Goal: Task Accomplishment & Management: Complete application form

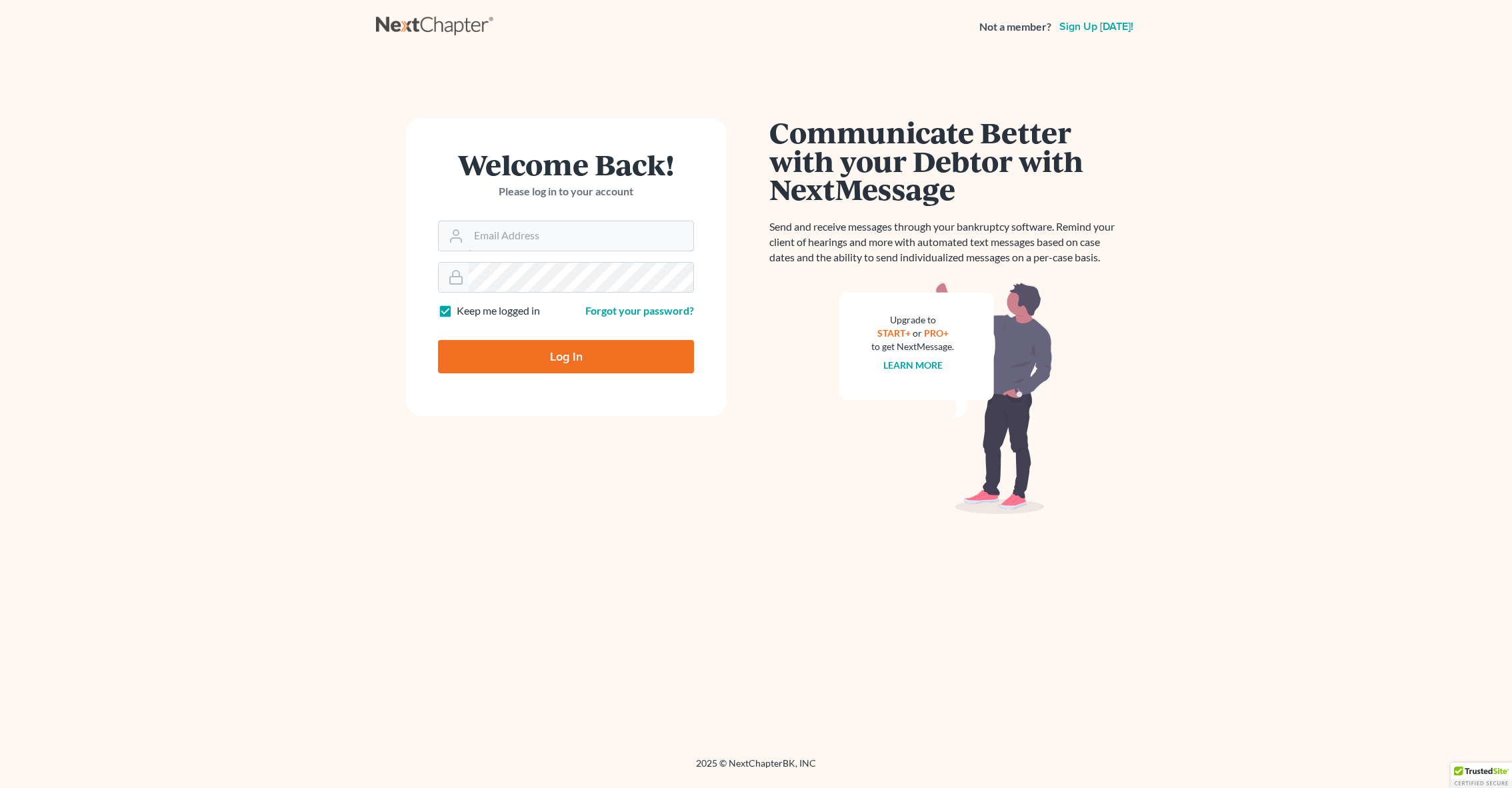
type input "jimmy@songlegal.com"
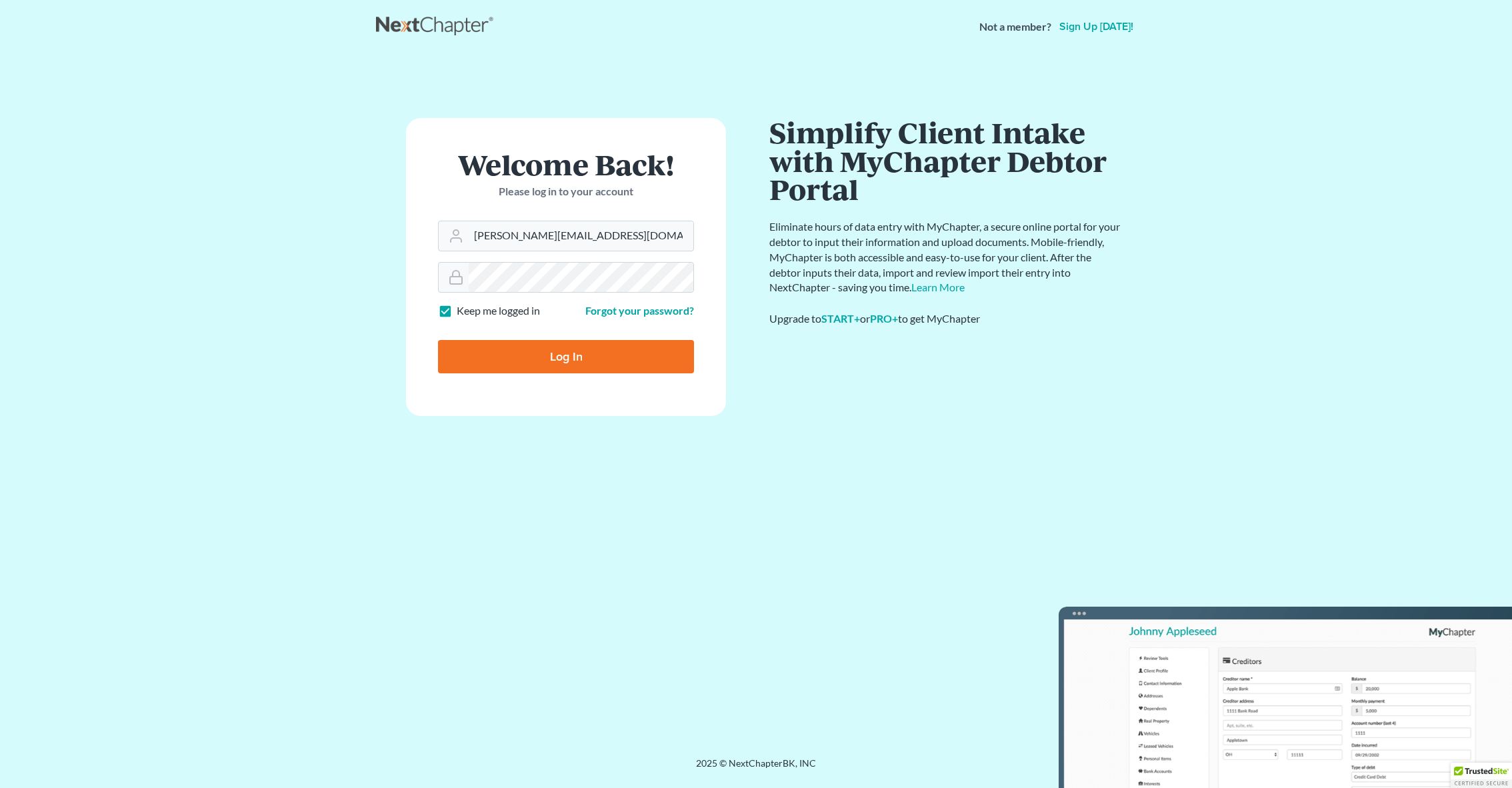
click at [553, 359] on input "Log In" at bounding box center [566, 357] width 256 height 33
type input "Thinking..."
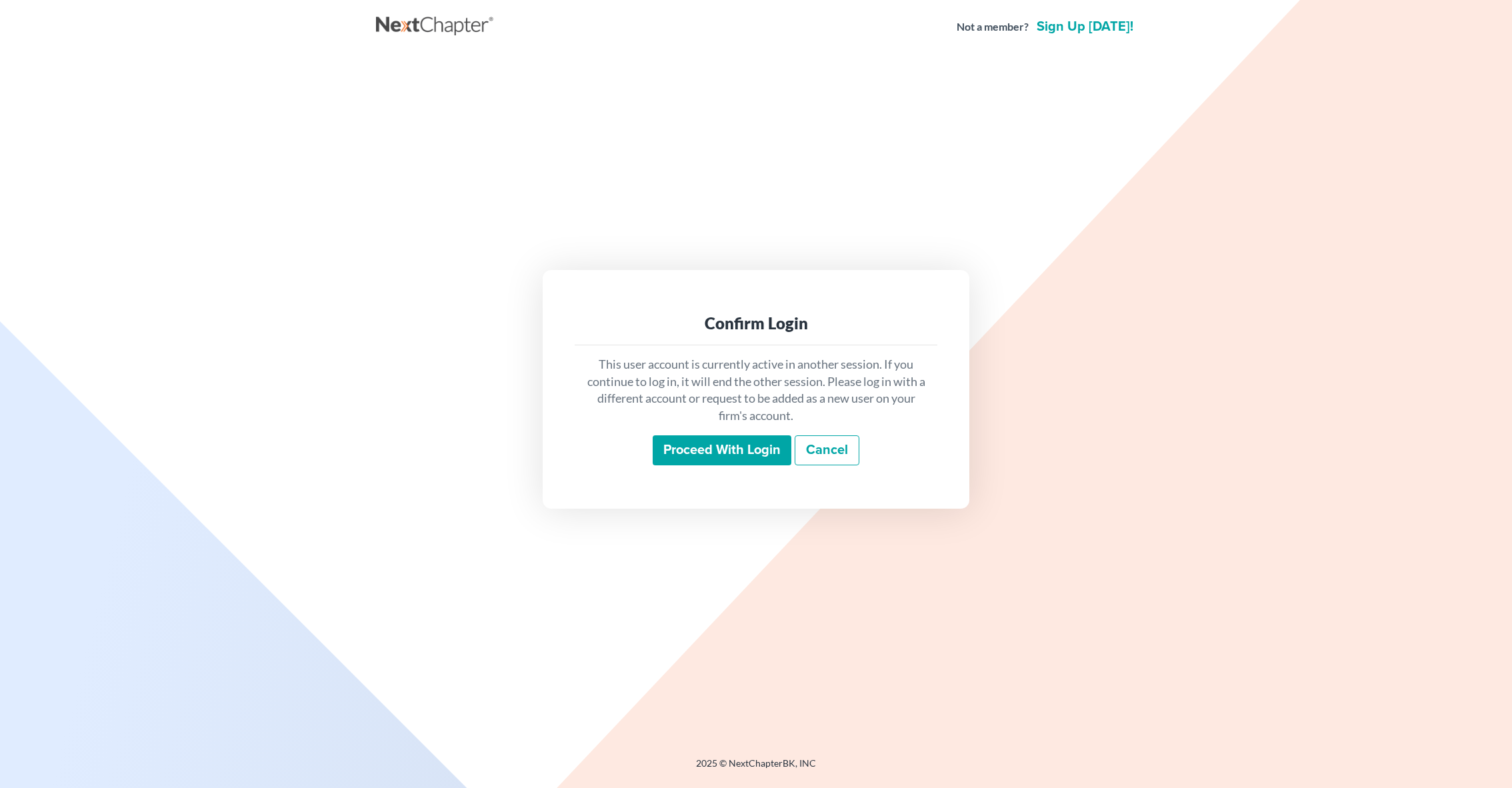
click at [750, 453] on input "Proceed with login" at bounding box center [721, 451] width 139 height 31
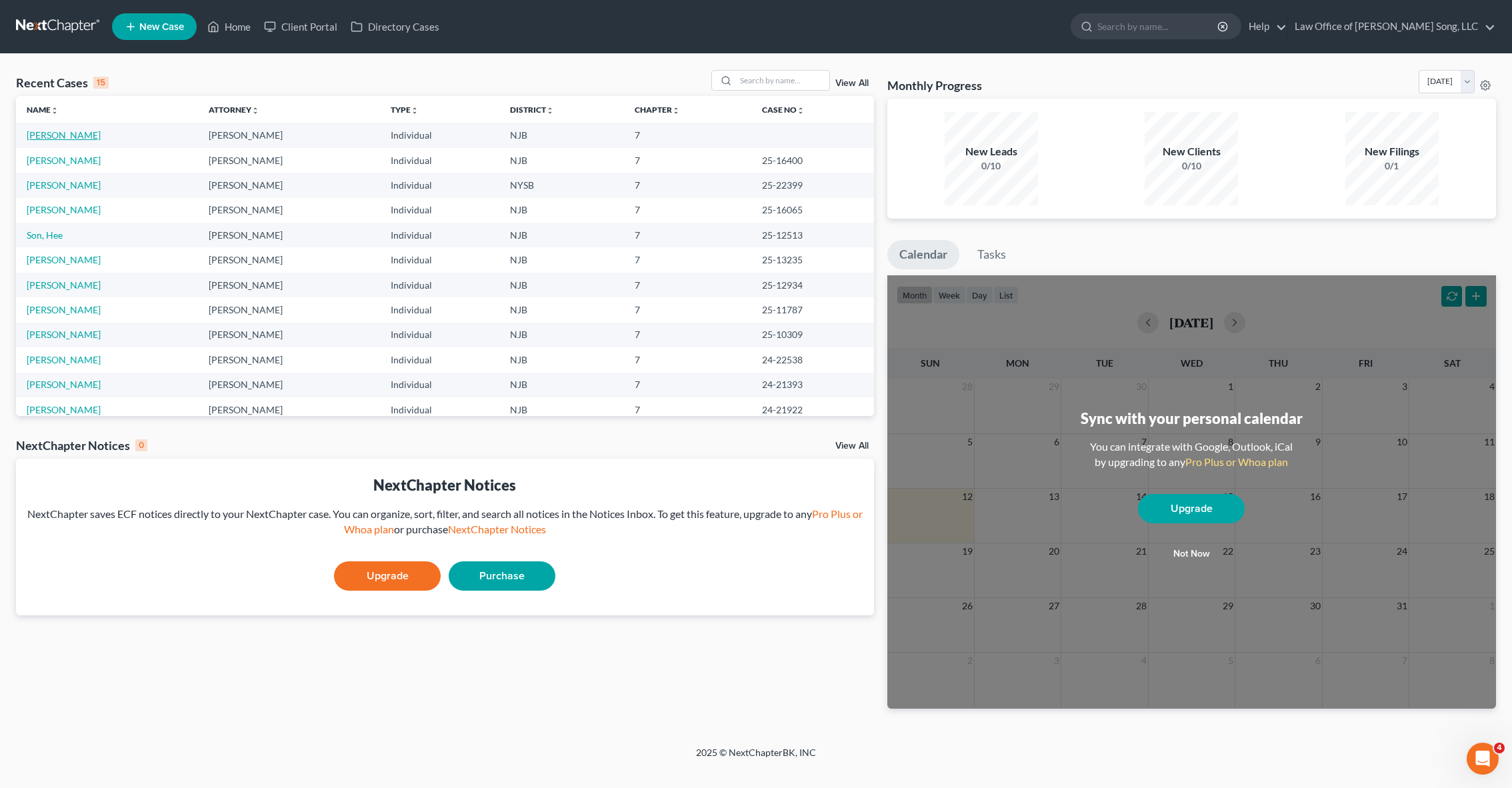
click at [63, 140] on link "[PERSON_NAME]" at bounding box center [63, 135] width 74 height 11
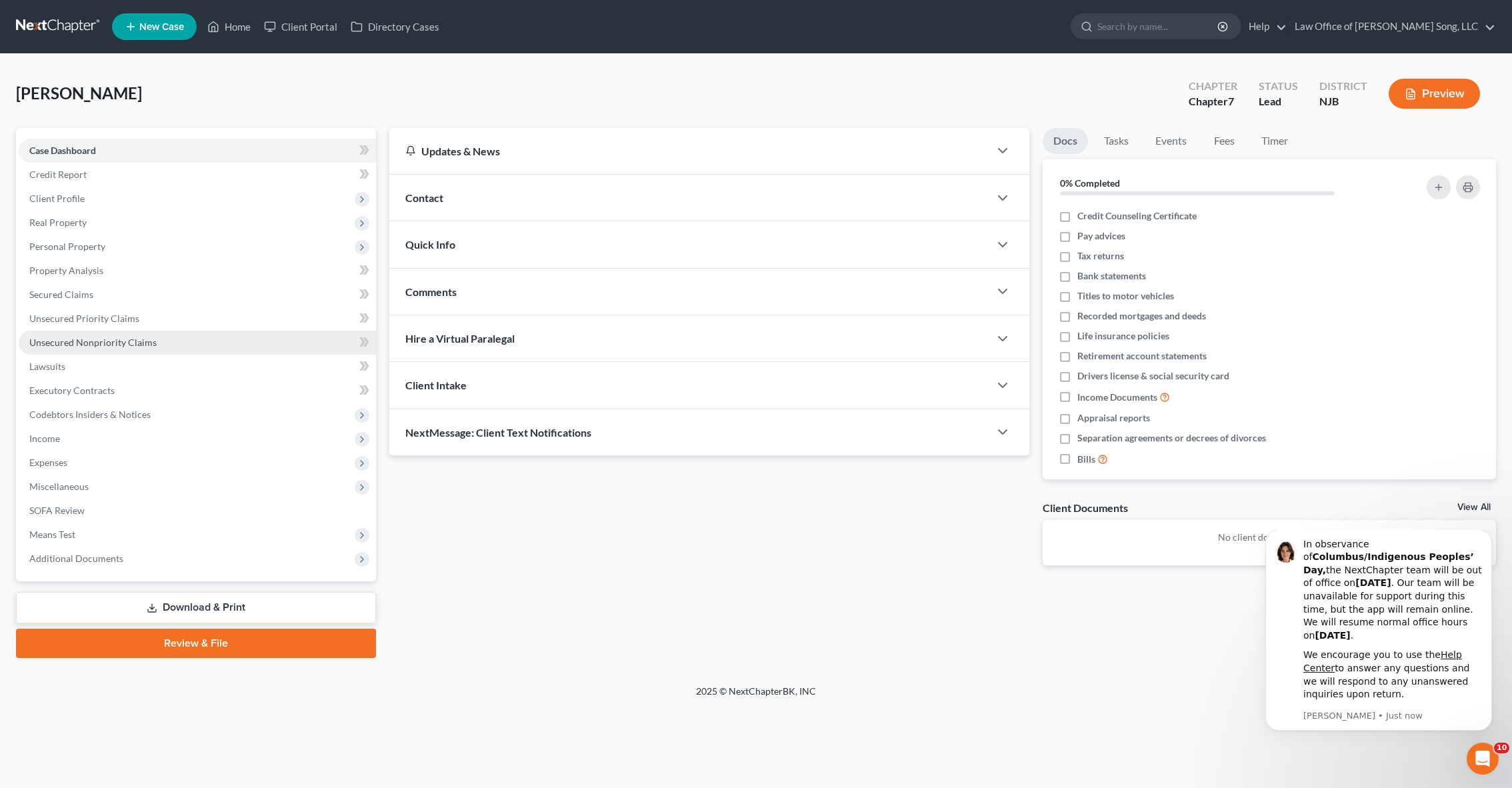
click at [104, 336] on span "Unsecured Nonpriority Claims" at bounding box center [92, 342] width 127 height 11
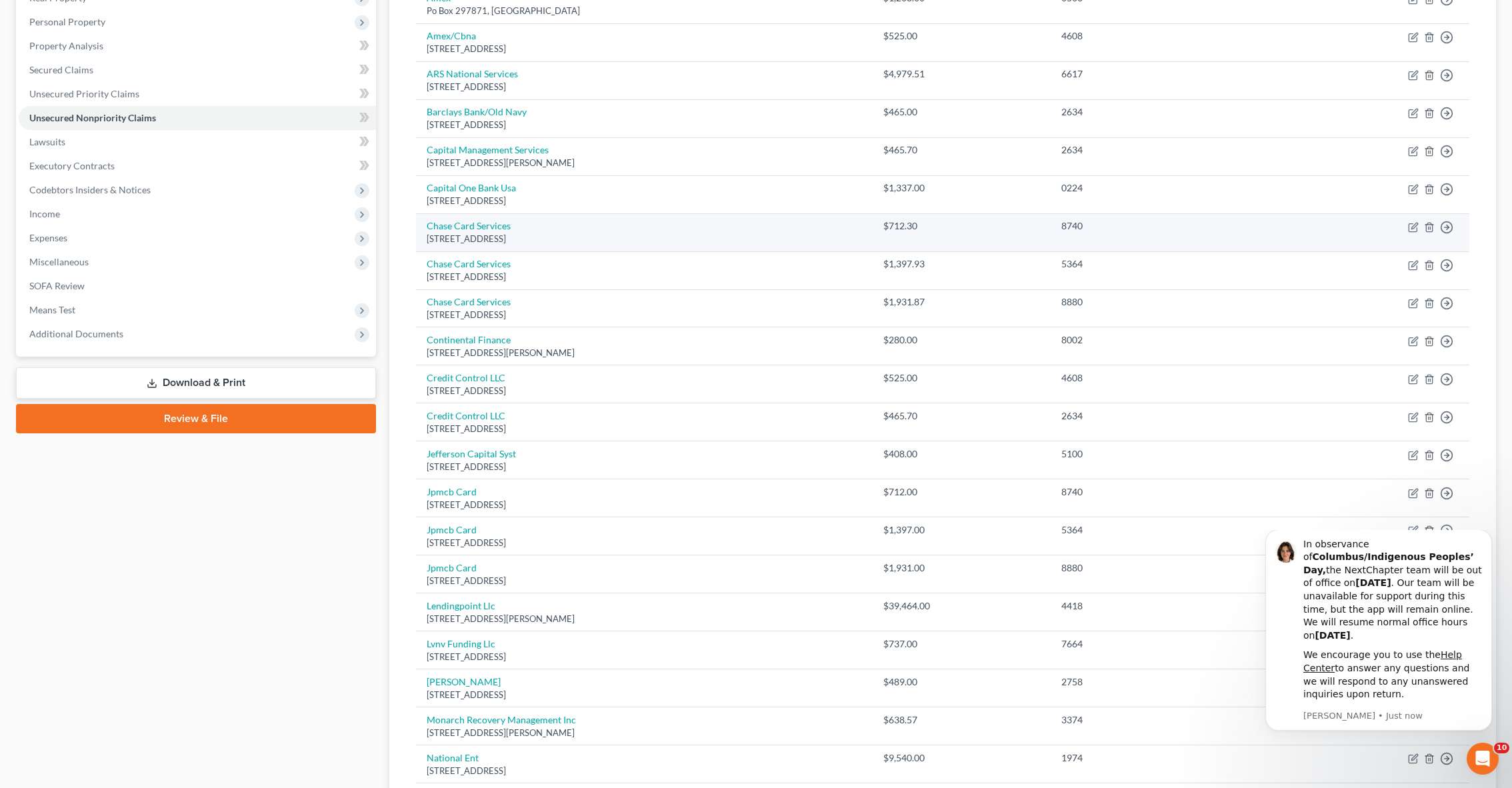
scroll to position [226, 0]
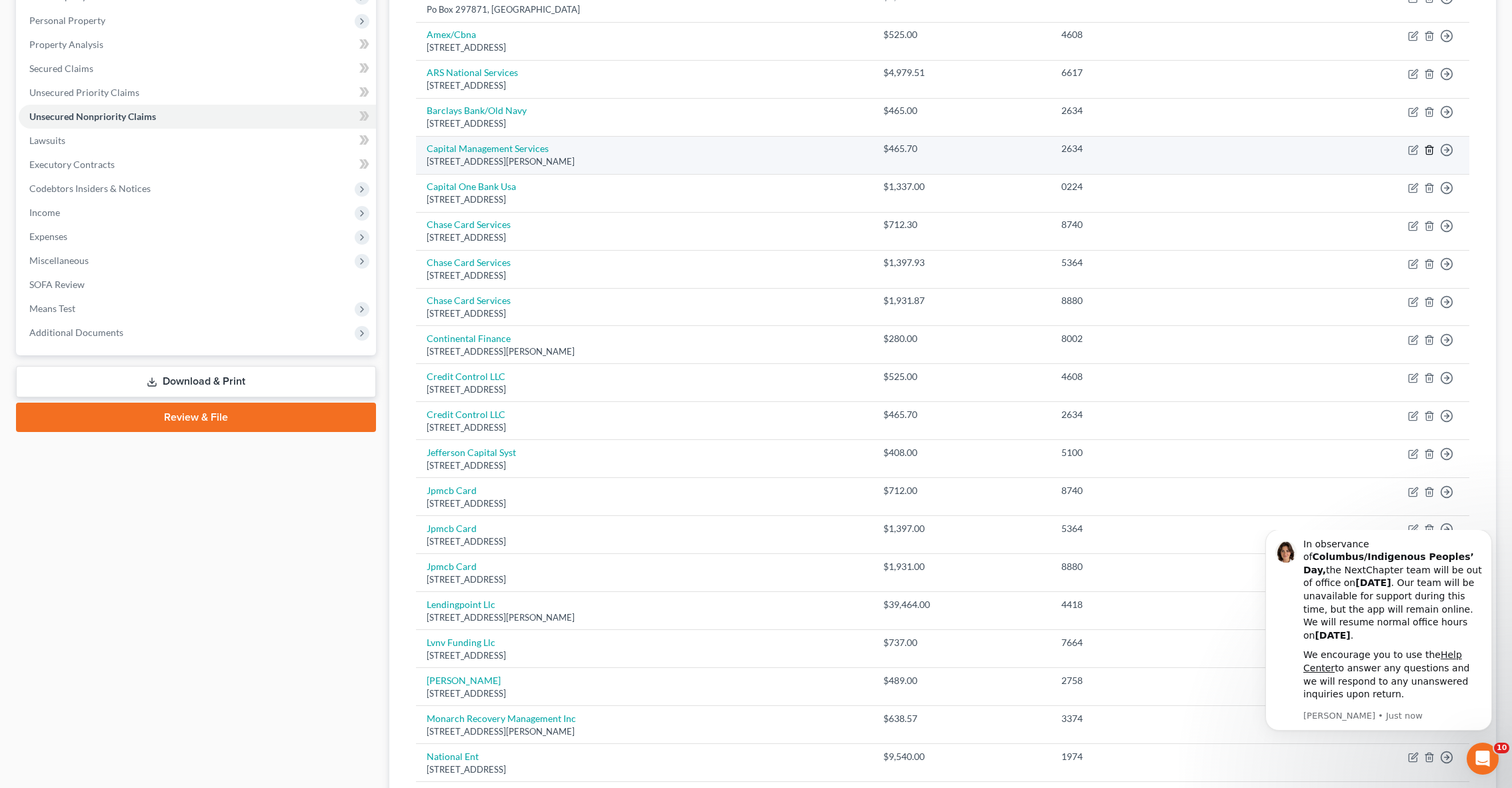
click at [1429, 147] on icon "button" at bounding box center [1429, 150] width 11 height 11
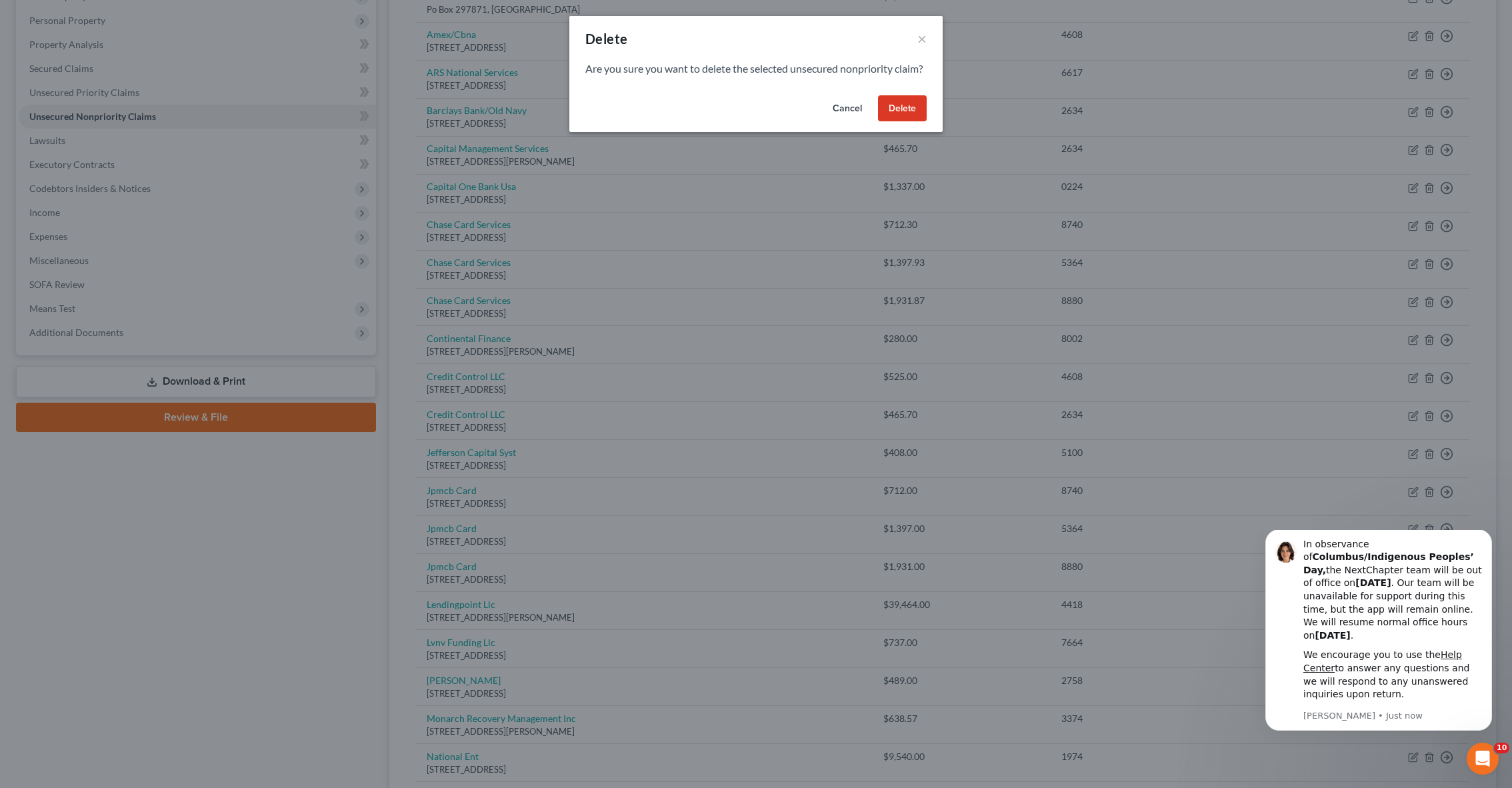
click at [904, 122] on button "Delete" at bounding box center [902, 109] width 49 height 27
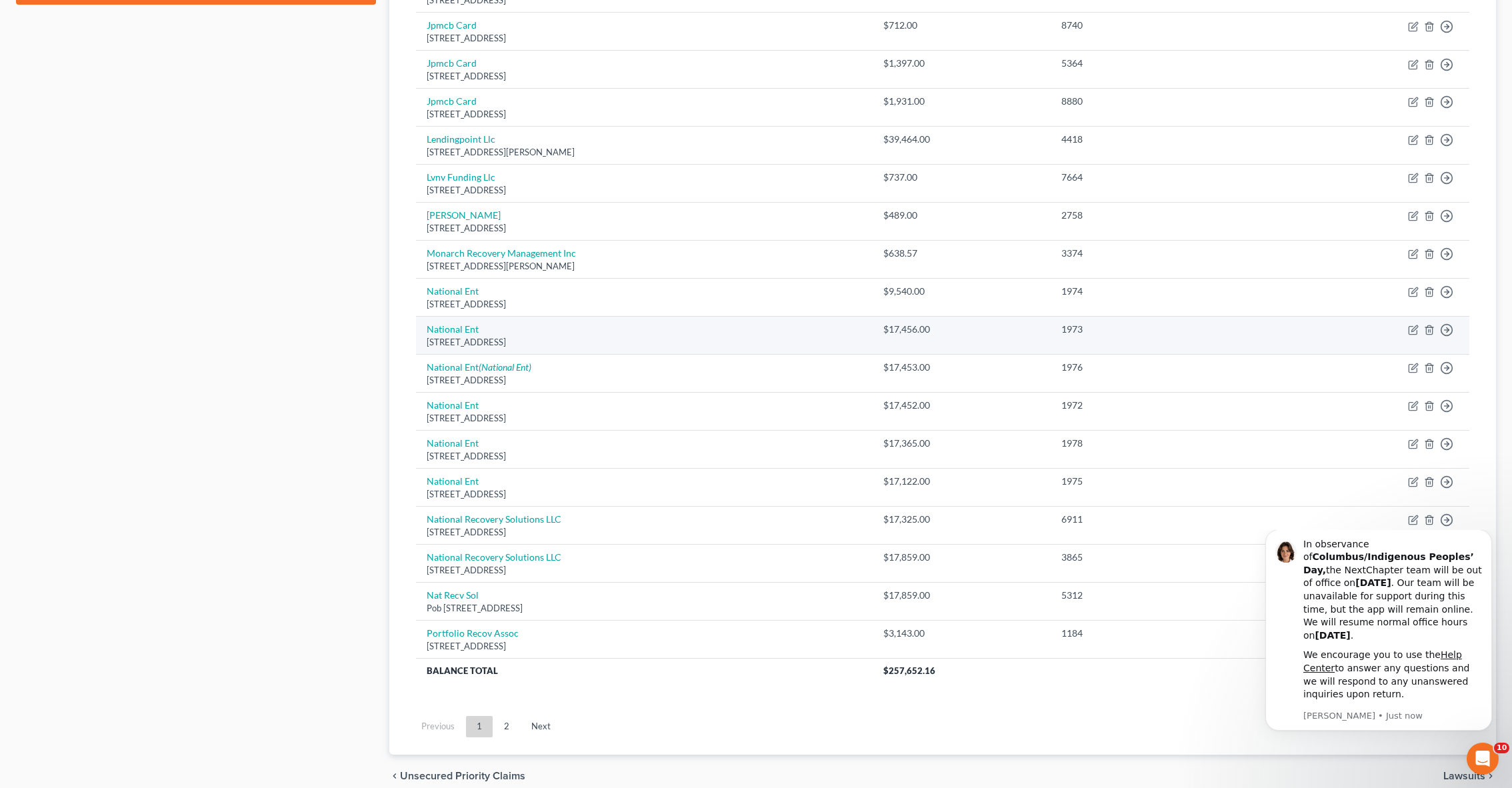
scroll to position [660, 0]
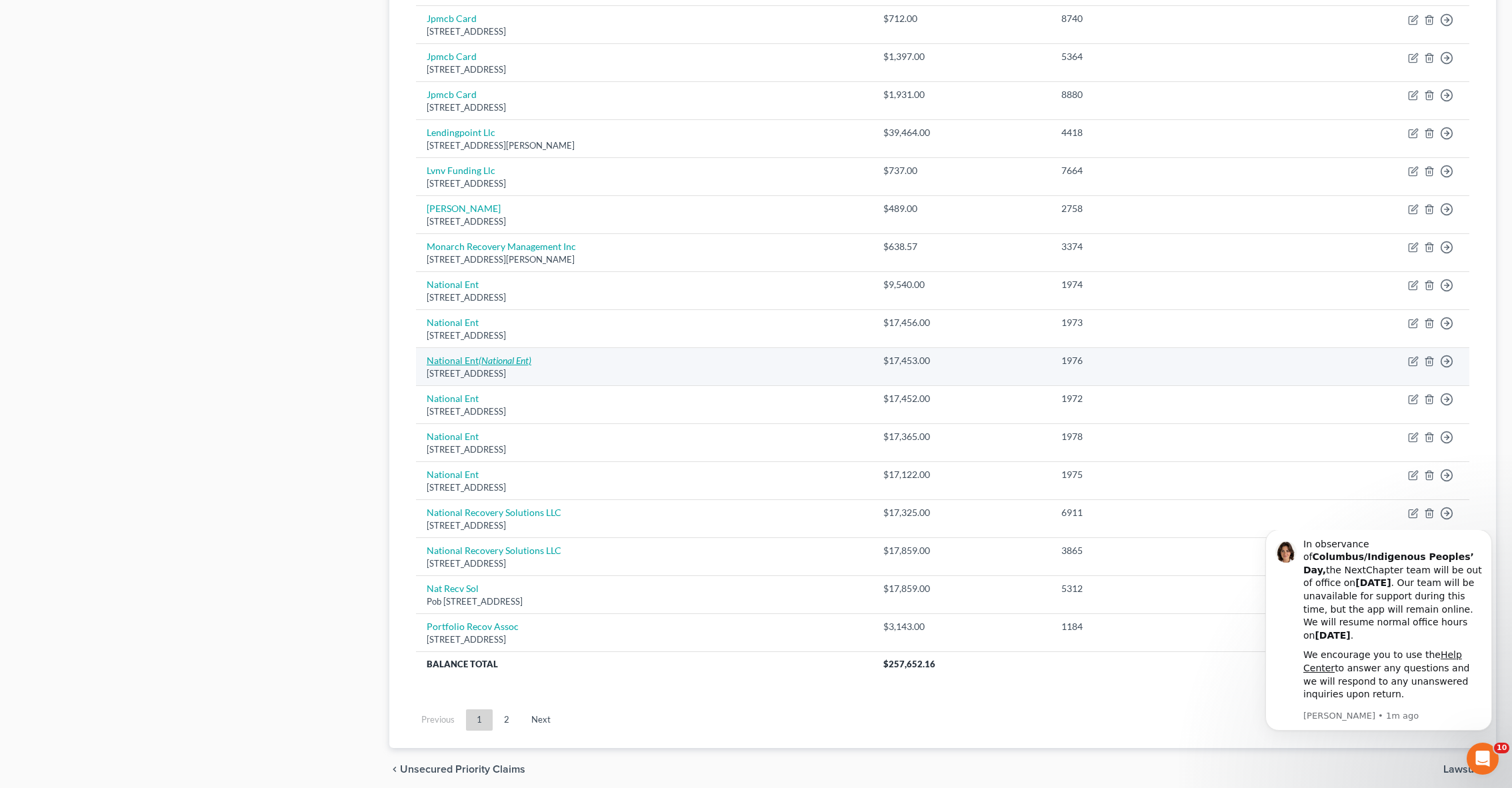
click at [491, 355] on icon "(National Ent)" at bounding box center [505, 361] width 53 height 11
select select "36"
select select "0"
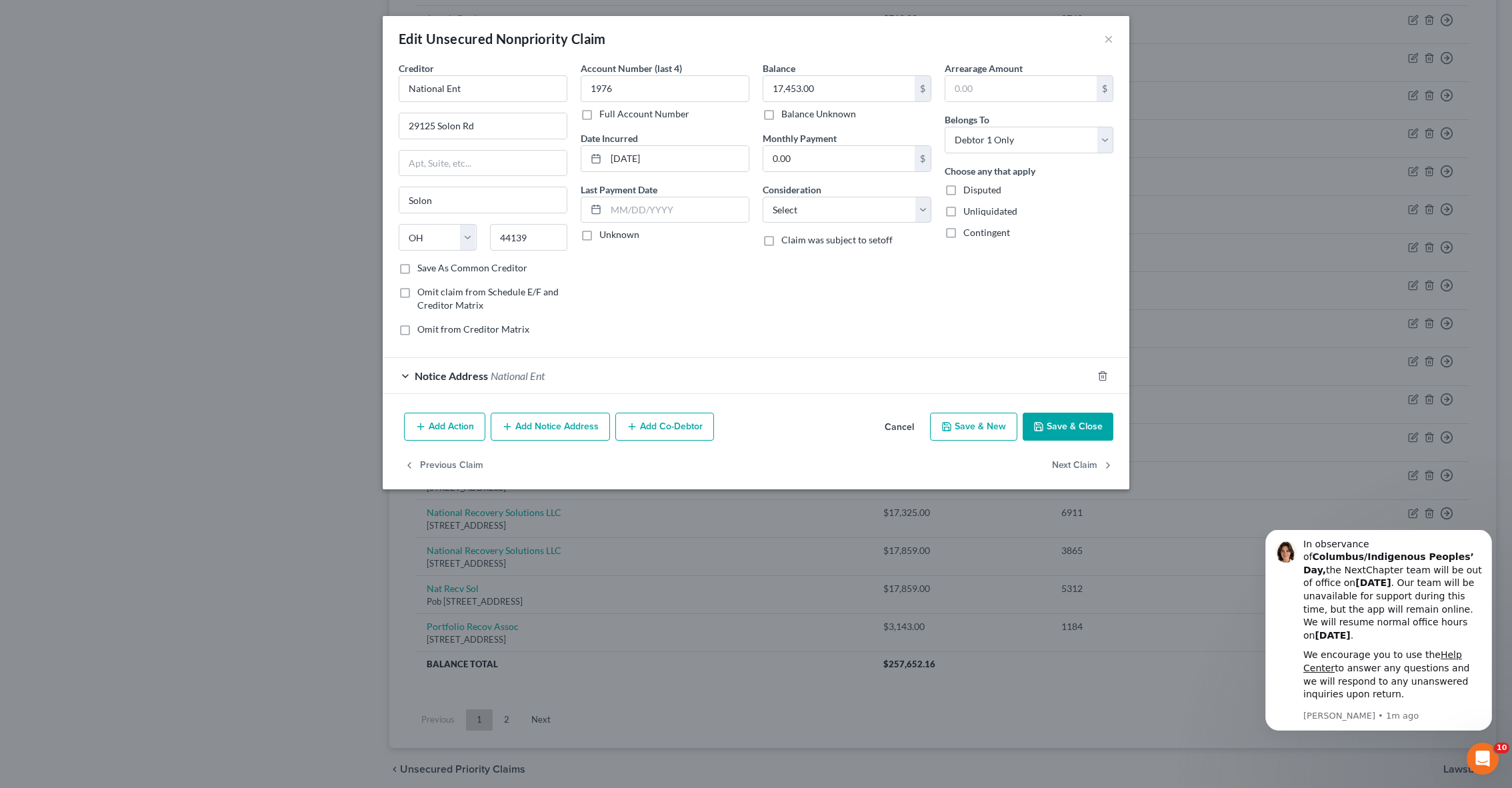
click at [1114, 40] on div "Edit Unsecured Nonpriority Claim ×" at bounding box center [755, 39] width 746 height 45
click at [1107, 40] on button "×" at bounding box center [1108, 39] width 10 height 16
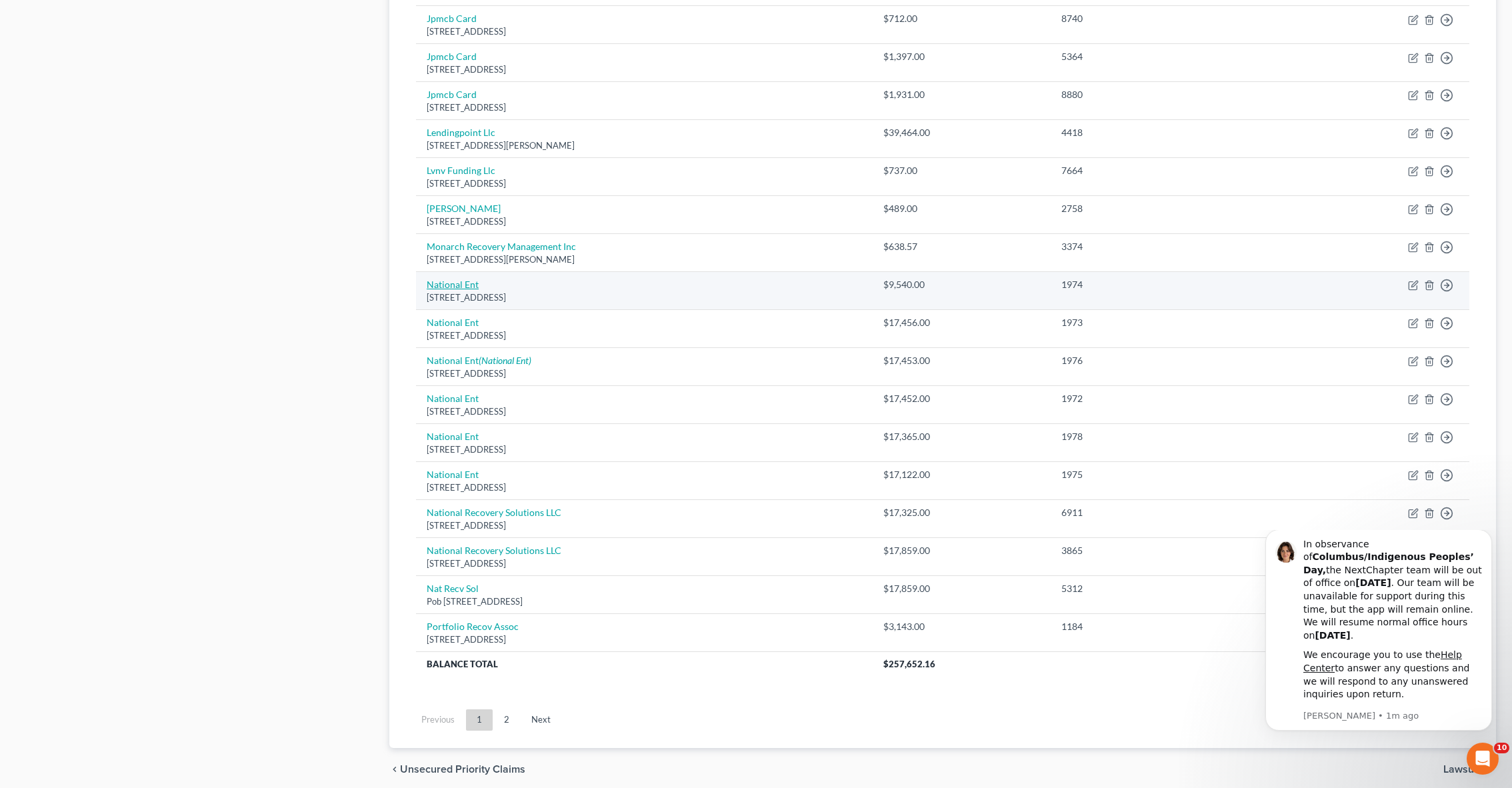
click at [464, 279] on link "National Ent" at bounding box center [452, 285] width 52 height 11
select select "36"
select select "0"
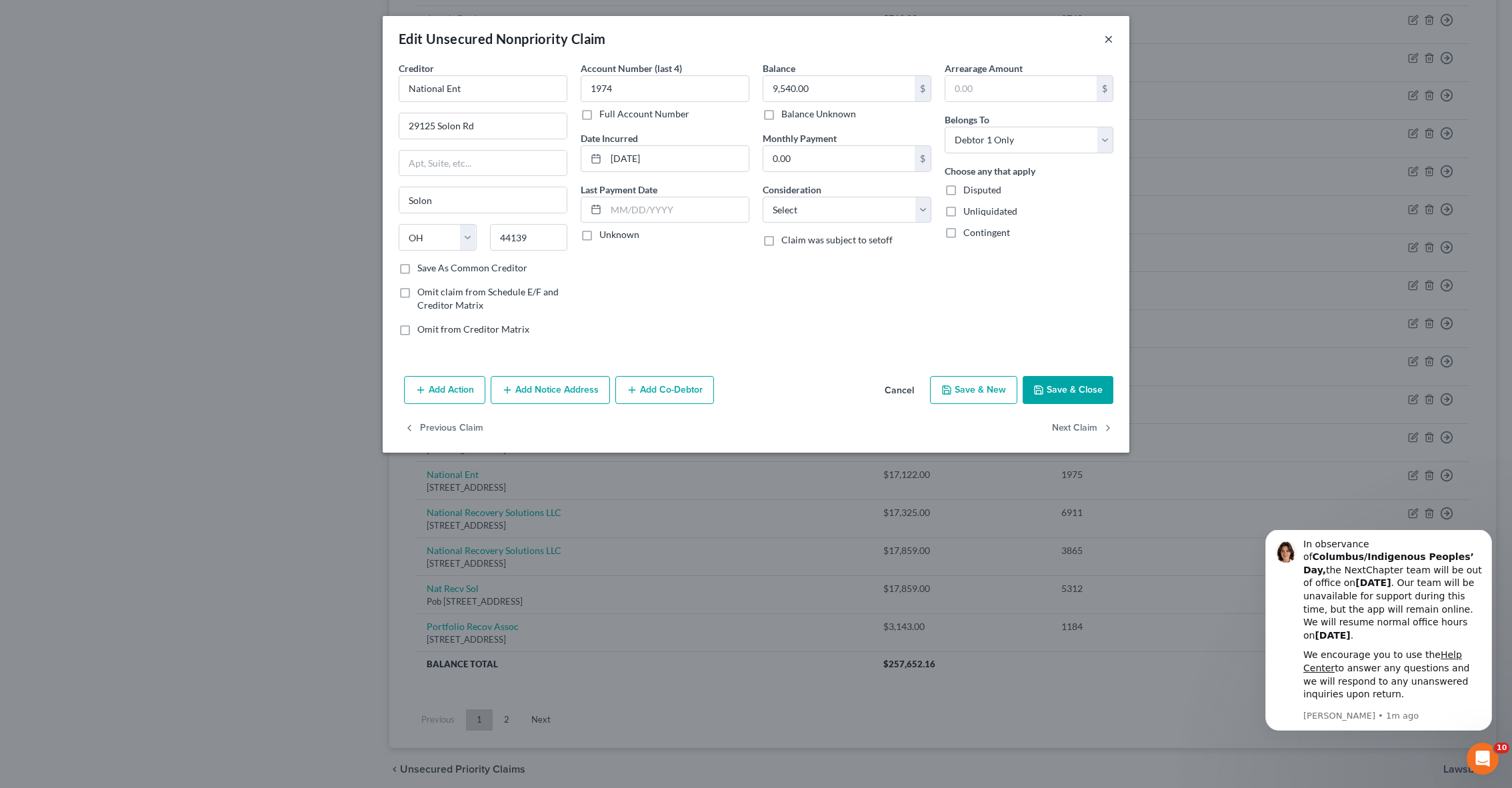
click at [1107, 38] on button "×" at bounding box center [1108, 39] width 10 height 16
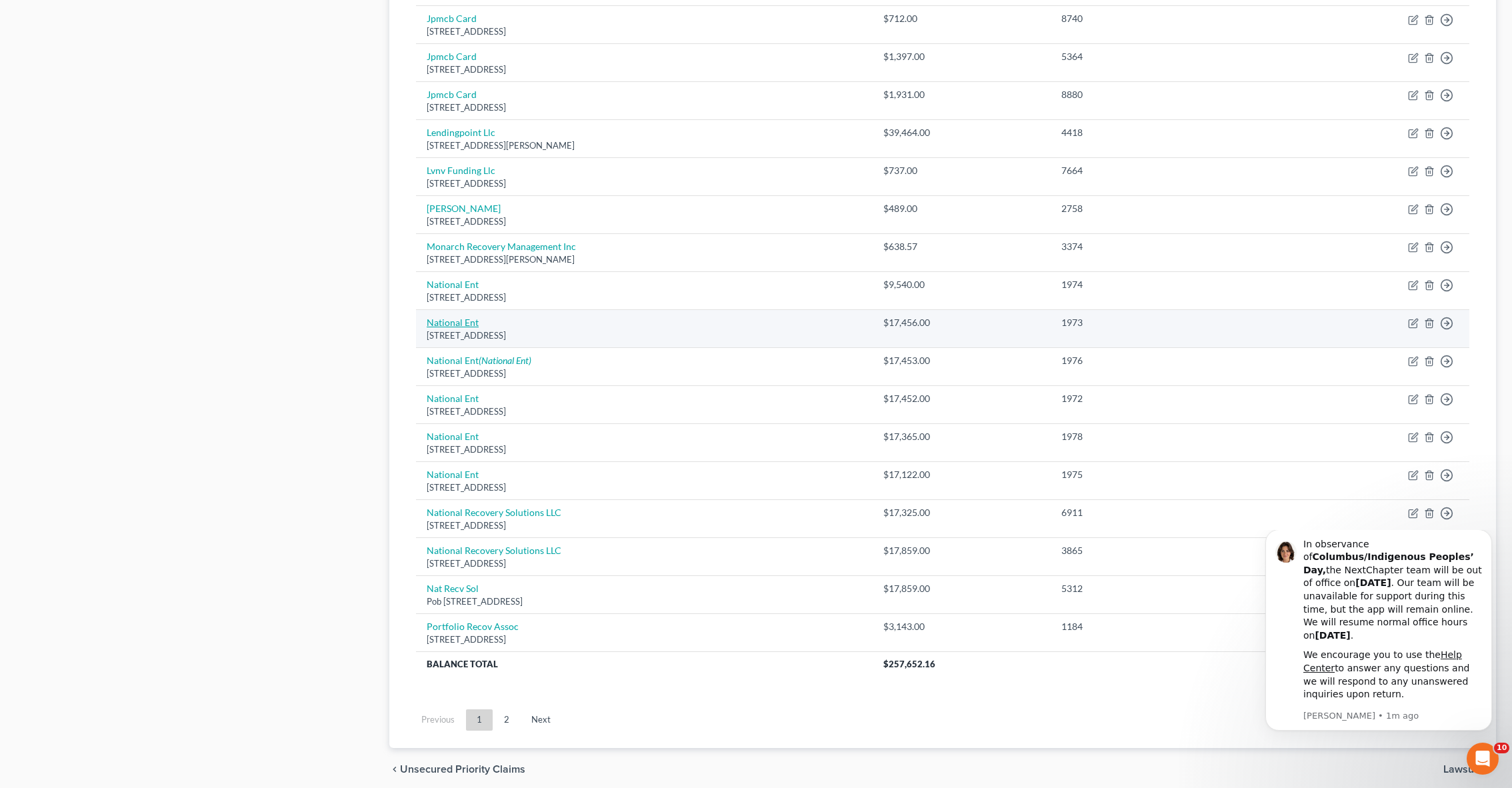
click at [463, 317] on link "National Ent" at bounding box center [452, 323] width 52 height 11
select select "36"
select select "0"
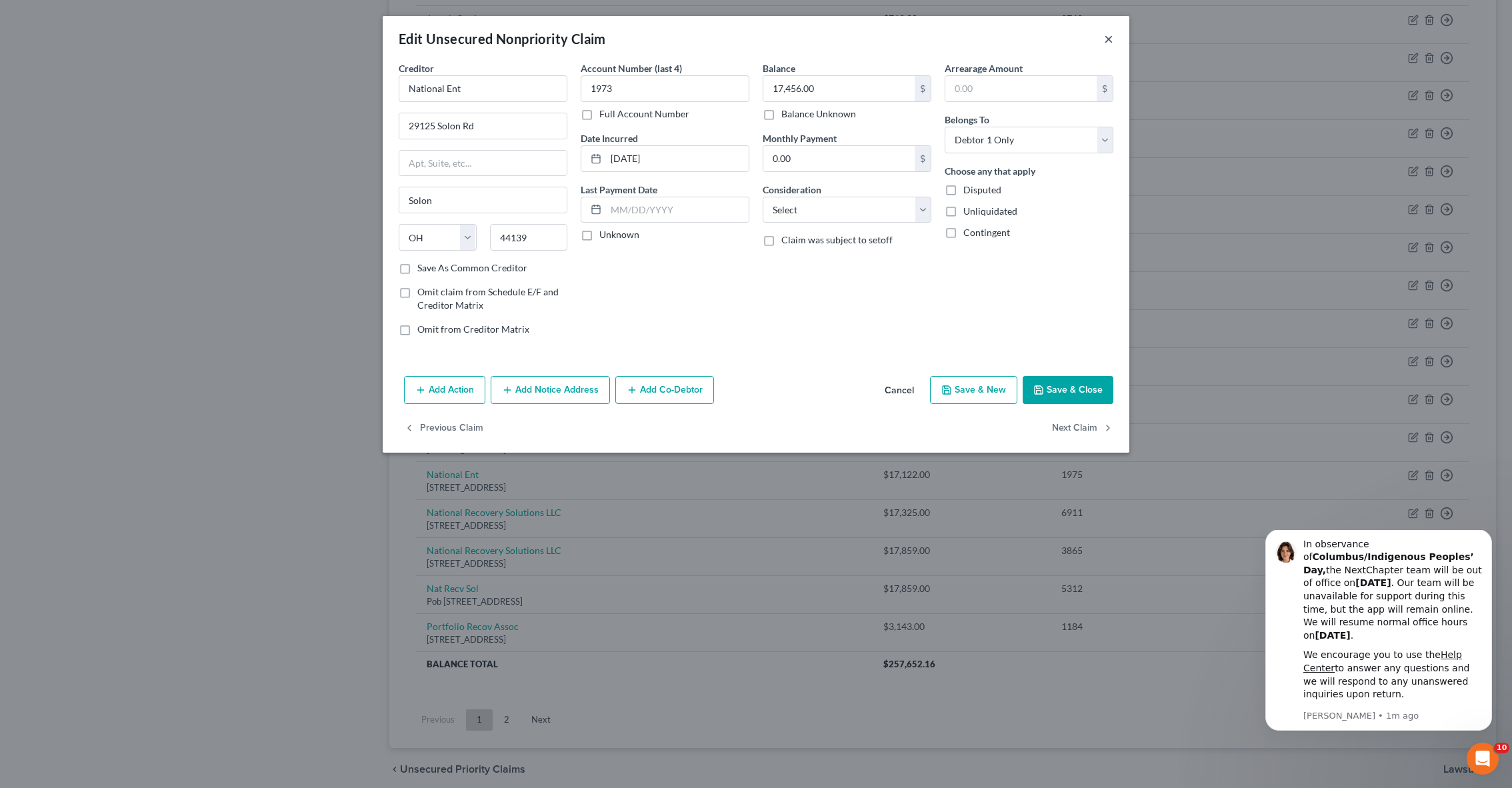
click at [1105, 40] on button "×" at bounding box center [1108, 39] width 10 height 16
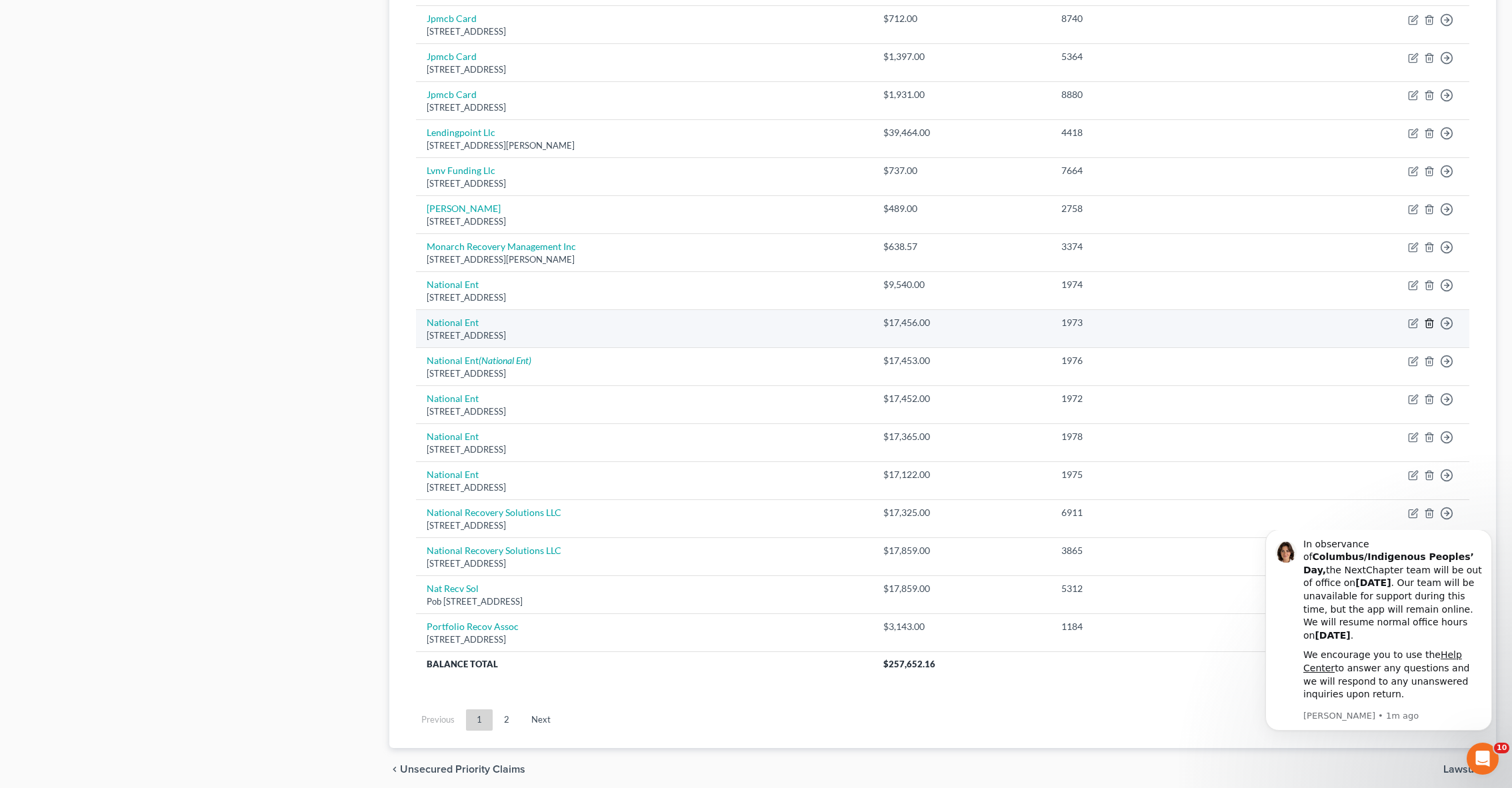
click at [1429, 318] on icon "button" at bounding box center [1429, 323] width 11 height 11
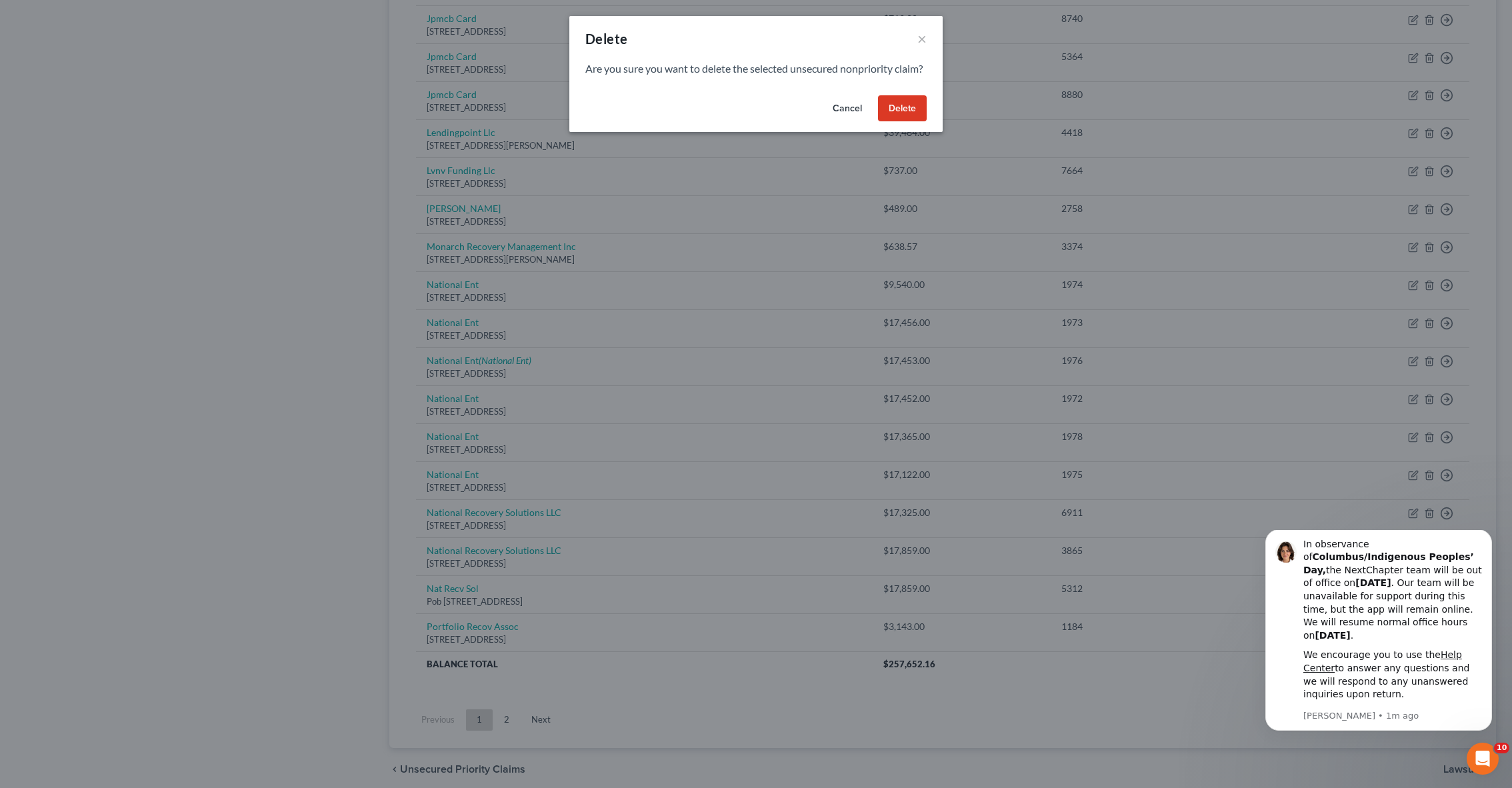
click at [903, 119] on button "Delete" at bounding box center [902, 109] width 49 height 27
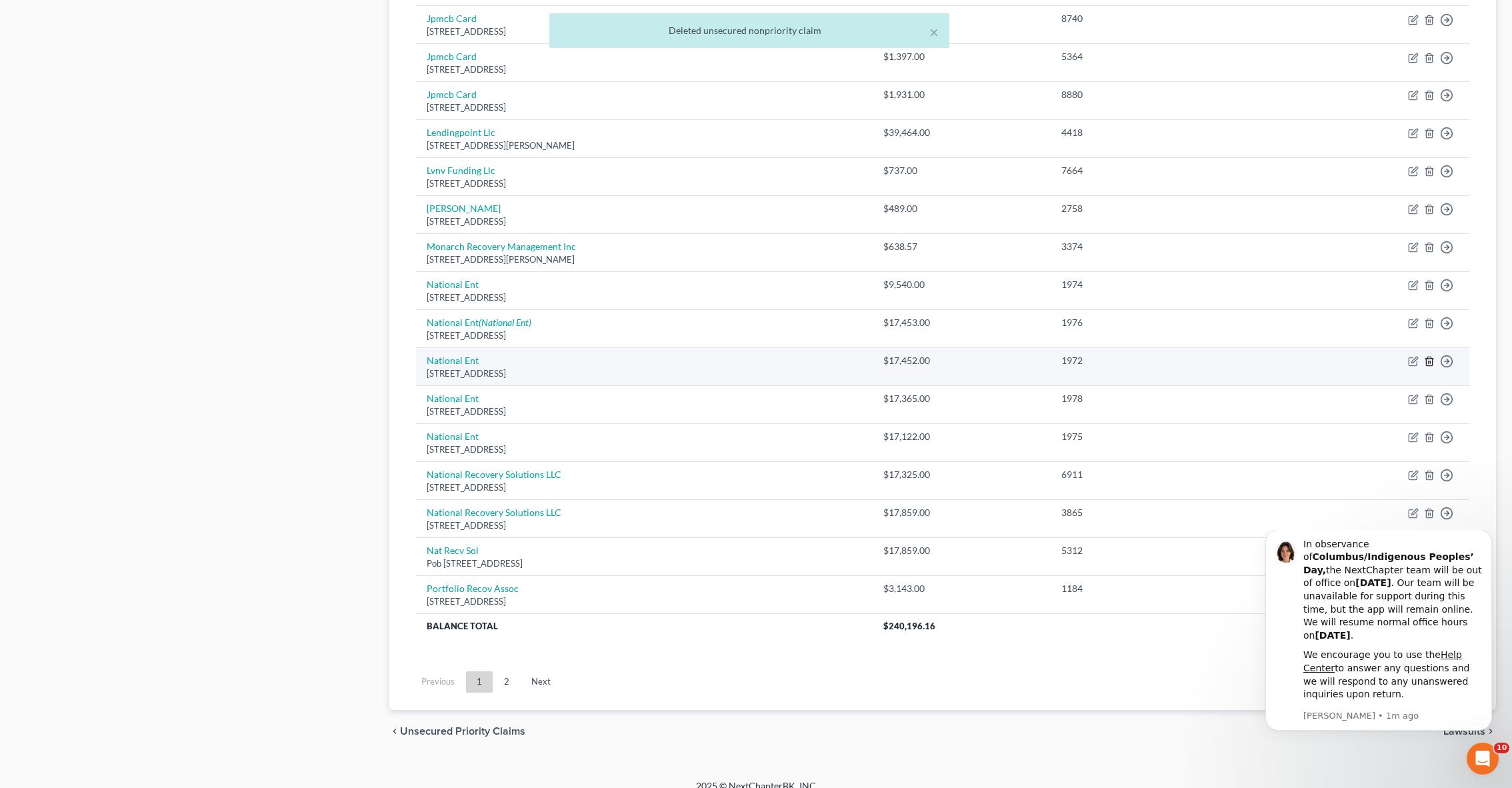
click at [1431, 358] on icon "button" at bounding box center [1429, 362] width 6 height 9
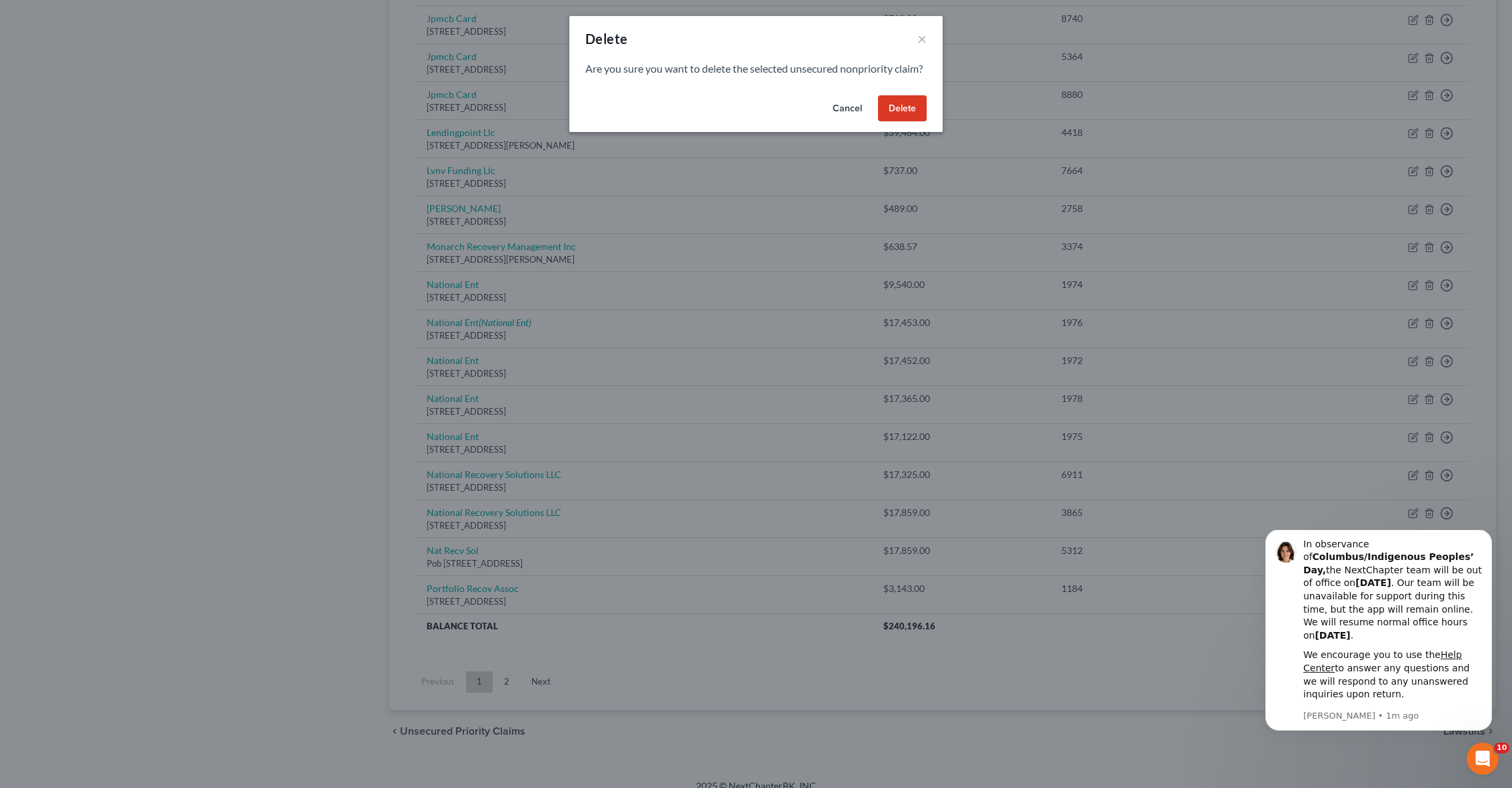
click at [908, 119] on button "Delete" at bounding box center [902, 109] width 49 height 27
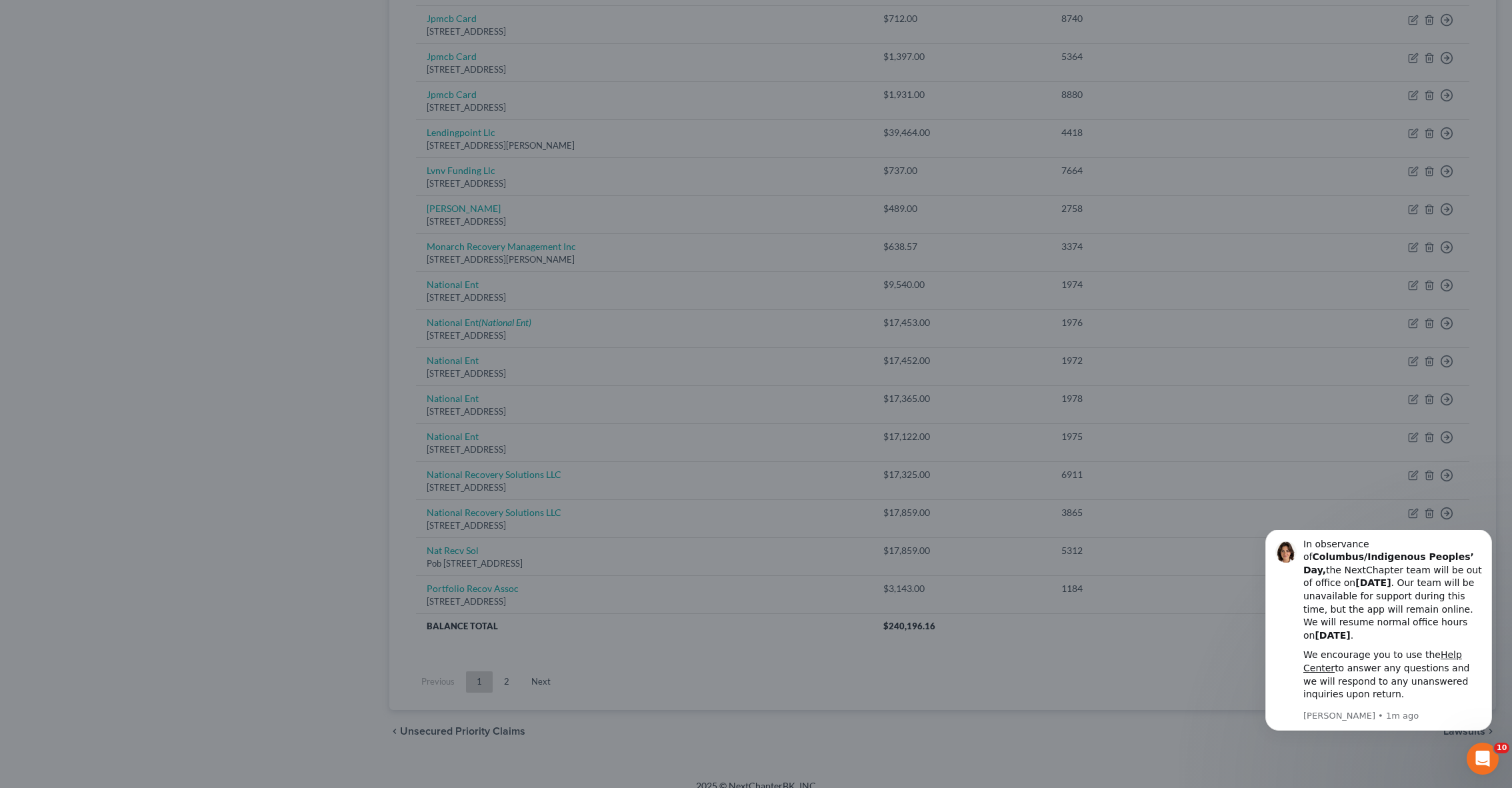
scroll to position [627, 0]
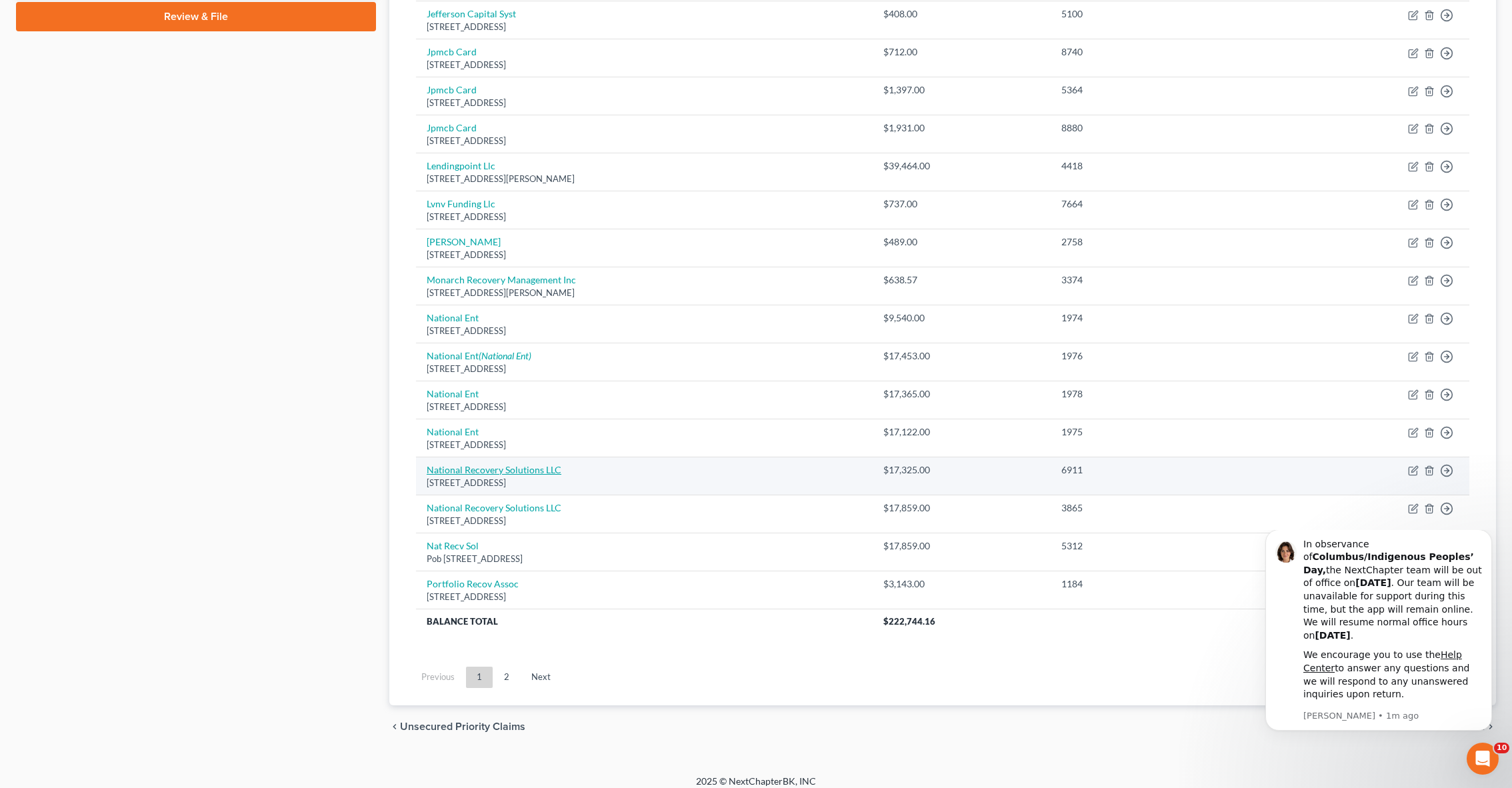
click at [535, 465] on link "National Recovery Solutions LLC" at bounding box center [493, 470] width 135 height 11
select select "35"
select select "1"
select select "0"
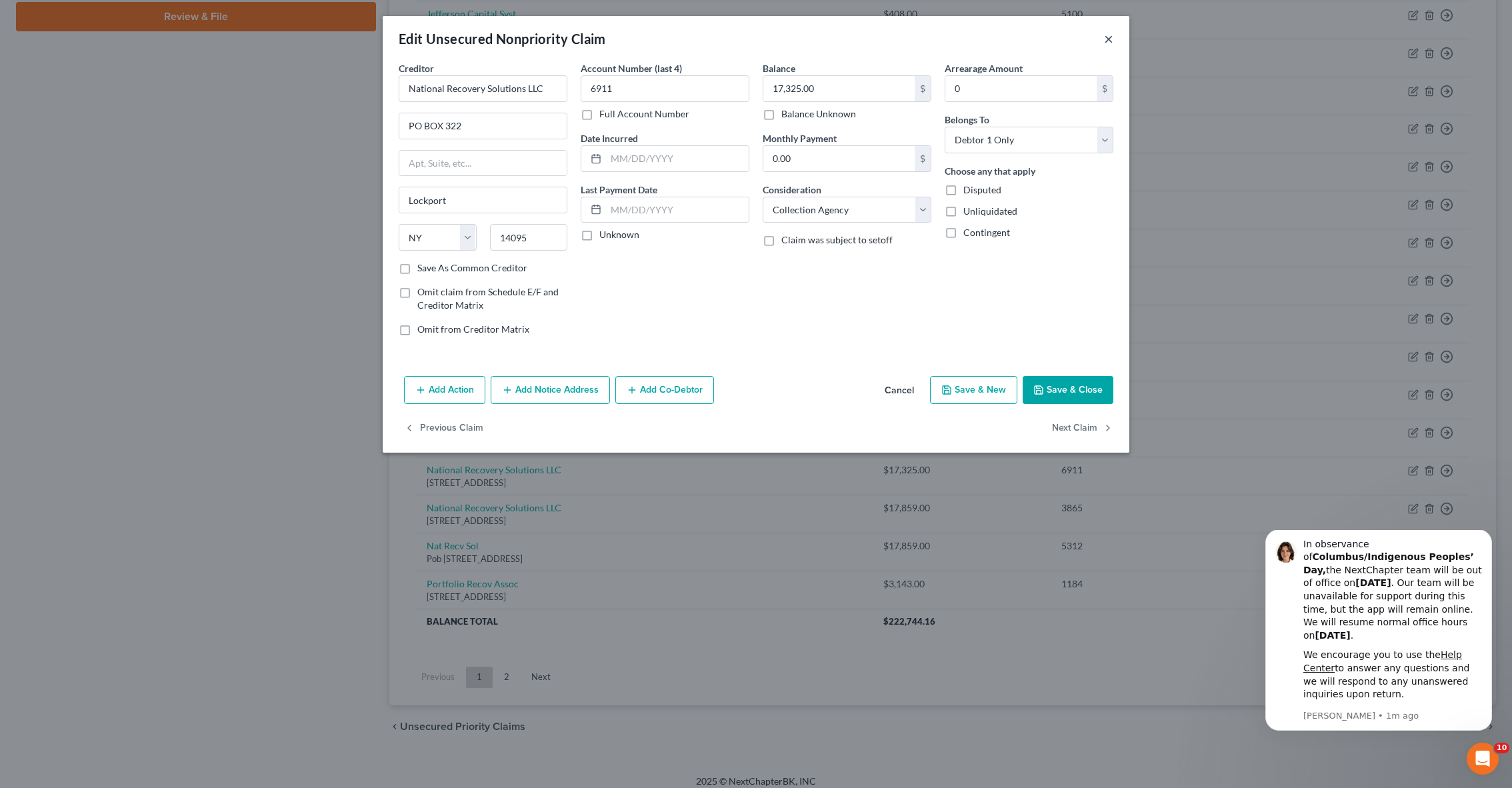
click at [1110, 40] on button "×" at bounding box center [1108, 39] width 10 height 16
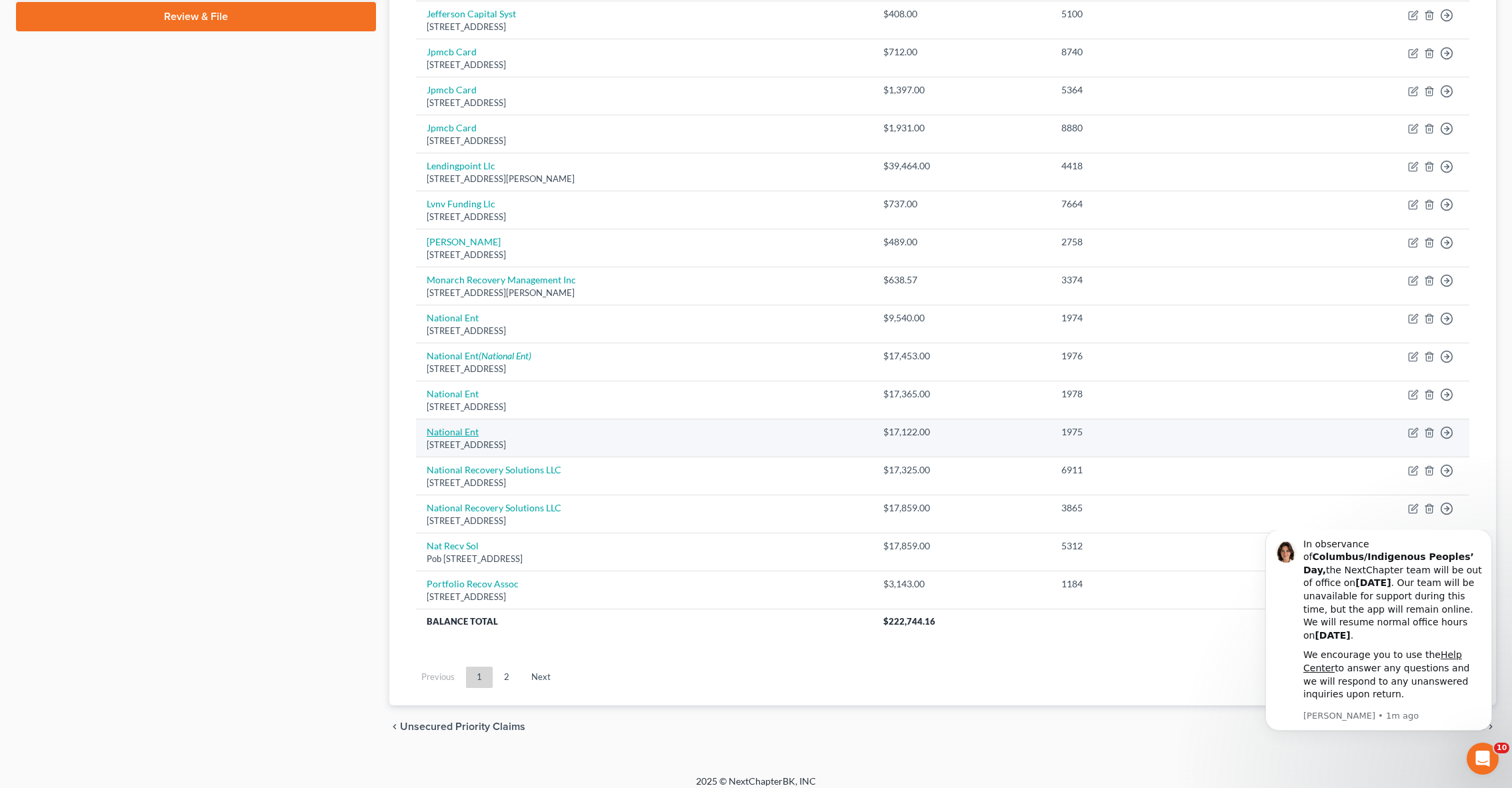
click at [451, 426] on link "National Ent" at bounding box center [452, 432] width 52 height 11
select select "36"
select select "0"
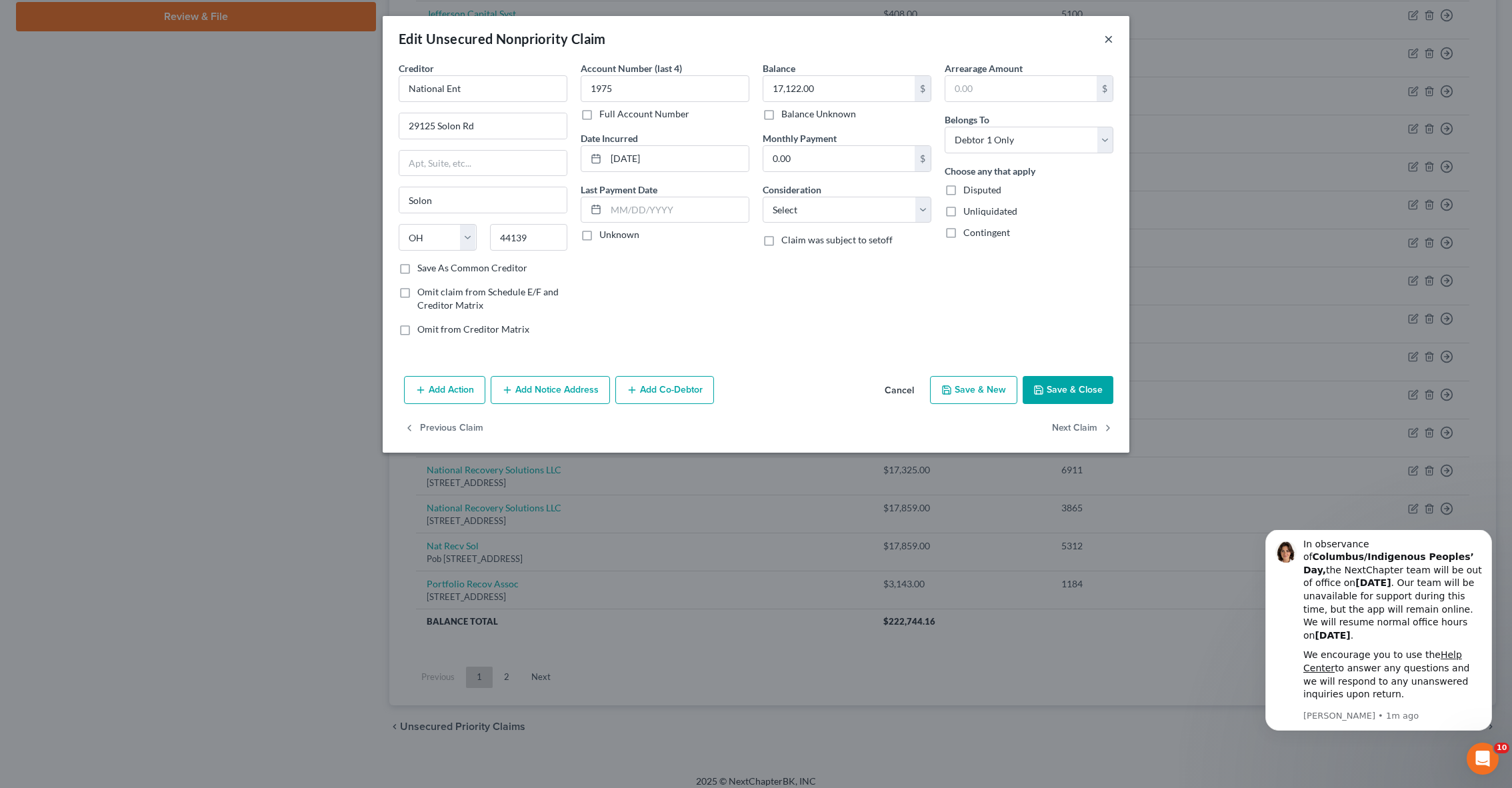
click at [1107, 41] on button "×" at bounding box center [1108, 39] width 10 height 16
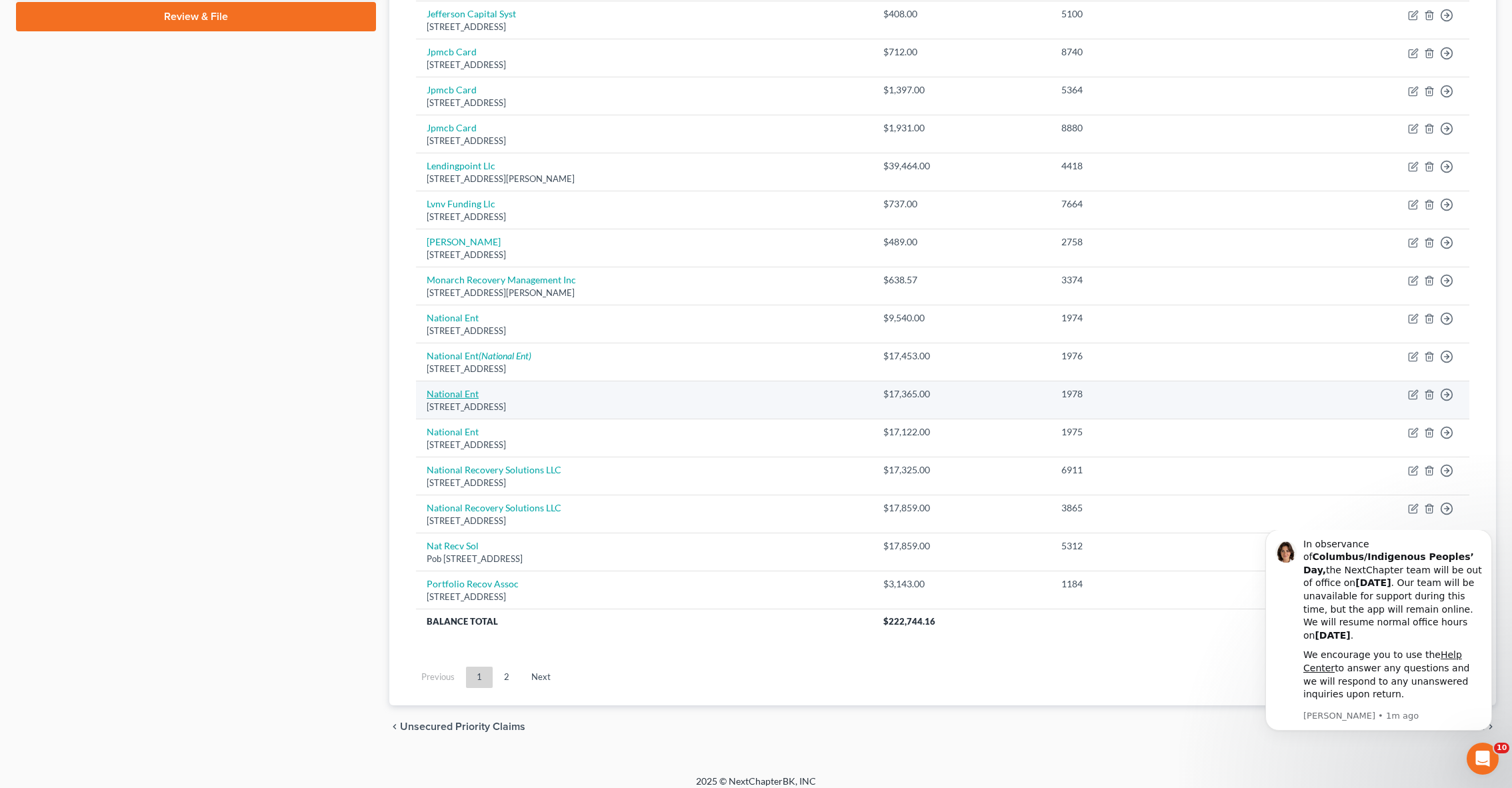
click at [448, 388] on link "National Ent" at bounding box center [452, 394] width 52 height 11
select select "36"
select select "0"
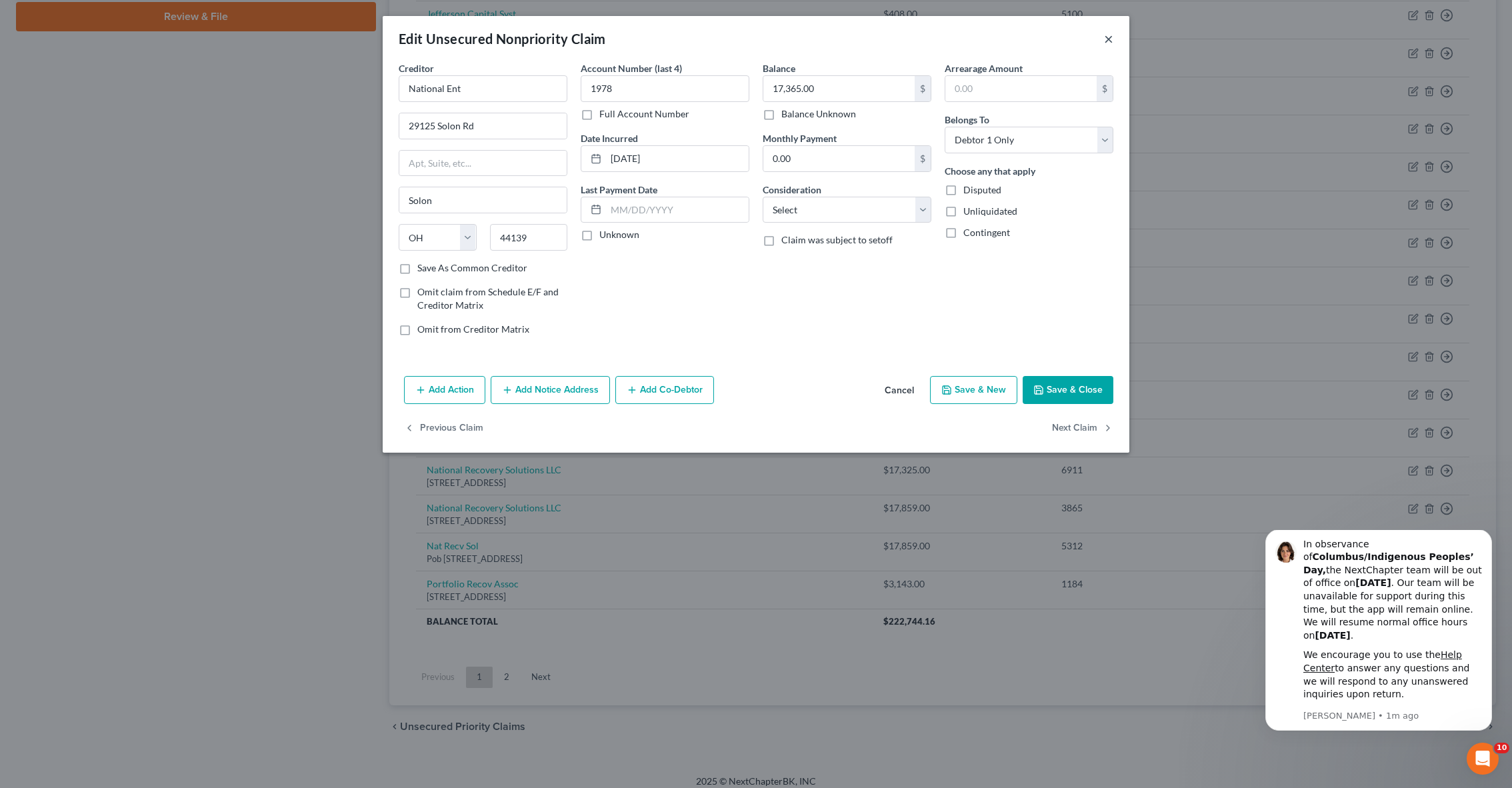
click at [1107, 40] on button "×" at bounding box center [1108, 39] width 10 height 16
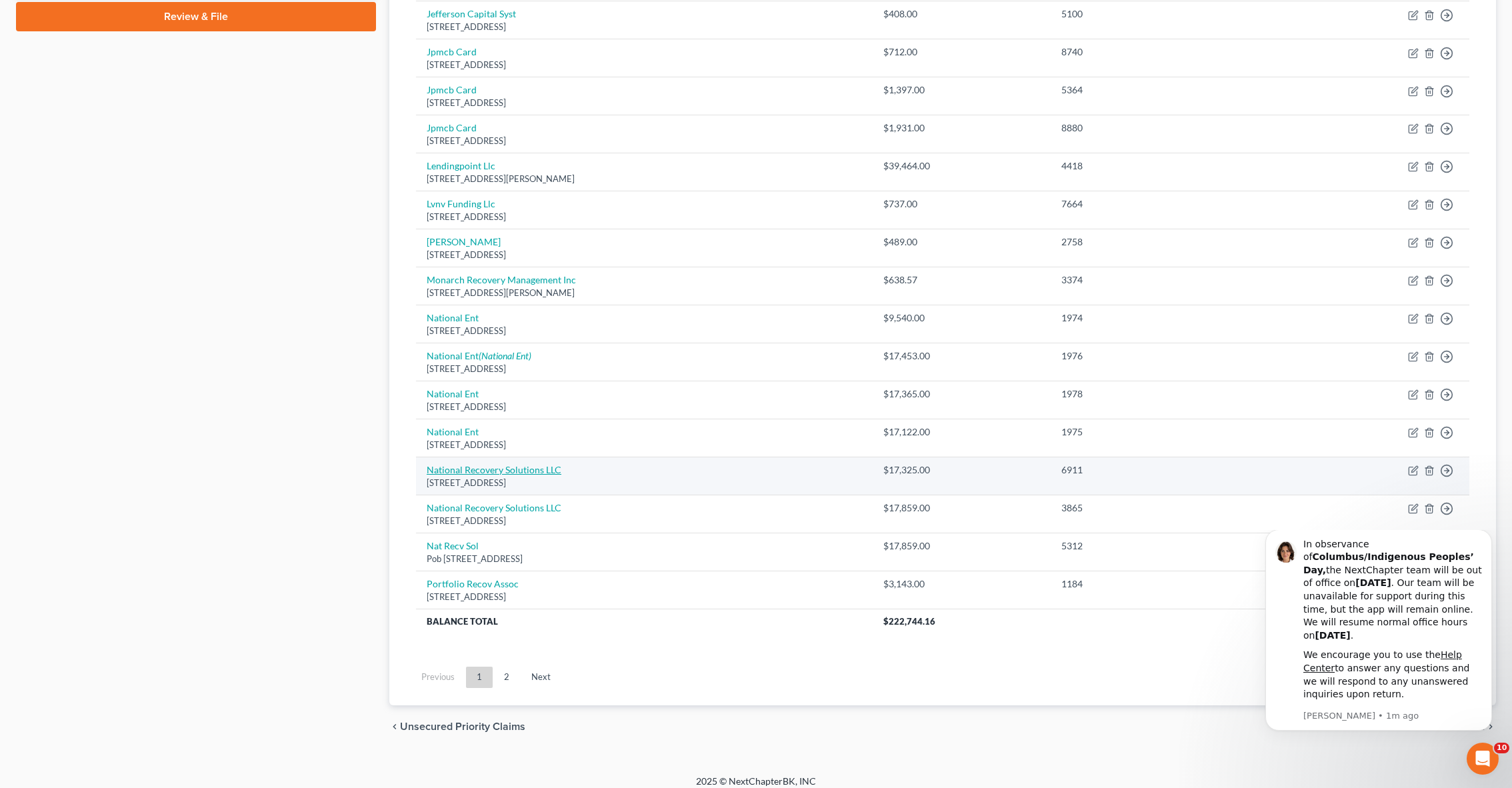
click at [521, 465] on link "National Recovery Solutions LLC" at bounding box center [493, 470] width 135 height 11
select select "35"
select select "1"
select select "0"
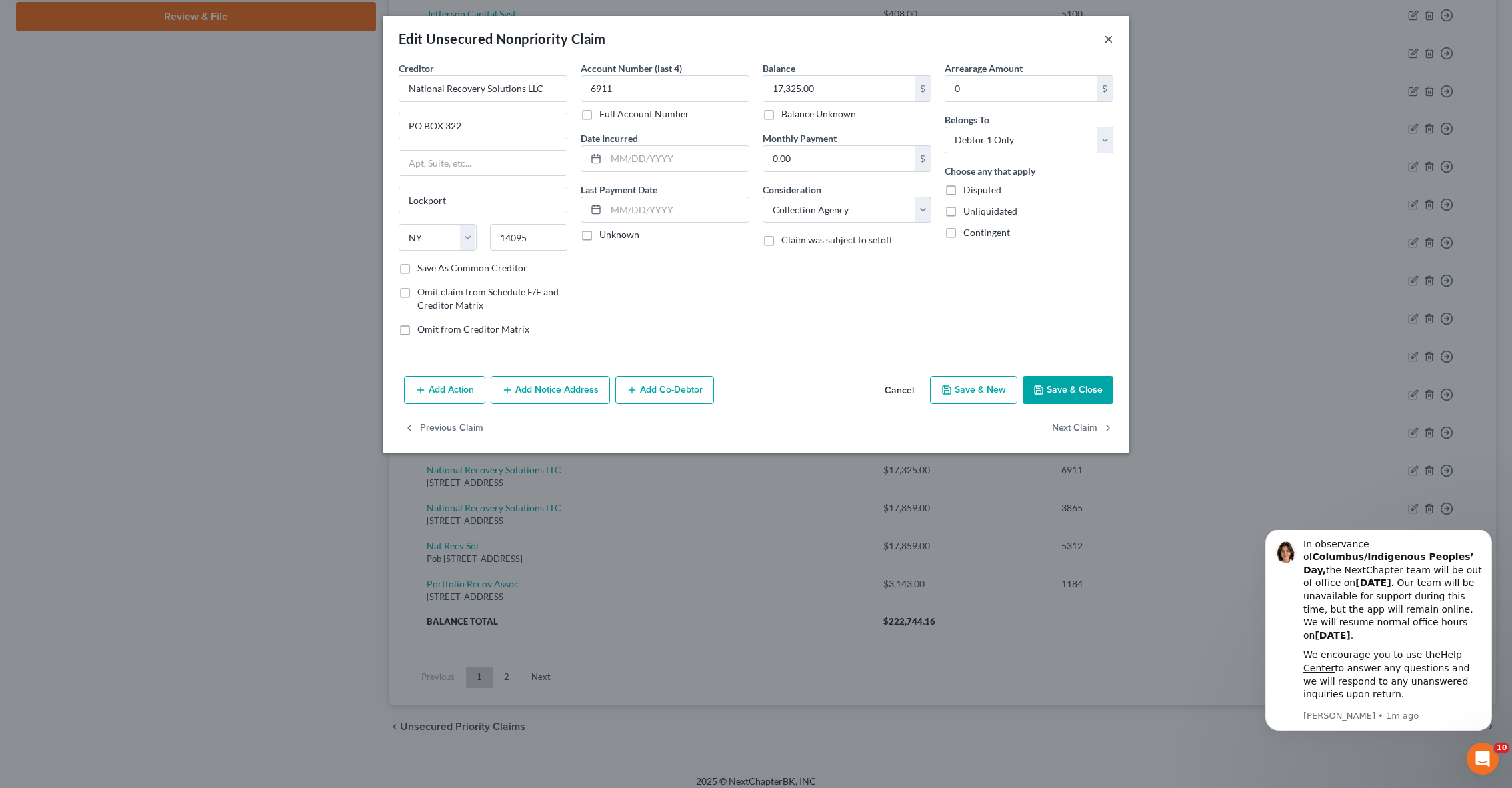
click at [1111, 45] on button "×" at bounding box center [1108, 39] width 10 height 16
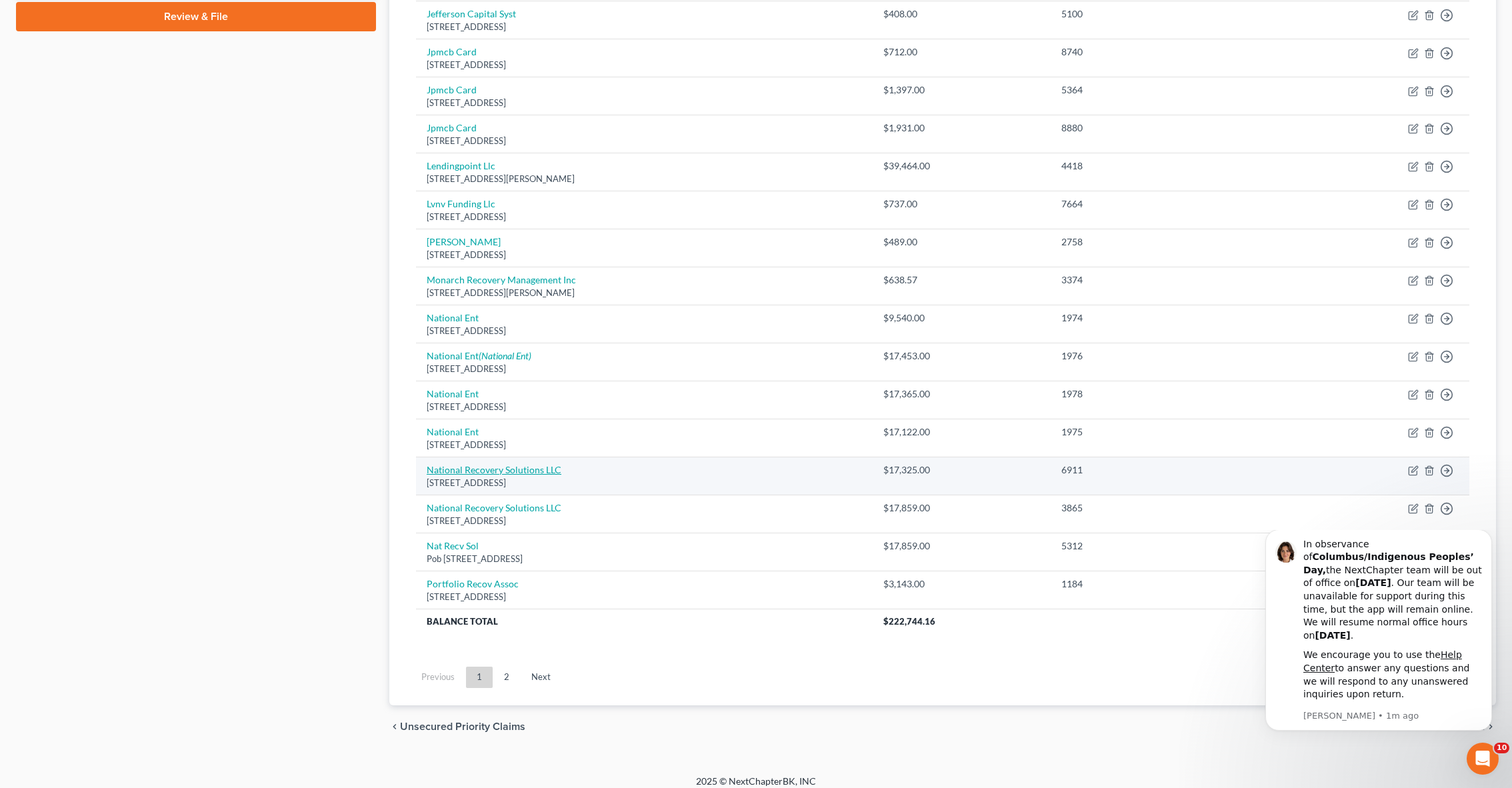
click at [518, 465] on link "National Recovery Solutions LLC" at bounding box center [493, 470] width 135 height 11
select select "35"
select select "1"
select select "0"
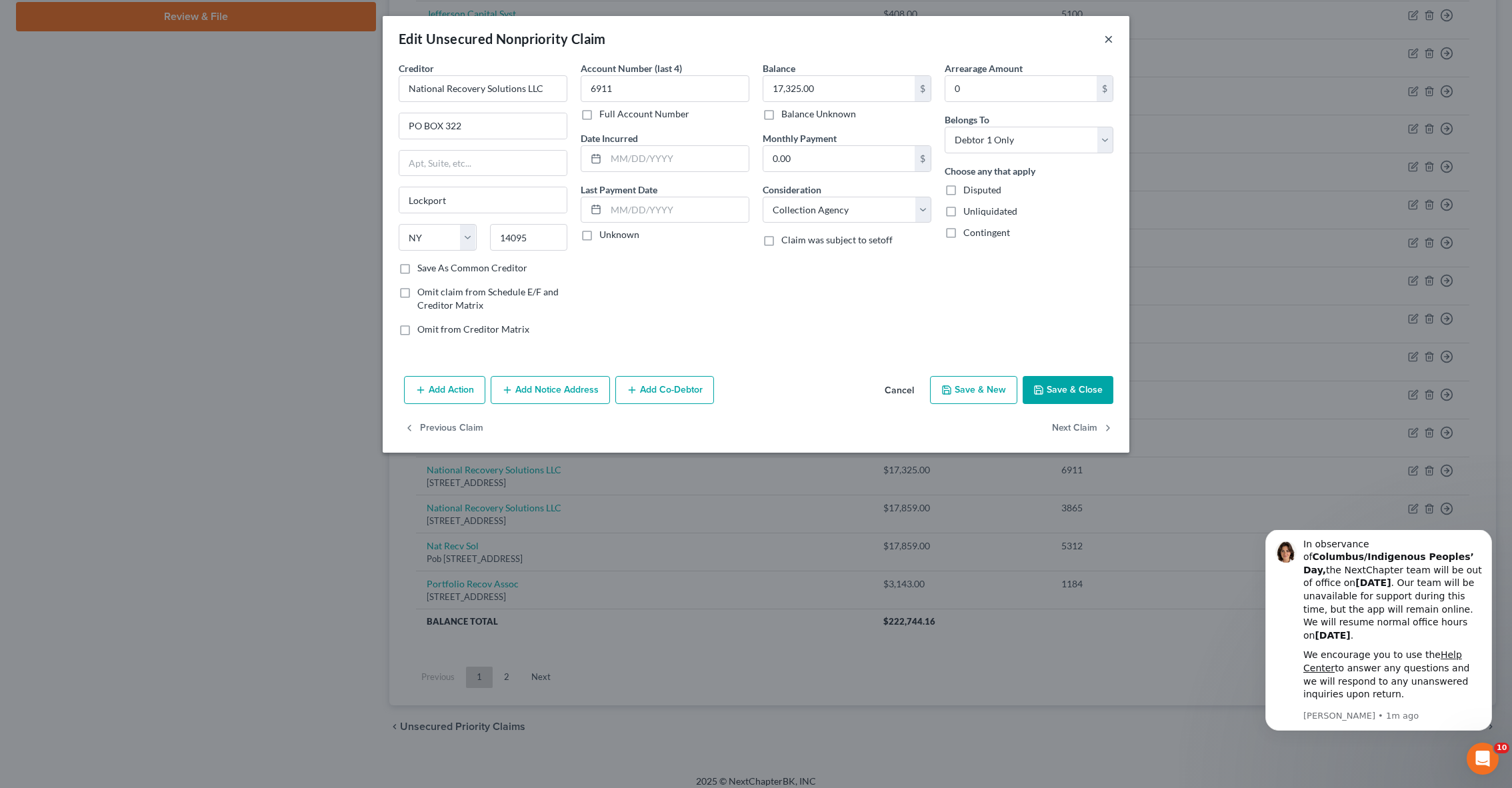
click at [1106, 39] on button "×" at bounding box center [1108, 39] width 10 height 16
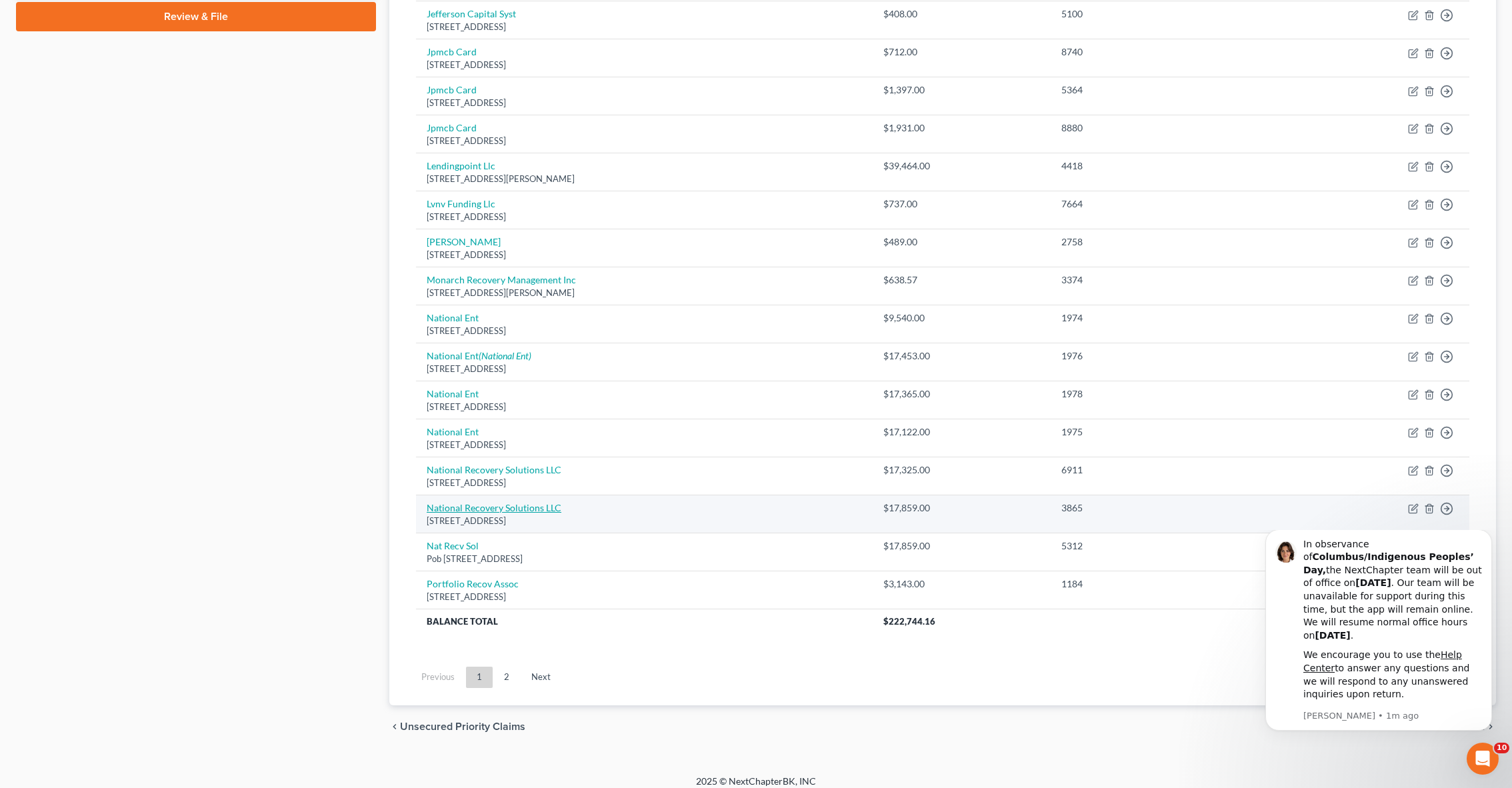
click at [511, 502] on link "National Recovery Solutions LLC" at bounding box center [493, 507] width 135 height 11
select select "35"
select select "1"
select select "0"
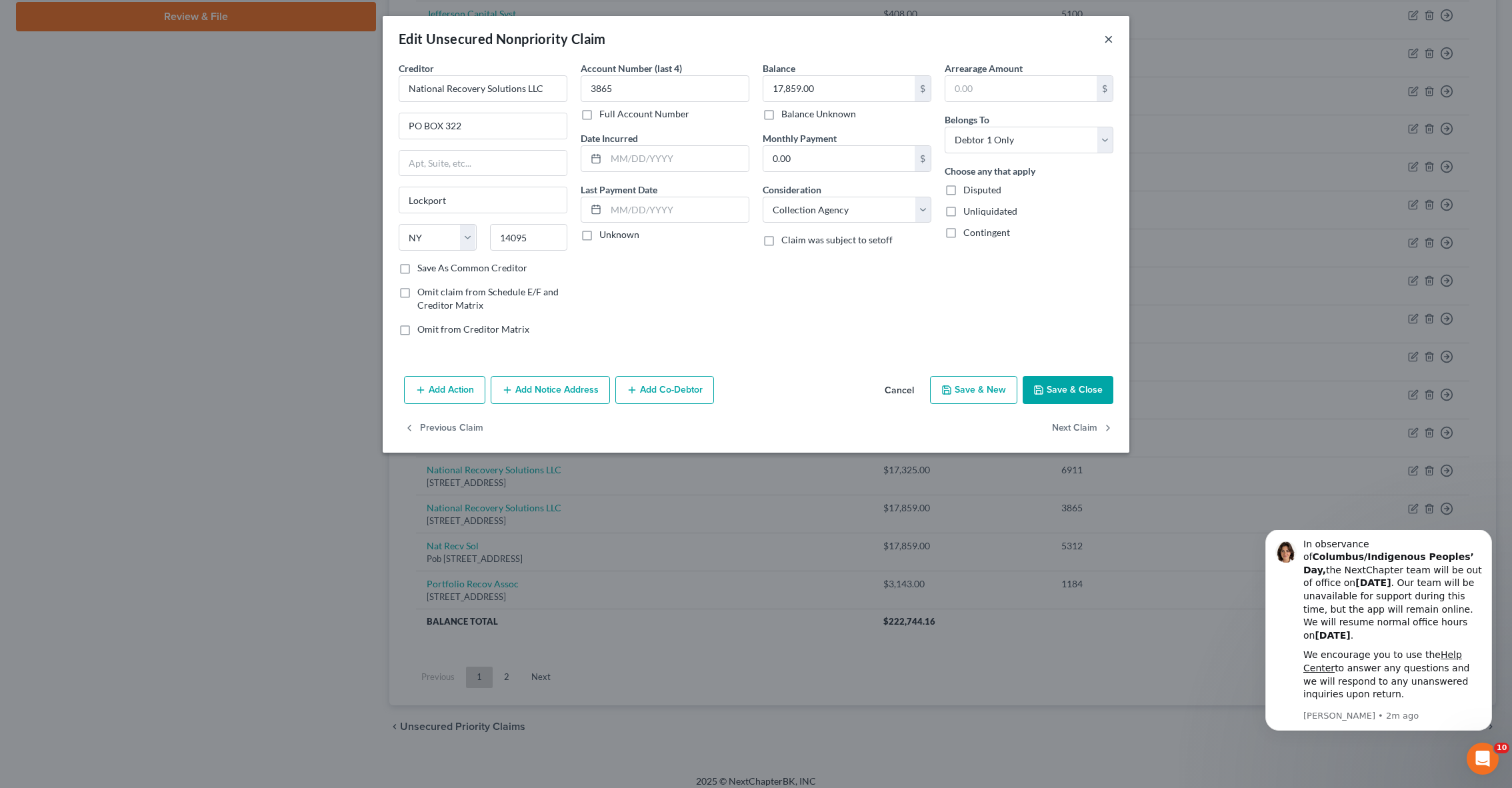
click at [1108, 43] on button "×" at bounding box center [1108, 39] width 10 height 16
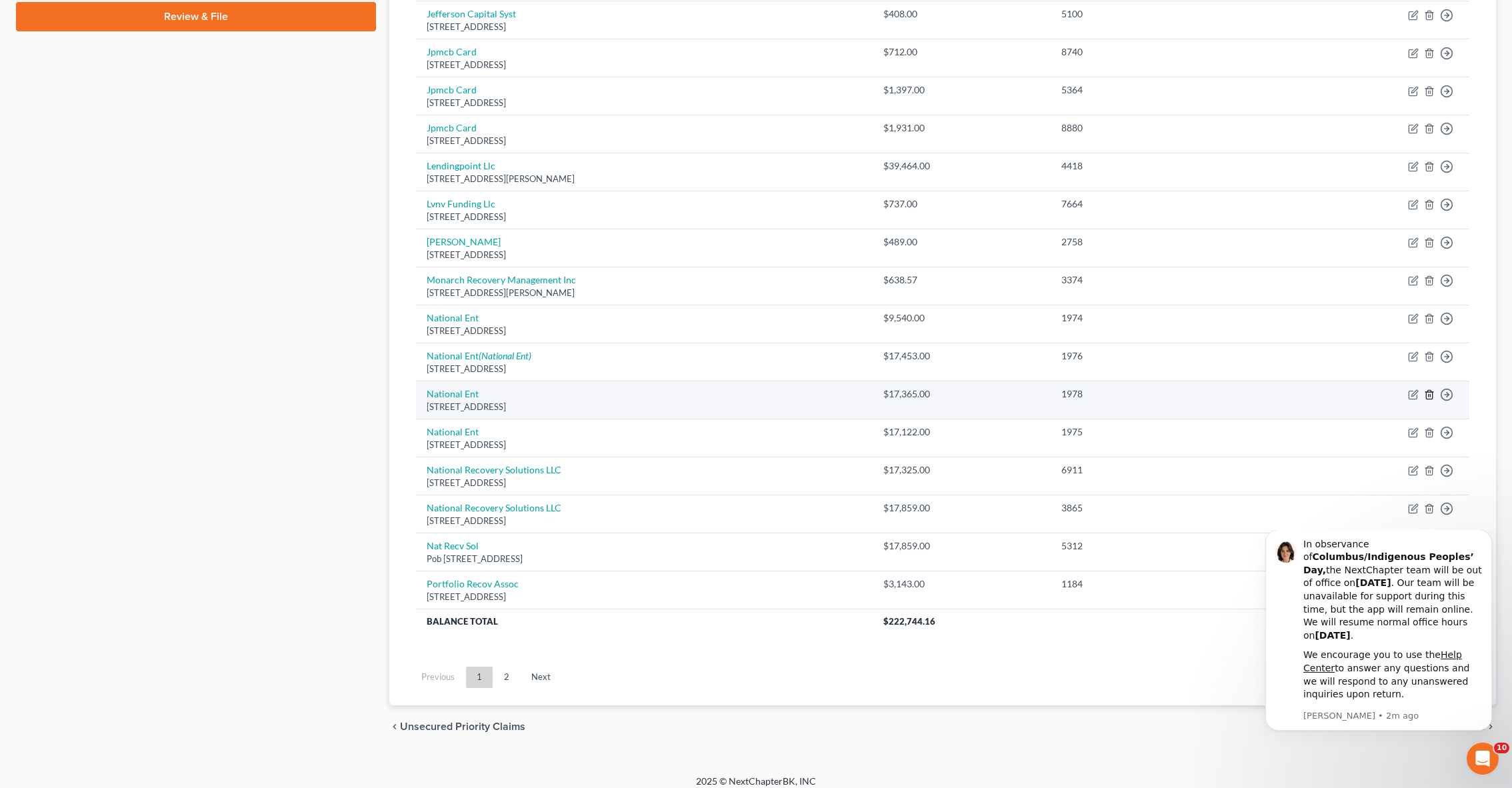
click at [1426, 389] on icon "button" at bounding box center [1429, 394] width 11 height 11
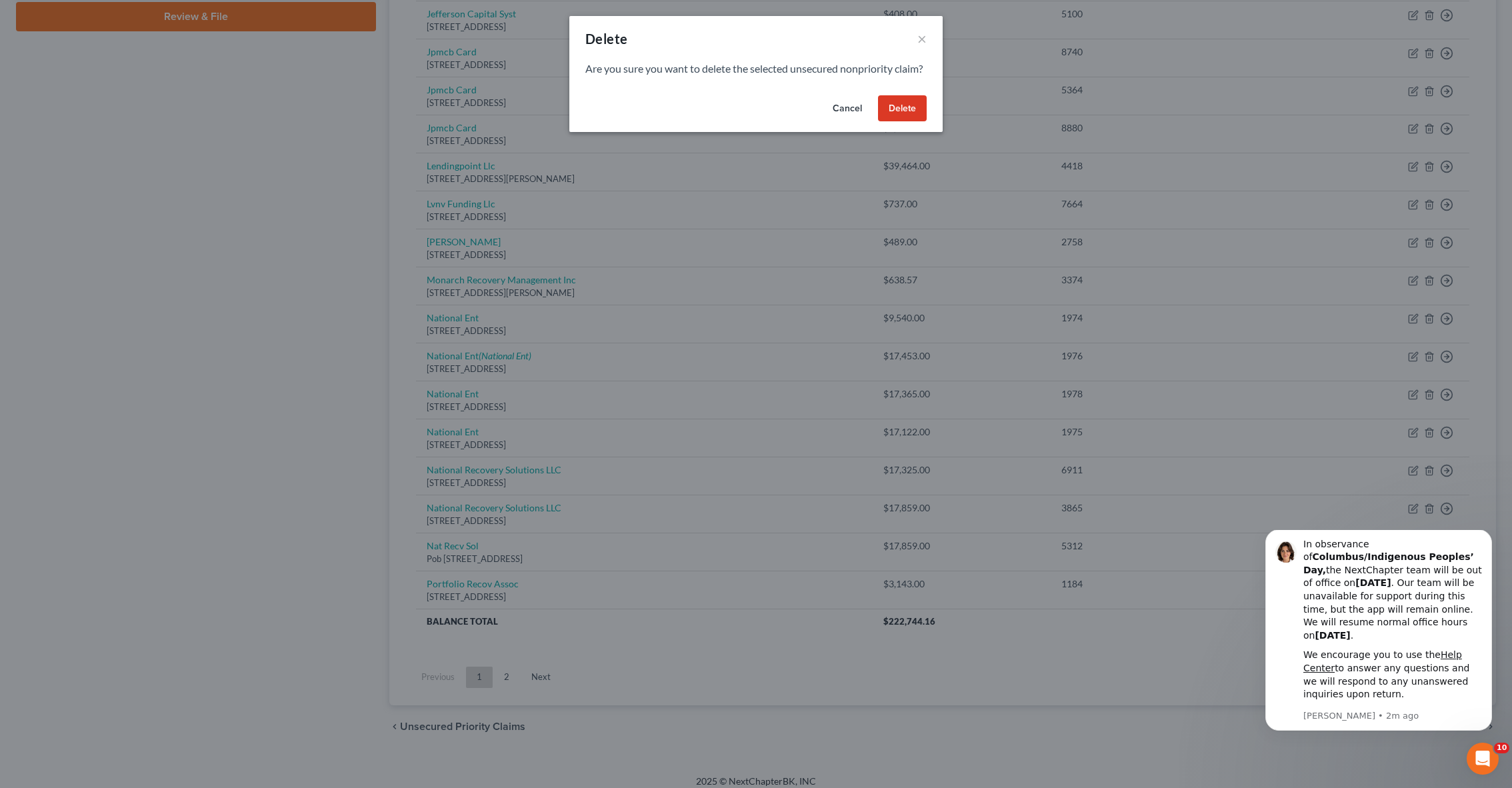
click at [910, 122] on button "Delete" at bounding box center [902, 109] width 49 height 27
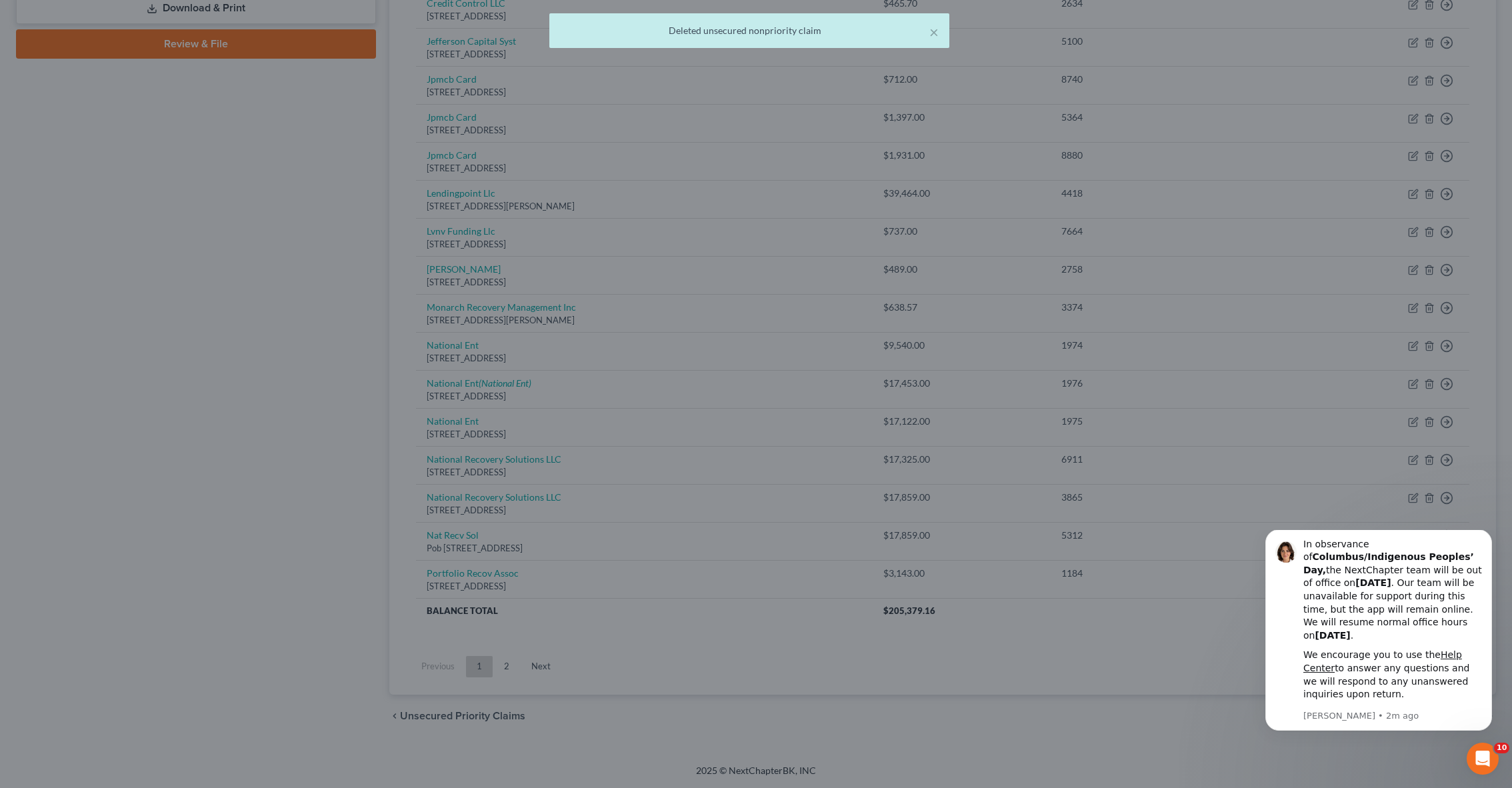
scroll to position [589, 0]
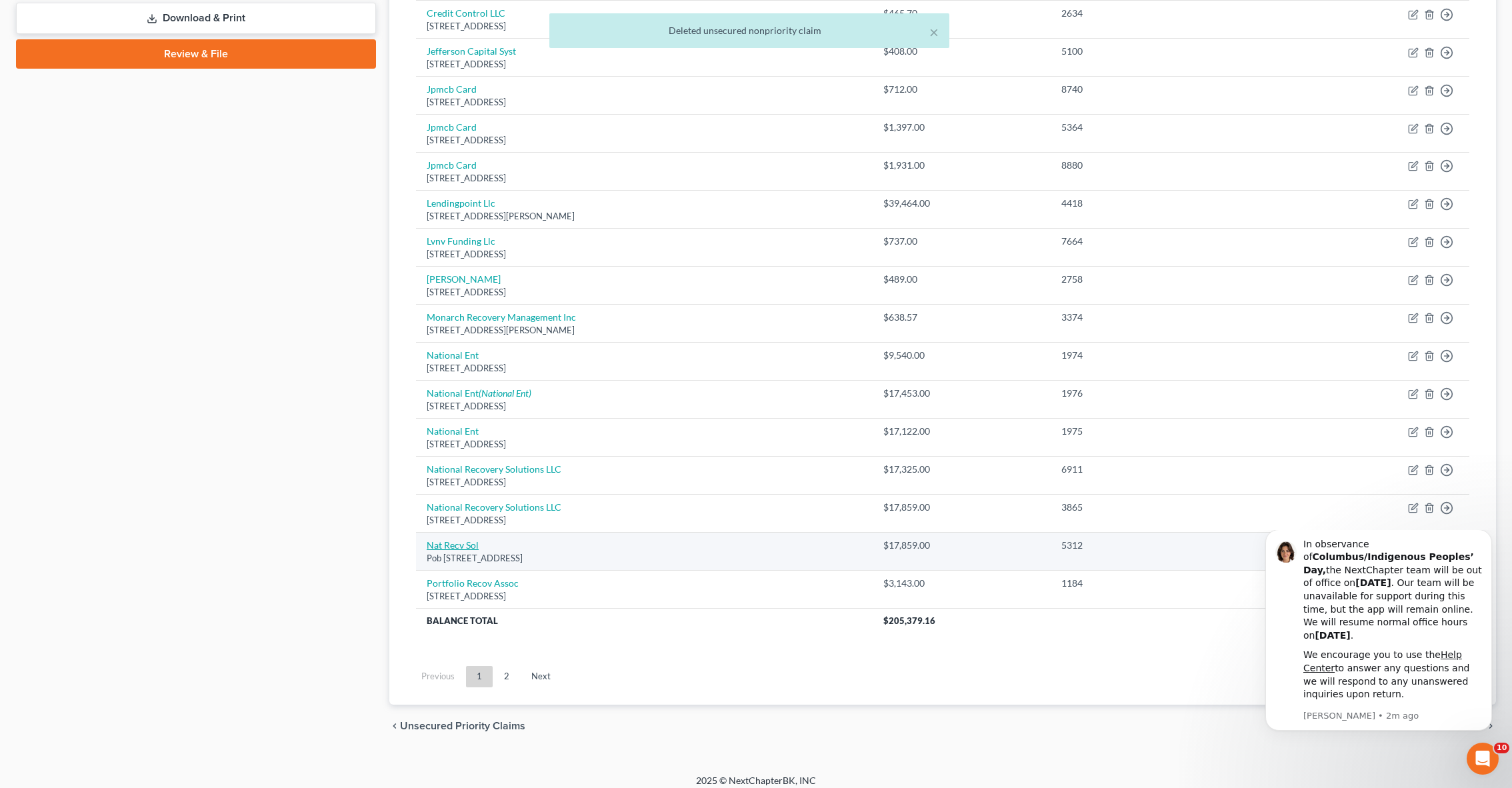
click at [472, 540] on link "Nat Recv Sol" at bounding box center [452, 546] width 52 height 11
select select "35"
select select "0"
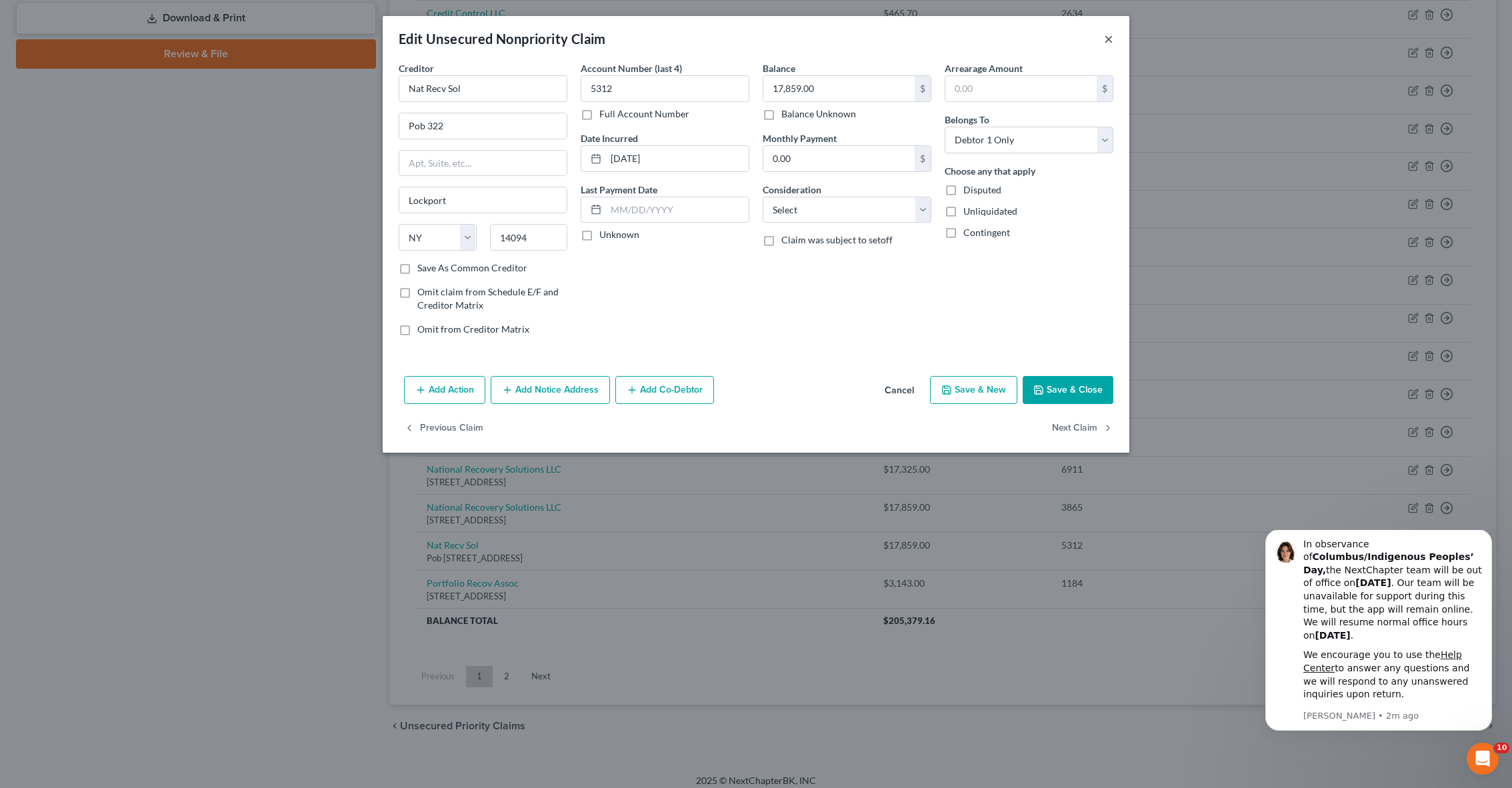
click at [1108, 40] on button "×" at bounding box center [1108, 39] width 10 height 16
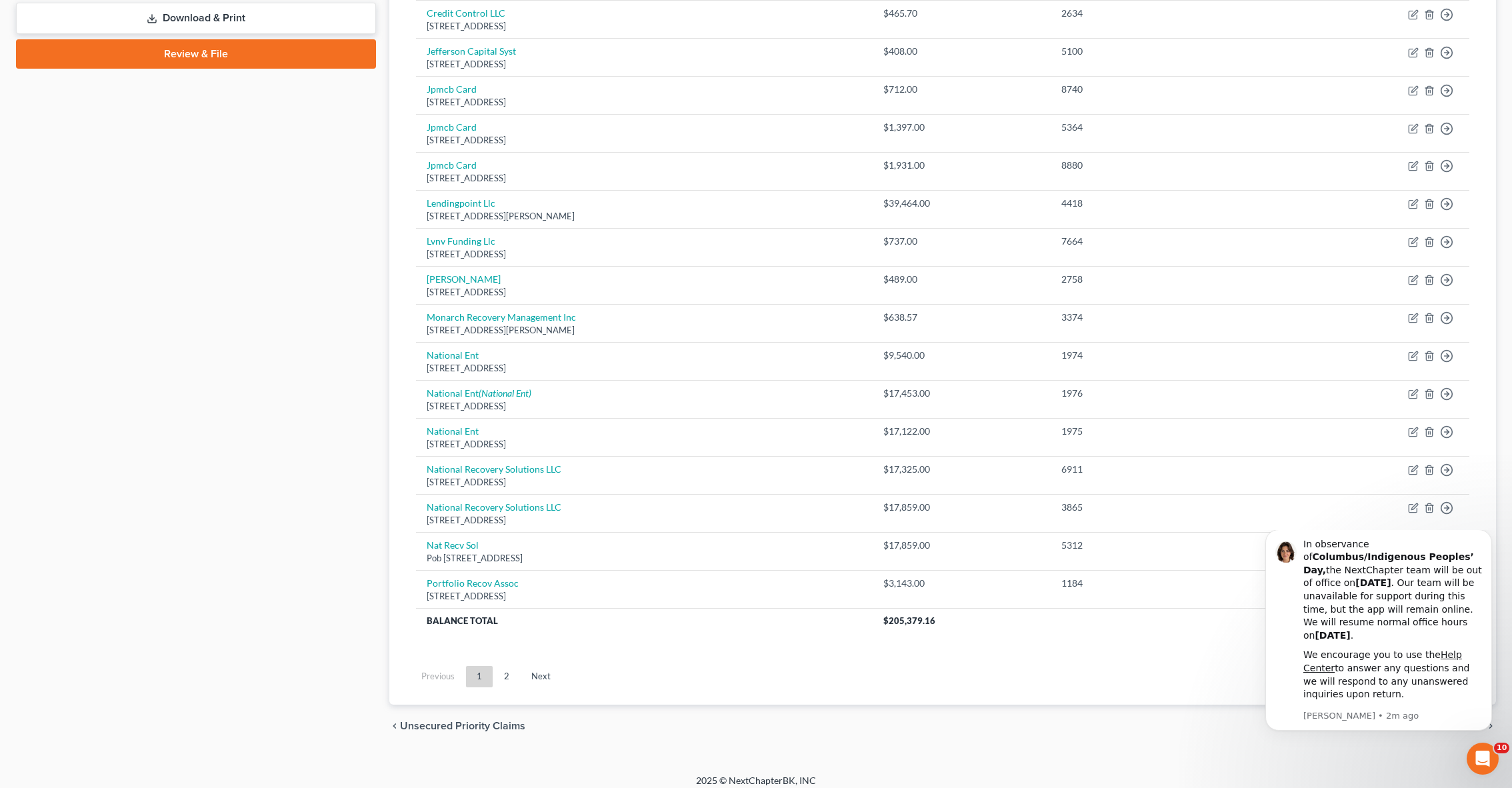
click at [1422, 535] on html "In observance of Columbus/Indigenous Peoples’ Day, the NextChapter team will be…" at bounding box center [1378, 656] width 267 height 251
click at [1487, 537] on icon "Dismiss notification" at bounding box center [1488, 533] width 7 height 7
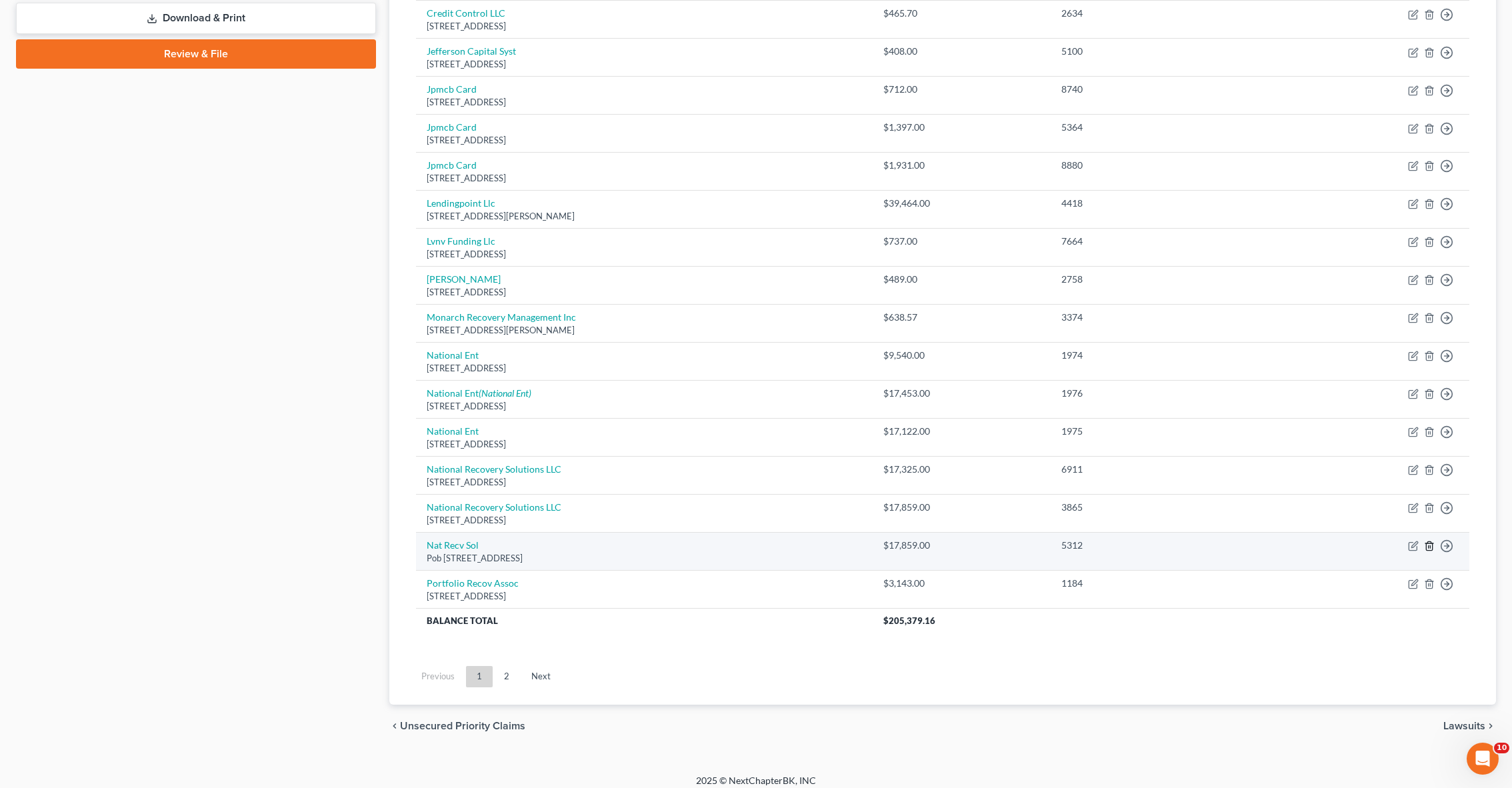
click at [1429, 541] on icon "button" at bounding box center [1429, 546] width 11 height 11
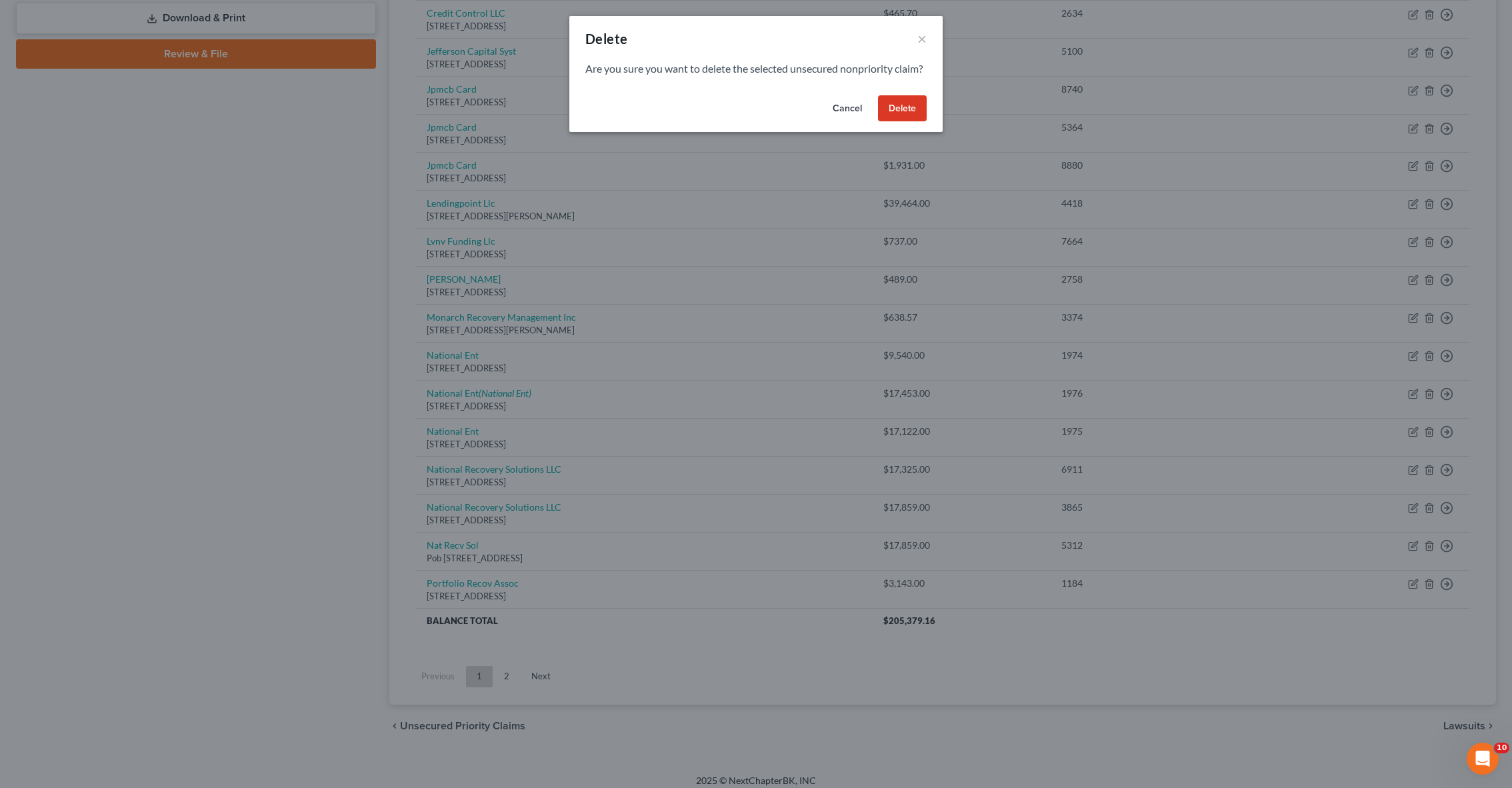
click at [896, 122] on button "Delete" at bounding box center [902, 109] width 49 height 27
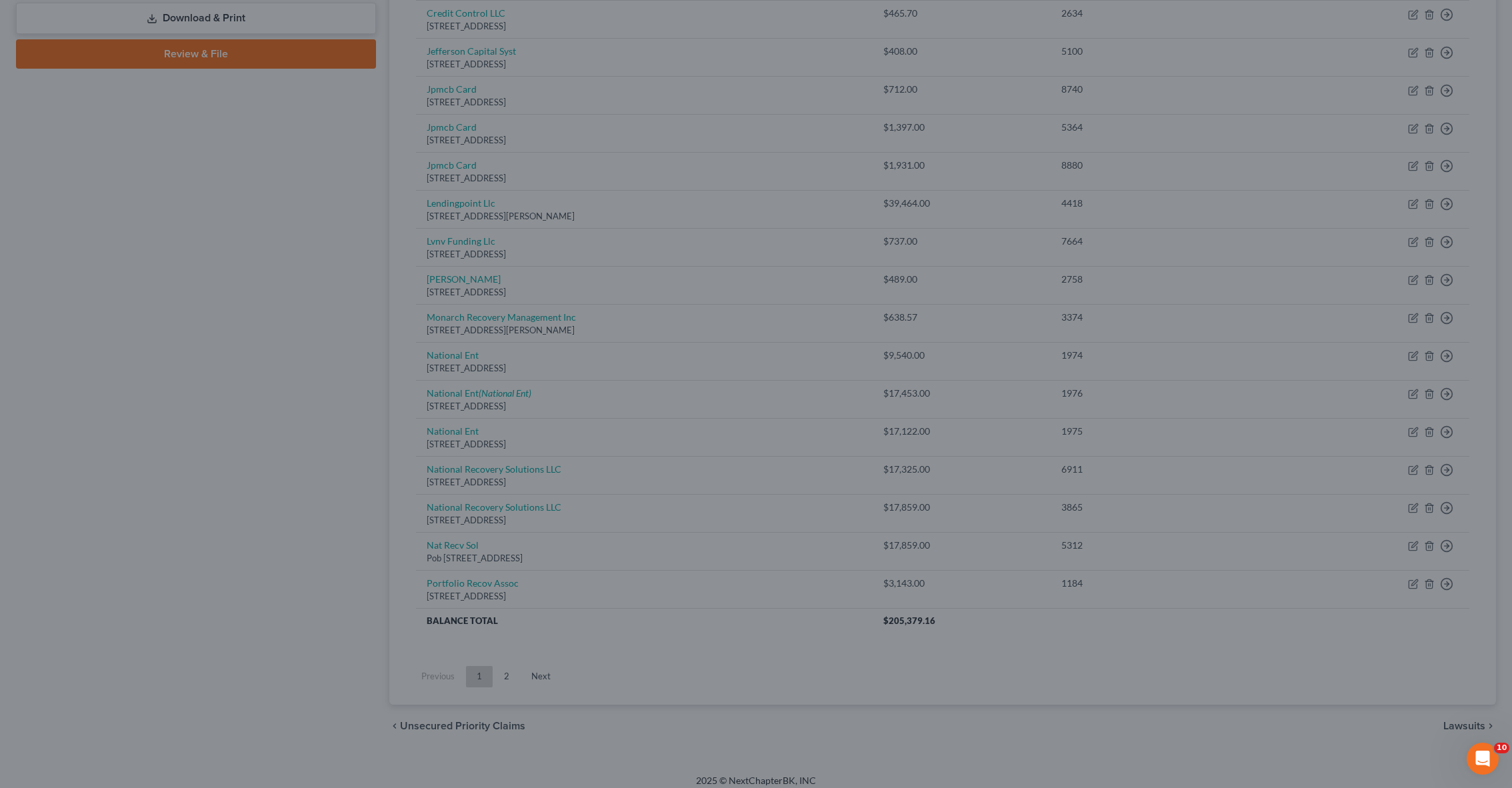
scroll to position [551, 0]
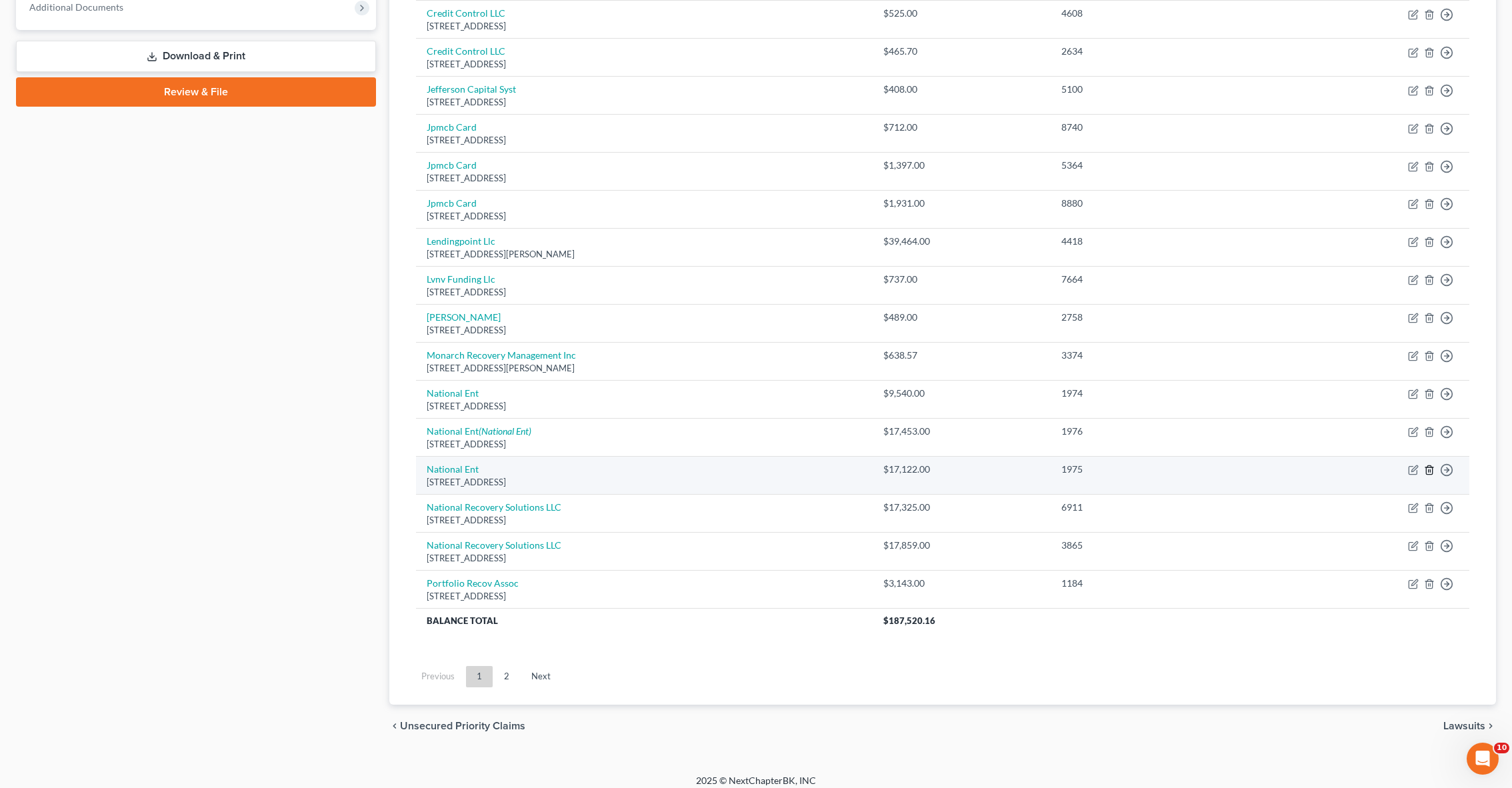
click at [1428, 465] on icon "button" at bounding box center [1429, 469] width 11 height 11
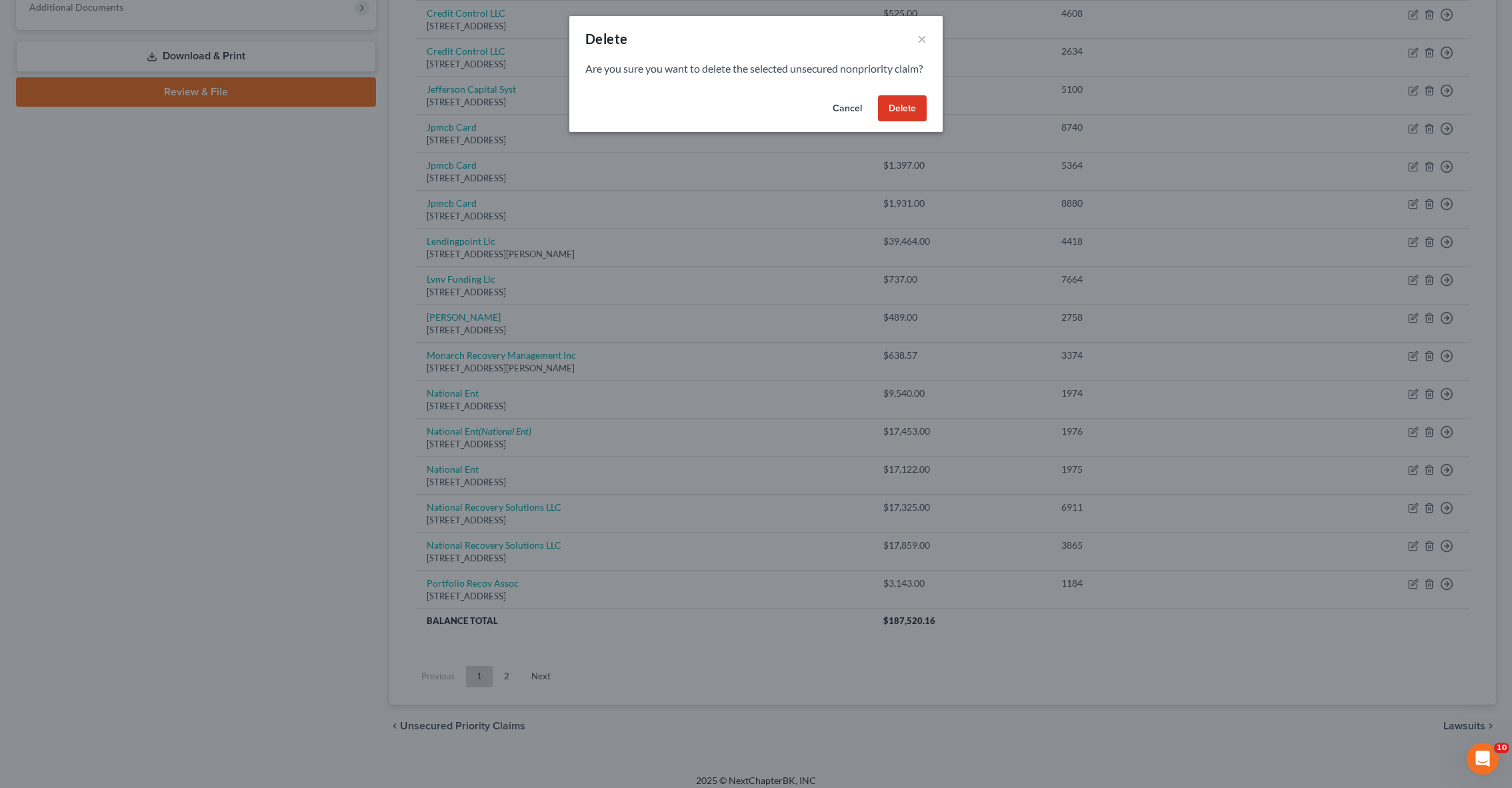
click at [901, 122] on button "Delete" at bounding box center [902, 109] width 49 height 27
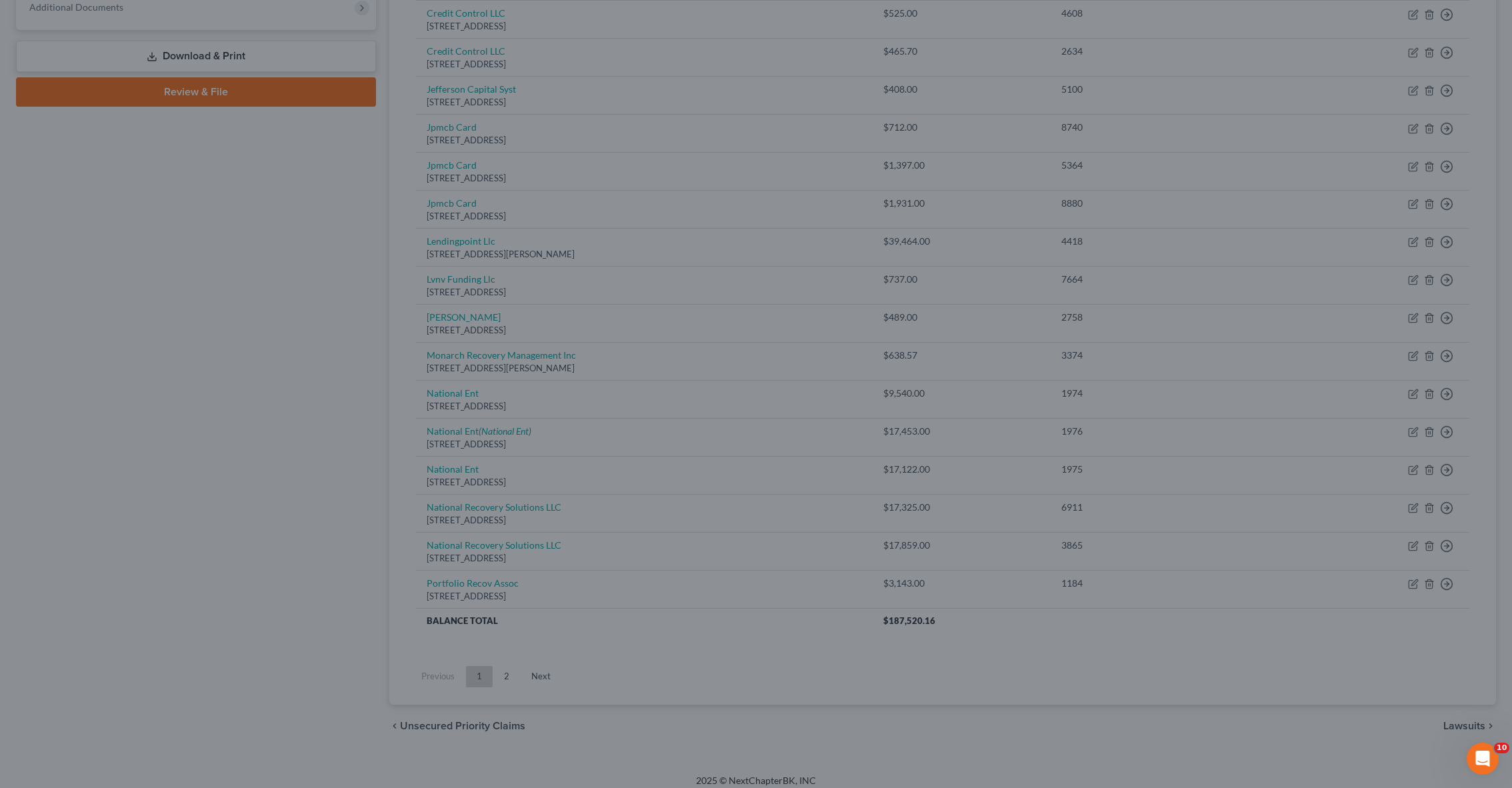
scroll to position [514, 0]
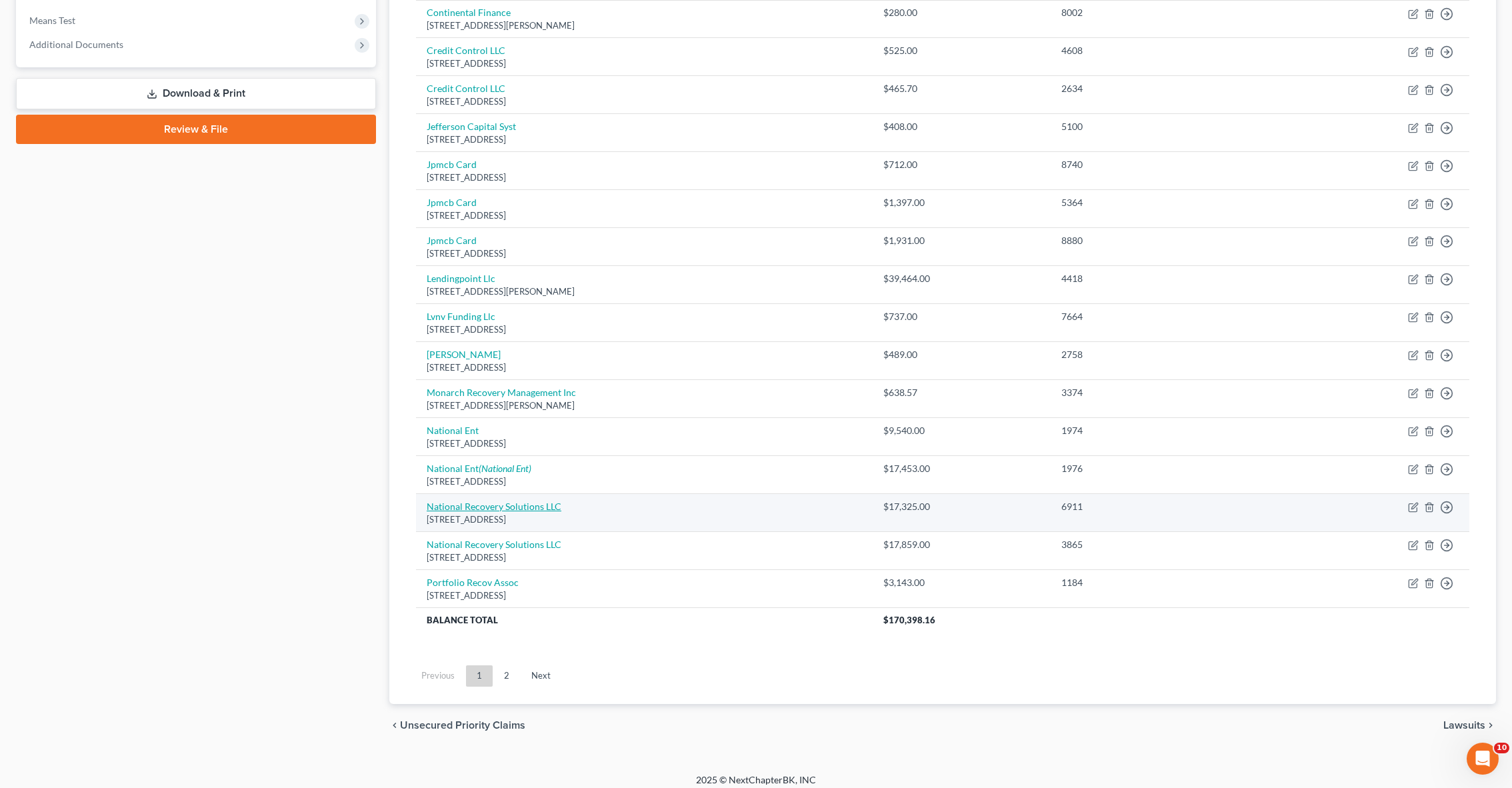
click at [523, 501] on link "National Recovery Solutions LLC" at bounding box center [493, 507] width 135 height 11
select select "35"
select select "1"
select select "0"
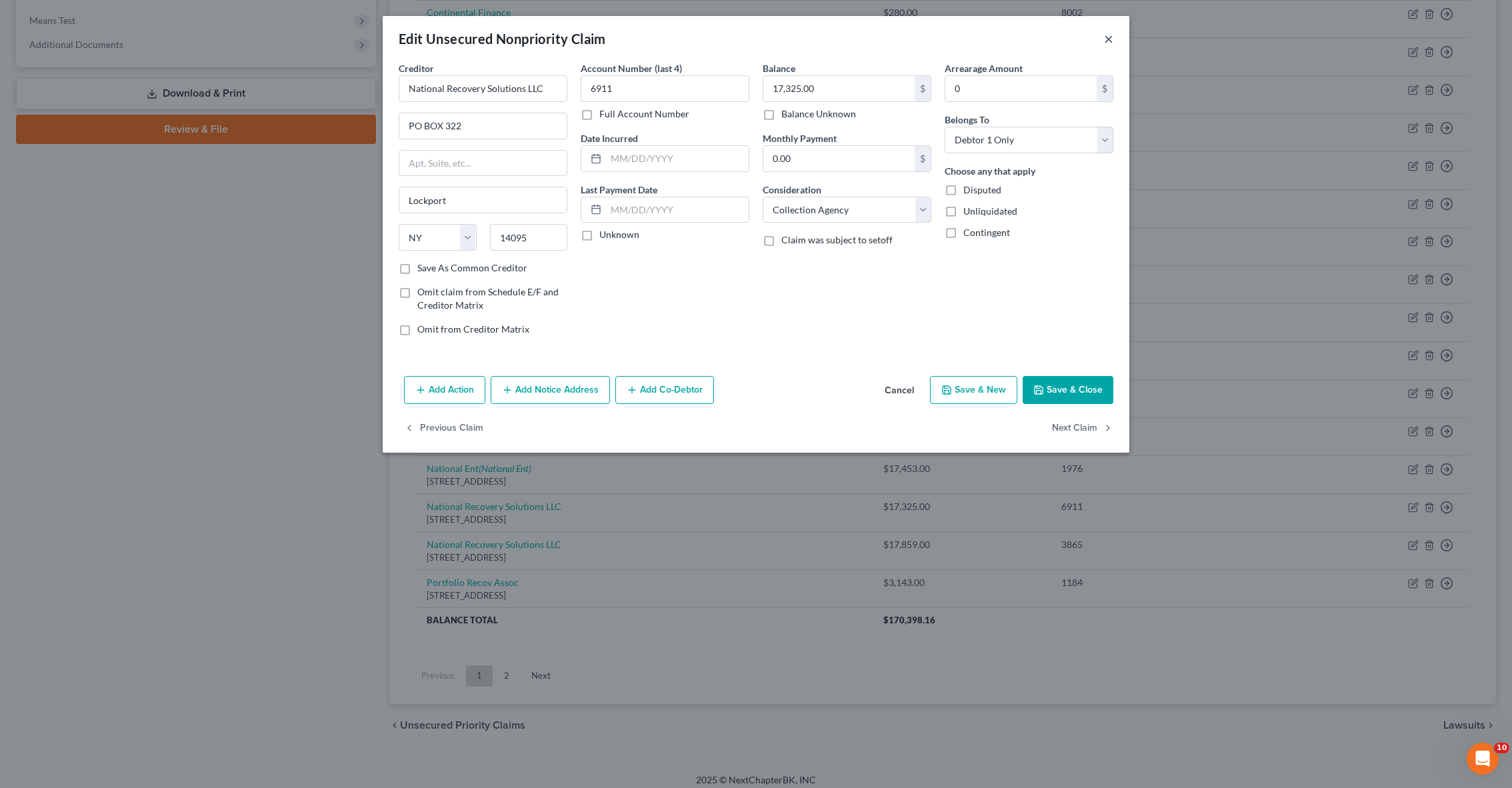
click at [1104, 36] on button "×" at bounding box center [1108, 39] width 10 height 16
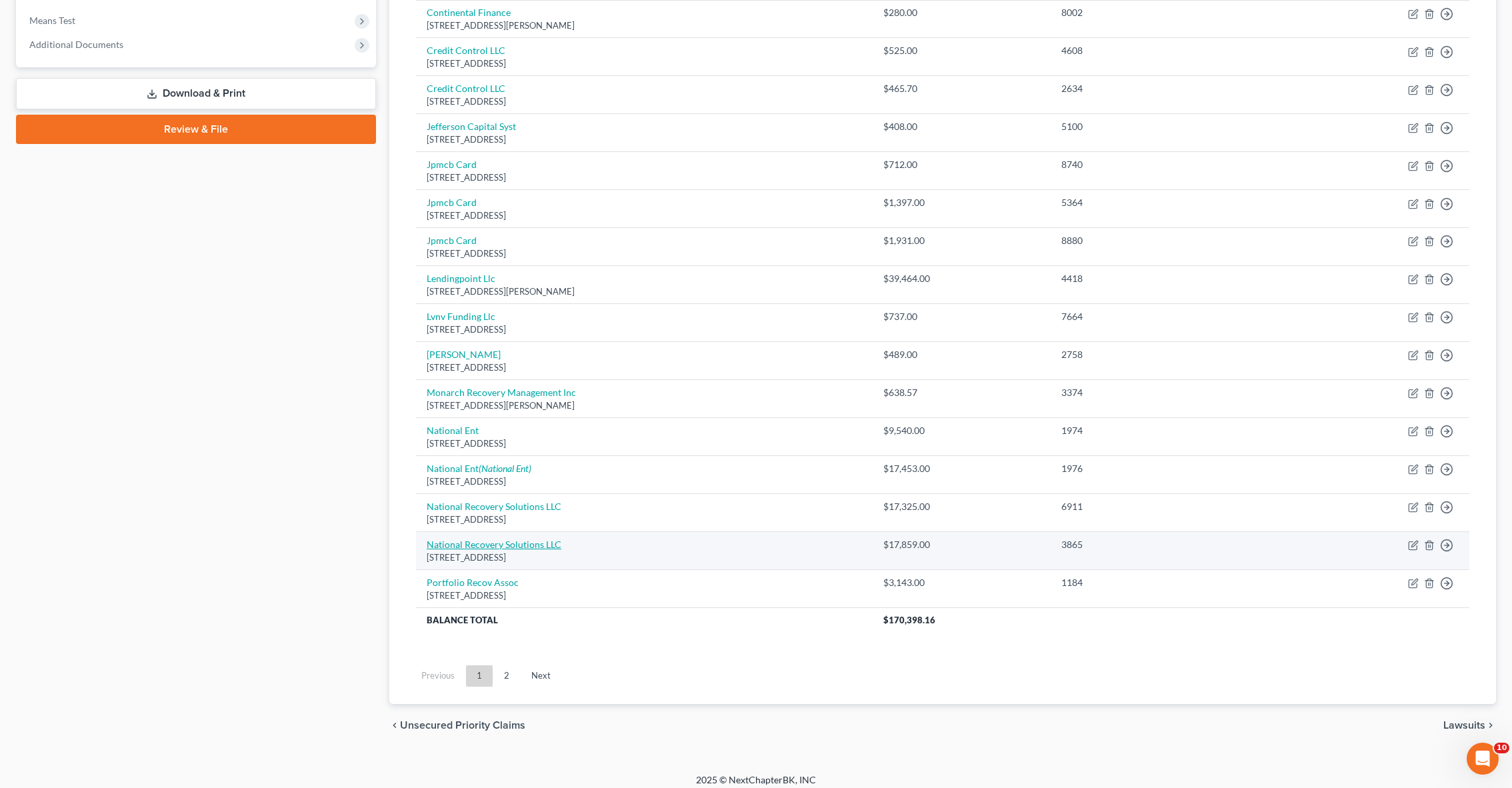
click at [526, 539] on link "National Recovery Solutions LLC" at bounding box center [493, 545] width 135 height 11
select select "35"
select select "1"
select select "0"
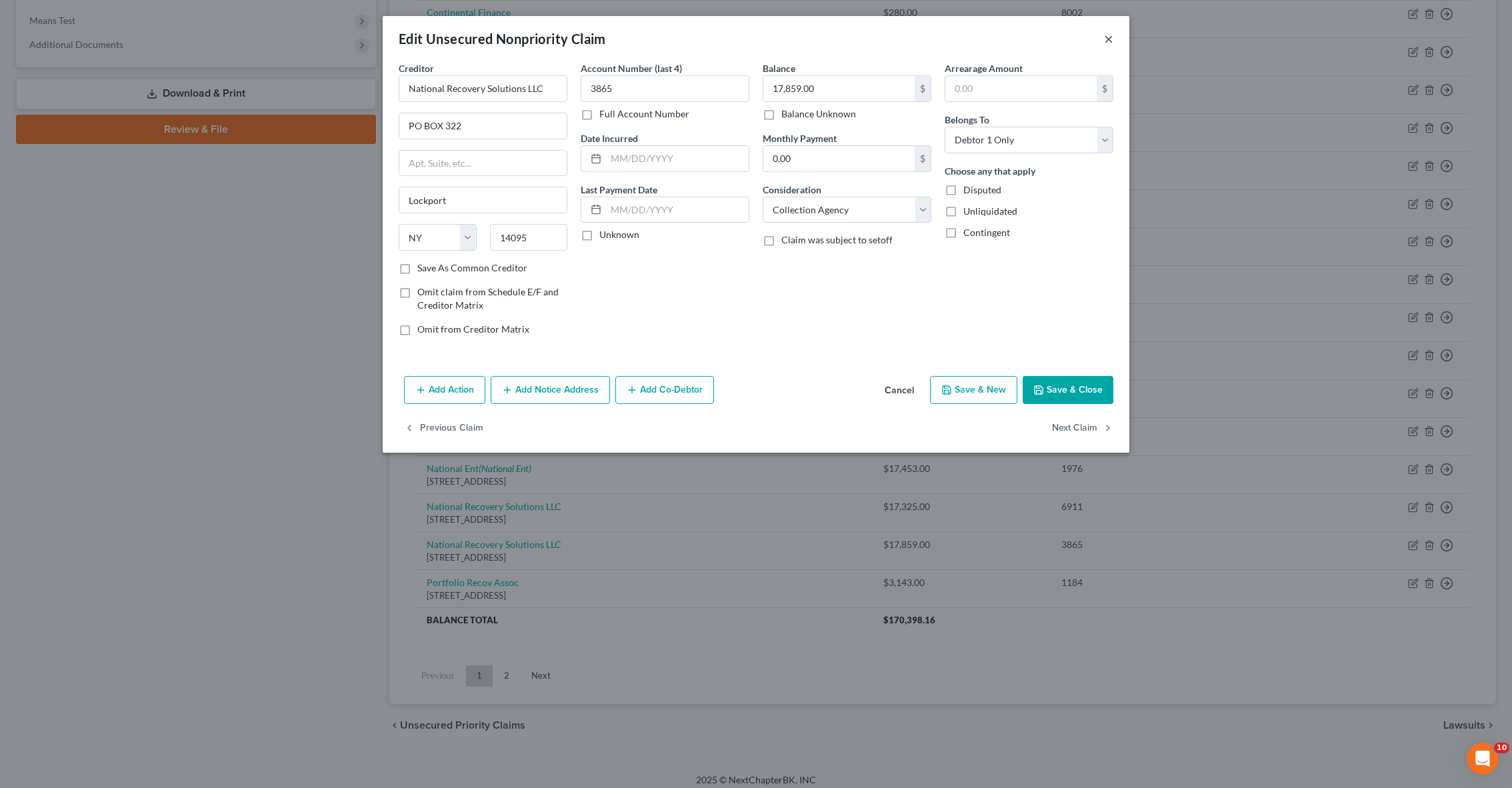
click at [1110, 32] on button "×" at bounding box center [1108, 39] width 10 height 16
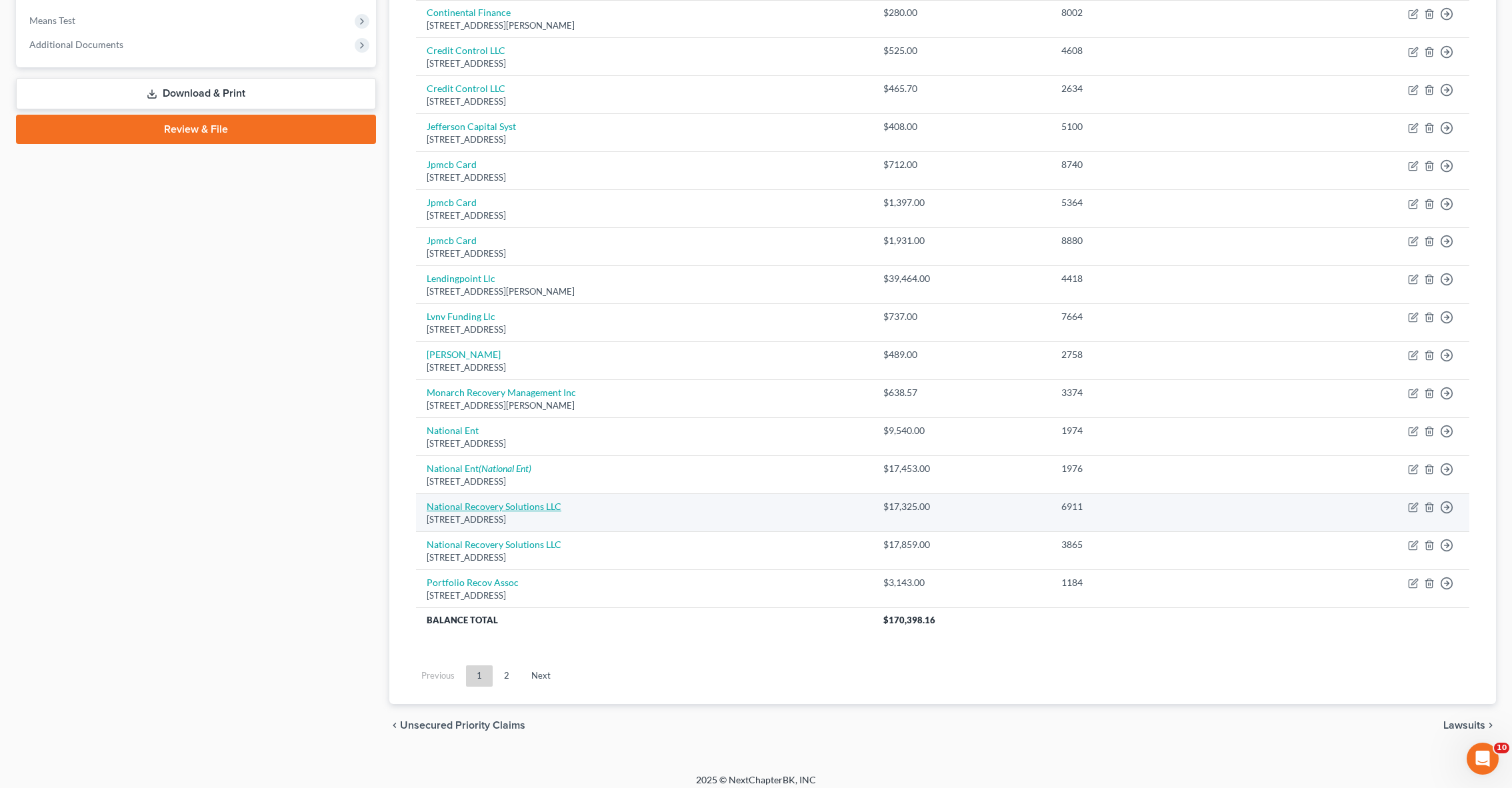
click at [528, 501] on link "National Recovery Solutions LLC" at bounding box center [493, 507] width 135 height 11
select select "35"
select select "1"
select select "0"
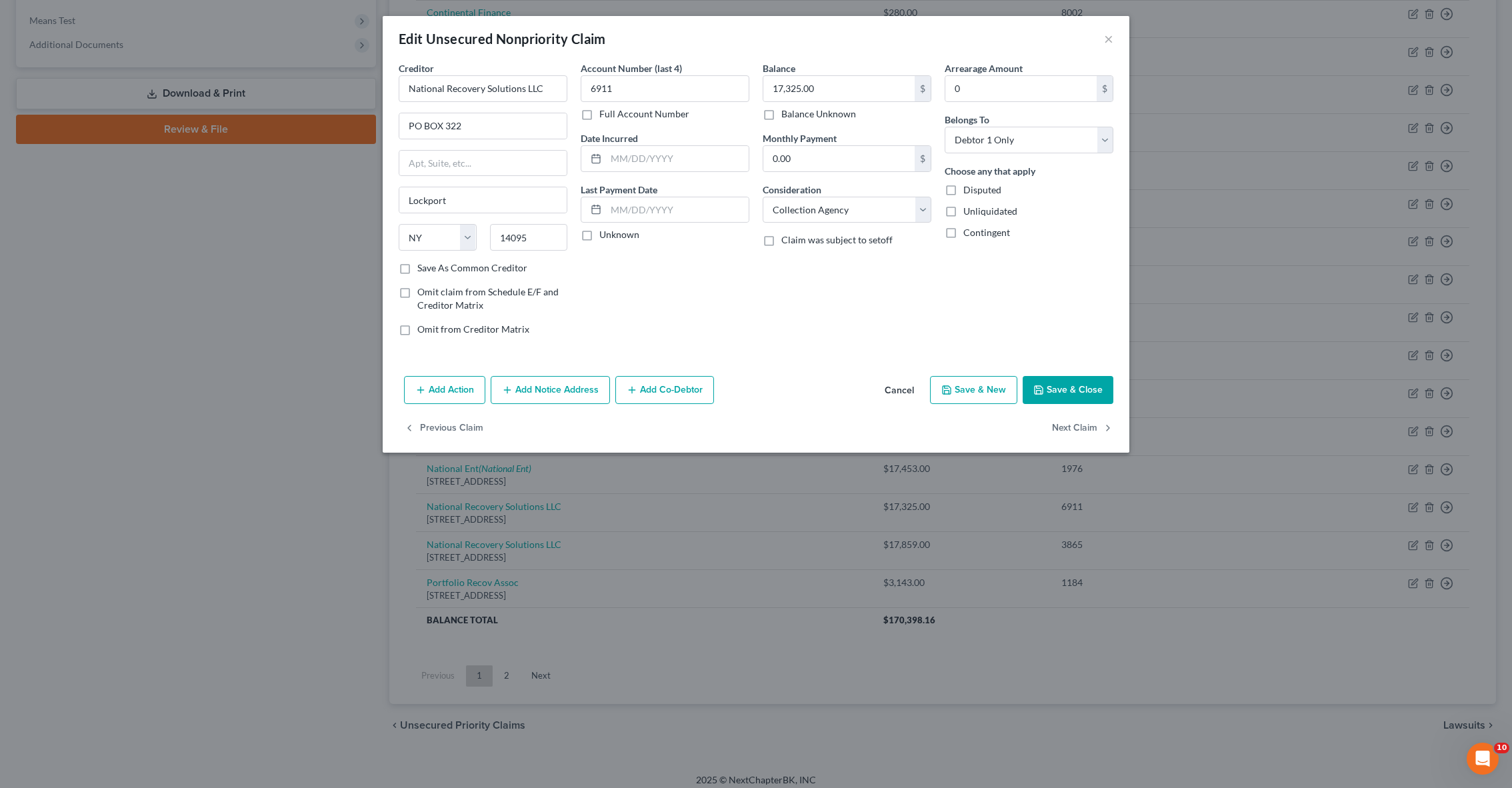
click at [1114, 37] on div "Edit Unsecured Nonpriority Claim ×" at bounding box center [755, 39] width 746 height 45
click at [1108, 36] on button "×" at bounding box center [1108, 39] width 10 height 16
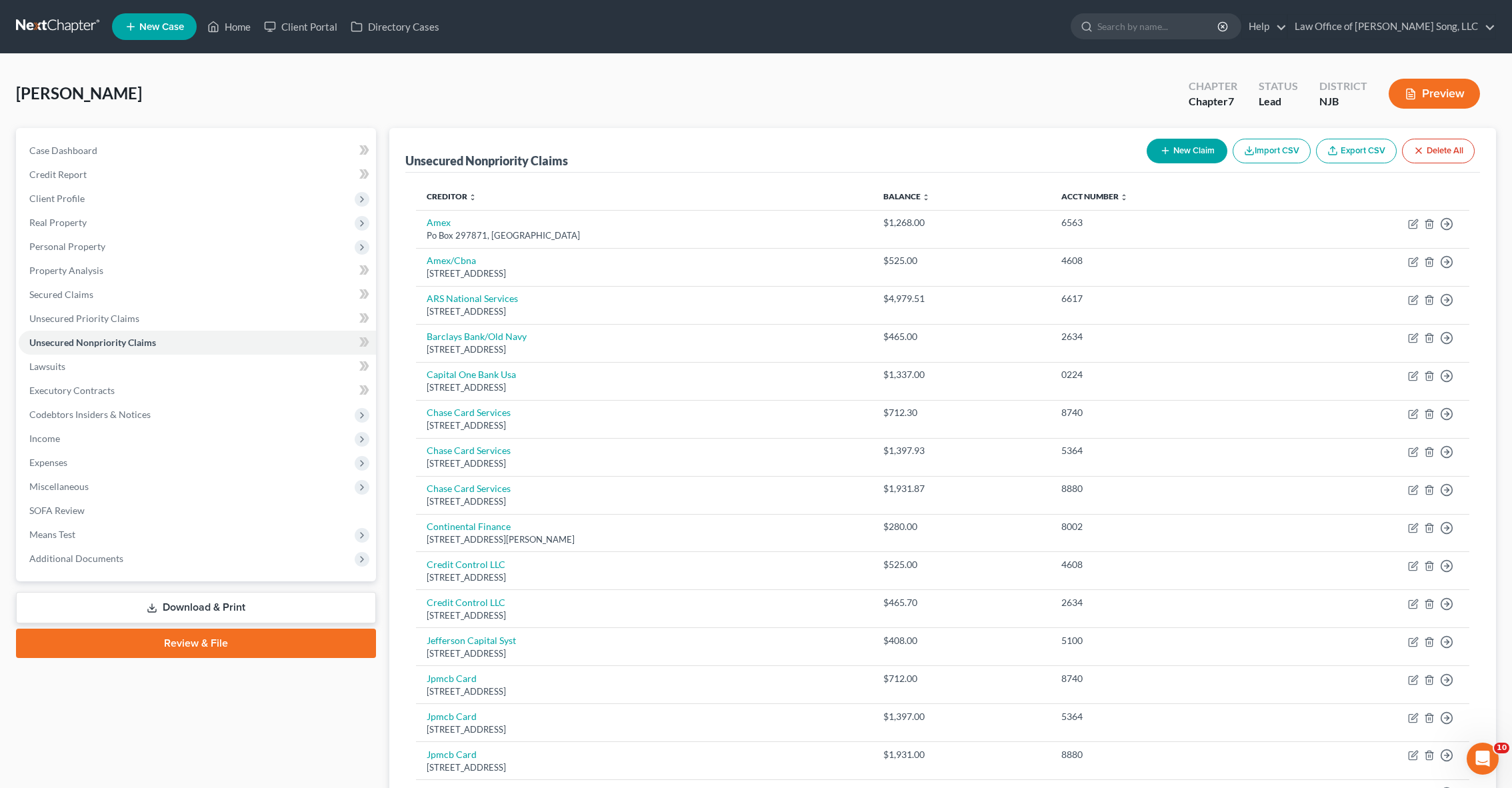
scroll to position [0, 0]
click at [459, 676] on link "Jpmcb Card" at bounding box center [451, 679] width 50 height 11
select select "7"
select select "2"
select select "0"
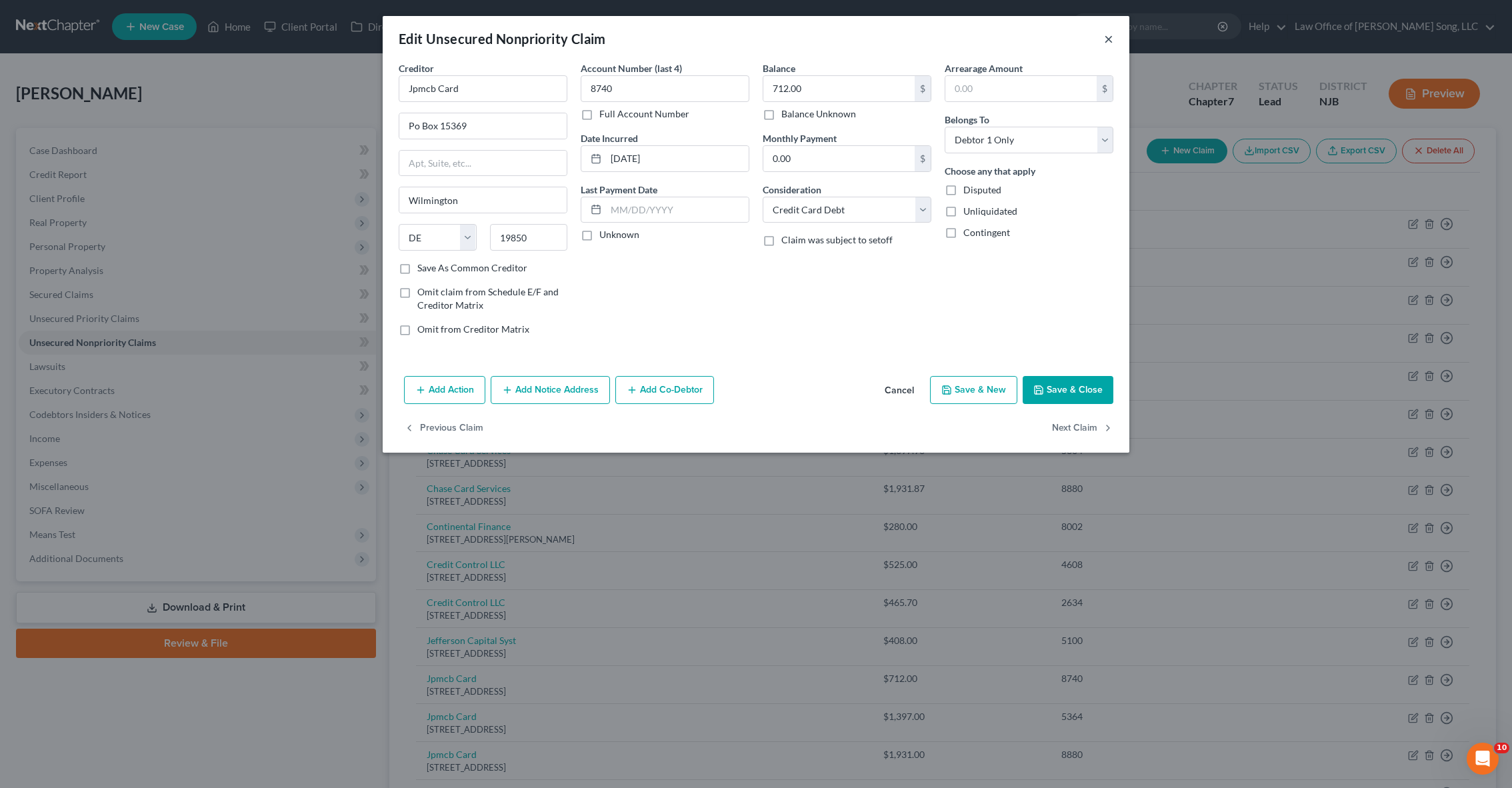
click at [1107, 41] on button "×" at bounding box center [1108, 39] width 10 height 16
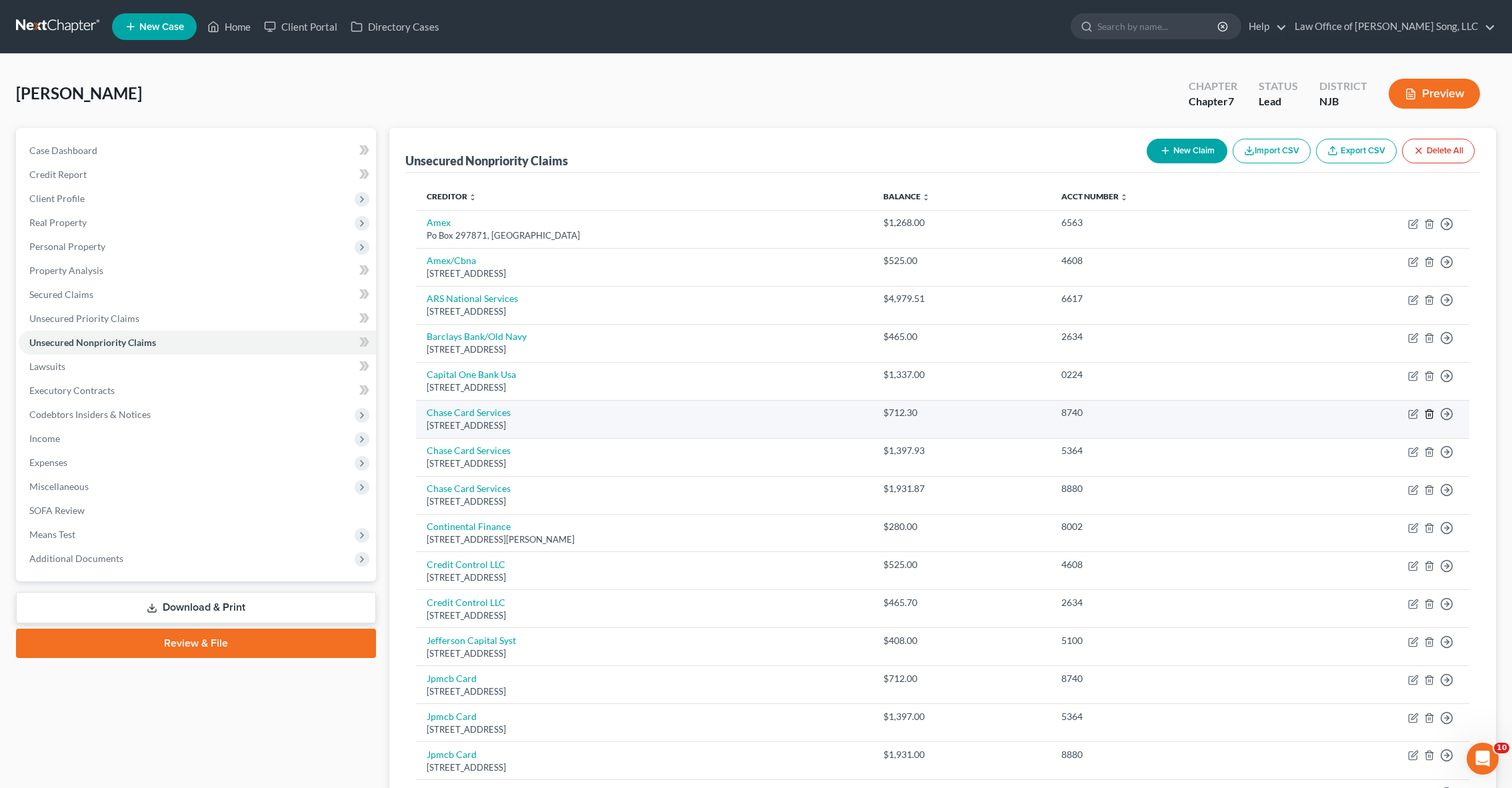
click at [1431, 413] on icon "button" at bounding box center [1429, 413] width 11 height 11
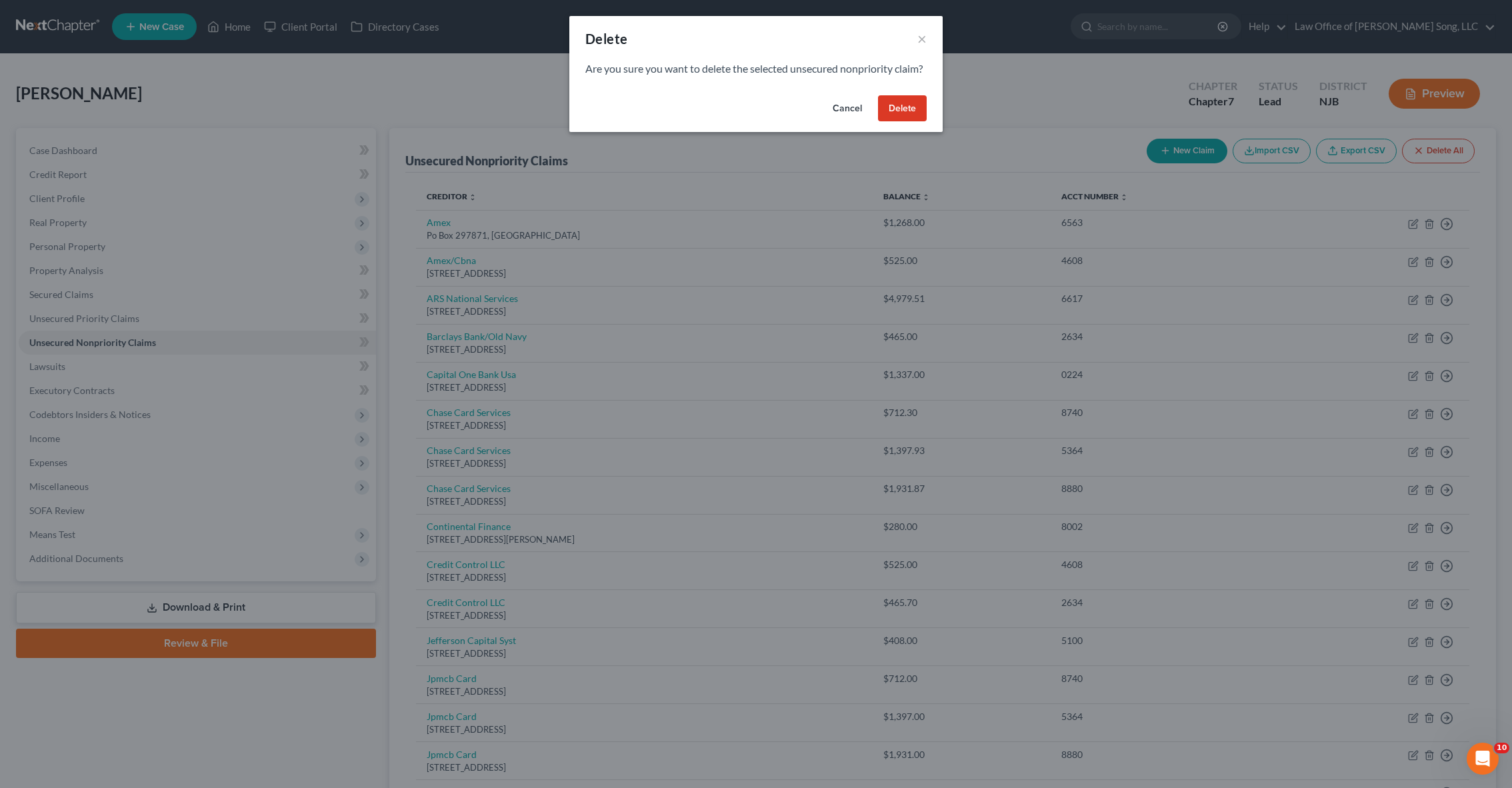
click at [911, 122] on button "Delete" at bounding box center [902, 109] width 49 height 27
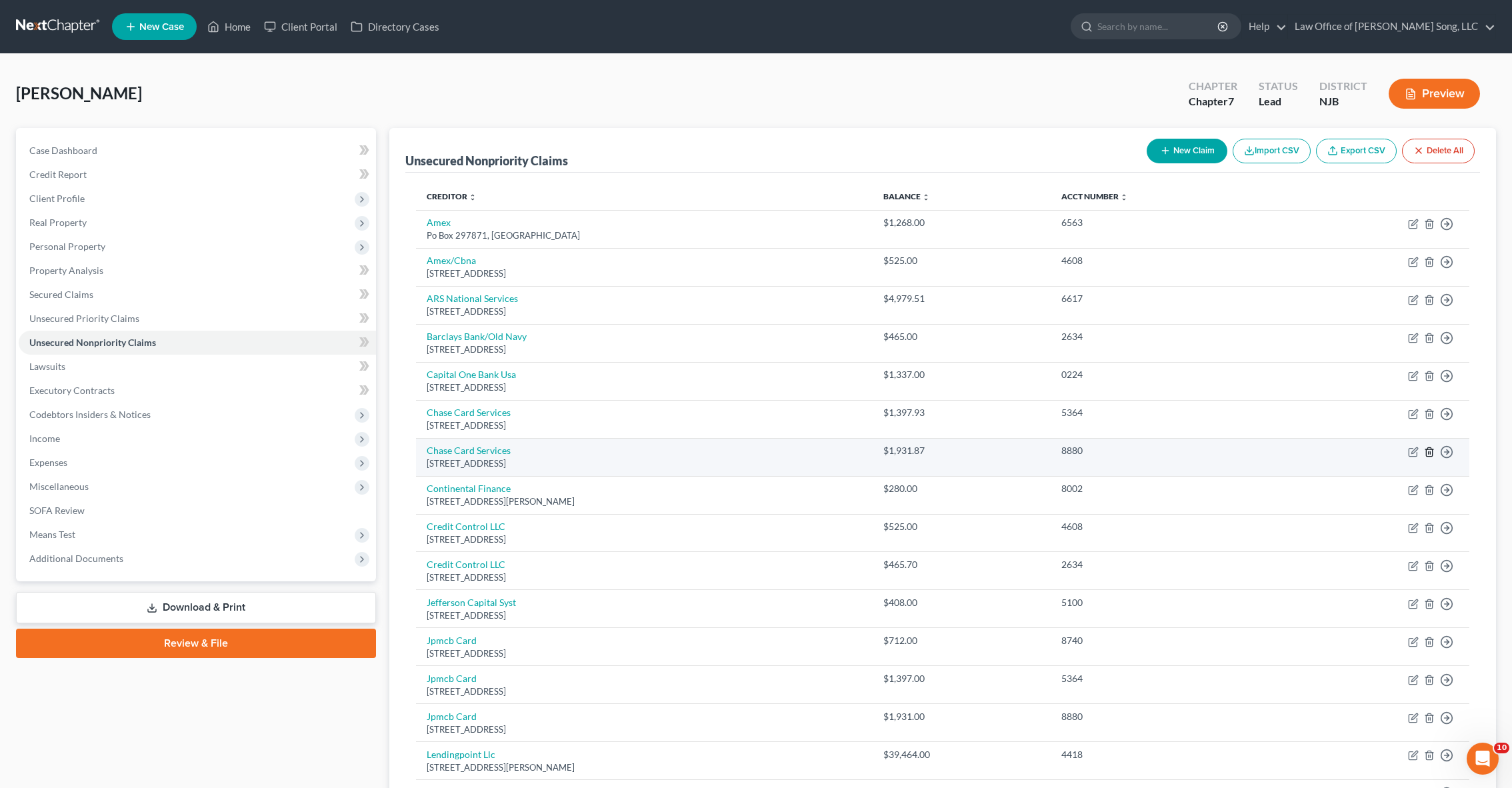
click at [1431, 448] on icon "button" at bounding box center [1429, 452] width 6 height 9
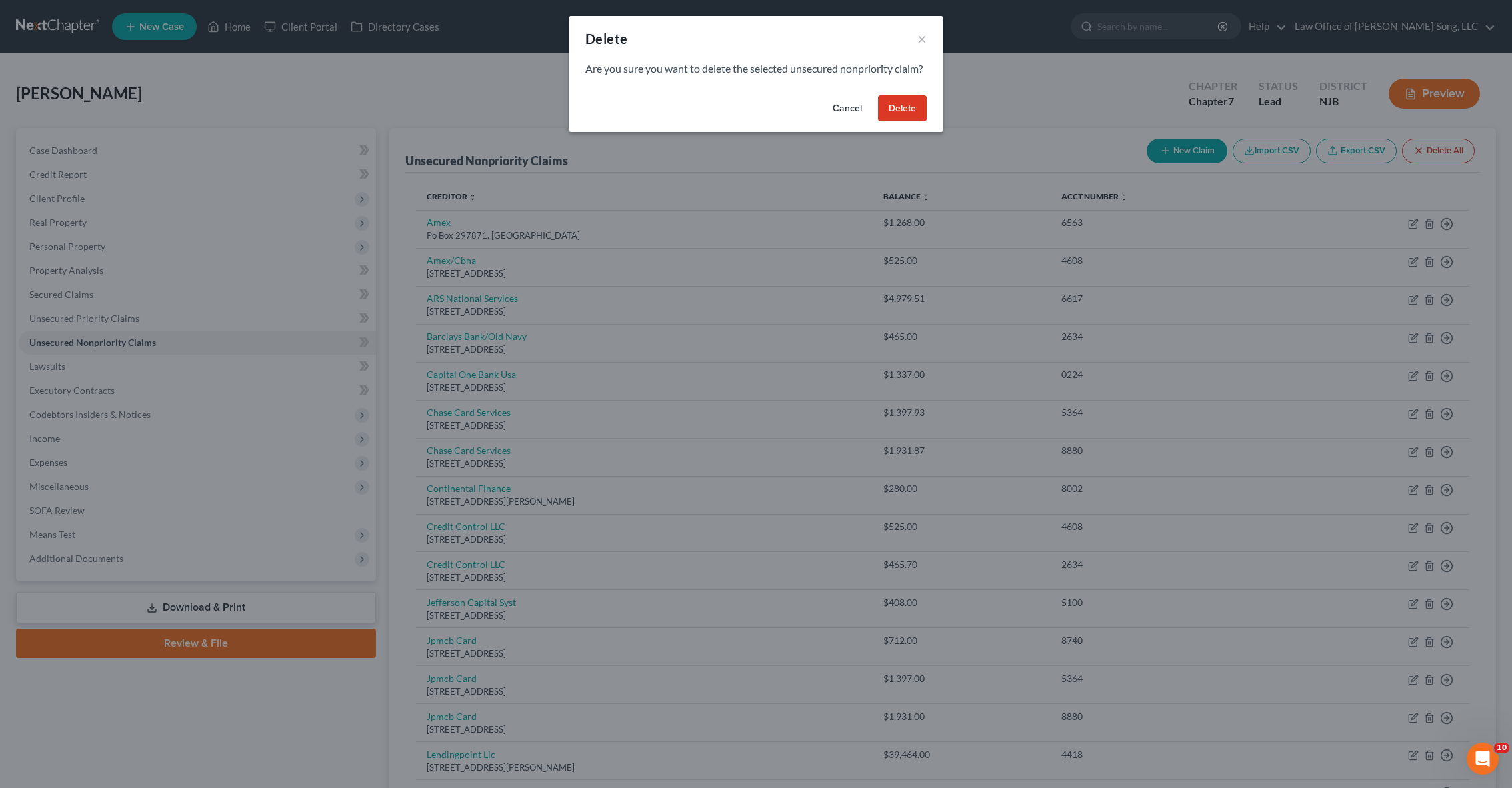
click at [900, 119] on button "Delete" at bounding box center [902, 109] width 49 height 27
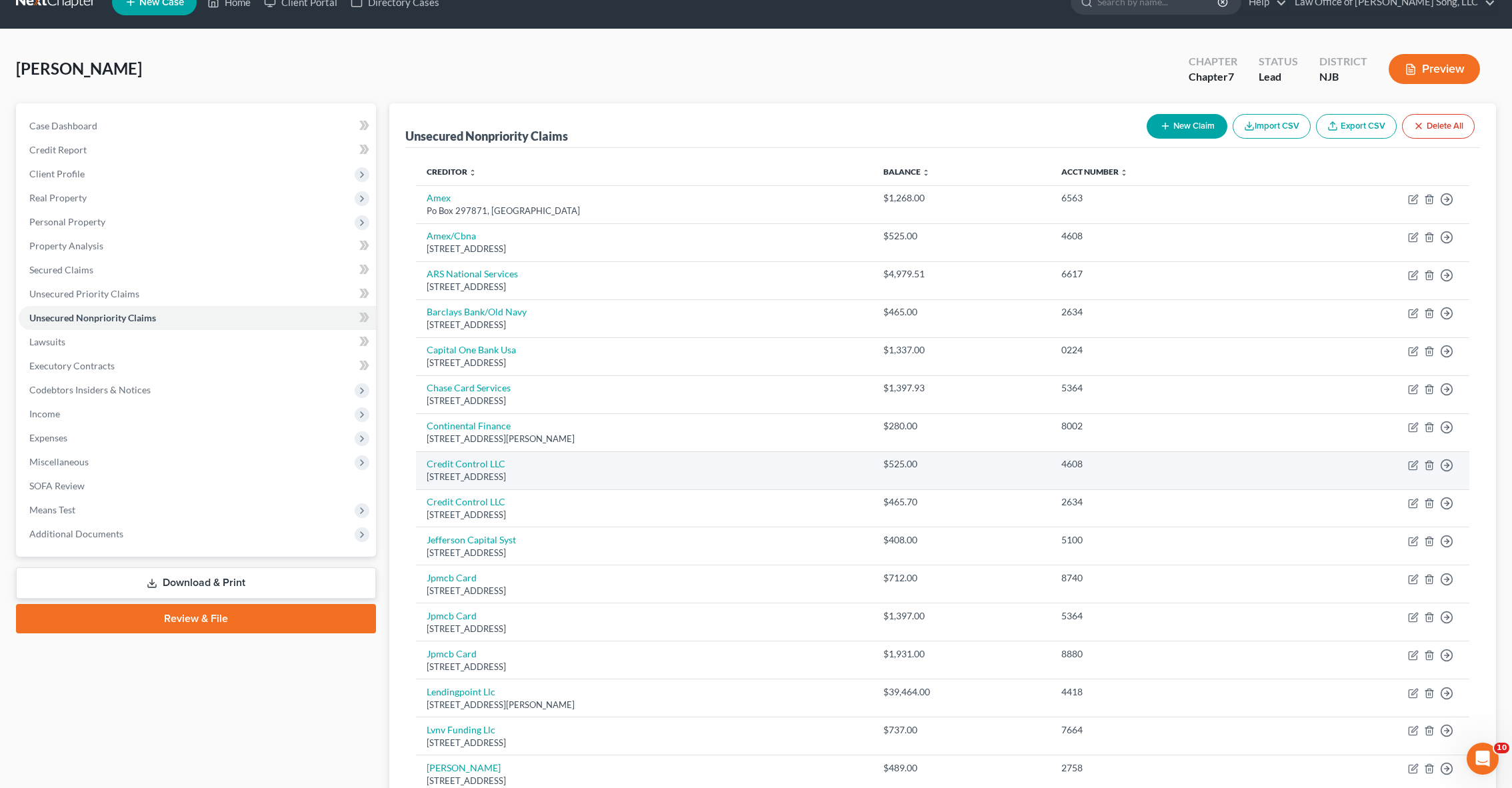
scroll to position [24, 0]
click at [471, 463] on link "Credit Control LLC" at bounding box center [465, 464] width 79 height 11
select select "9"
select select "1"
select select "0"
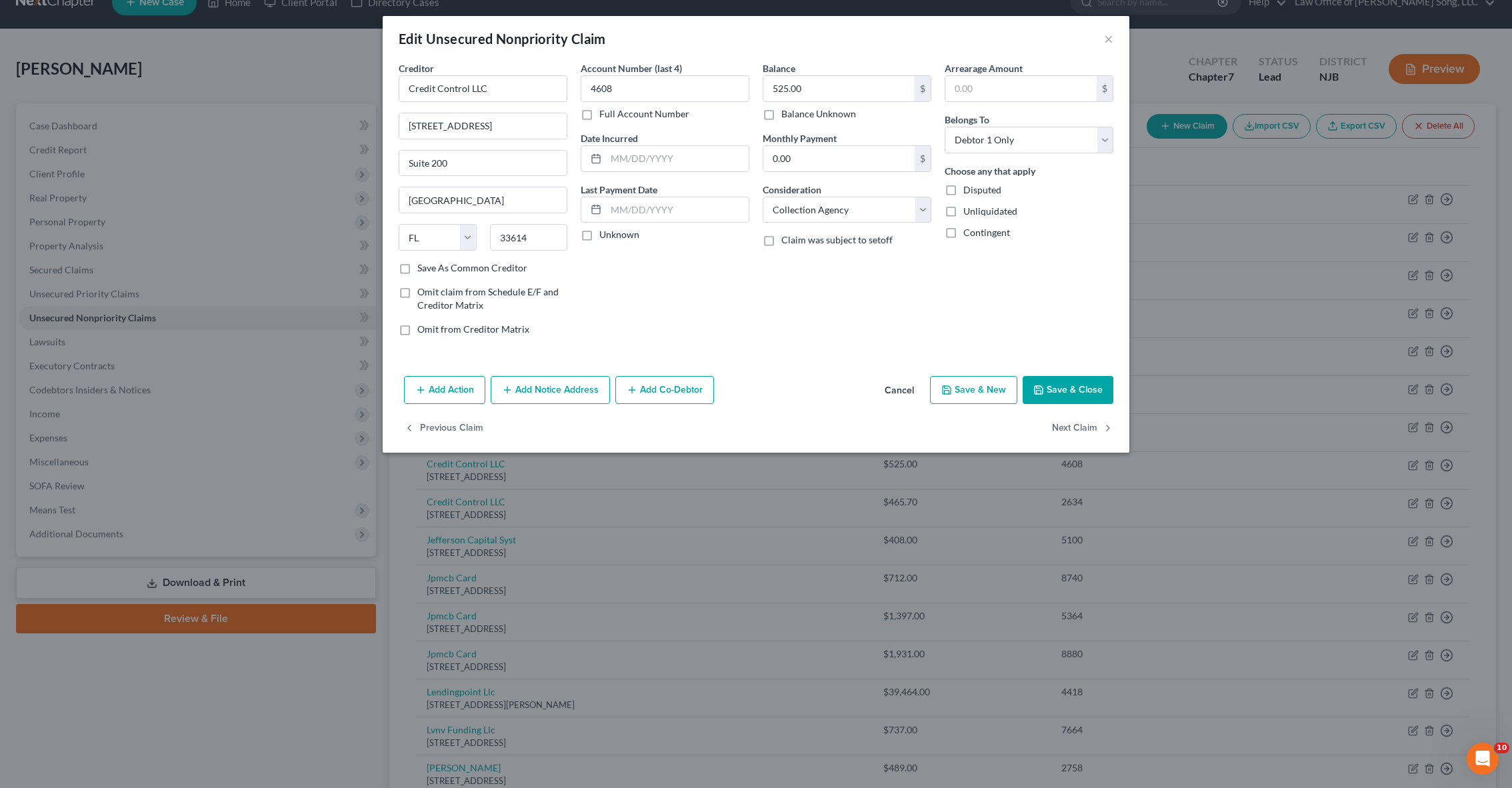
click at [1103, 45] on div "Edit Unsecured Nonpriority Claim ×" at bounding box center [755, 39] width 746 height 45
click at [1111, 40] on button "×" at bounding box center [1108, 39] width 10 height 16
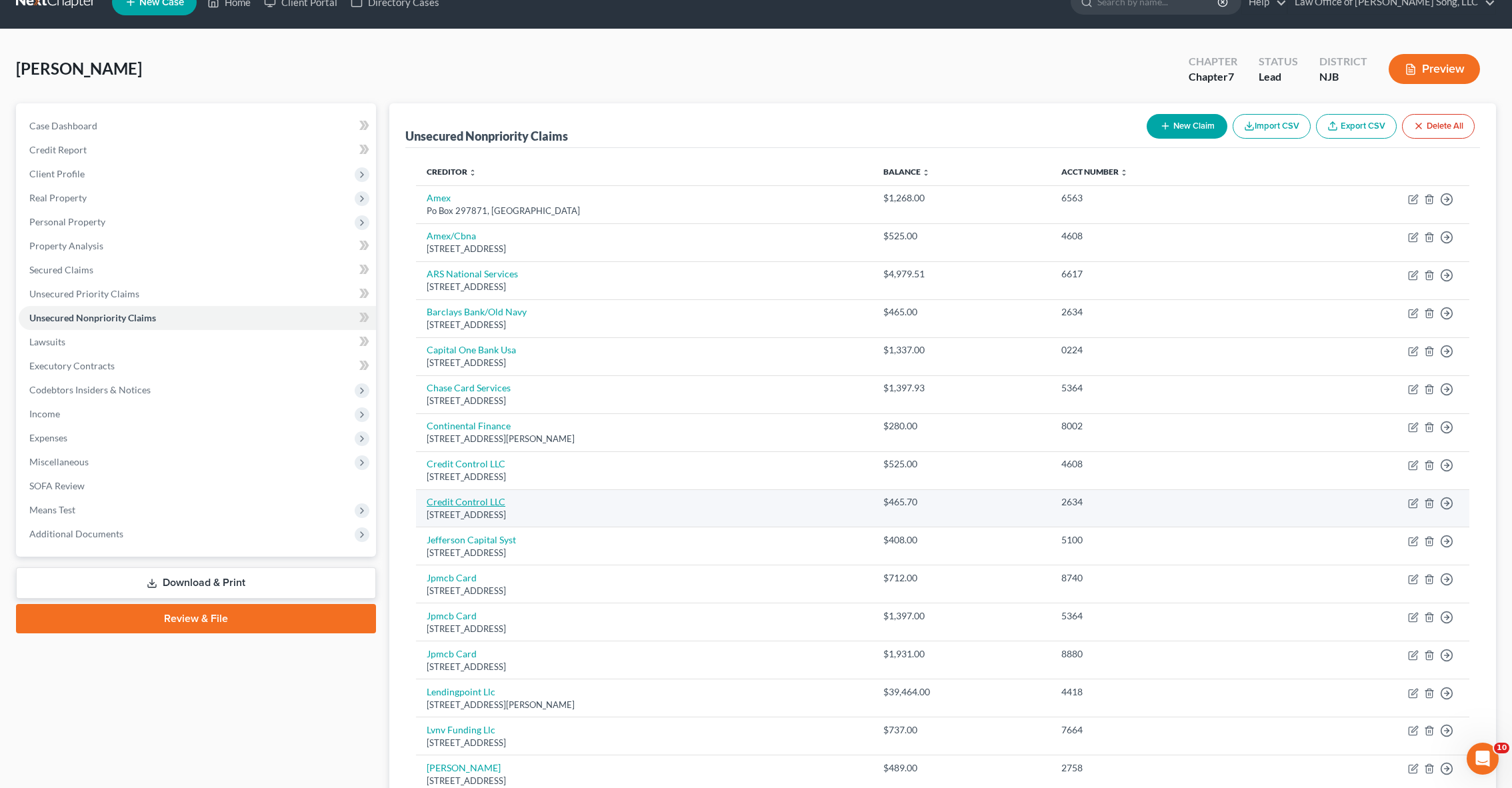
click at [476, 499] on link "Credit Control LLC" at bounding box center [465, 502] width 79 height 11
select select "26"
select select "1"
select select "0"
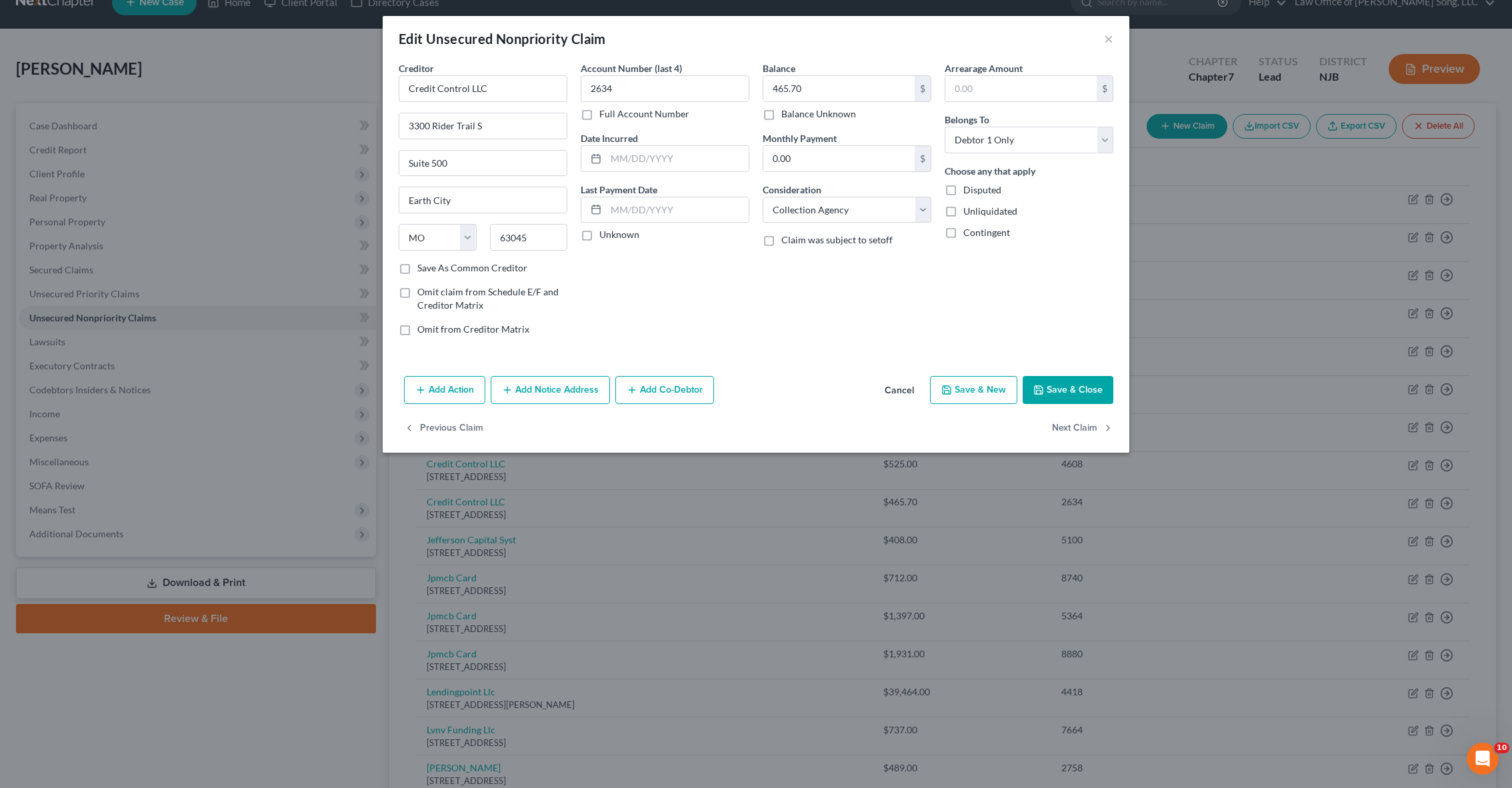
click at [1103, 38] on div "Edit Unsecured Nonpriority Claim ×" at bounding box center [755, 39] width 746 height 45
click at [1110, 37] on button "×" at bounding box center [1108, 39] width 10 height 16
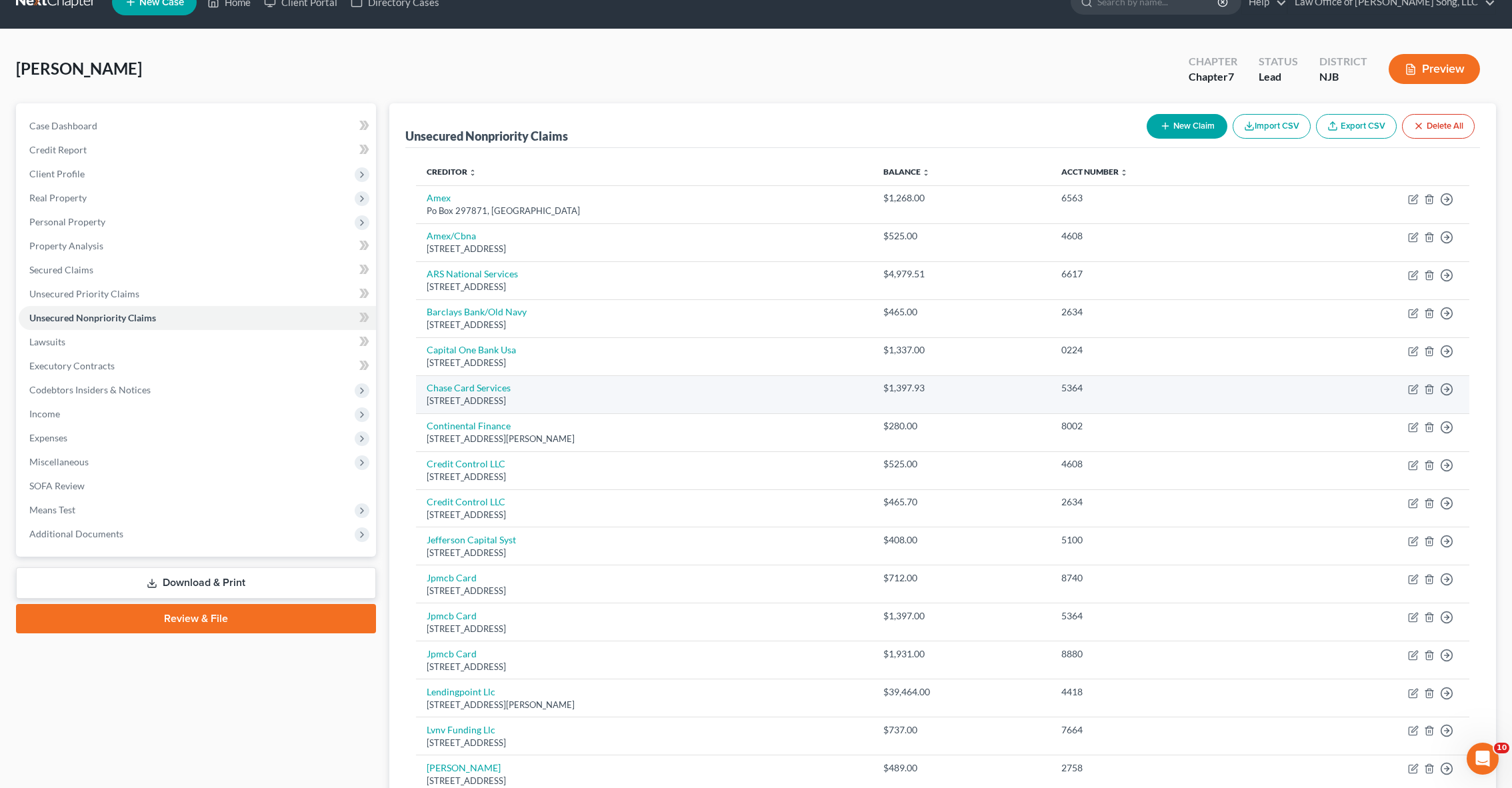
click at [1436, 390] on td "Move to D Move to E Move to G Move to Notice Only" at bounding box center [1374, 394] width 189 height 38
click at [1428, 389] on icon "button" at bounding box center [1429, 389] width 11 height 11
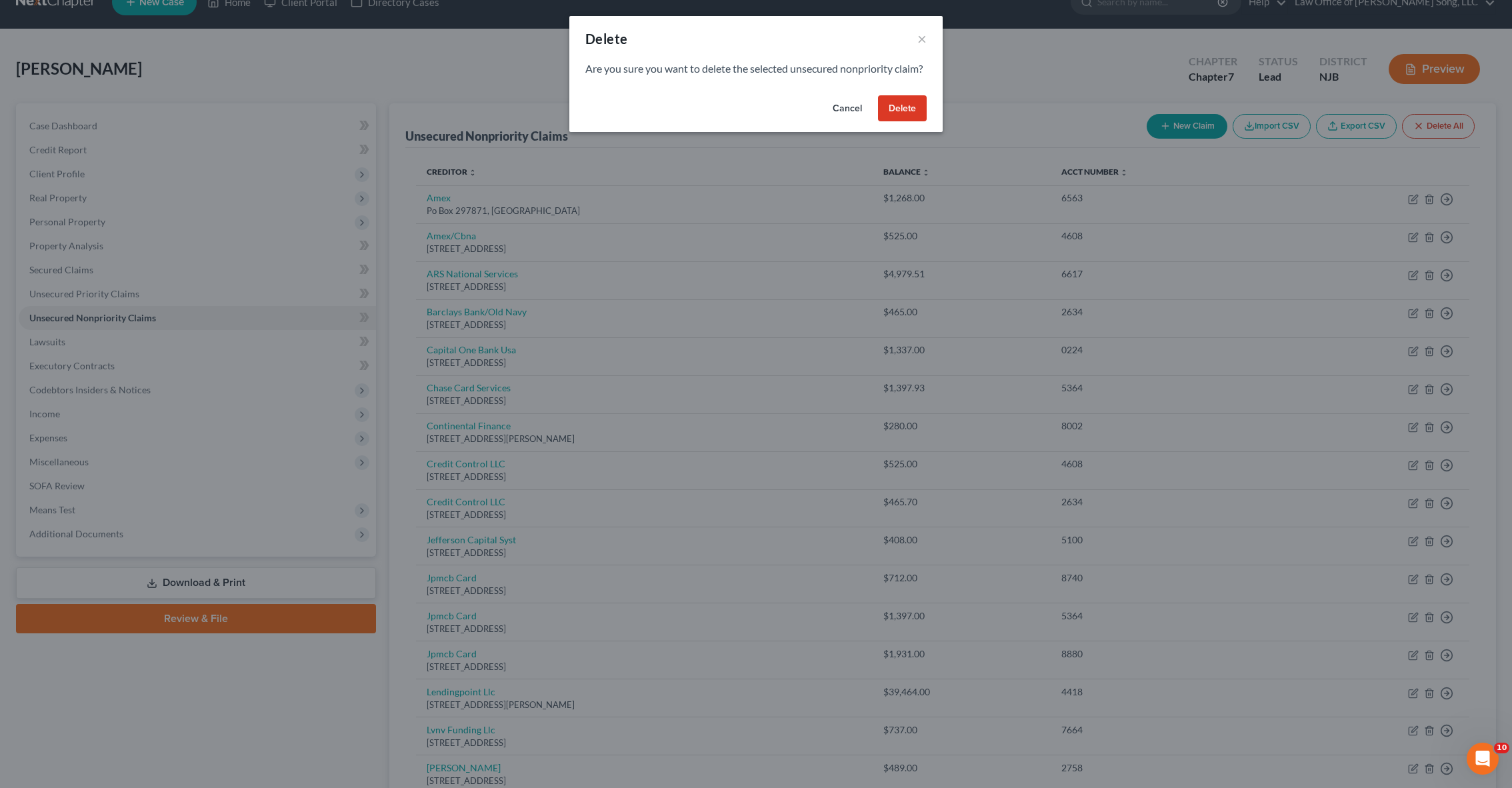
click at [906, 121] on button "Delete" at bounding box center [902, 109] width 49 height 27
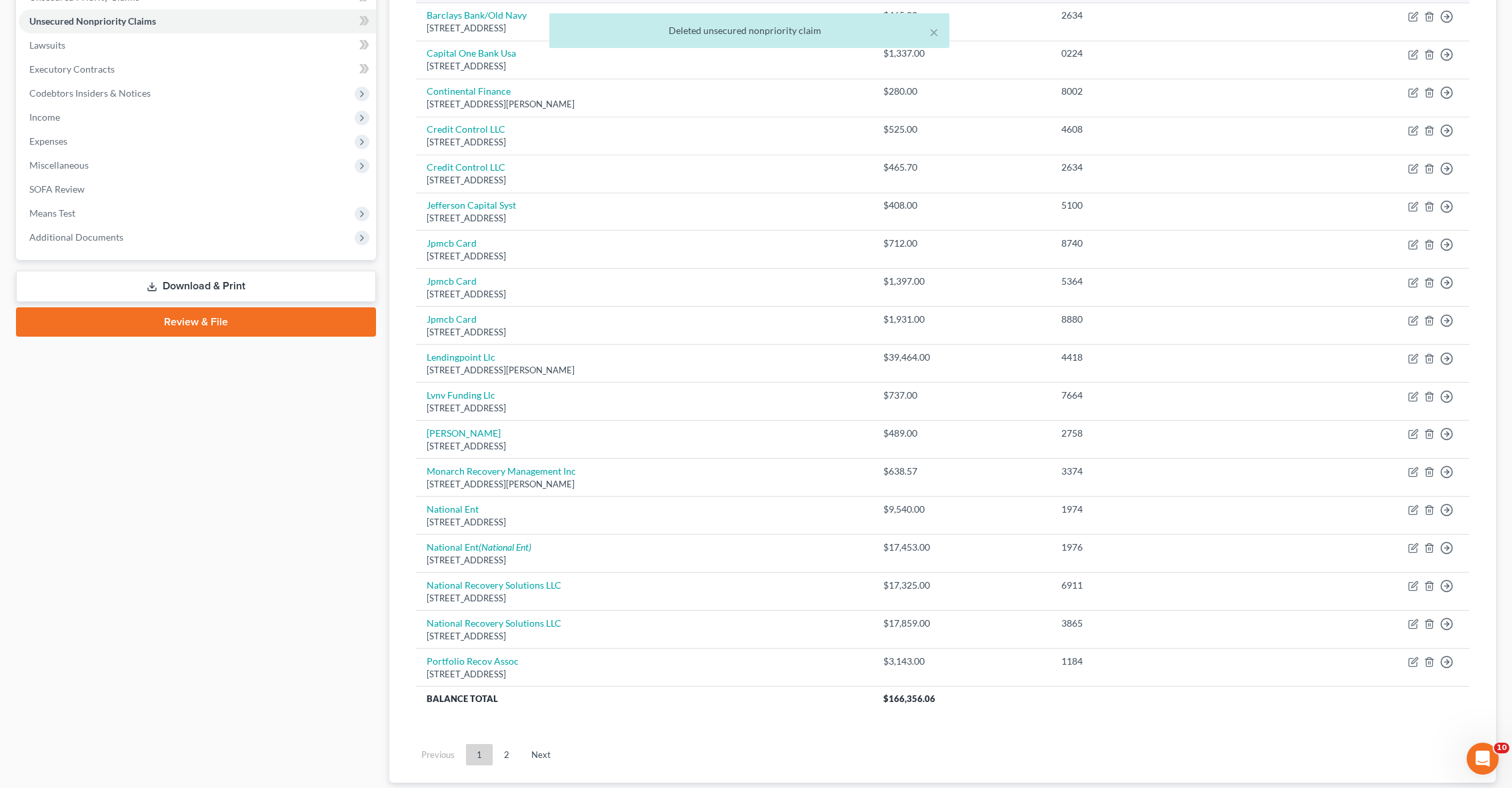
scroll to position [323, 0]
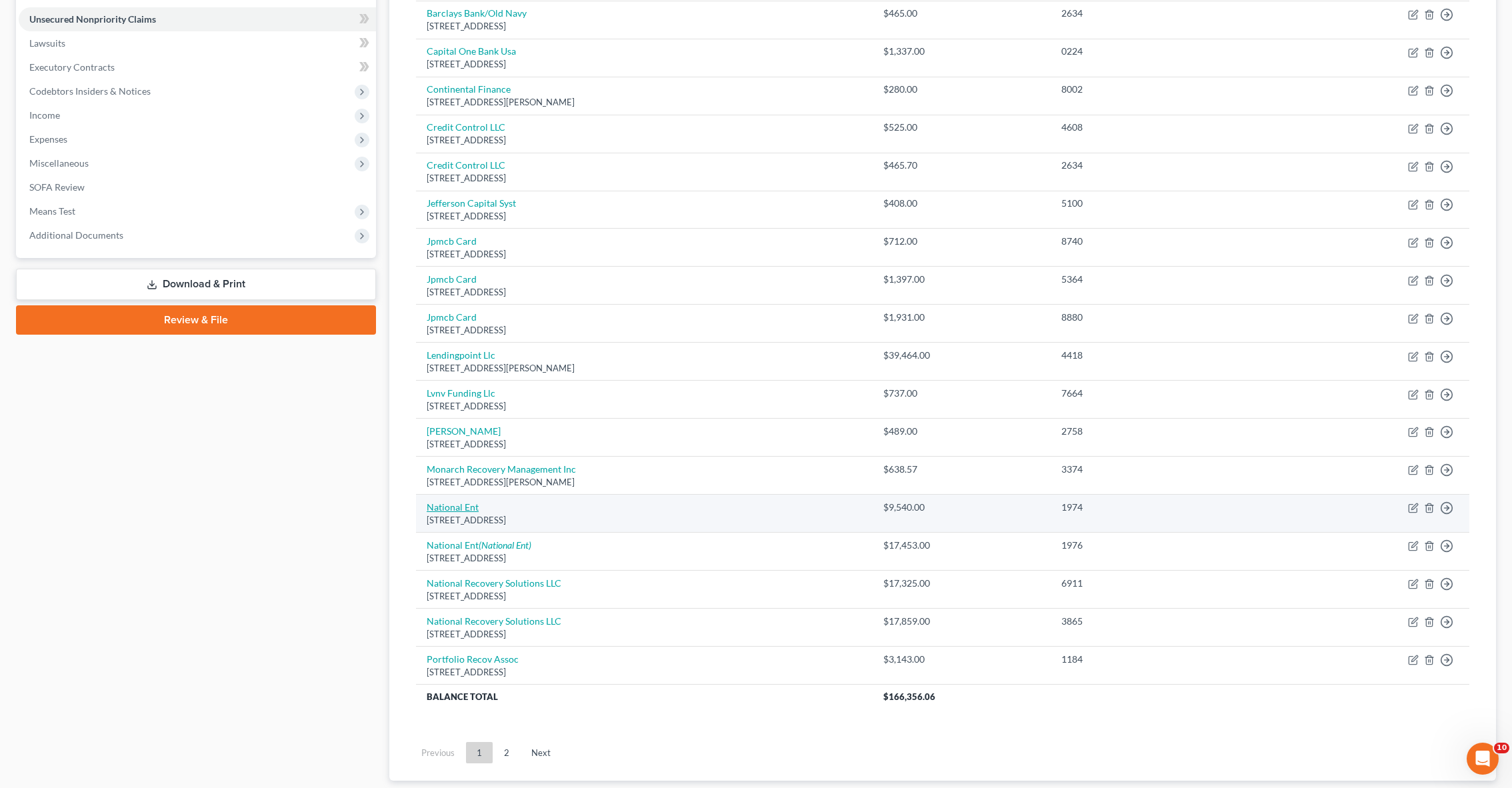
click at [459, 502] on link "National Ent" at bounding box center [452, 507] width 52 height 11
select select "36"
select select "0"
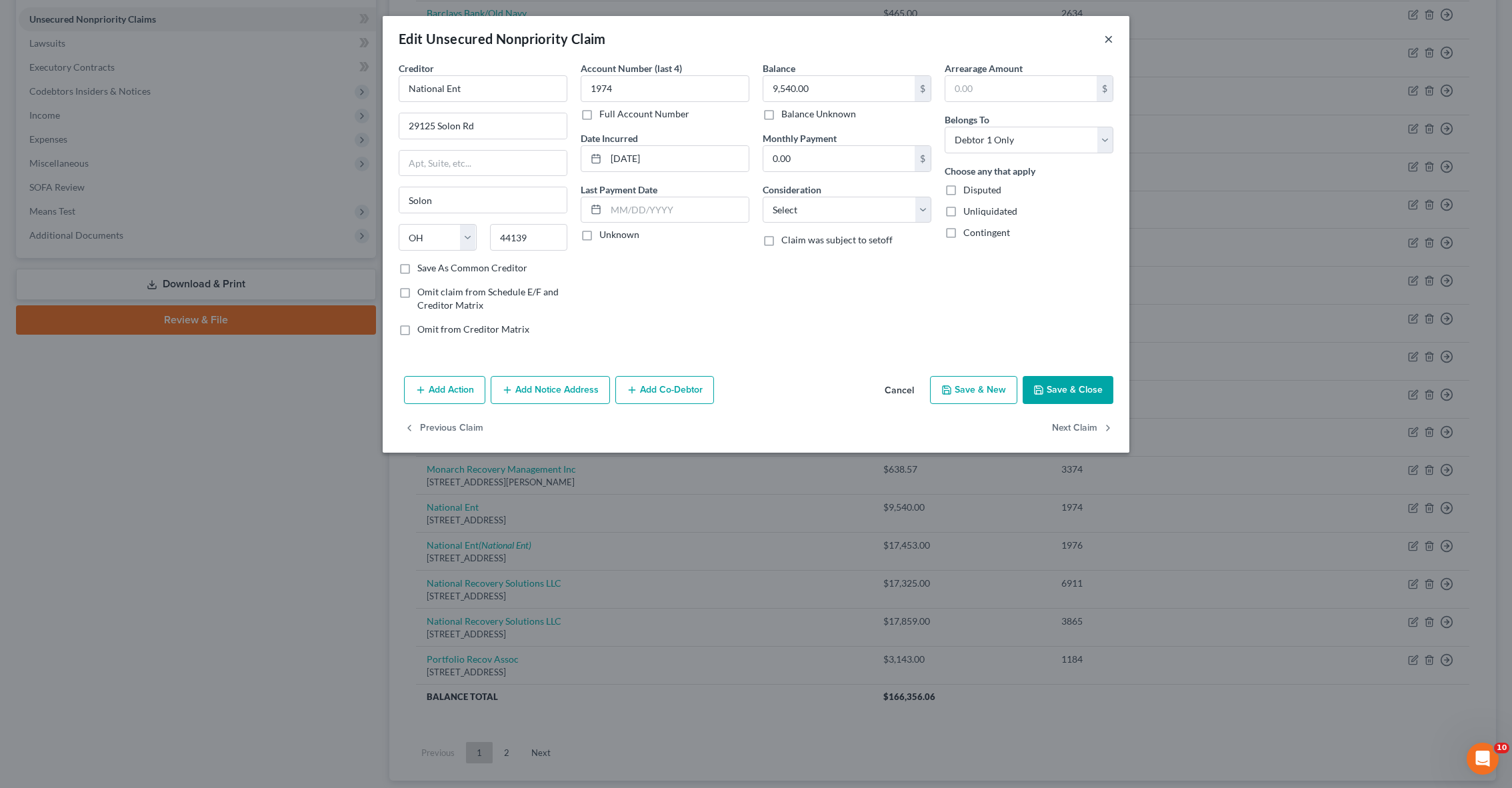
click at [1107, 36] on button "×" at bounding box center [1108, 39] width 10 height 16
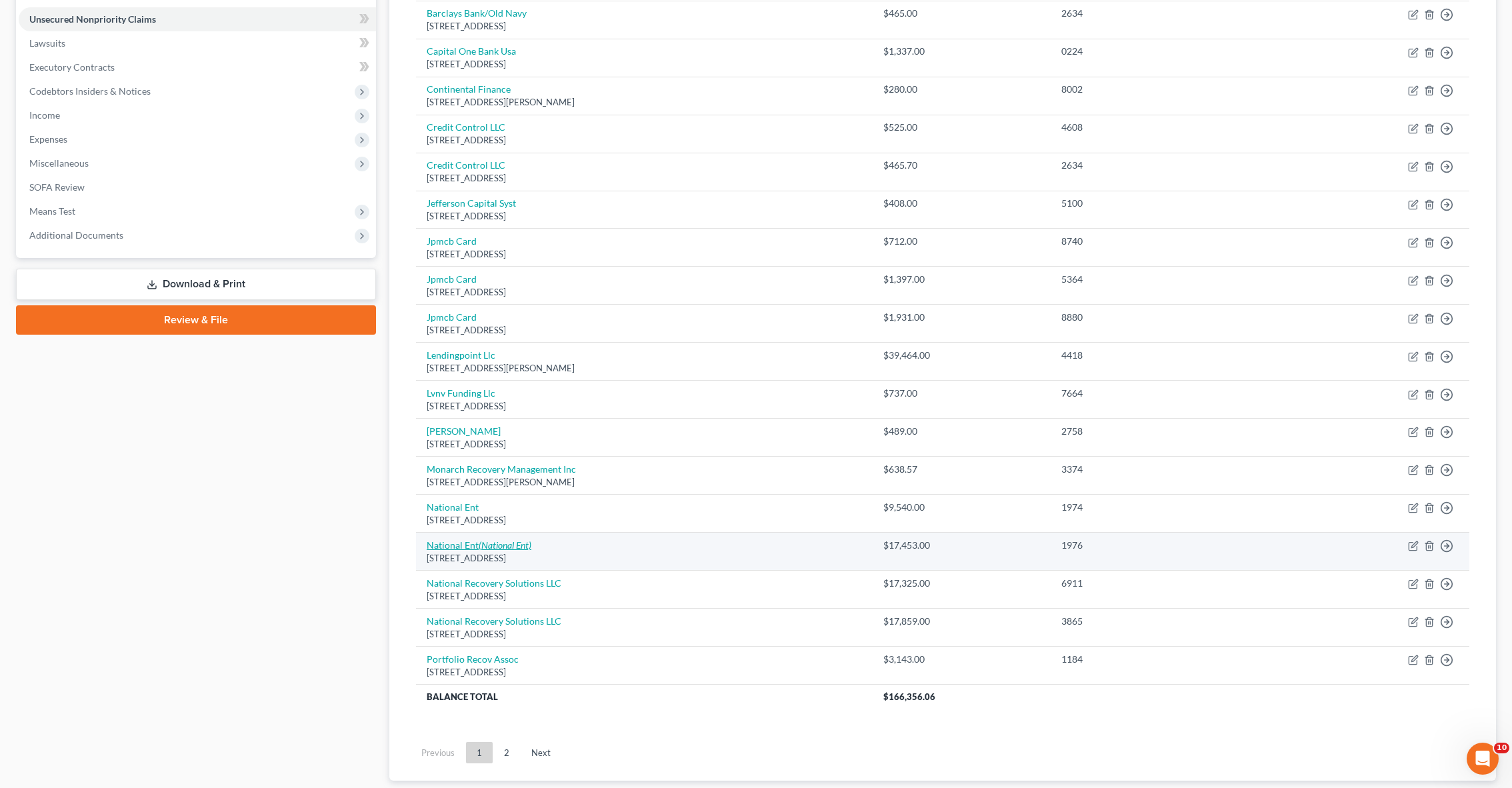
click at [501, 540] on icon "(National Ent)" at bounding box center [505, 546] width 53 height 11
select select "36"
select select "0"
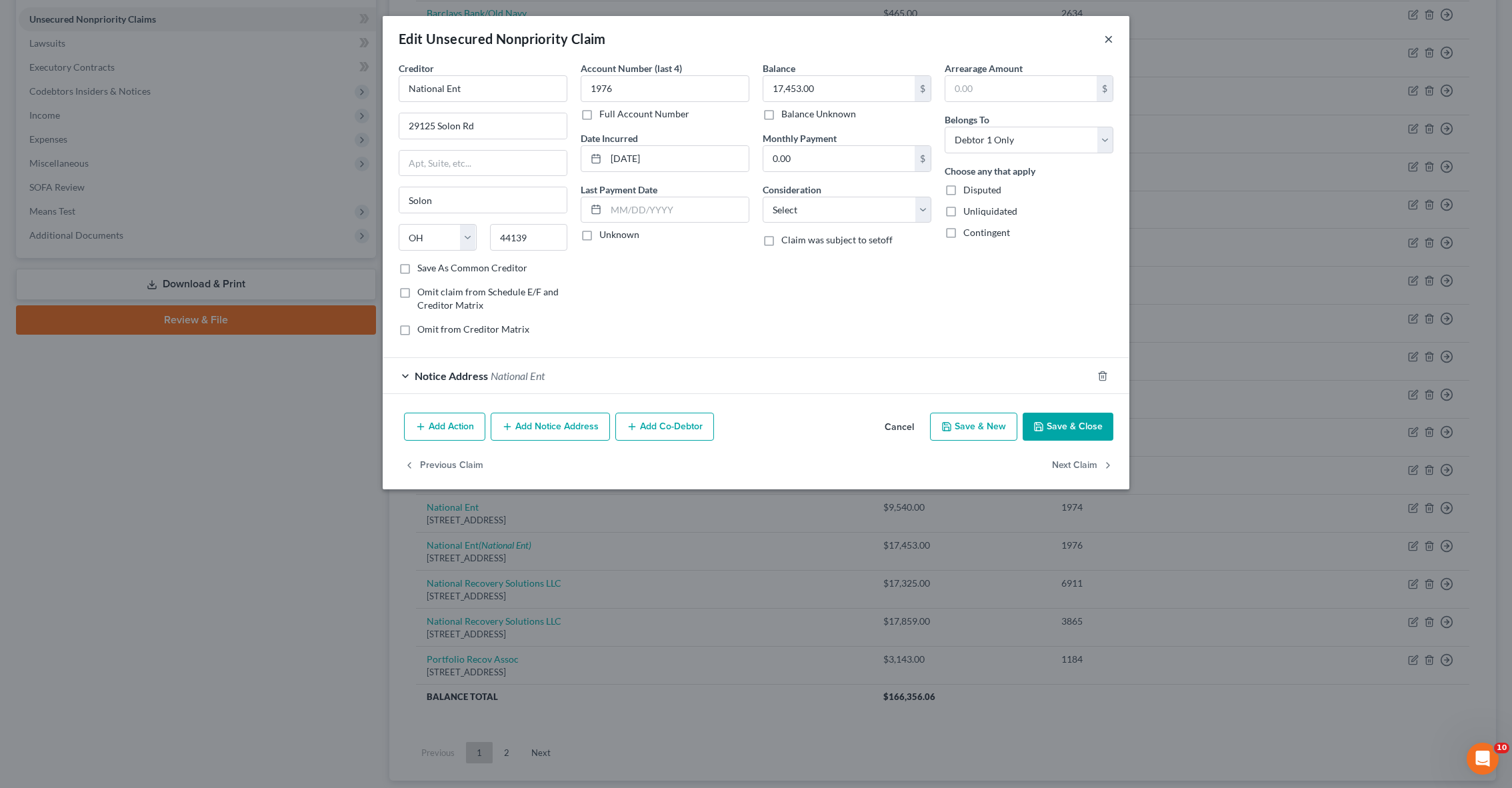
click at [1108, 43] on button "×" at bounding box center [1108, 39] width 10 height 16
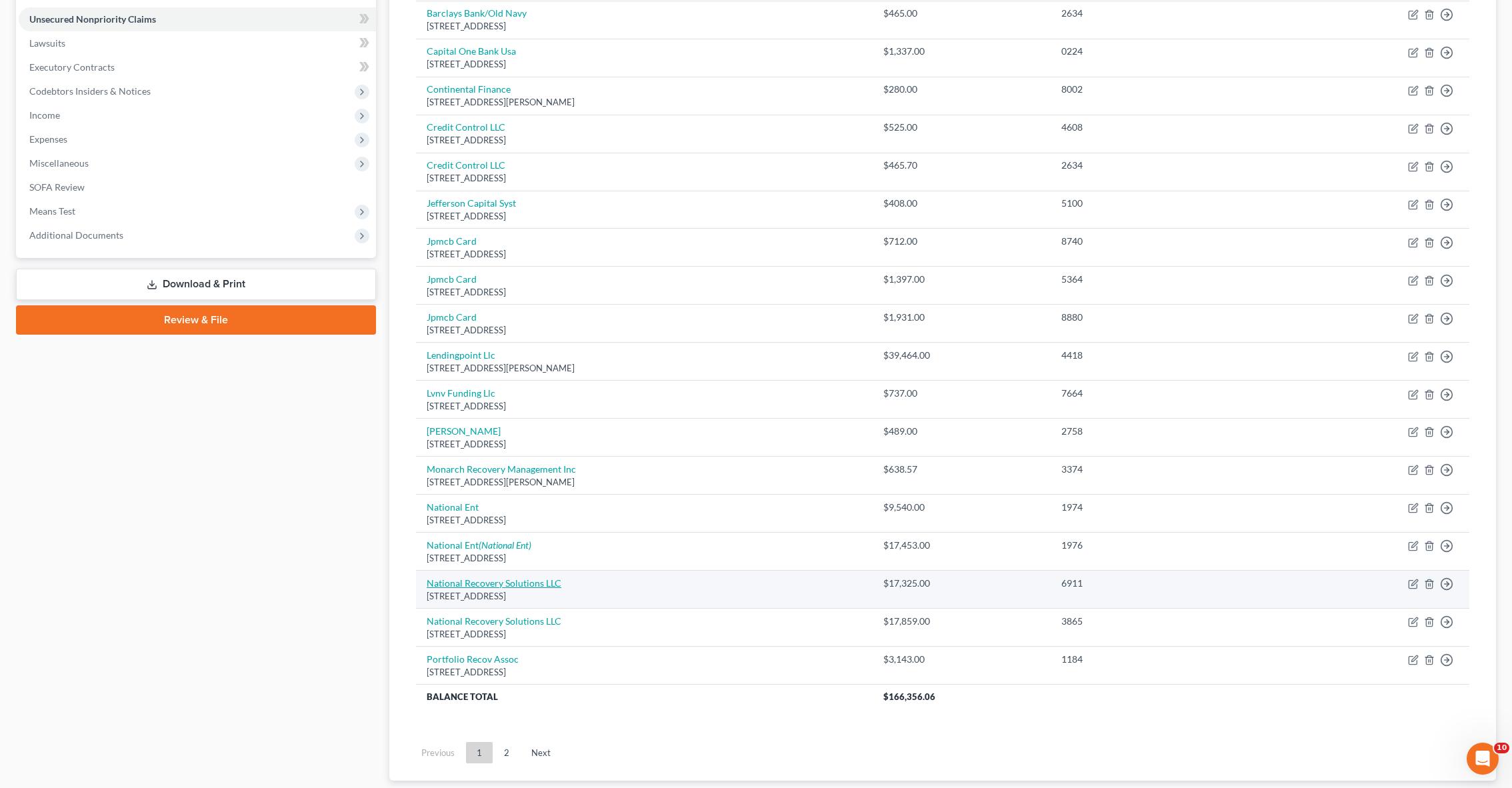
click at [526, 577] on link "National Recovery Solutions LLC" at bounding box center [493, 583] width 135 height 11
select select "35"
select select "1"
select select "0"
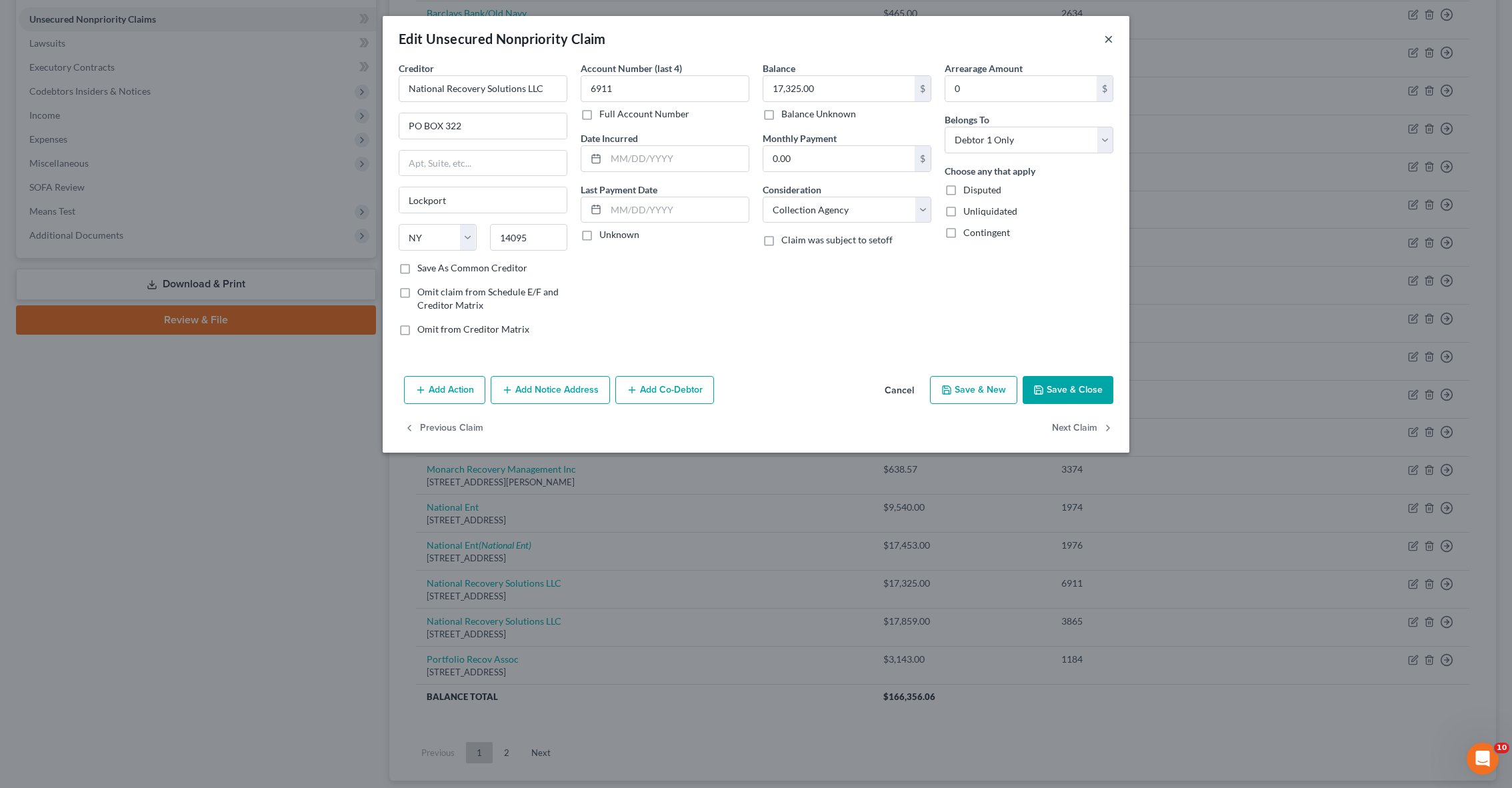
click at [1110, 37] on button "×" at bounding box center [1108, 39] width 10 height 16
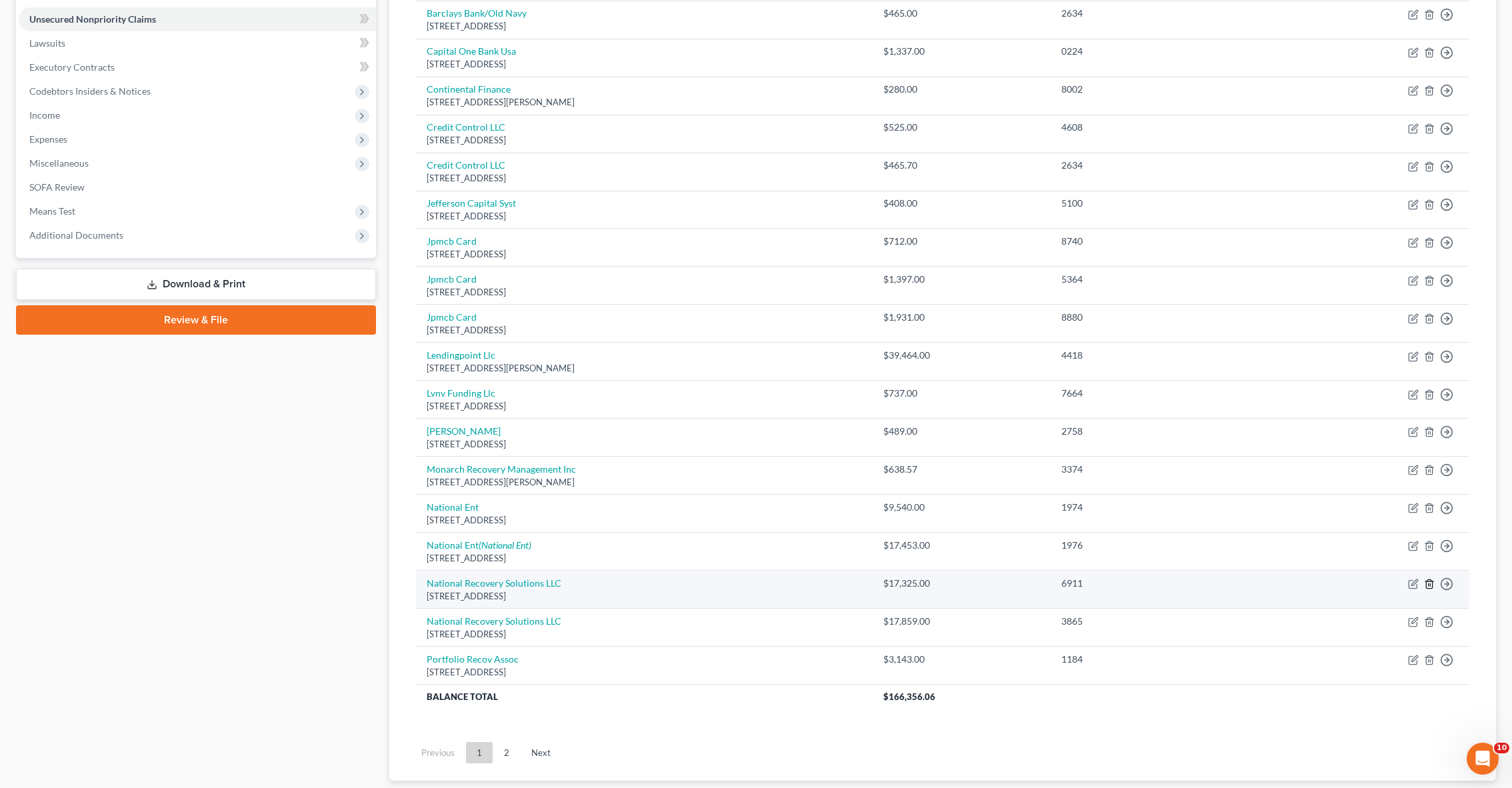
click at [1431, 579] on icon "button" at bounding box center [1429, 584] width 11 height 11
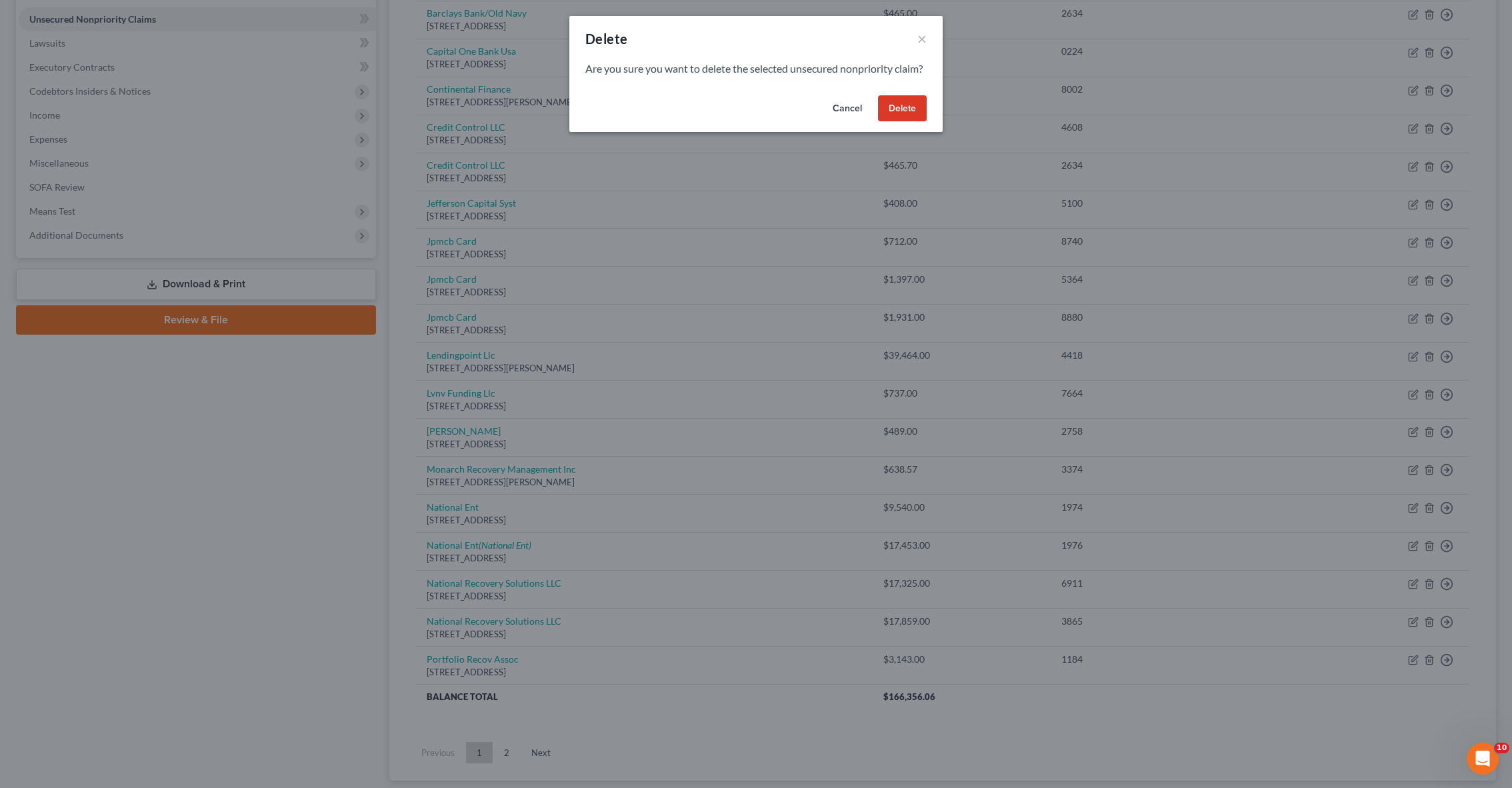
click at [912, 113] on button "Delete" at bounding box center [902, 109] width 49 height 27
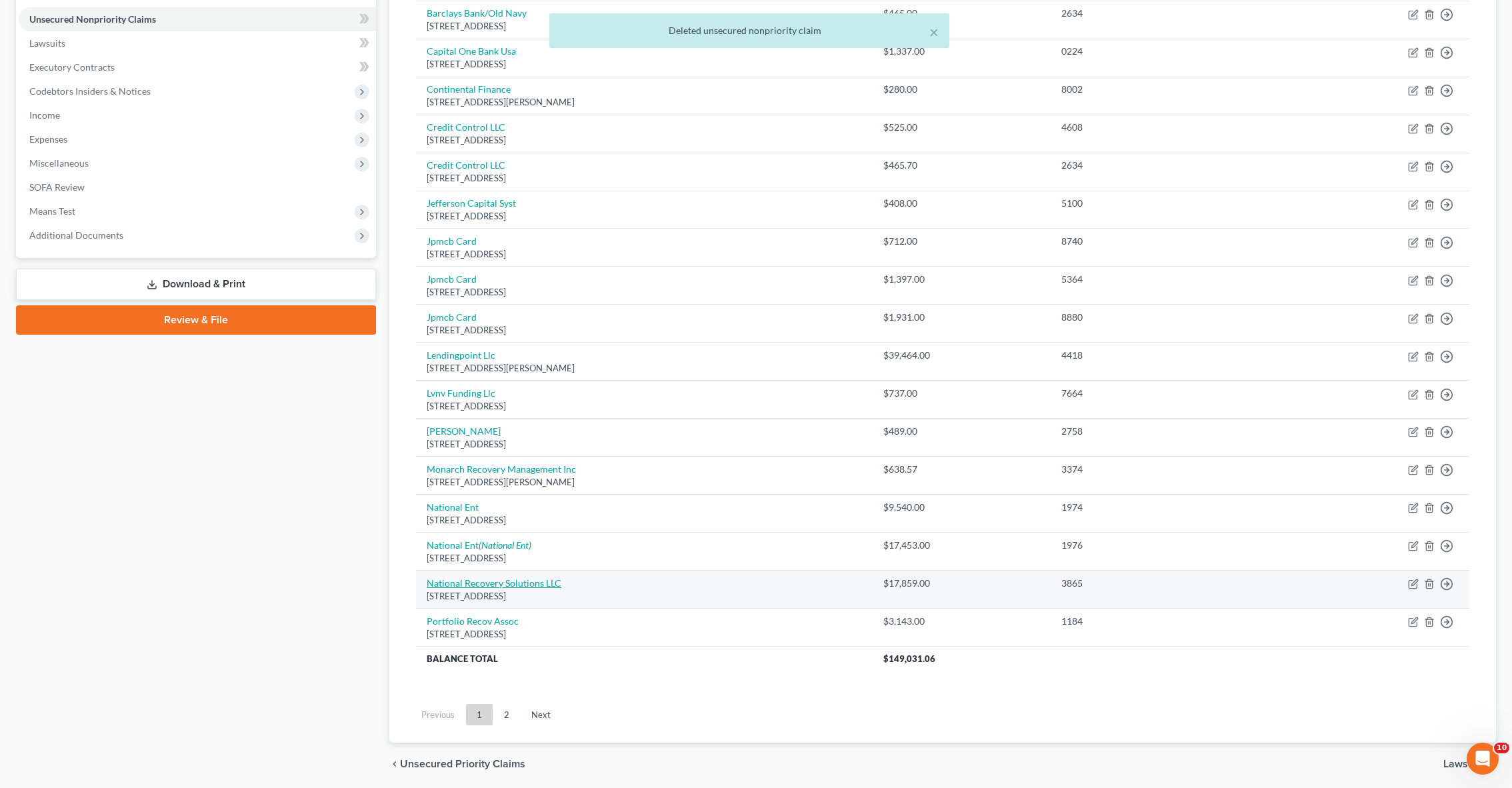
click at [519, 577] on link "National Recovery Solutions LLC" at bounding box center [493, 583] width 135 height 11
select select "35"
select select "1"
select select "0"
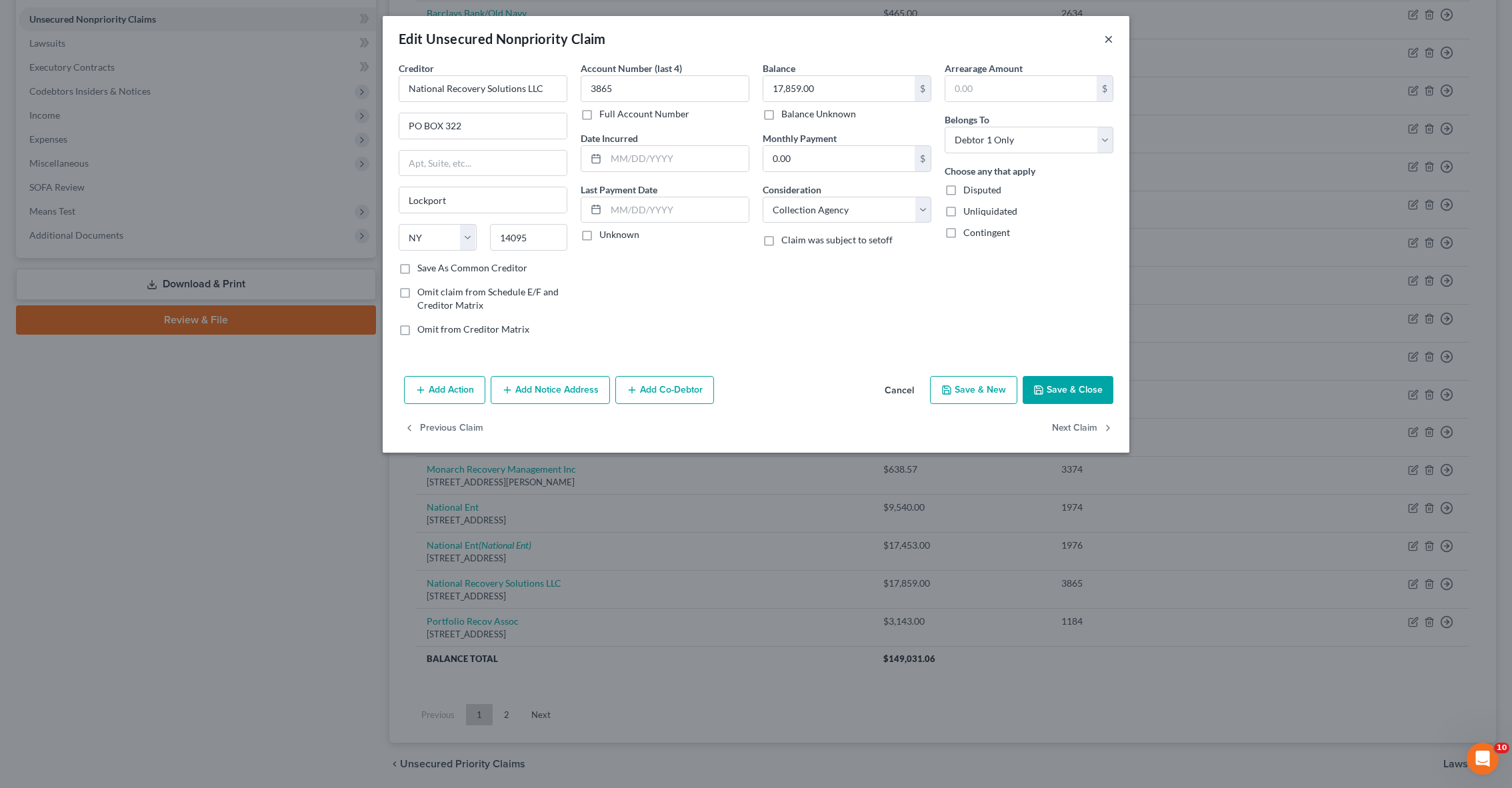
click at [1111, 38] on button "×" at bounding box center [1108, 39] width 10 height 16
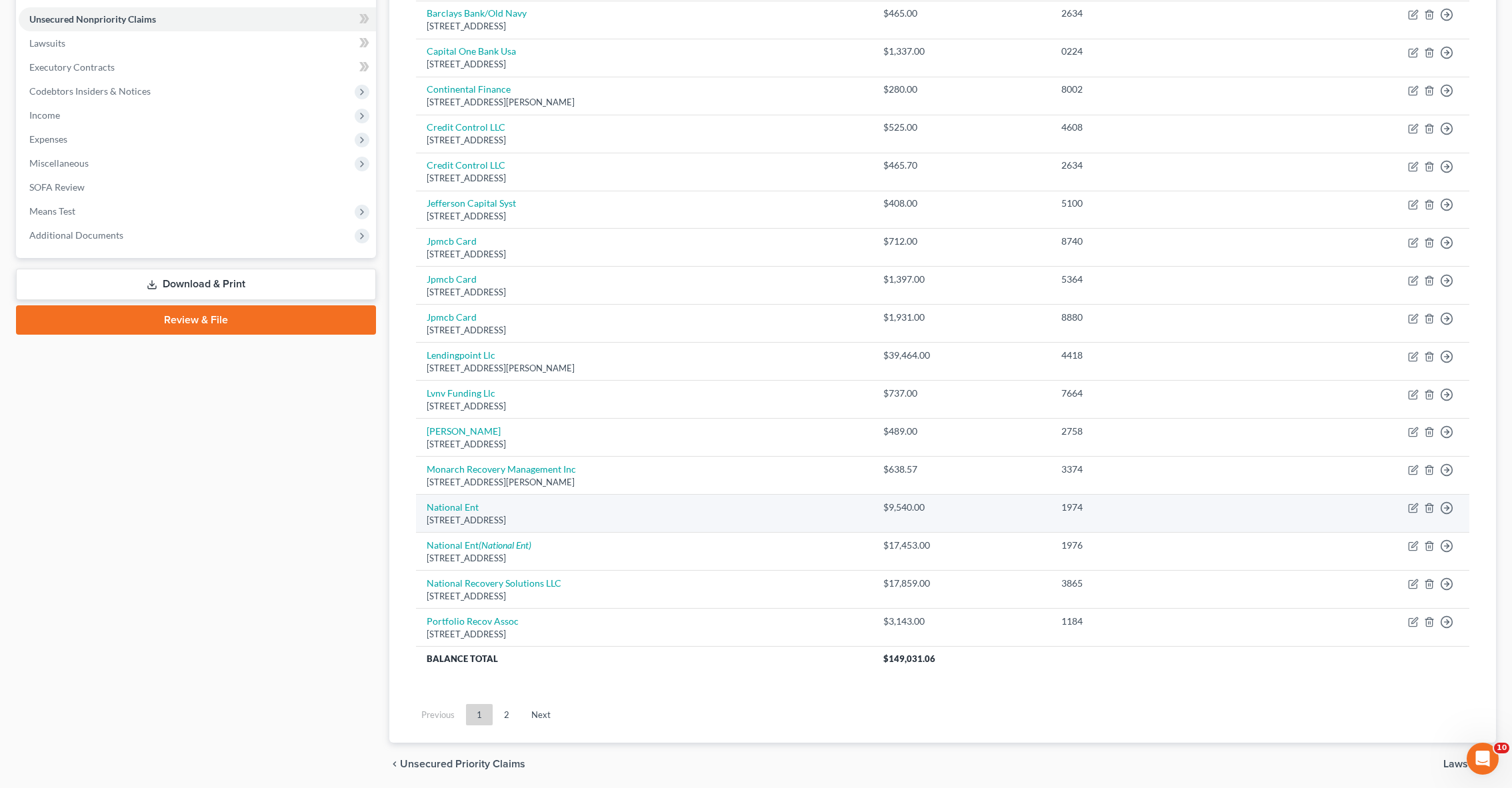
click at [460, 514] on div "[STREET_ADDRESS]" at bounding box center [643, 520] width 435 height 13
click at [457, 502] on link "National Ent" at bounding box center [452, 507] width 52 height 11
select select "36"
select select "0"
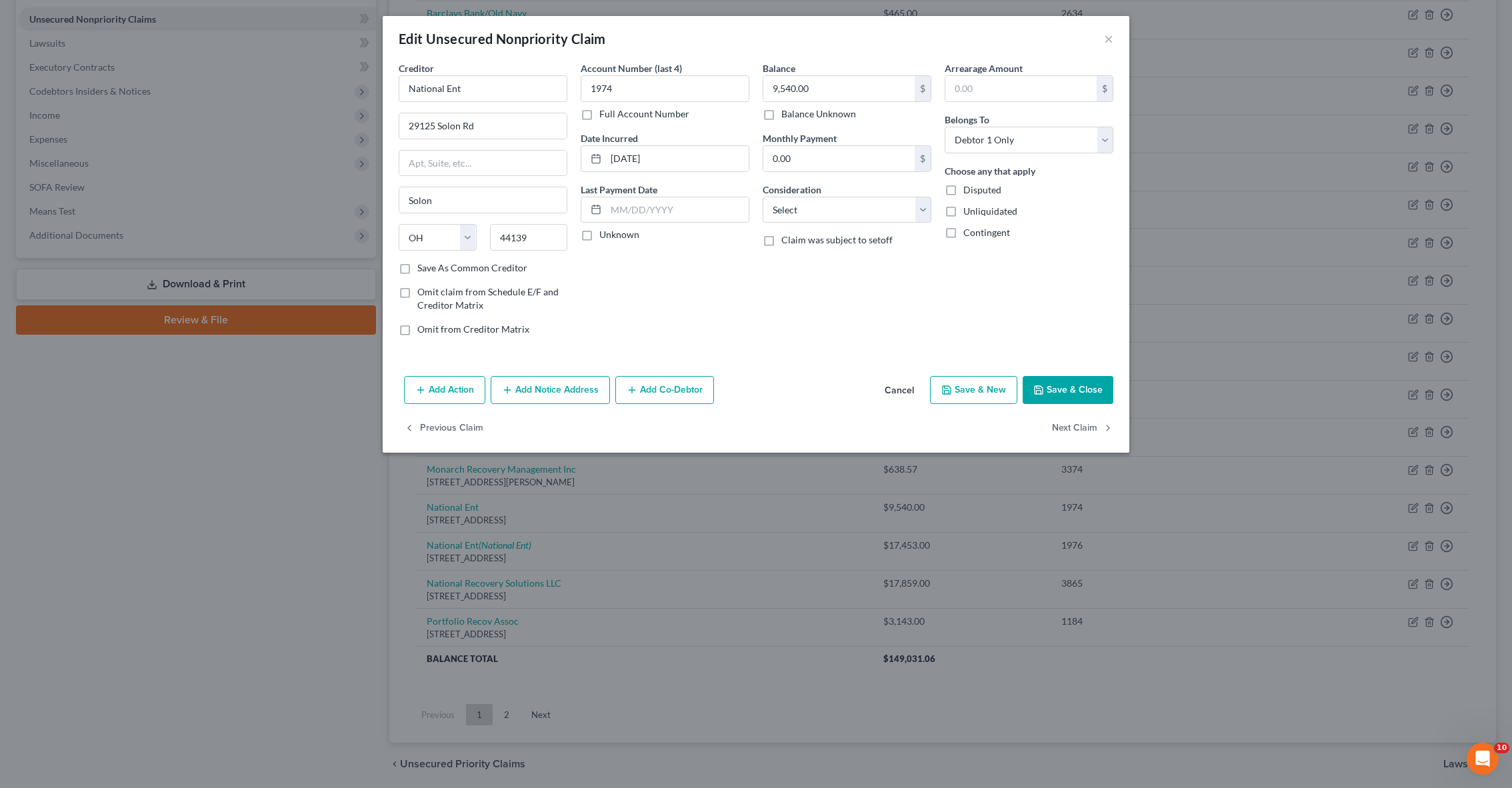
click at [1115, 45] on div "Edit Unsecured Nonpriority Claim ×" at bounding box center [755, 39] width 746 height 45
click at [1107, 38] on button "×" at bounding box center [1108, 39] width 10 height 16
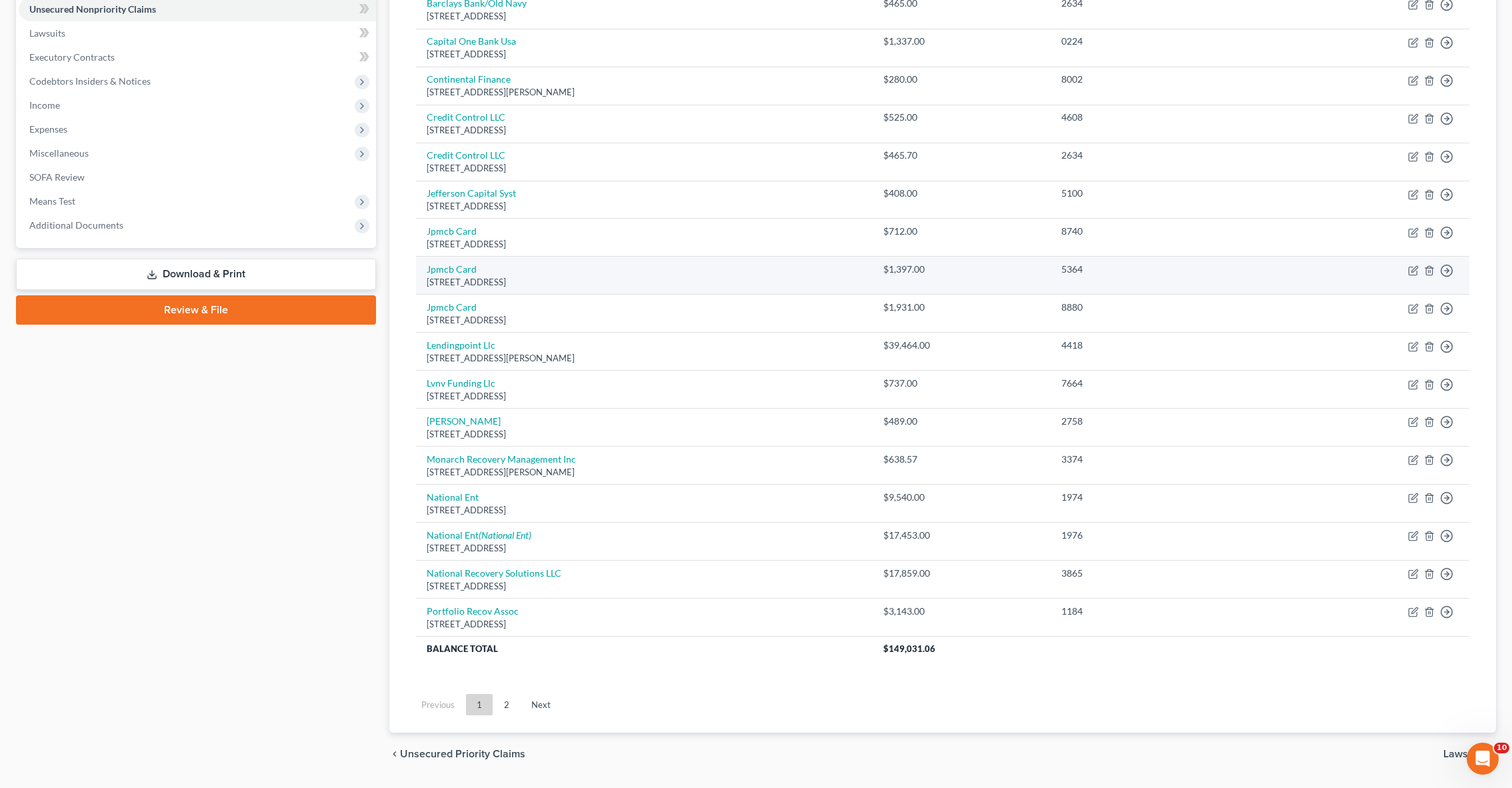
scroll to position [336, 0]
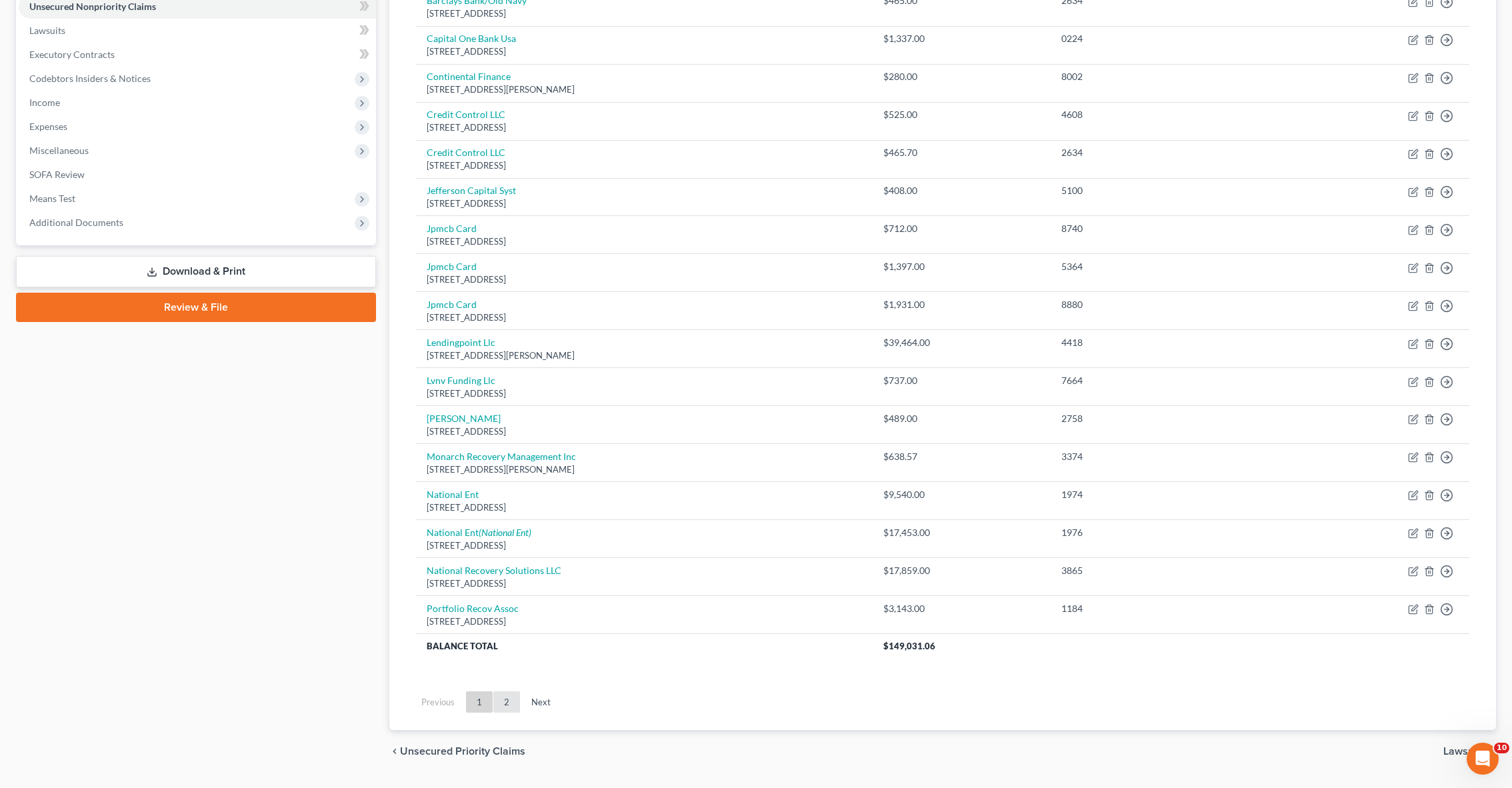
click at [505, 697] on link "2" at bounding box center [506, 702] width 27 height 21
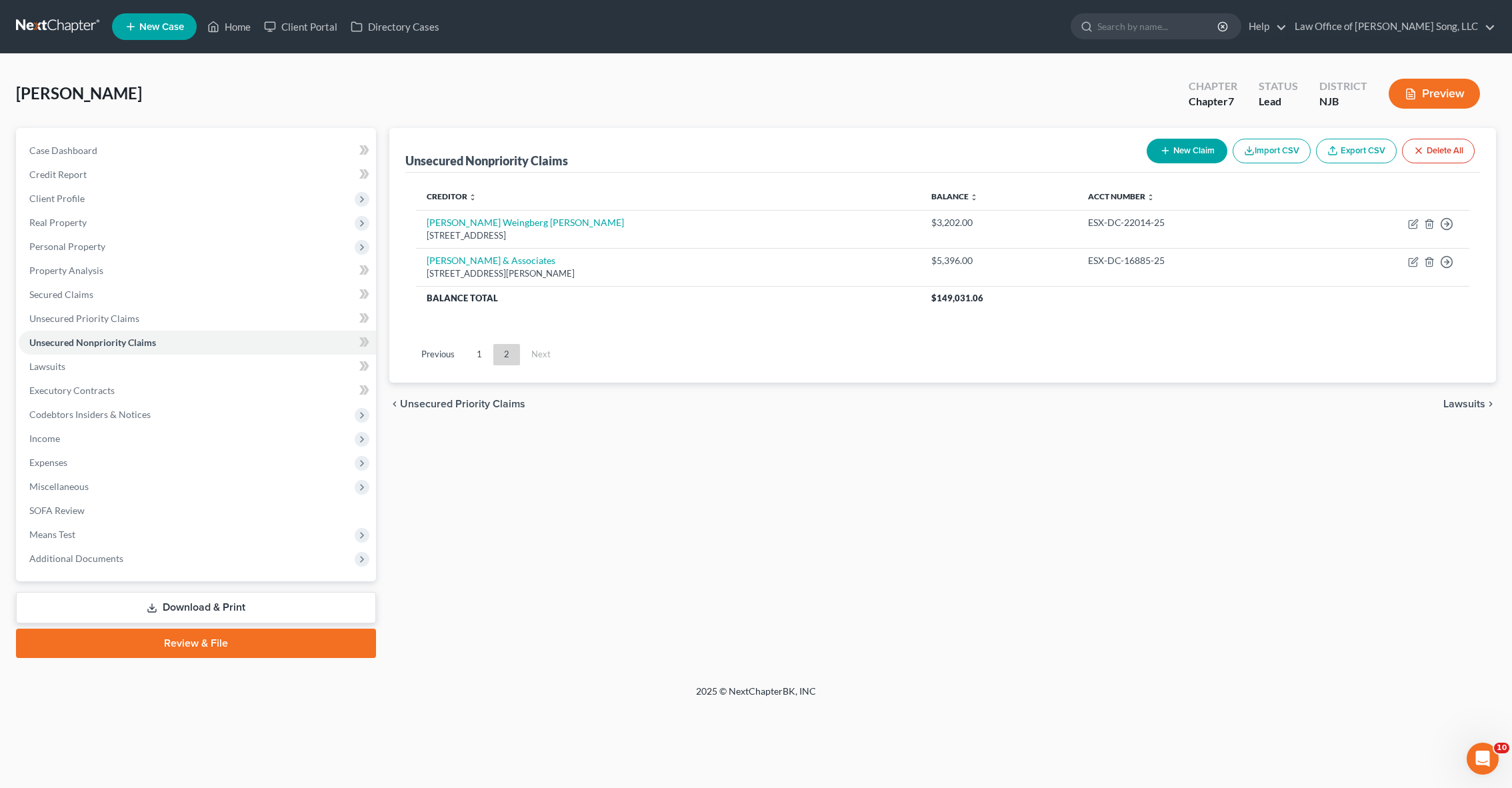
click at [494, 402] on span "Unsecured Priority Claims" at bounding box center [463, 404] width 126 height 11
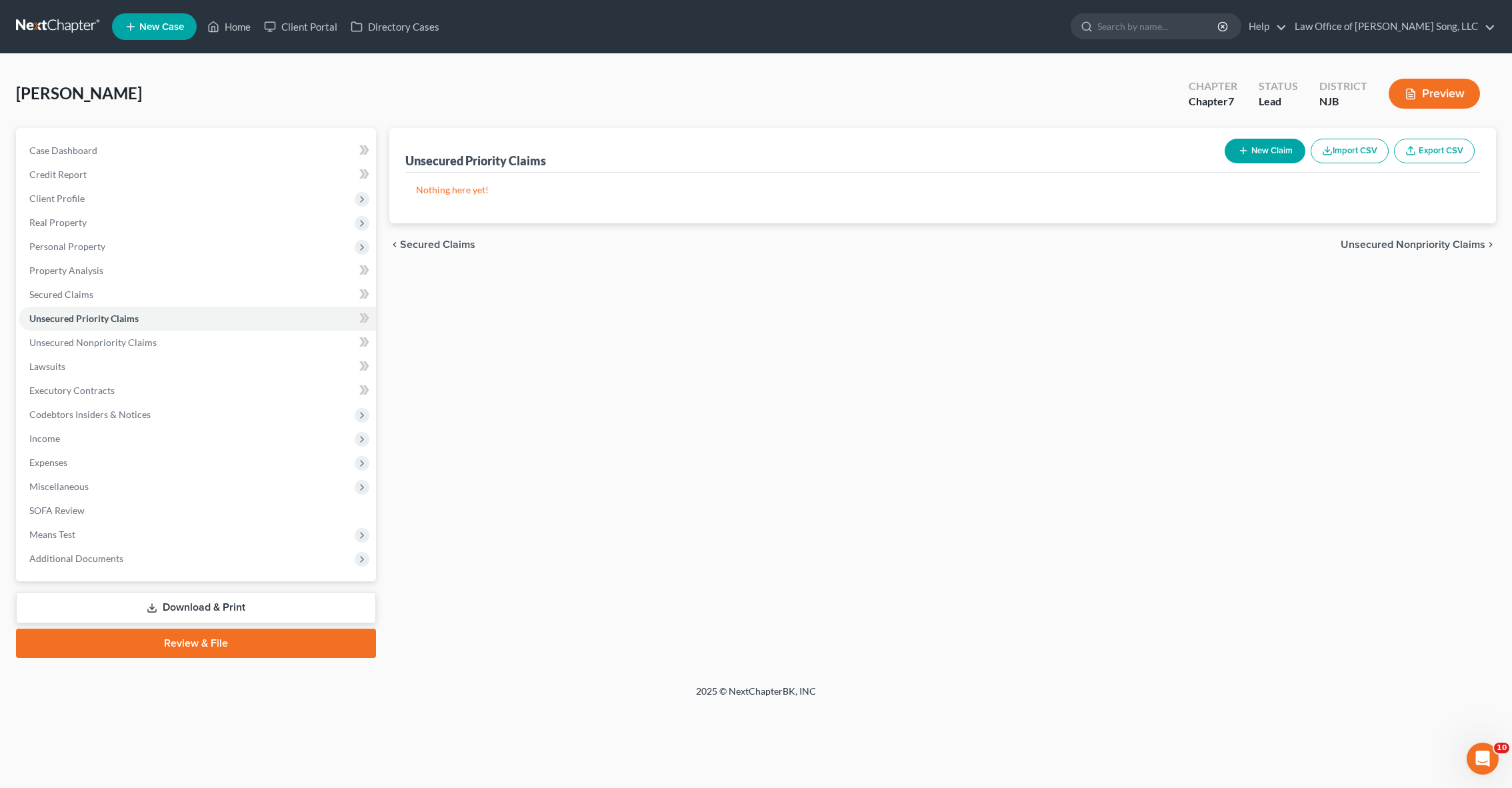
click at [1390, 245] on span "Unsecured Nonpriority Claims" at bounding box center [1412, 244] width 145 height 11
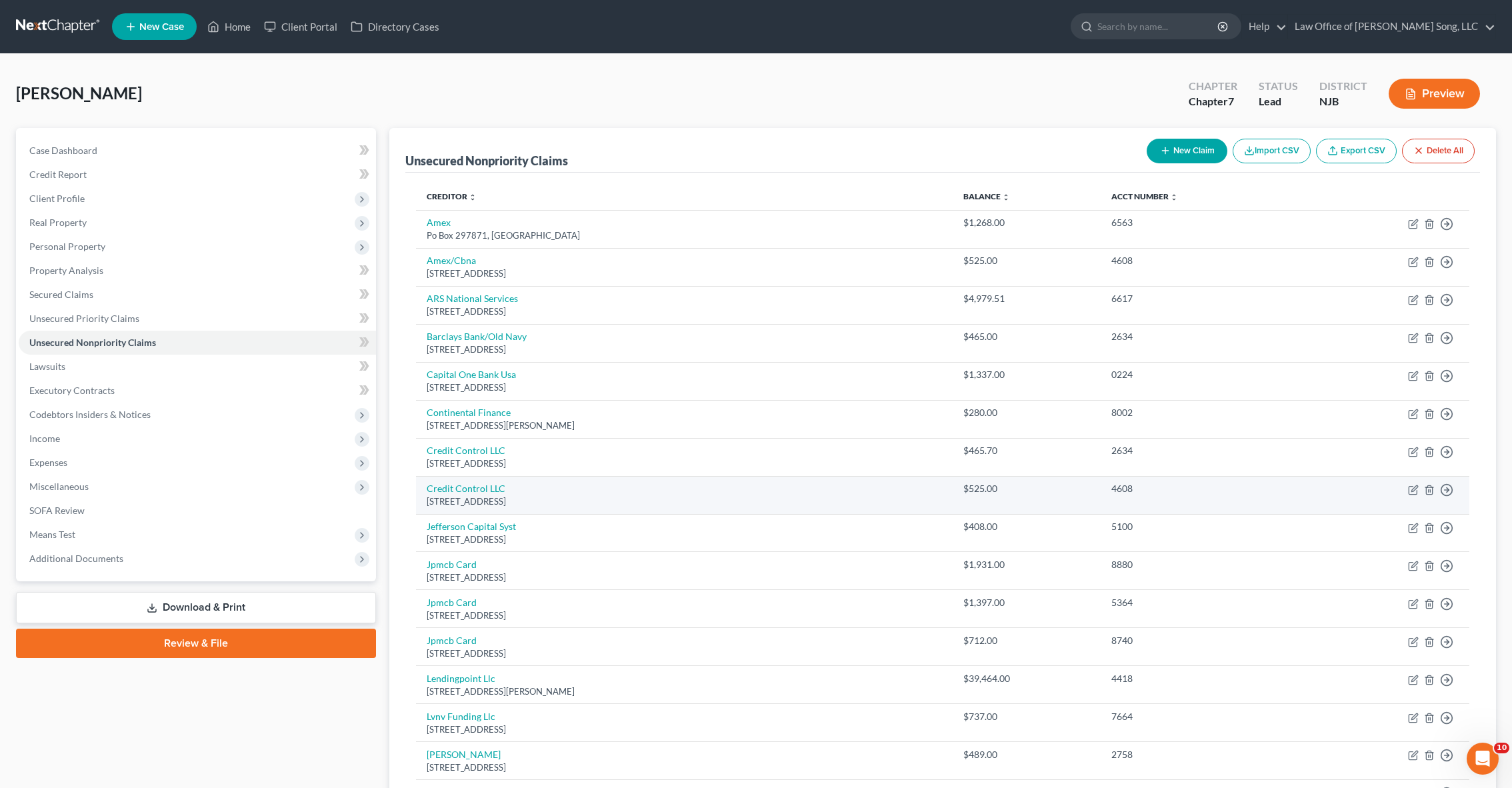
scroll to position [1, 0]
click at [611, 498] on div "[STREET_ADDRESS]" at bounding box center [684, 501] width 515 height 13
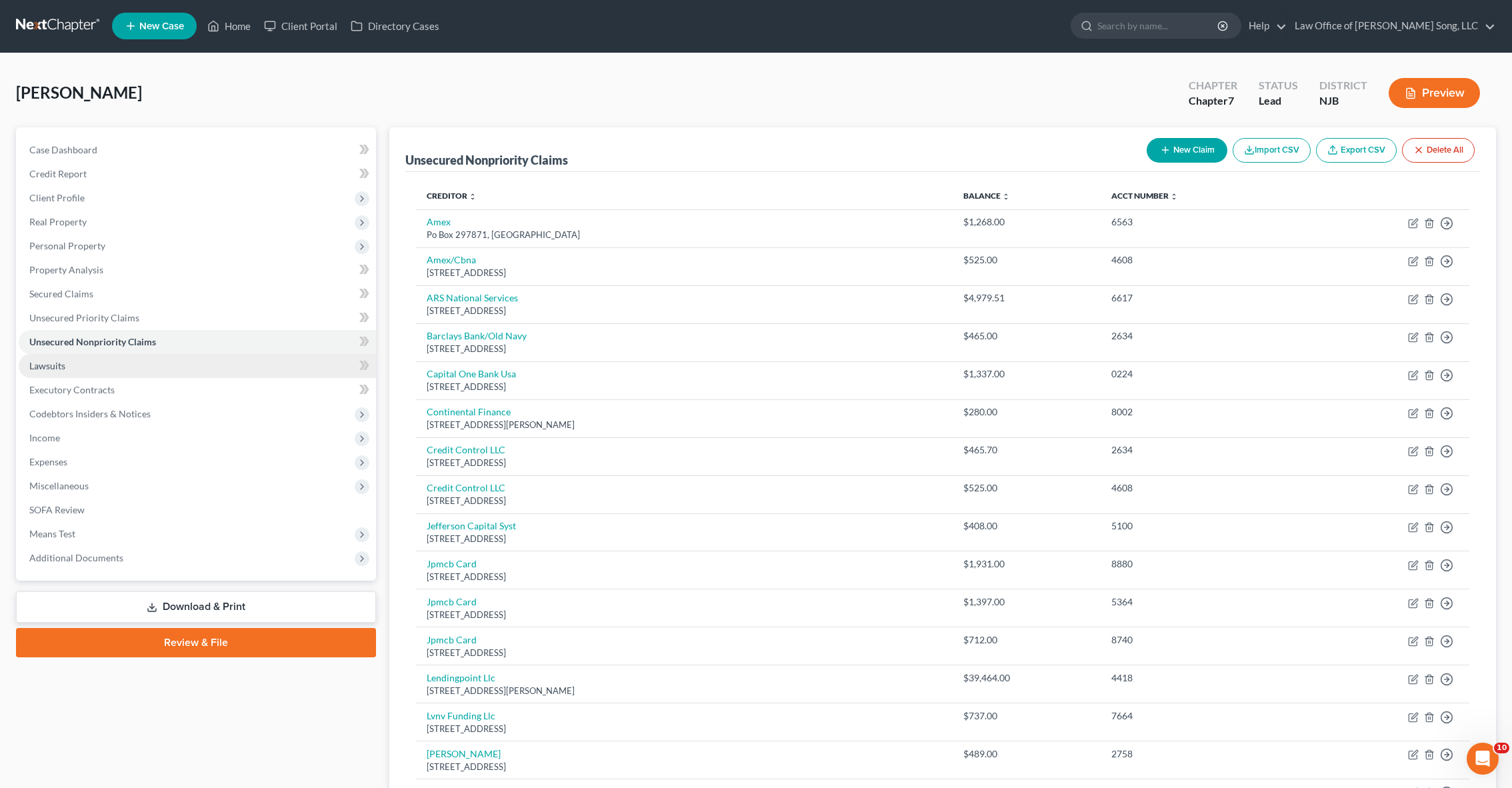
click at [165, 362] on link "Lawsuits" at bounding box center [197, 366] width 357 height 24
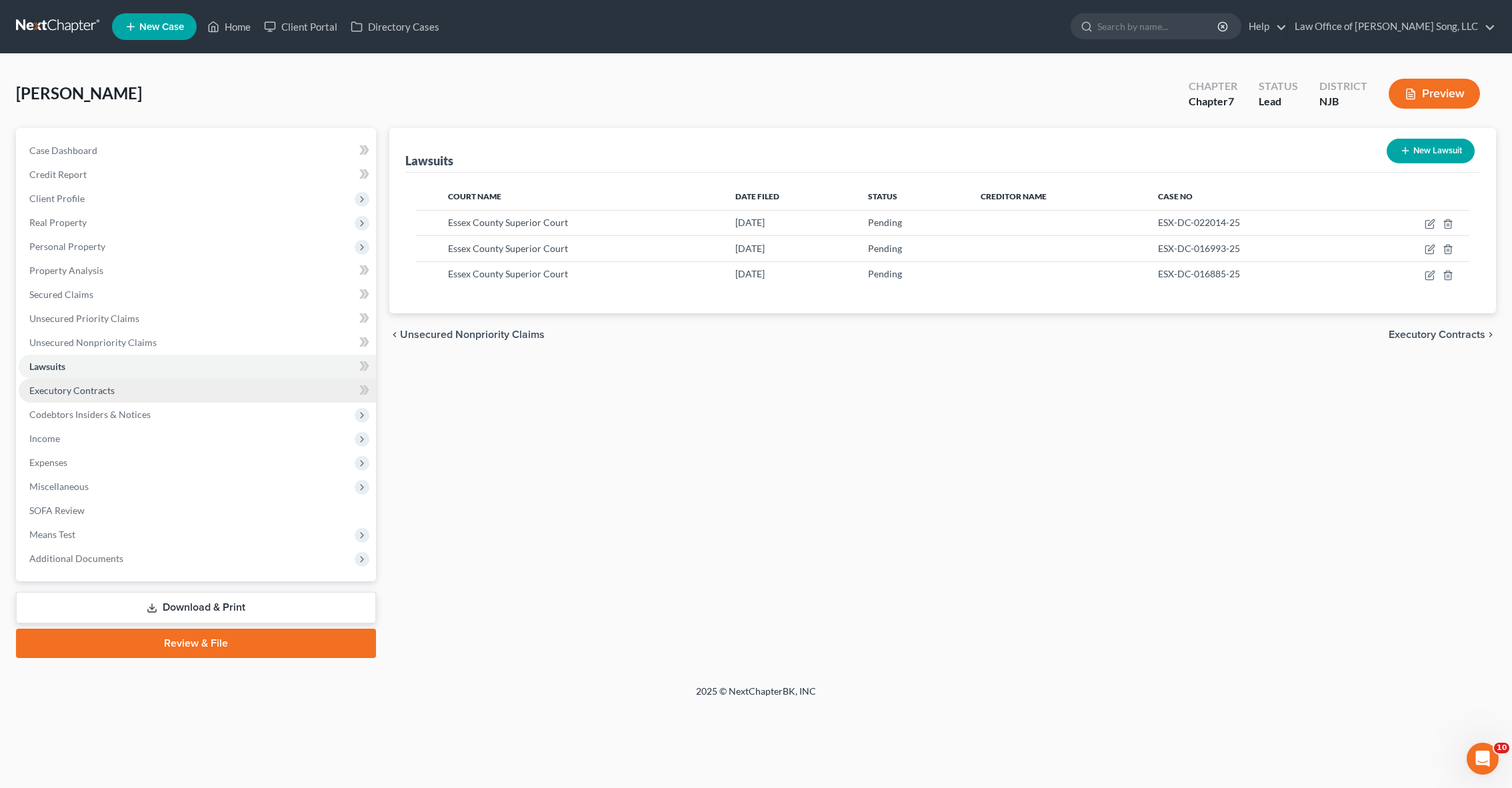
click at [155, 387] on link "Executory Contracts" at bounding box center [197, 391] width 357 height 24
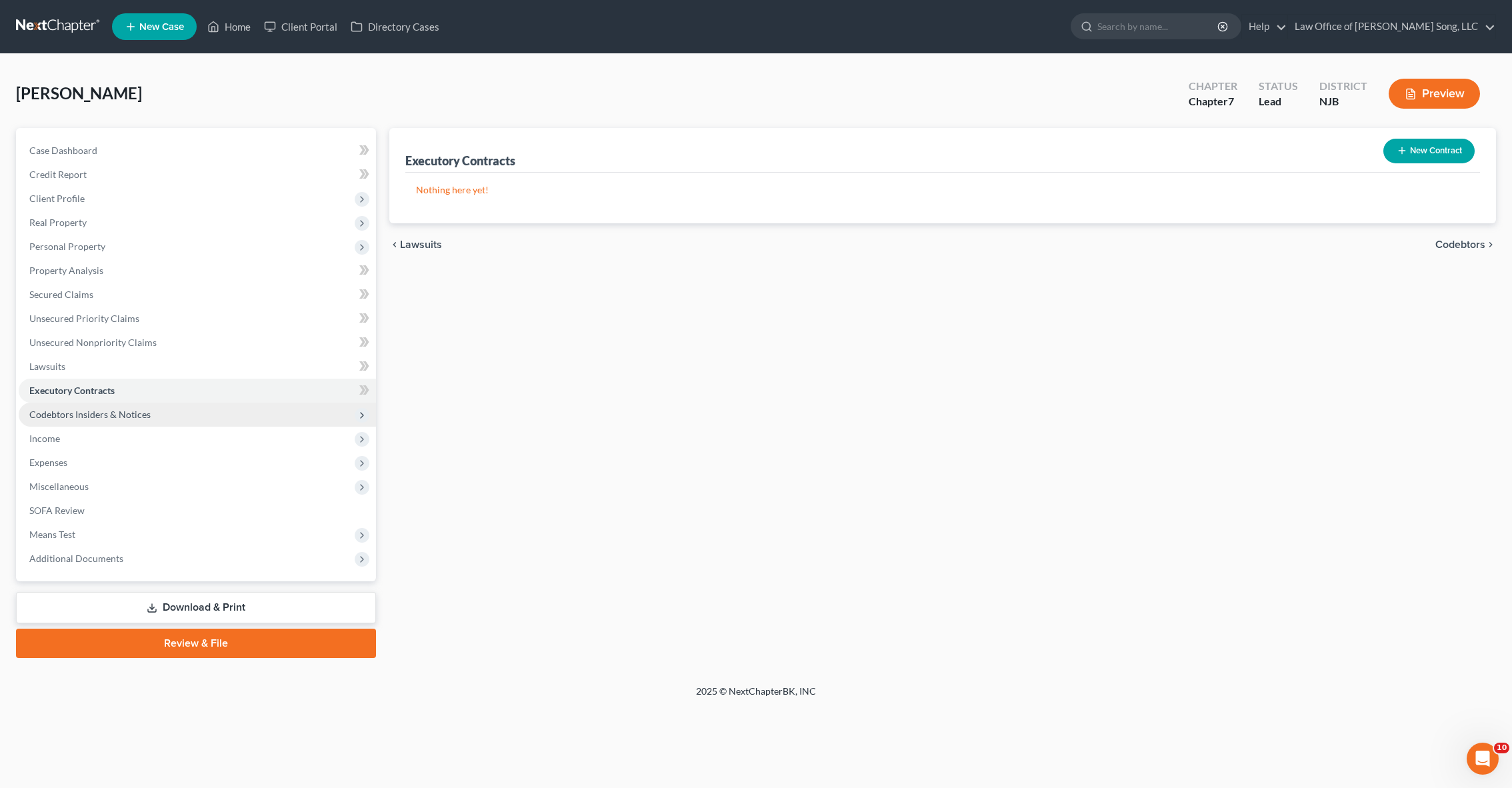
click at [157, 416] on span "Codebtors Insiders & Notices" at bounding box center [197, 415] width 357 height 24
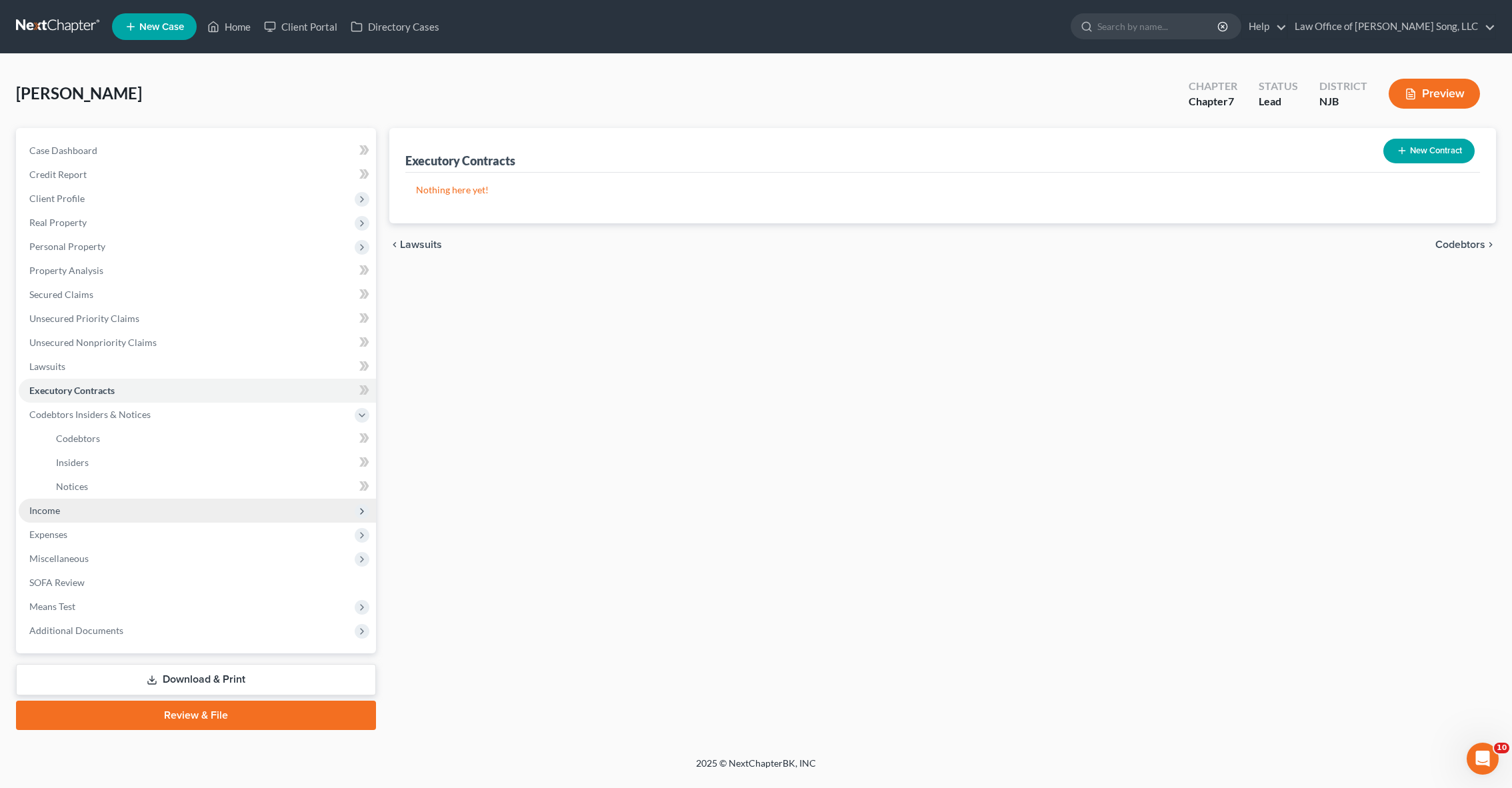
click at [124, 506] on span "Income" at bounding box center [197, 511] width 357 height 24
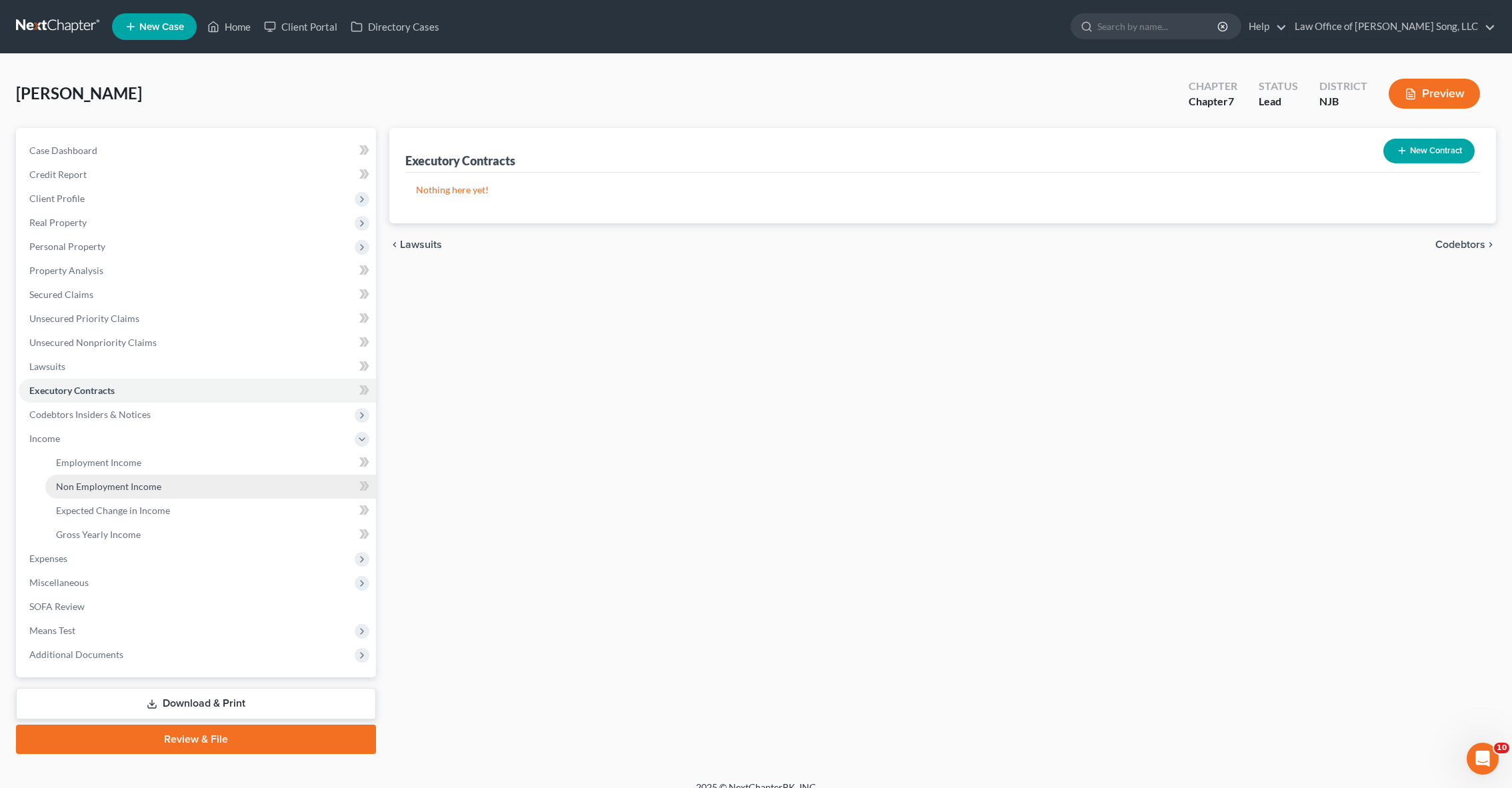
click at [112, 485] on span "Non Employment Income" at bounding box center [109, 486] width 105 height 11
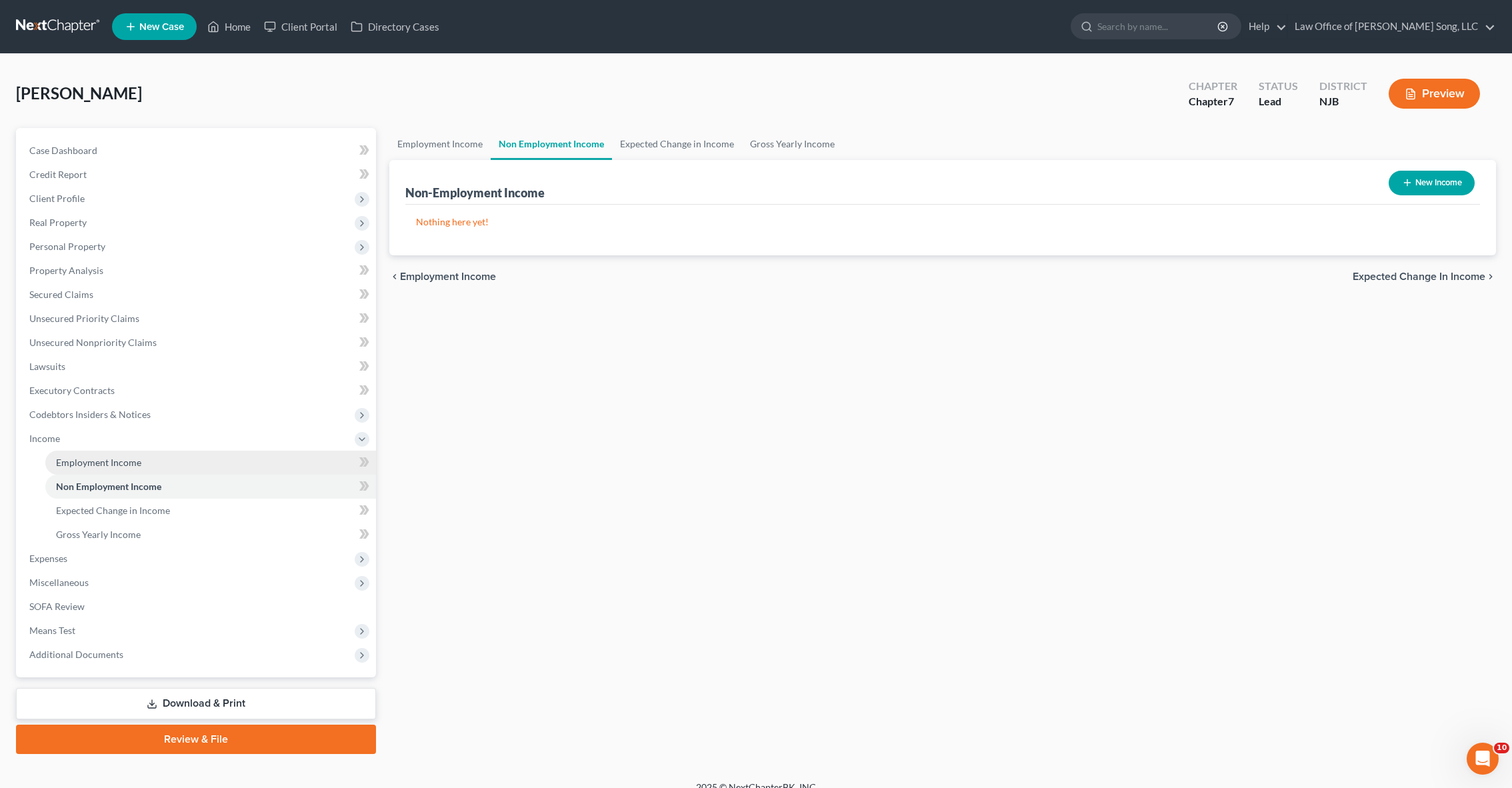
click at [111, 457] on span "Employment Income" at bounding box center [98, 463] width 85 height 11
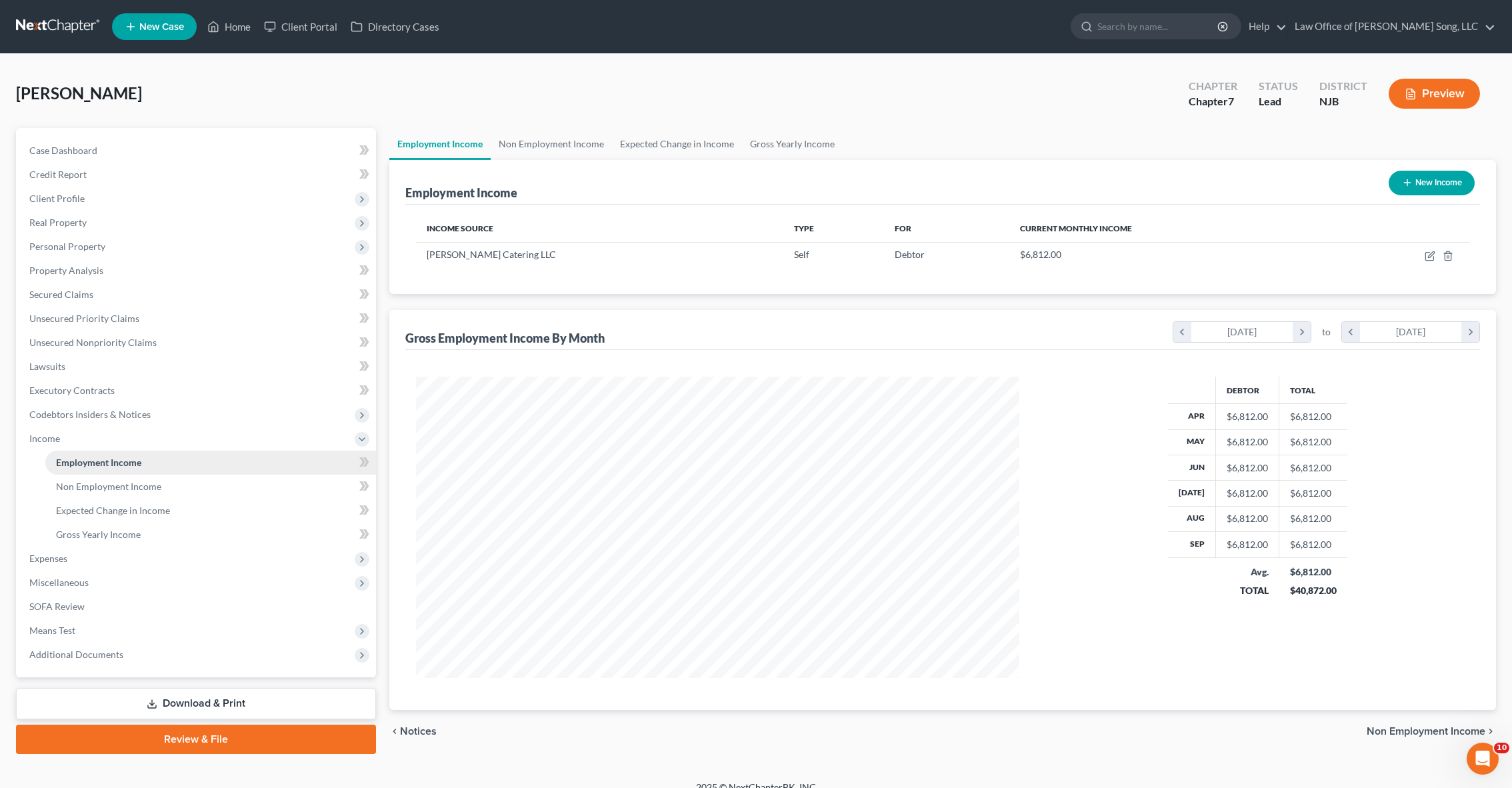
scroll to position [302, 630]
click at [126, 529] on span "Gross Yearly Income" at bounding box center [98, 534] width 84 height 11
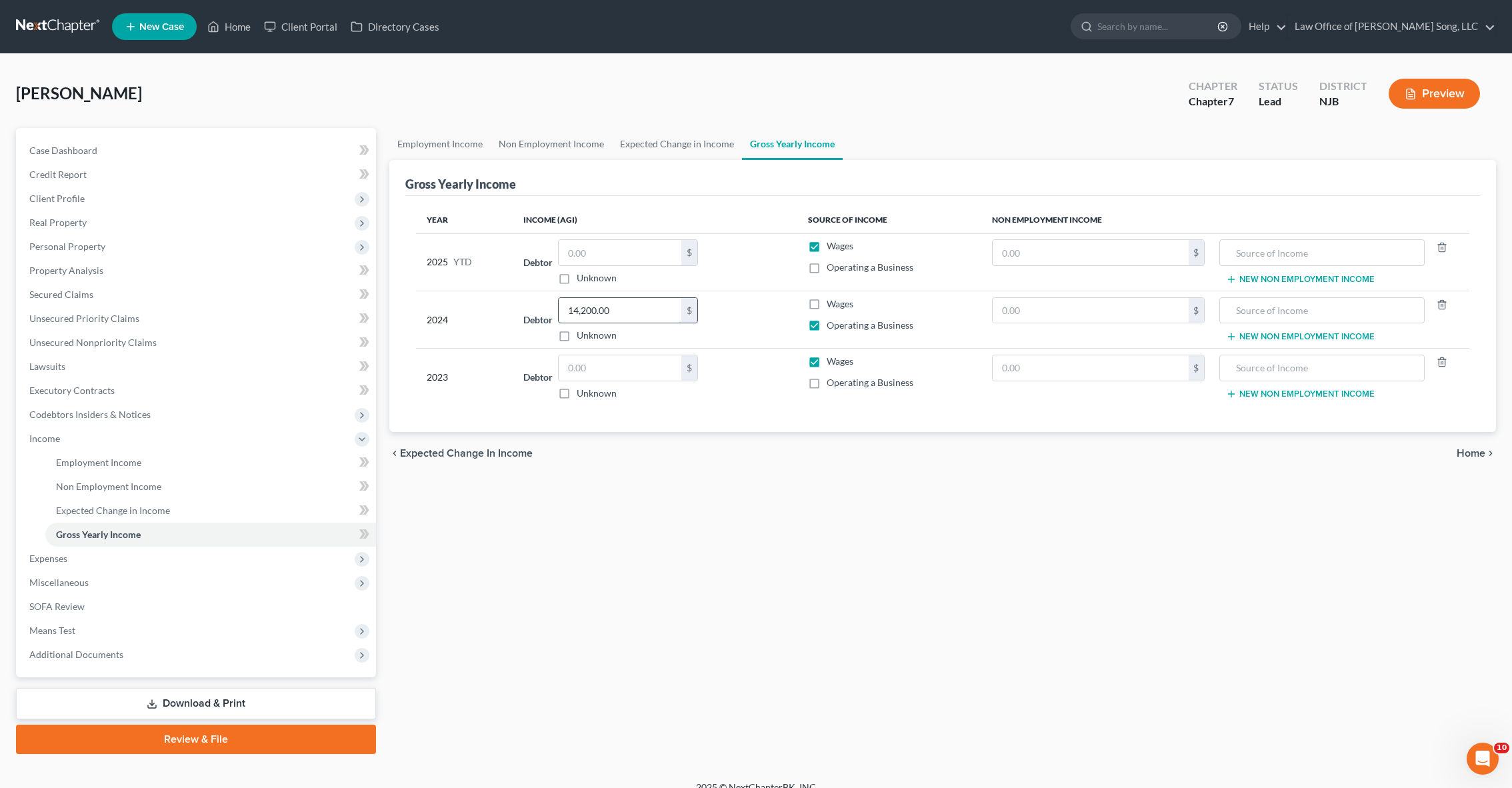
click at [615, 310] on input "14,200.00" at bounding box center [619, 310] width 122 height 25
click at [752, 582] on div "Employment Income Non Employment Income Expected Change in Income Gross Yearly …" at bounding box center [942, 441] width 1120 height 626
click at [130, 486] on span "Non Employment Income" at bounding box center [109, 486] width 105 height 11
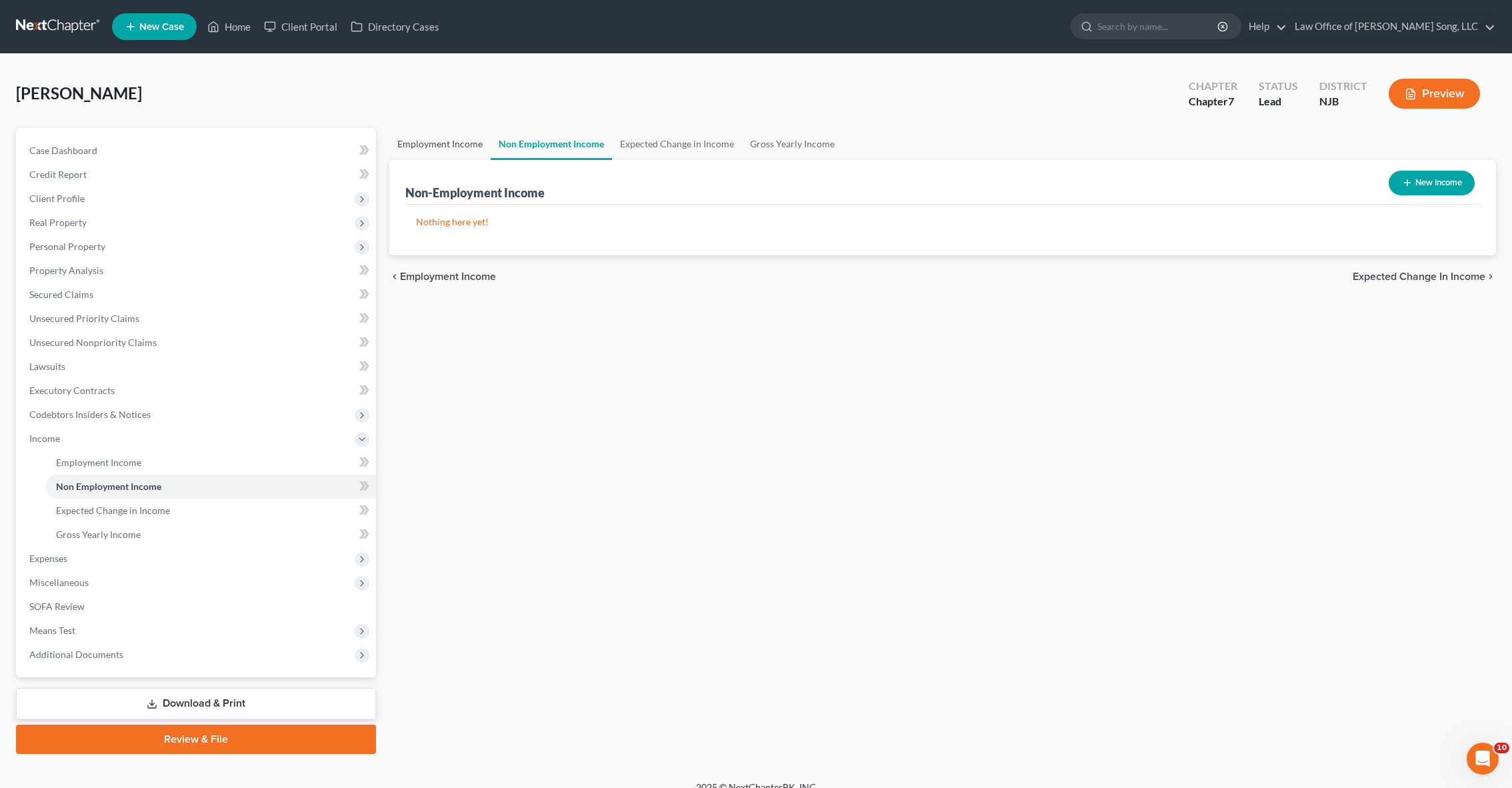
click at [421, 153] on link "Employment Income" at bounding box center [439, 143] width 101 height 32
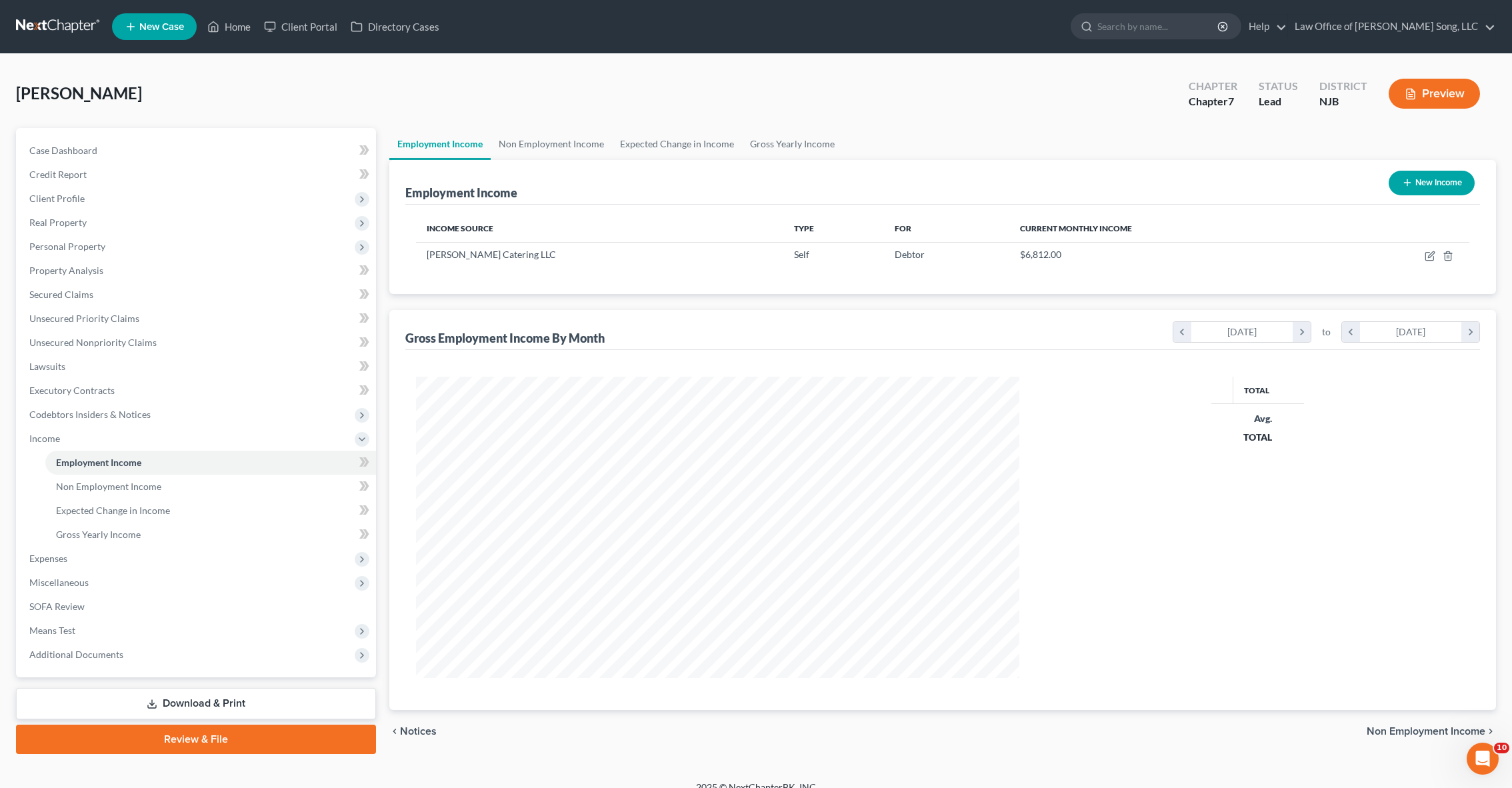
scroll to position [302, 630]
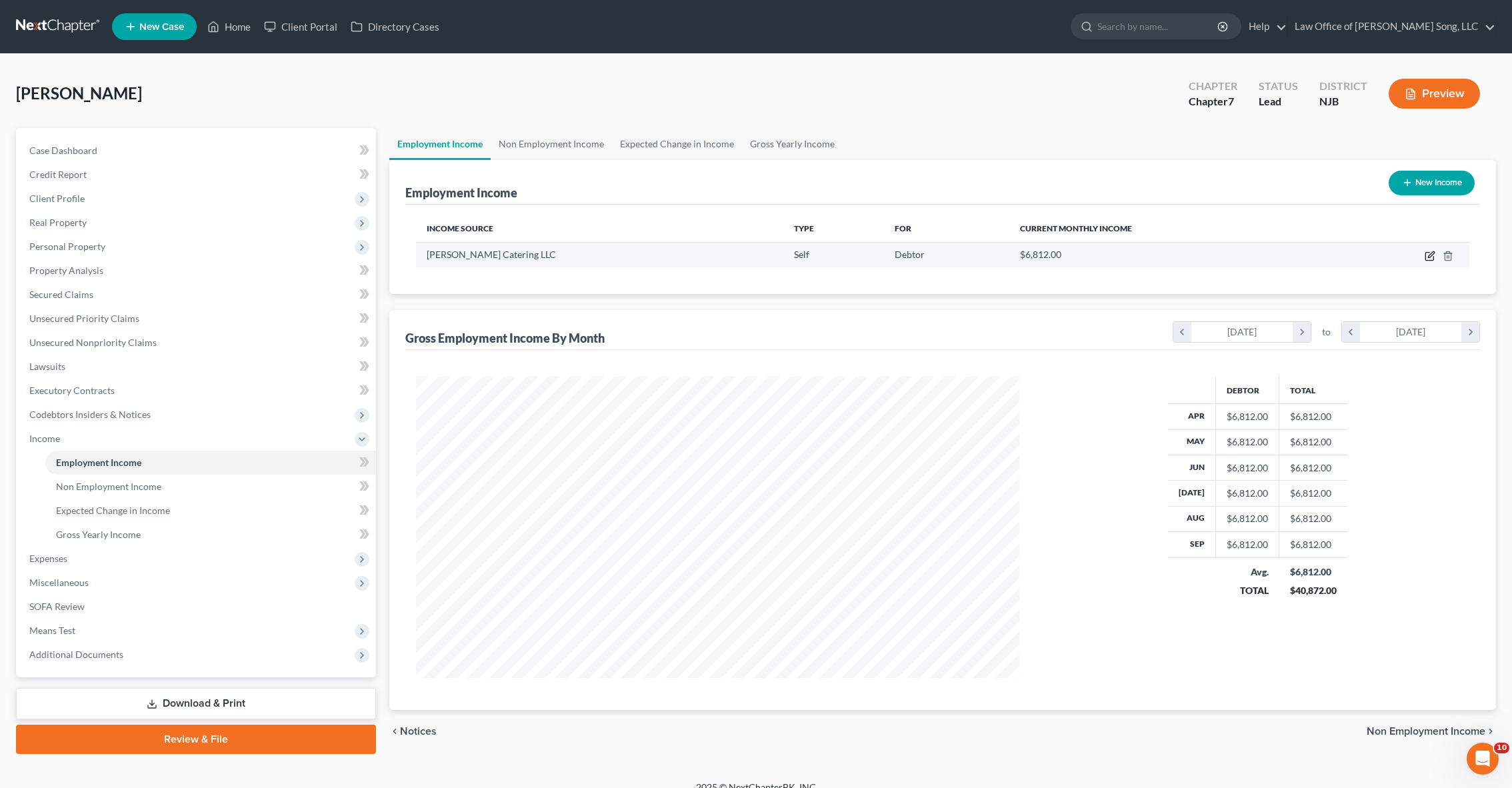
click at [1426, 255] on icon "button" at bounding box center [1429, 257] width 8 height 8
select select "1"
select select "33"
select select "0"
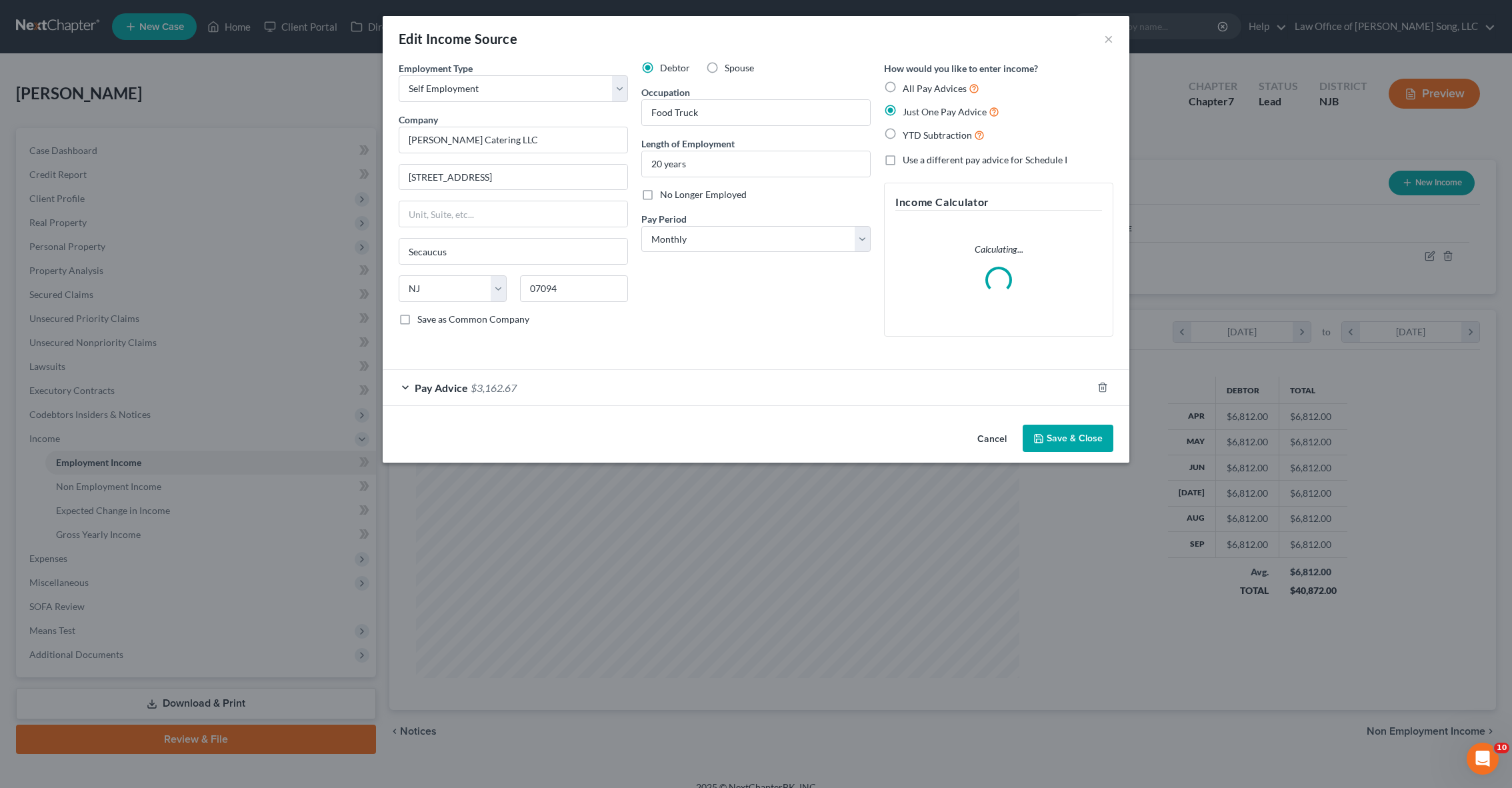
click at [513, 386] on span "$3,162.67" at bounding box center [493, 388] width 46 height 13
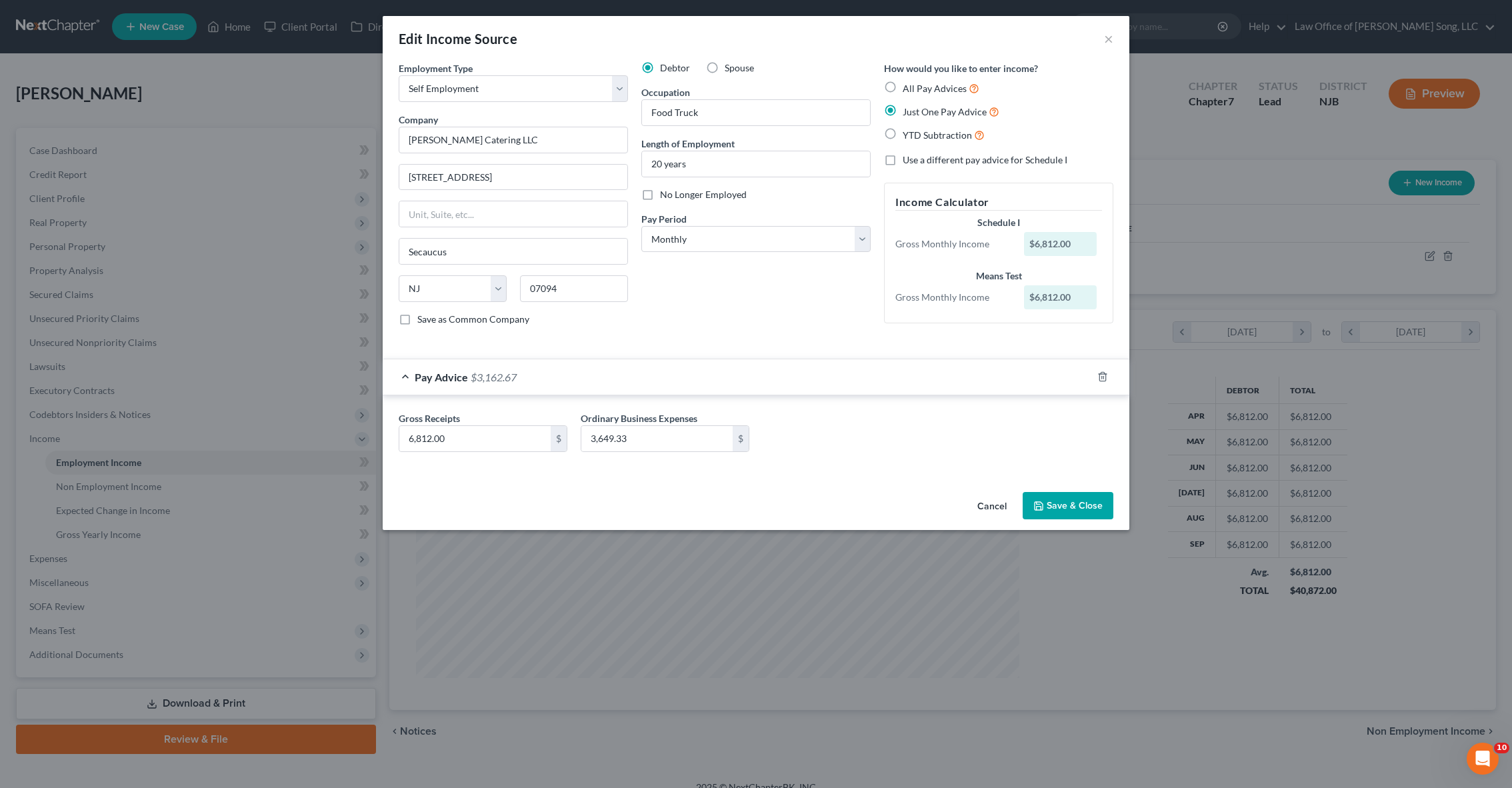
click at [985, 505] on button "Cancel" at bounding box center [992, 507] width 51 height 27
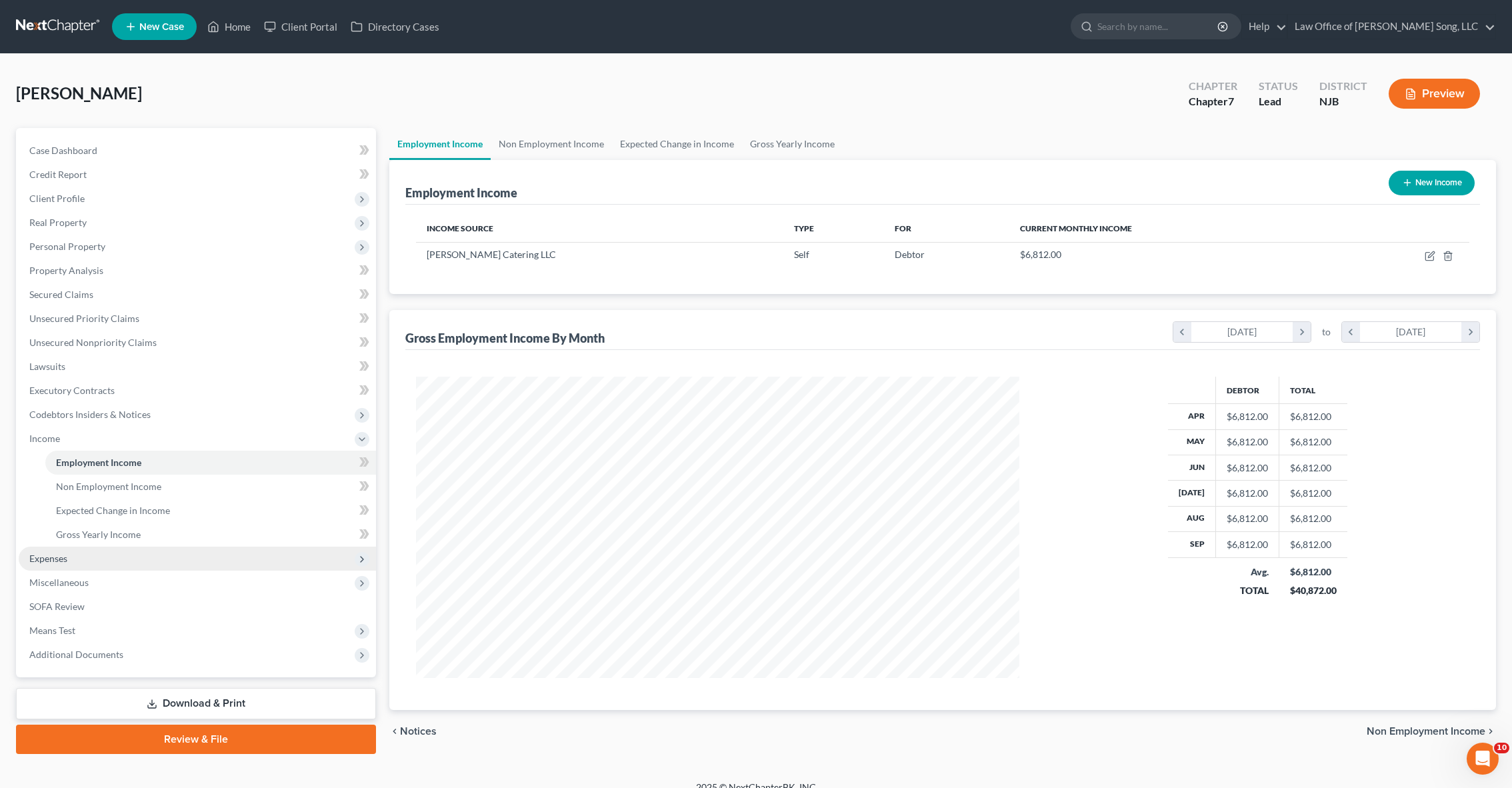
click at [90, 557] on span "Expenses" at bounding box center [197, 559] width 357 height 24
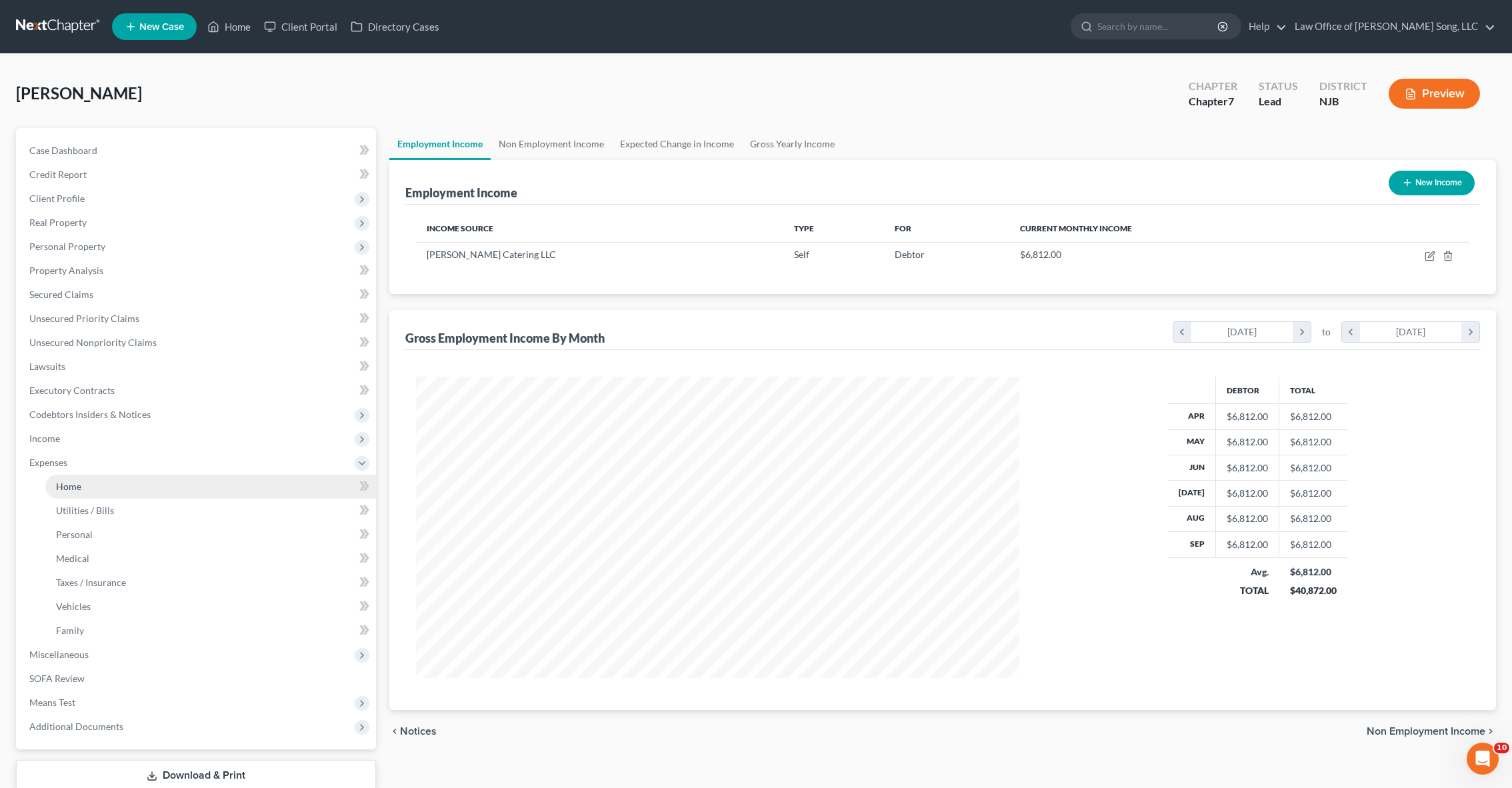
click at [93, 490] on link "Home" at bounding box center [211, 487] width 331 height 24
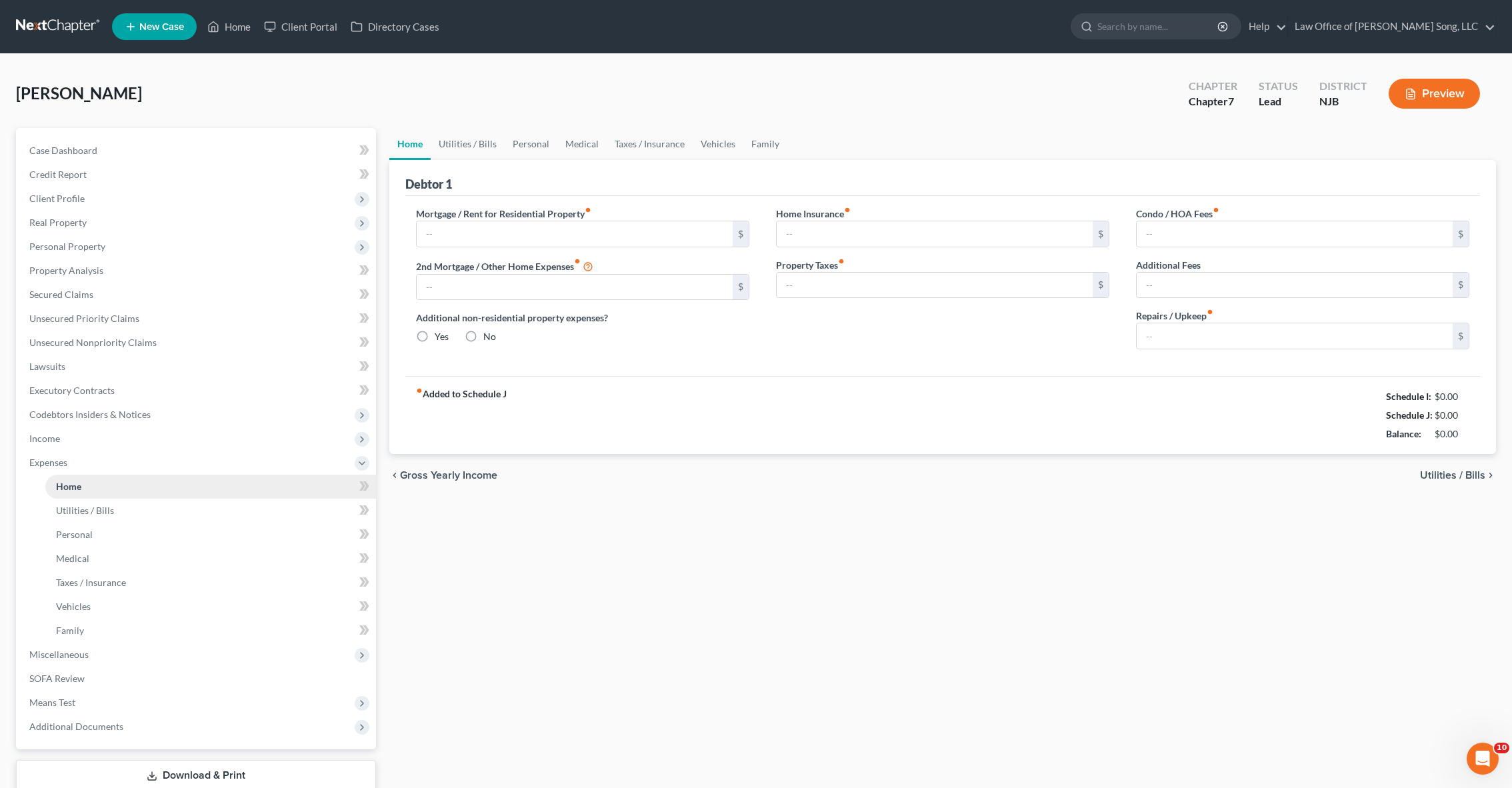
type input "2,450.00"
type input "0.00"
radio input "true"
type input "0.00"
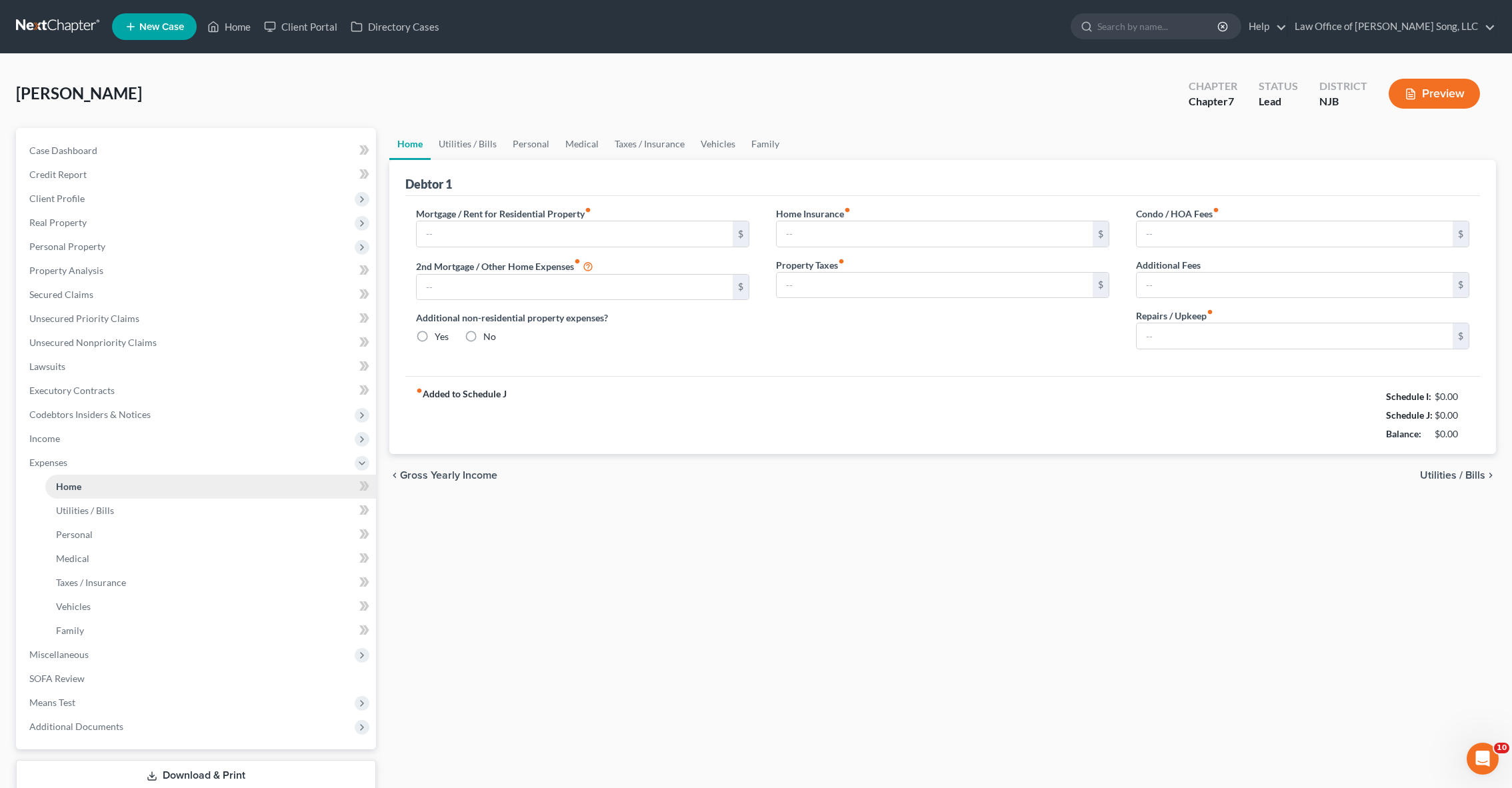
type input "0.00"
click at [93, 508] on span "Utilities / Bills" at bounding box center [85, 511] width 58 height 11
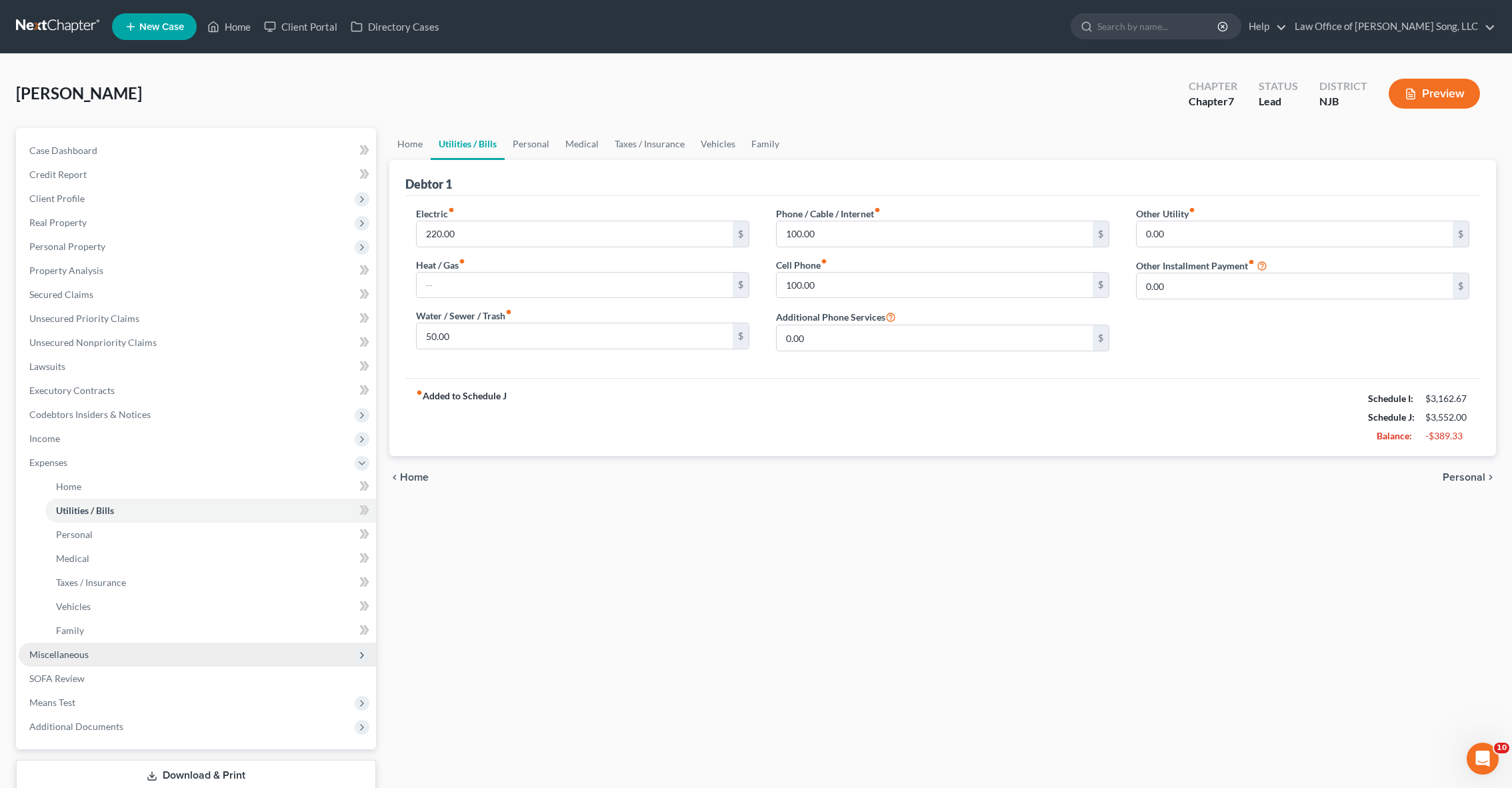
click at [95, 646] on span "Miscellaneous" at bounding box center [197, 655] width 357 height 24
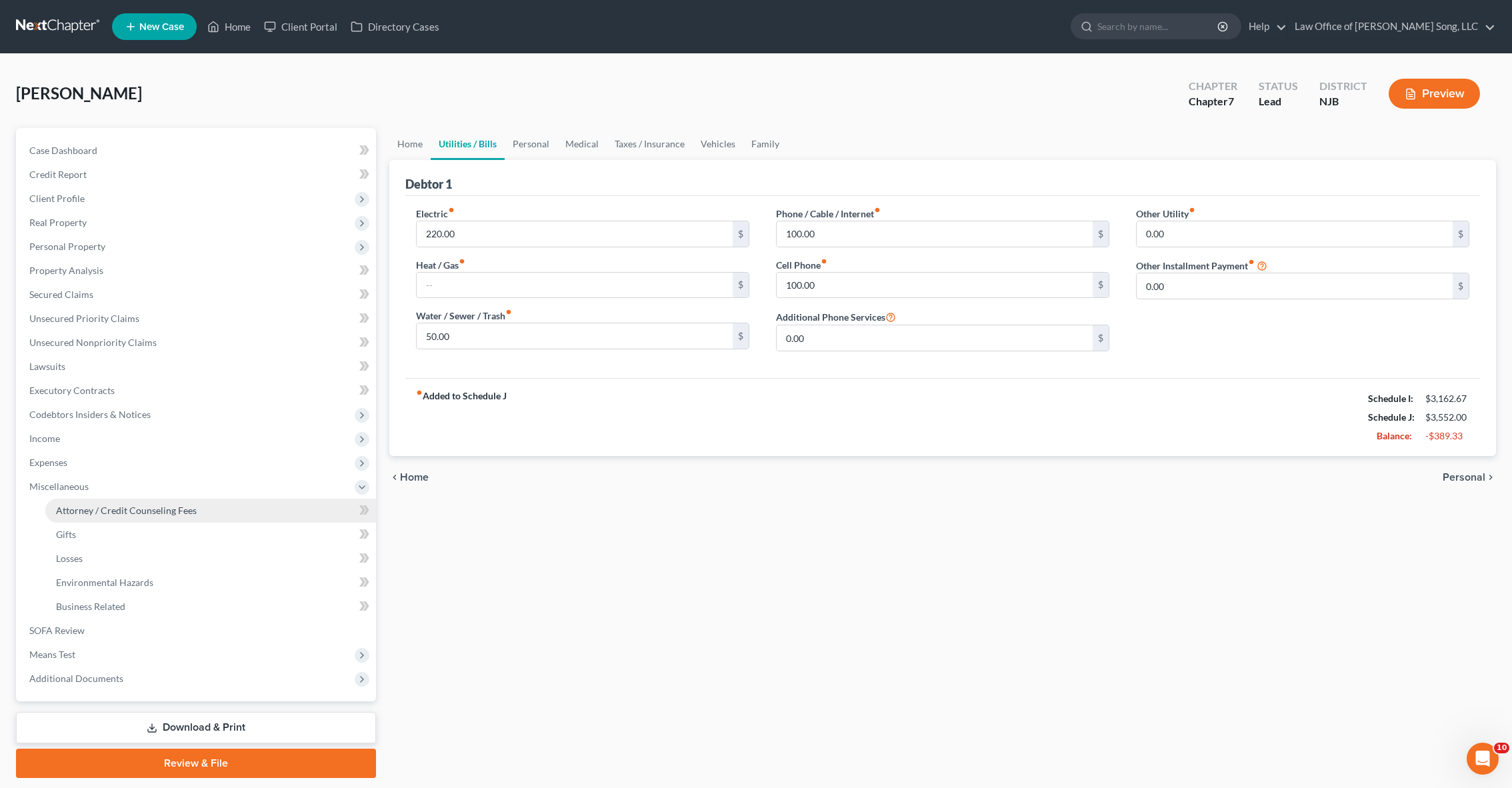
click at [98, 520] on link "Attorney / Credit Counseling Fees" at bounding box center [211, 511] width 331 height 24
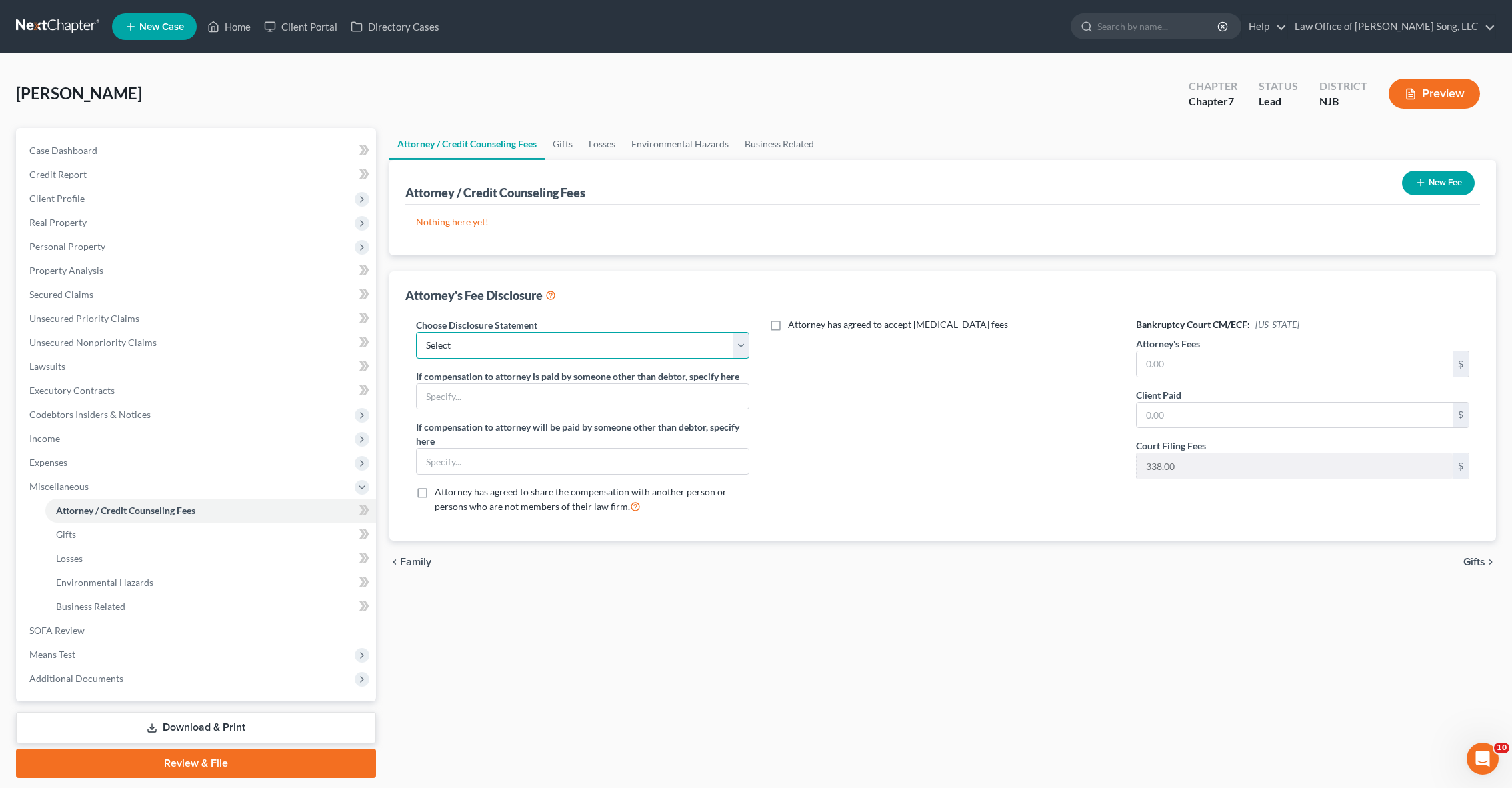
click at [449, 342] on select "Select Attorney" at bounding box center [582, 345] width 333 height 27
select select "0"
click at [1181, 358] on input "text" at bounding box center [1295, 364] width 316 height 25
type input "2,000.00"
click at [1258, 507] on div "Bankruptcy Court CM/ECF: [US_STATE] Attorney's Fees 2,000.00 $ Client Paid $ Co…" at bounding box center [1302, 421] width 360 height 207
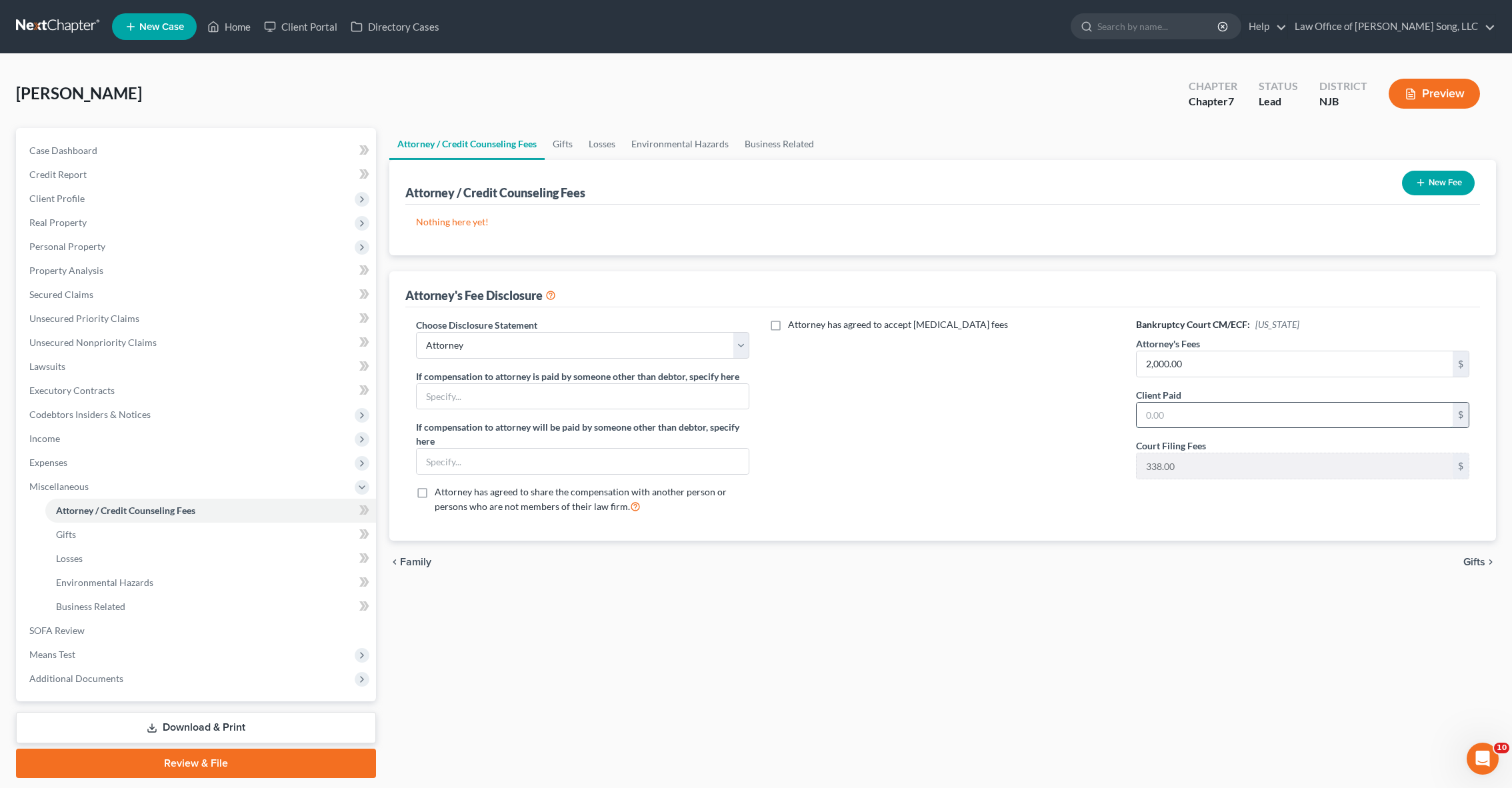
click at [1351, 421] on input "text" at bounding box center [1295, 415] width 316 height 25
type input "2,000"
click at [1300, 531] on div "Choose Disclosure Statement Select Attorney If compensation to attorney is paid…" at bounding box center [942, 424] width 1074 height 233
click at [1473, 560] on span "Gifts" at bounding box center [1474, 562] width 22 height 11
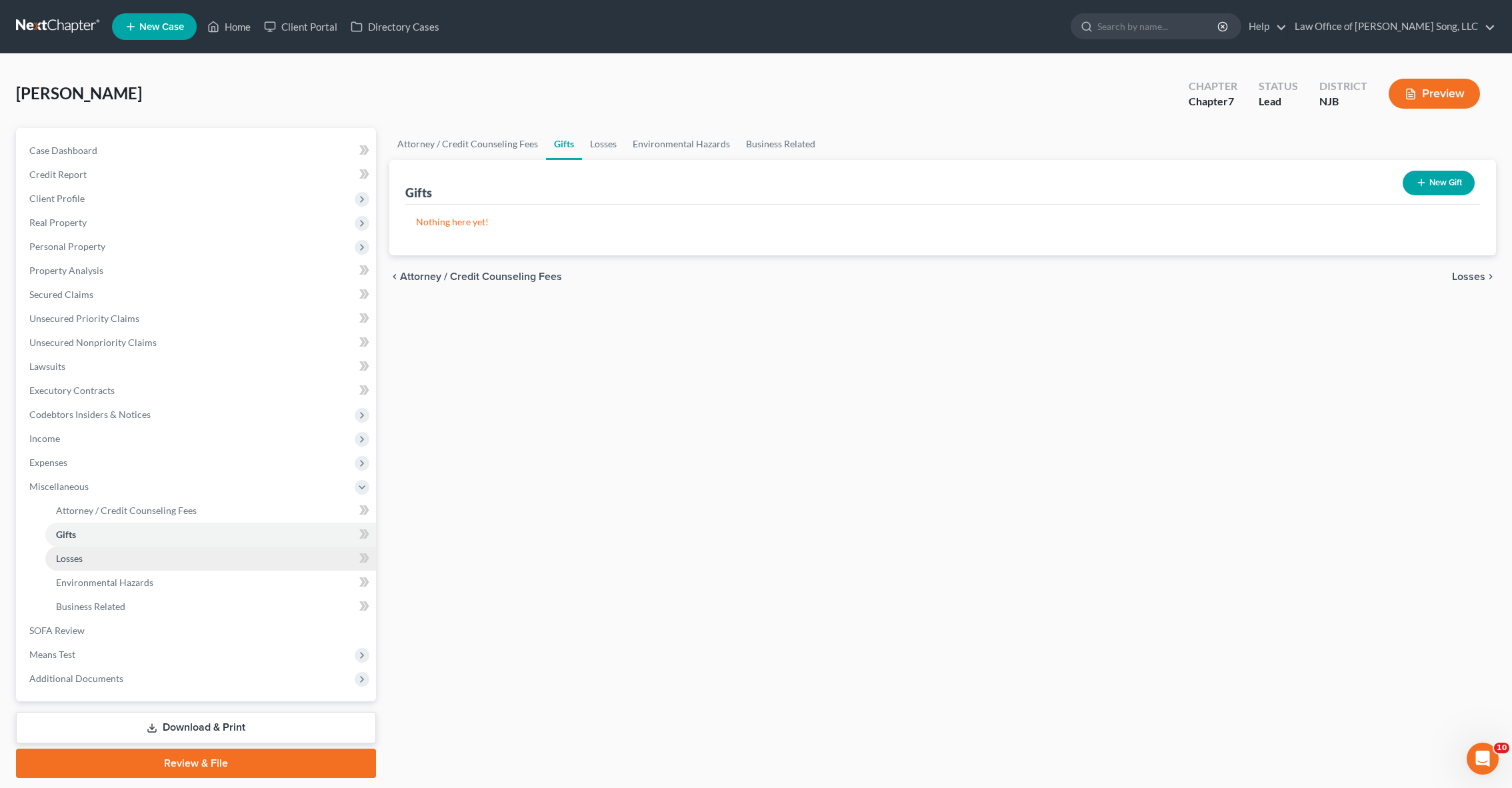
click at [194, 559] on link "Losses" at bounding box center [211, 559] width 331 height 24
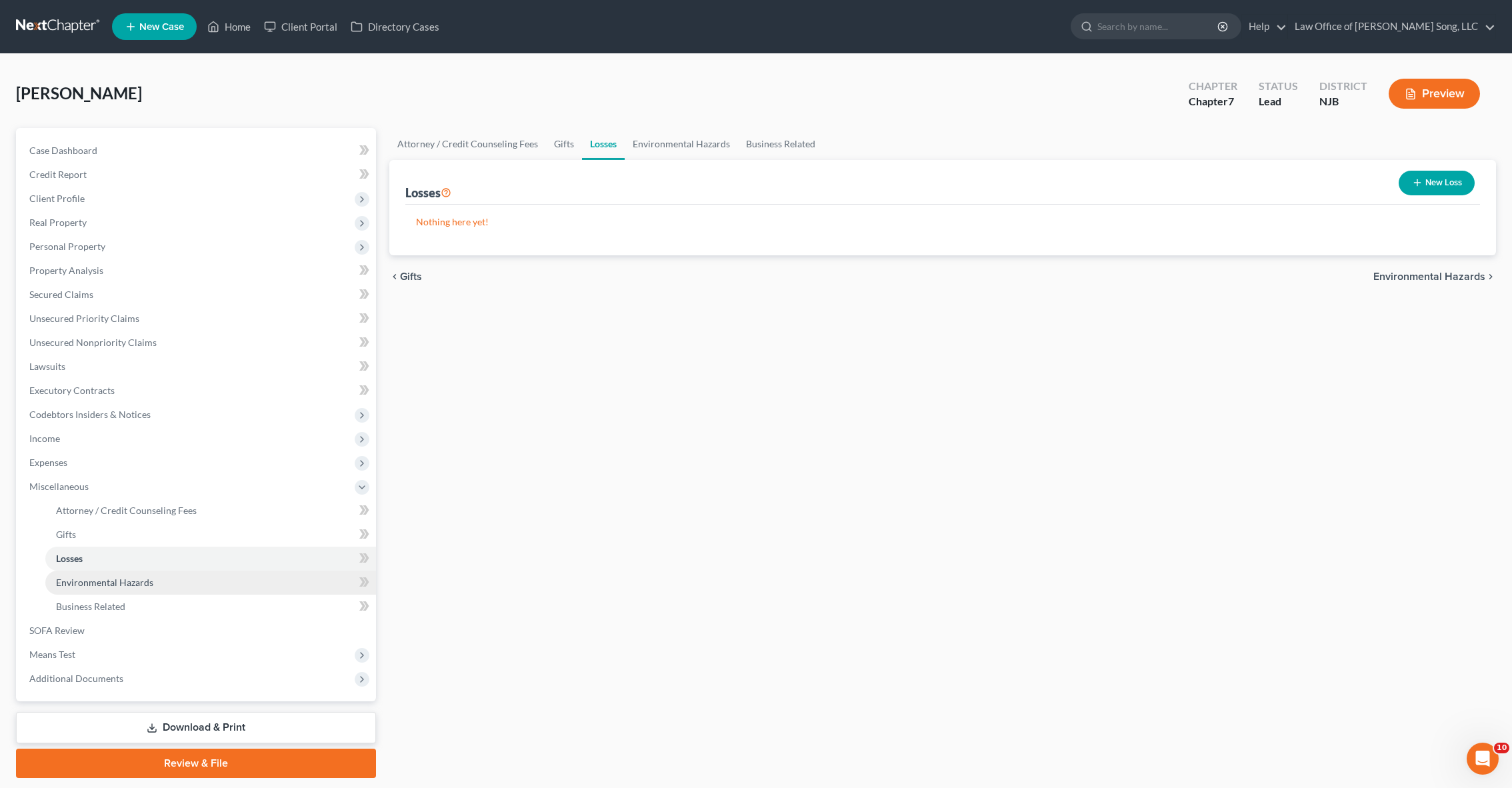
click at [190, 589] on link "Environmental Hazards" at bounding box center [211, 583] width 331 height 24
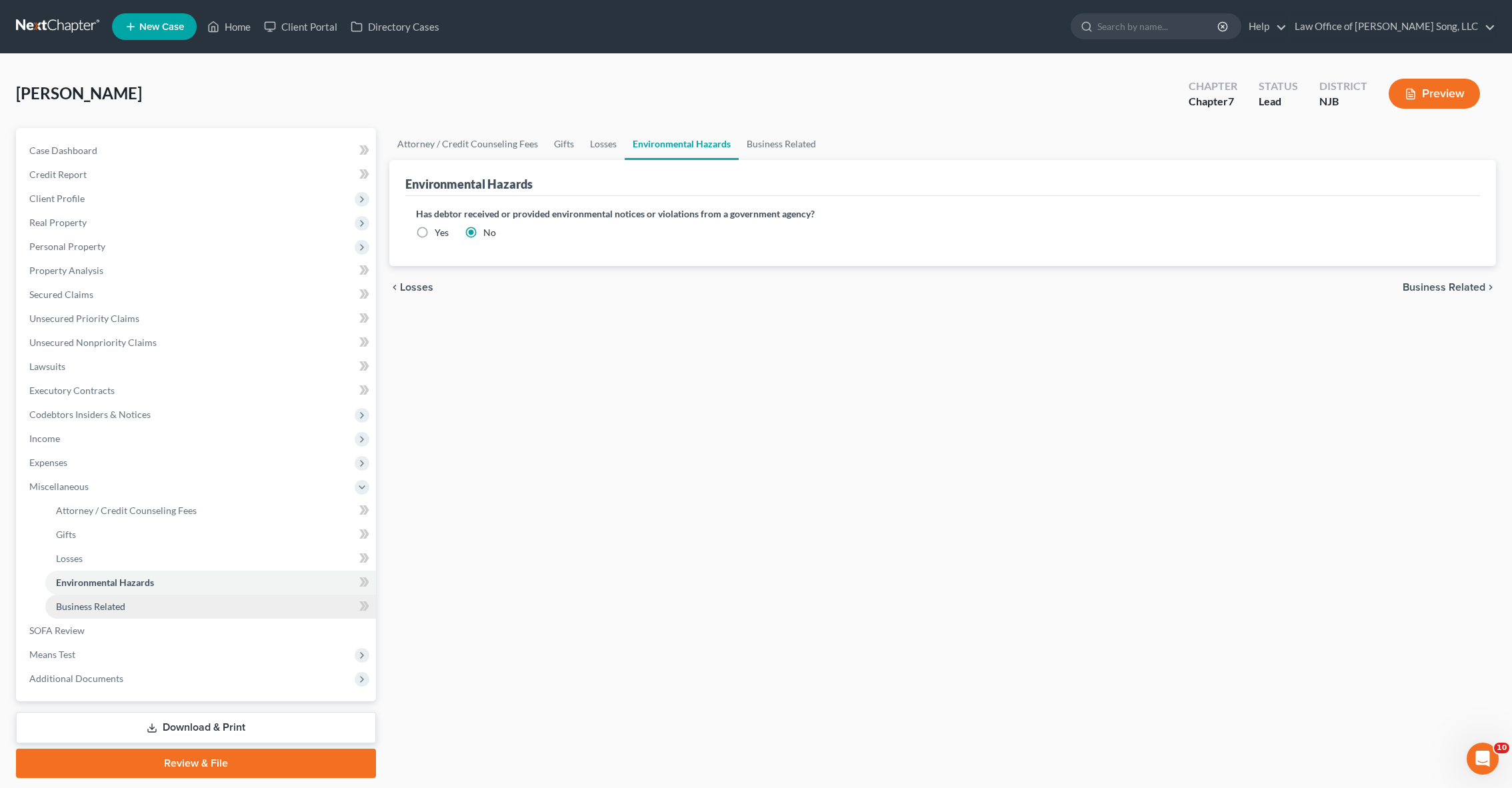
click at [182, 604] on link "Business Related" at bounding box center [211, 607] width 331 height 24
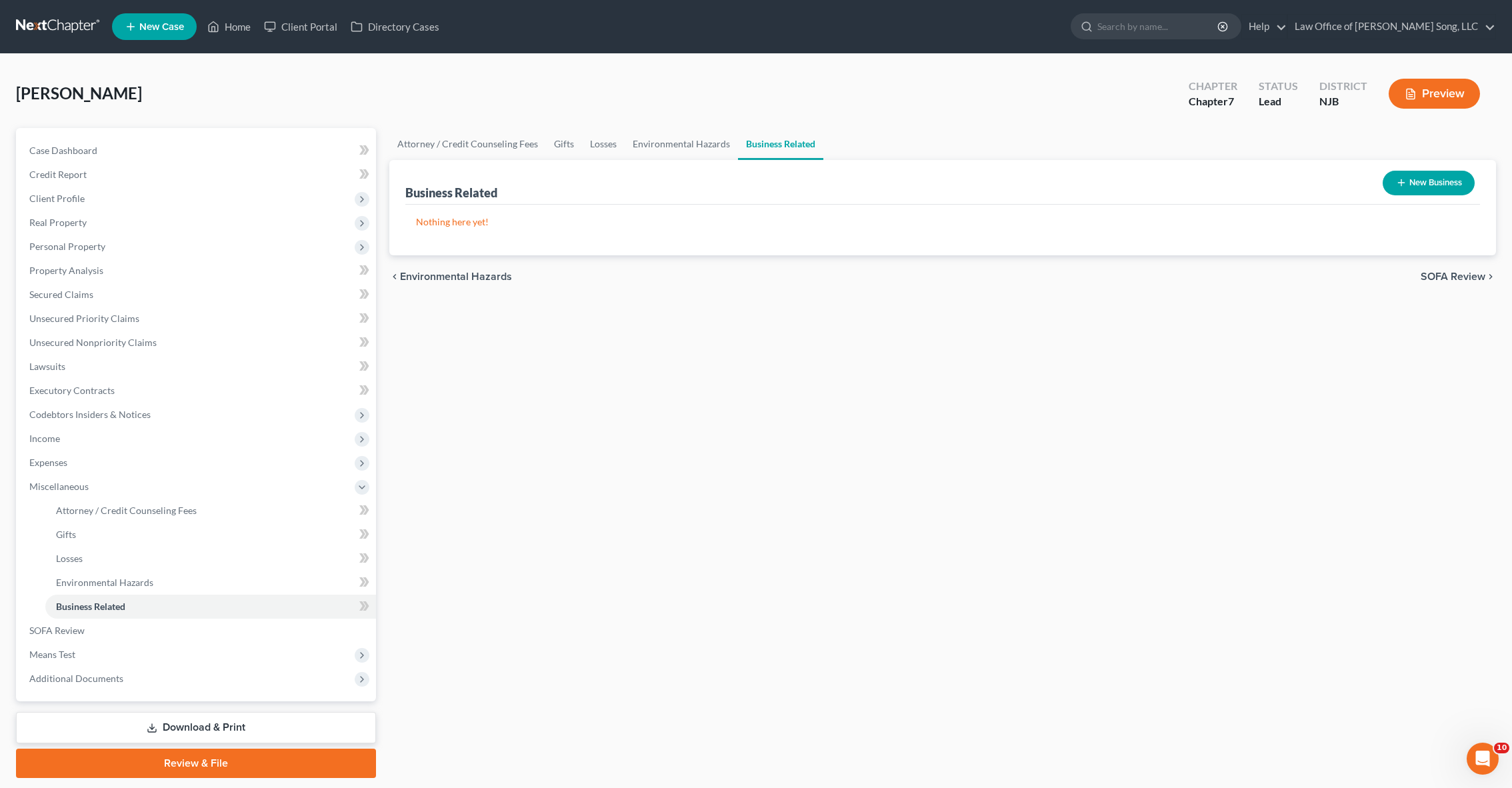
click at [1396, 183] on icon "button" at bounding box center [1401, 182] width 11 height 11
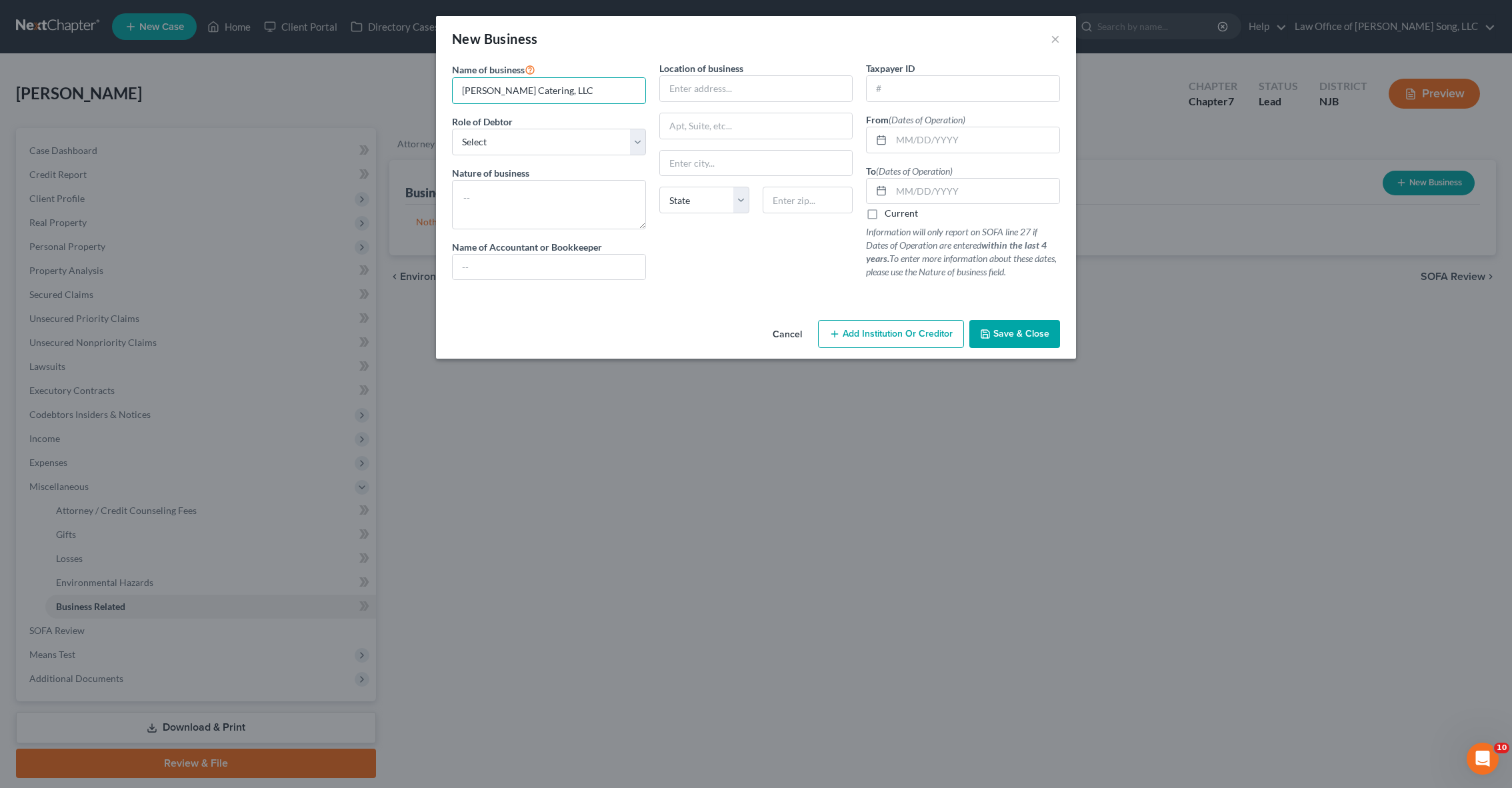
type input "[PERSON_NAME] Catering, LLC"
click at [622, 146] on select "Select A member of a limited liability company (LLC) or limited liability partn…" at bounding box center [549, 142] width 194 height 27
select select "member"
click at [592, 191] on textarea at bounding box center [549, 204] width 194 height 49
type textarea "Food Truck"
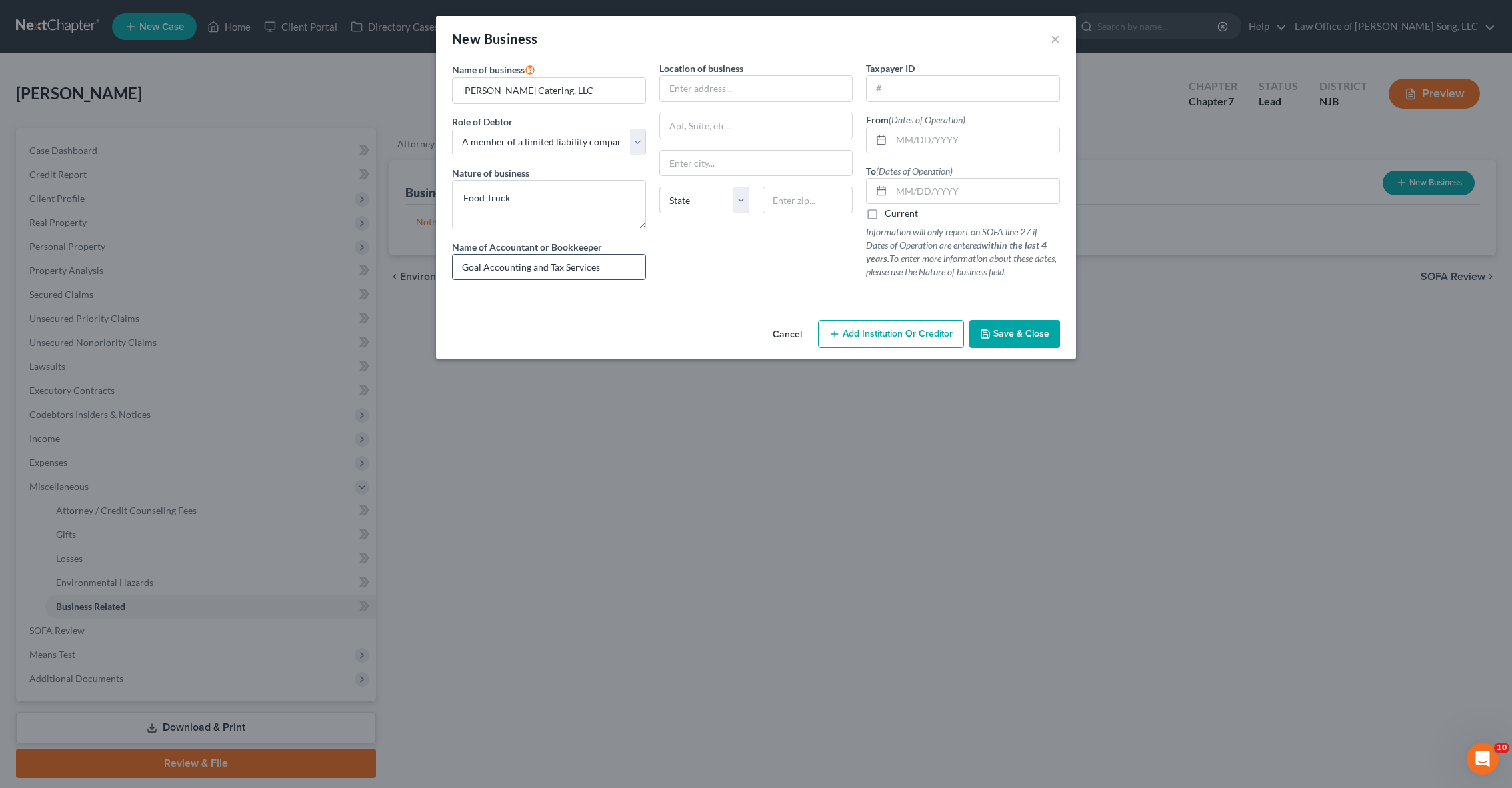
type input "Goal Accounting and Tax Services"
drag, startPoint x: 551, startPoint y: 269, endPoint x: 719, endPoint y: 83, distance: 250.6
click at [885, 213] on label "Current" at bounding box center [901, 213] width 33 height 13
click at [890, 213] on input "Current" at bounding box center [894, 211] width 9 height 9
checkbox input "true"
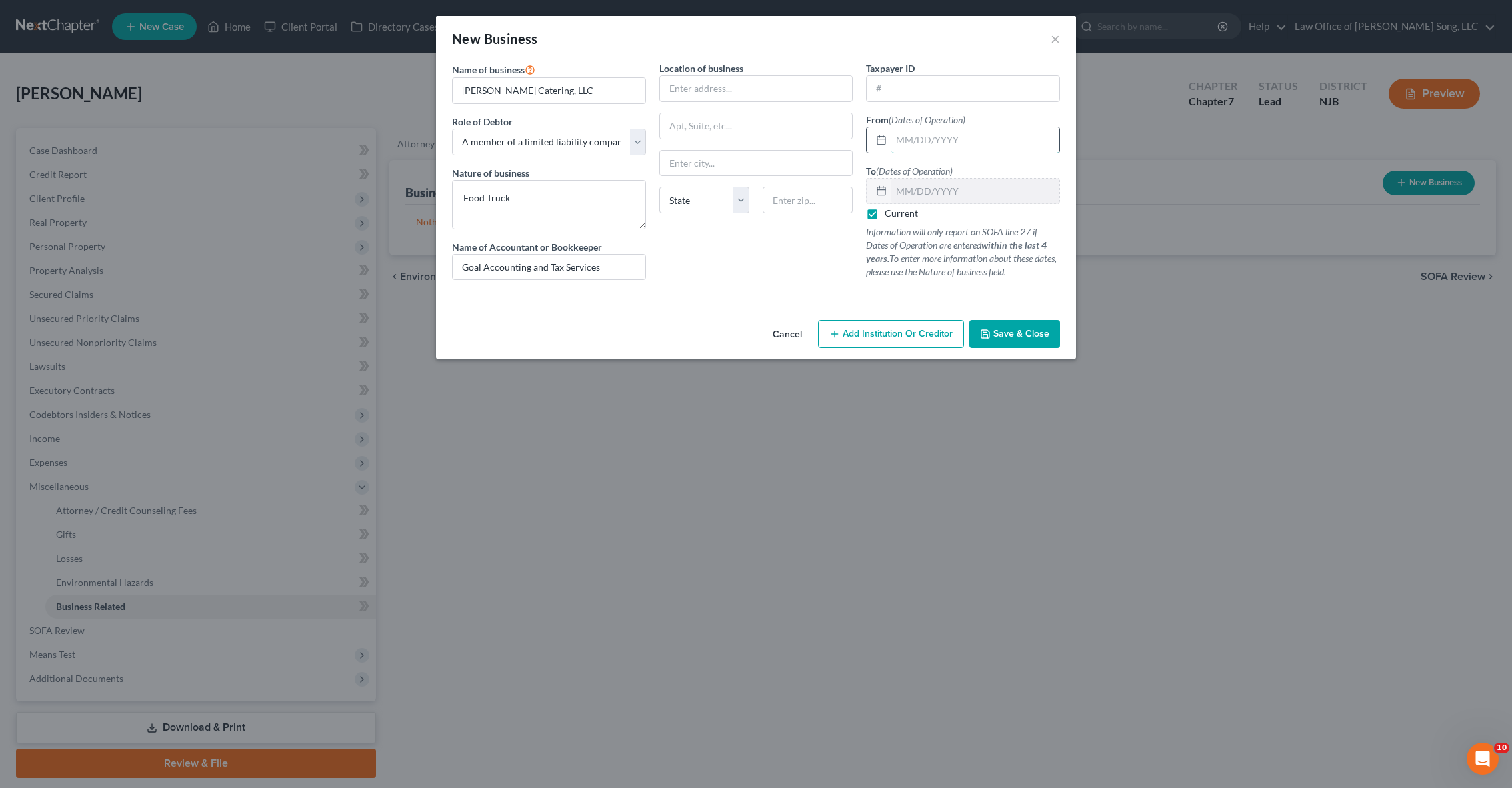
click at [906, 142] on input "text" at bounding box center [975, 139] width 168 height 25
click at [735, 88] on input "text" at bounding box center [756, 88] width 193 height 25
click at [735, 88] on input "9" at bounding box center [756, 88] width 193 height 25
type input "[STREET_ADDRESS]"
type input "Secaucus"
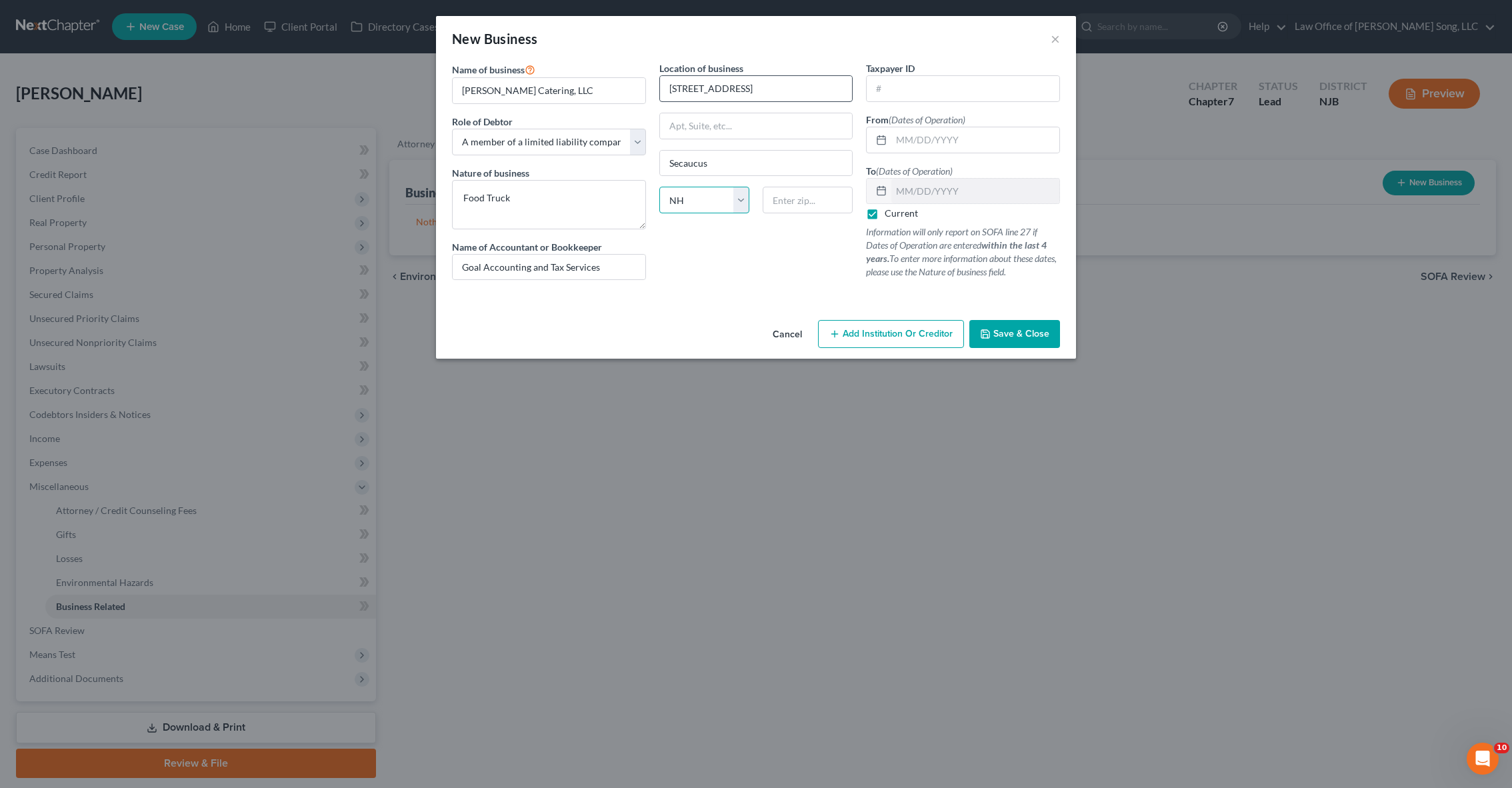
select select "33"
type input "07094"
click at [929, 139] on input "text" at bounding box center [975, 139] width 168 height 25
type input "[DATE]"
click at [878, 298] on div at bounding box center [756, 296] width 621 height 11
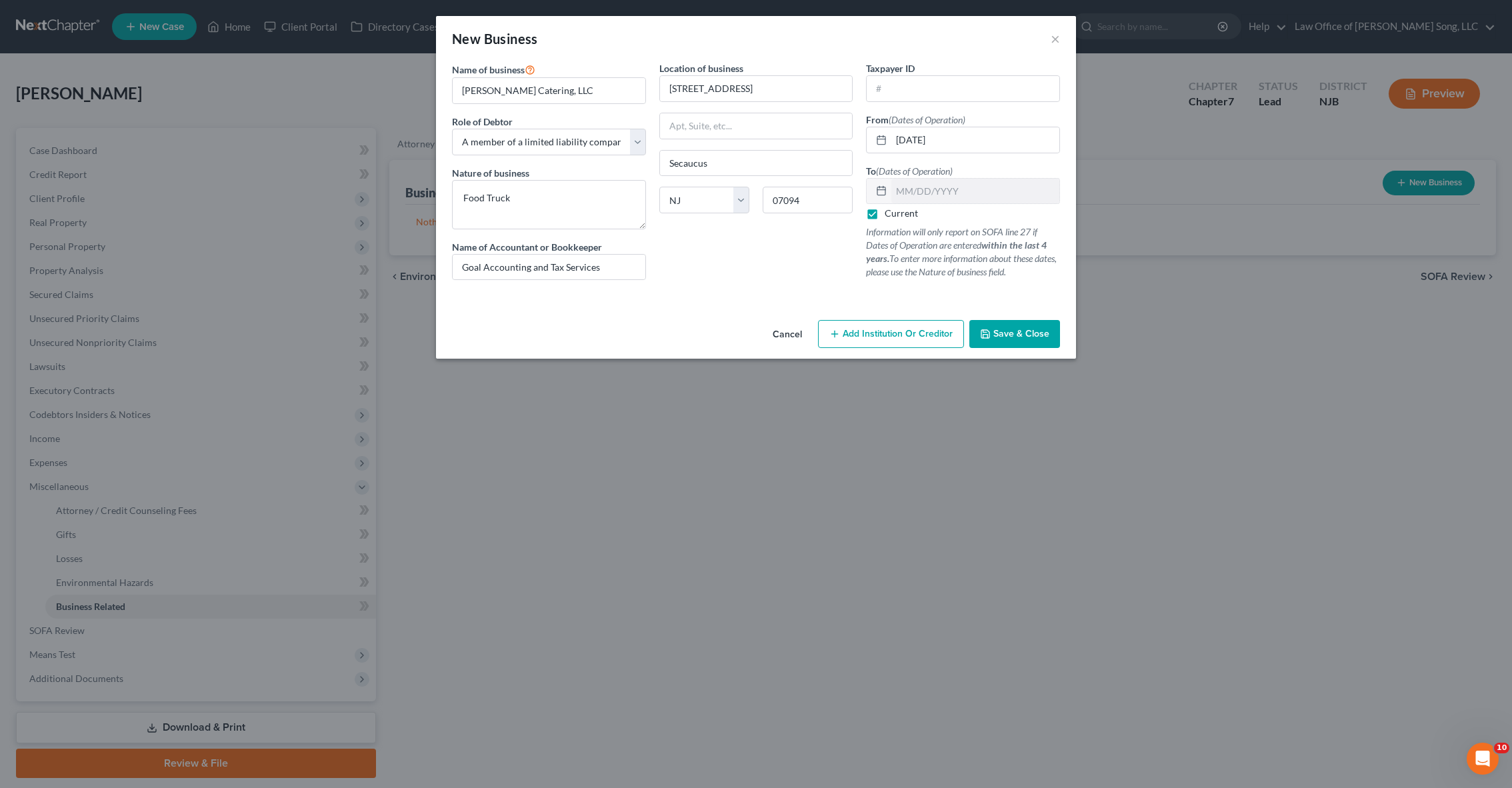
click at [1027, 335] on span "Save & Close" at bounding box center [1021, 334] width 56 height 11
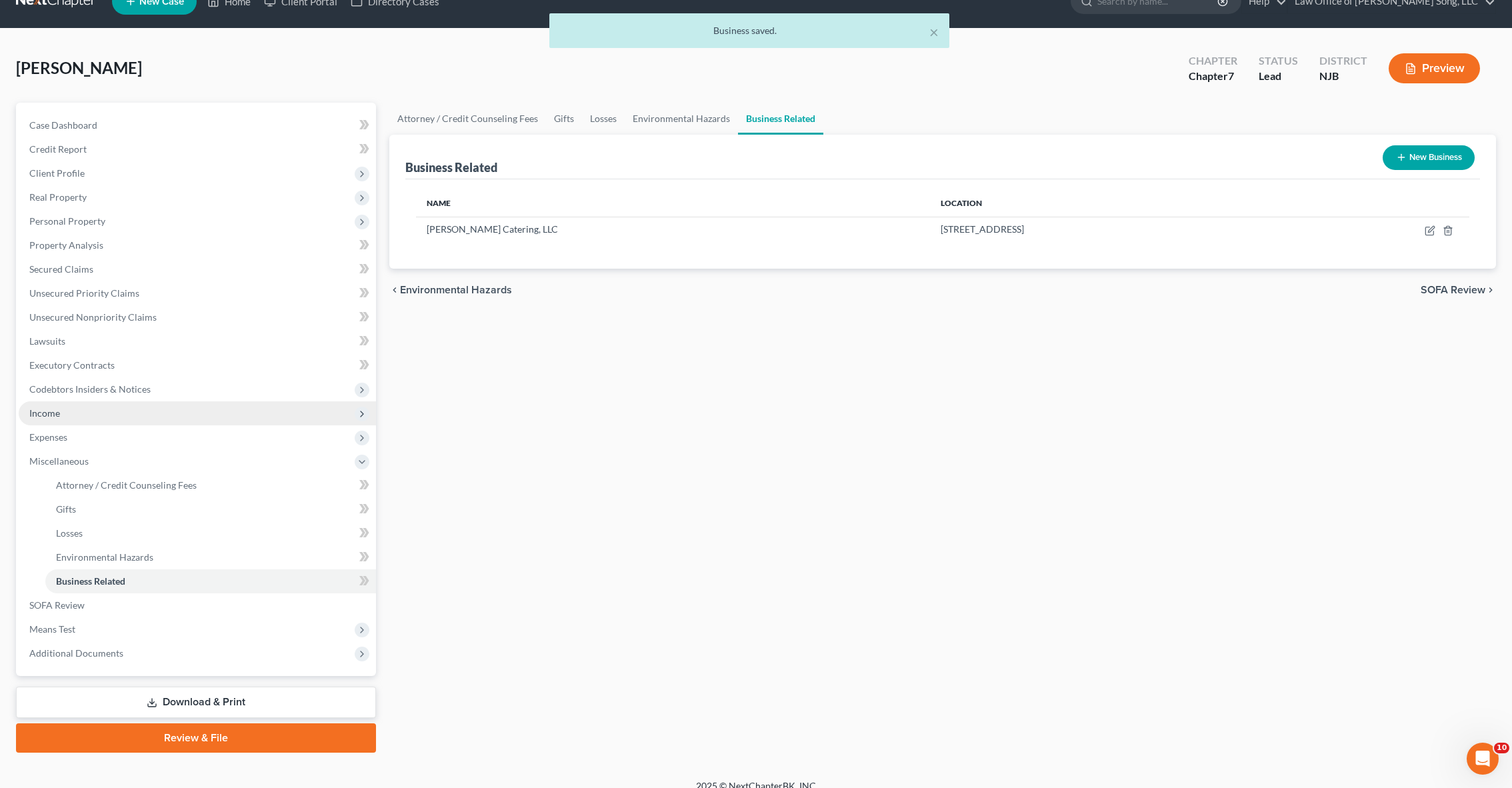
scroll to position [41, 0]
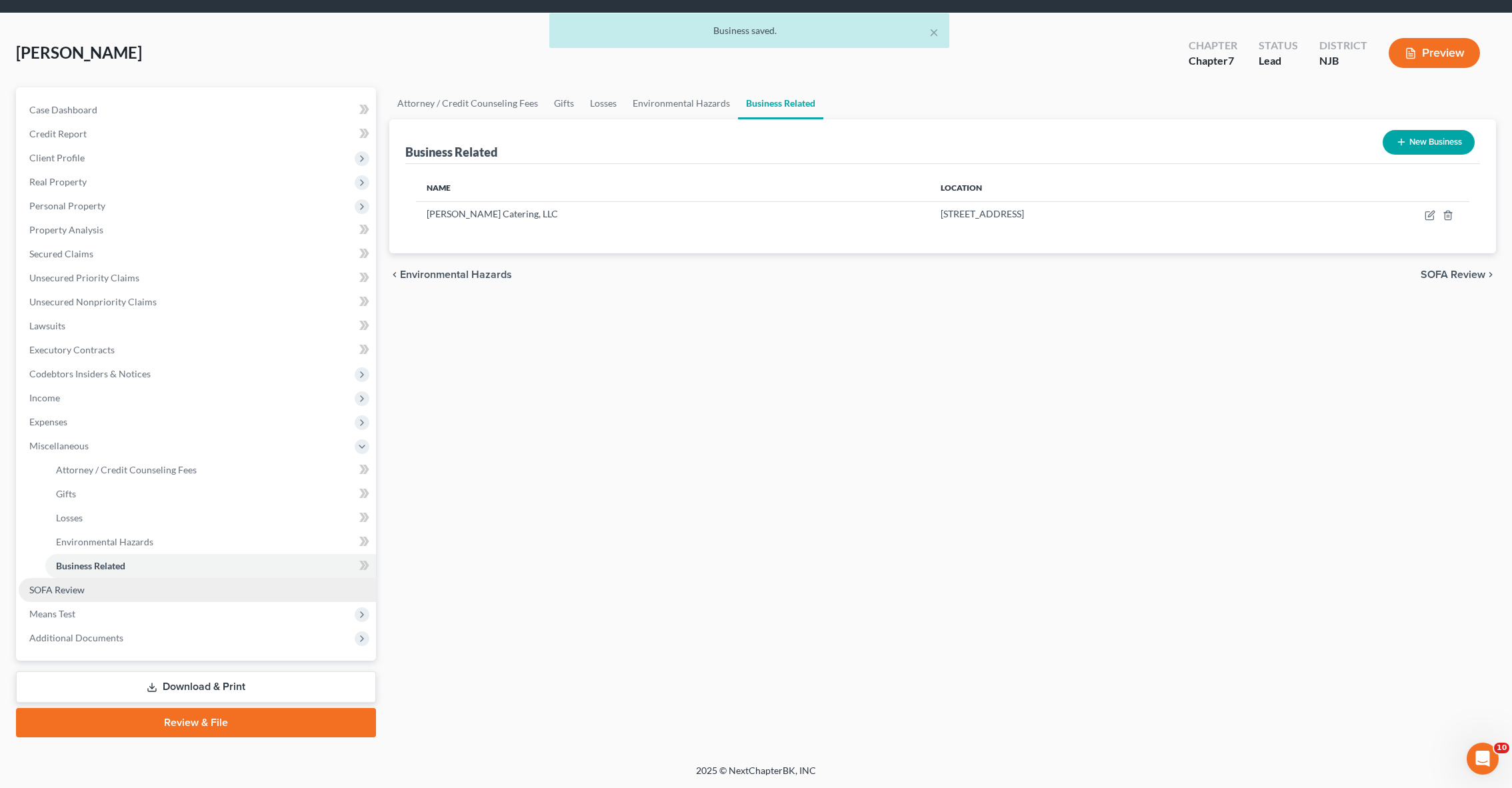
click at [190, 578] on link "SOFA Review" at bounding box center [197, 590] width 357 height 24
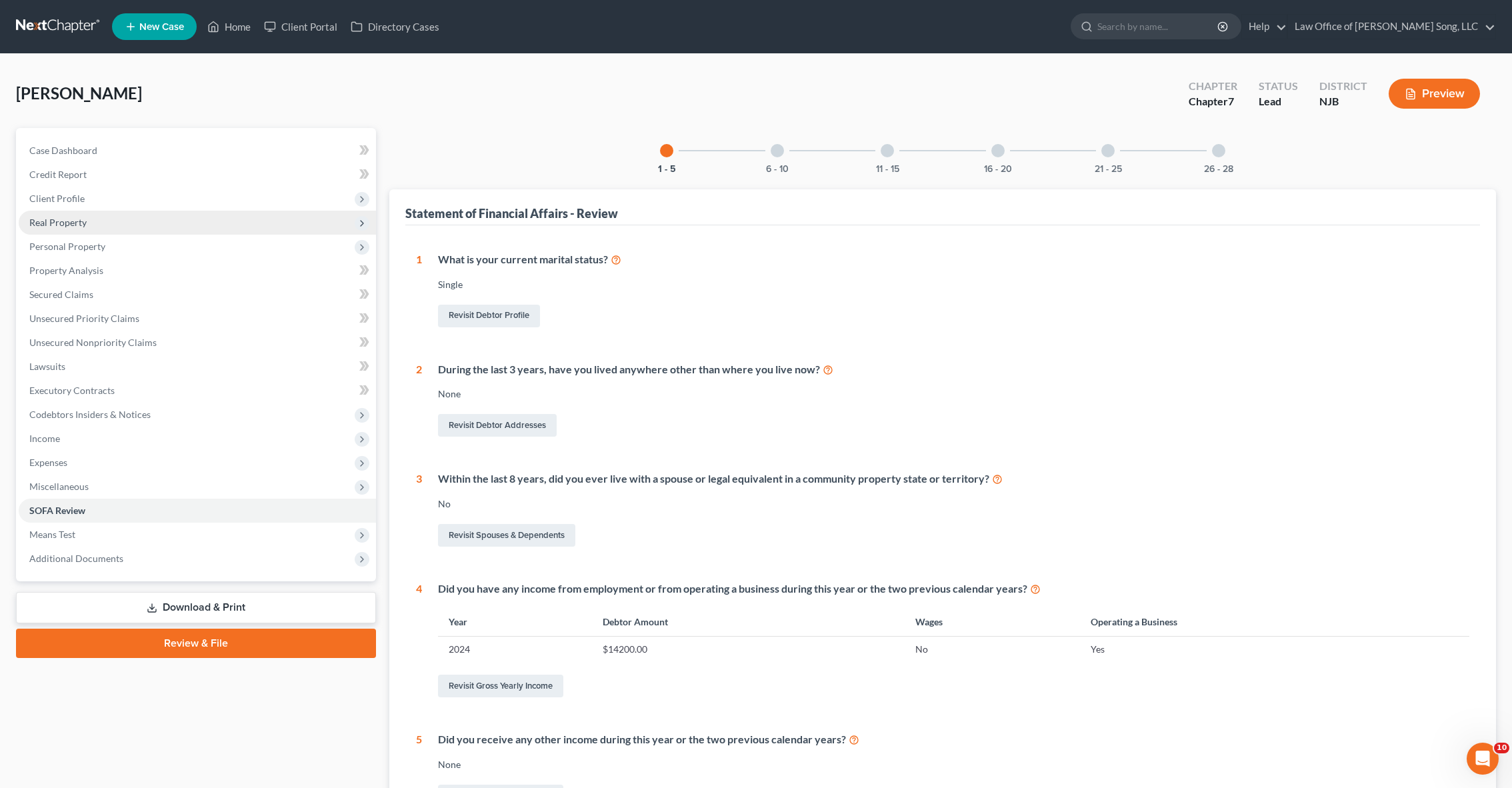
click at [81, 220] on span "Real Property" at bounding box center [58, 222] width 58 height 11
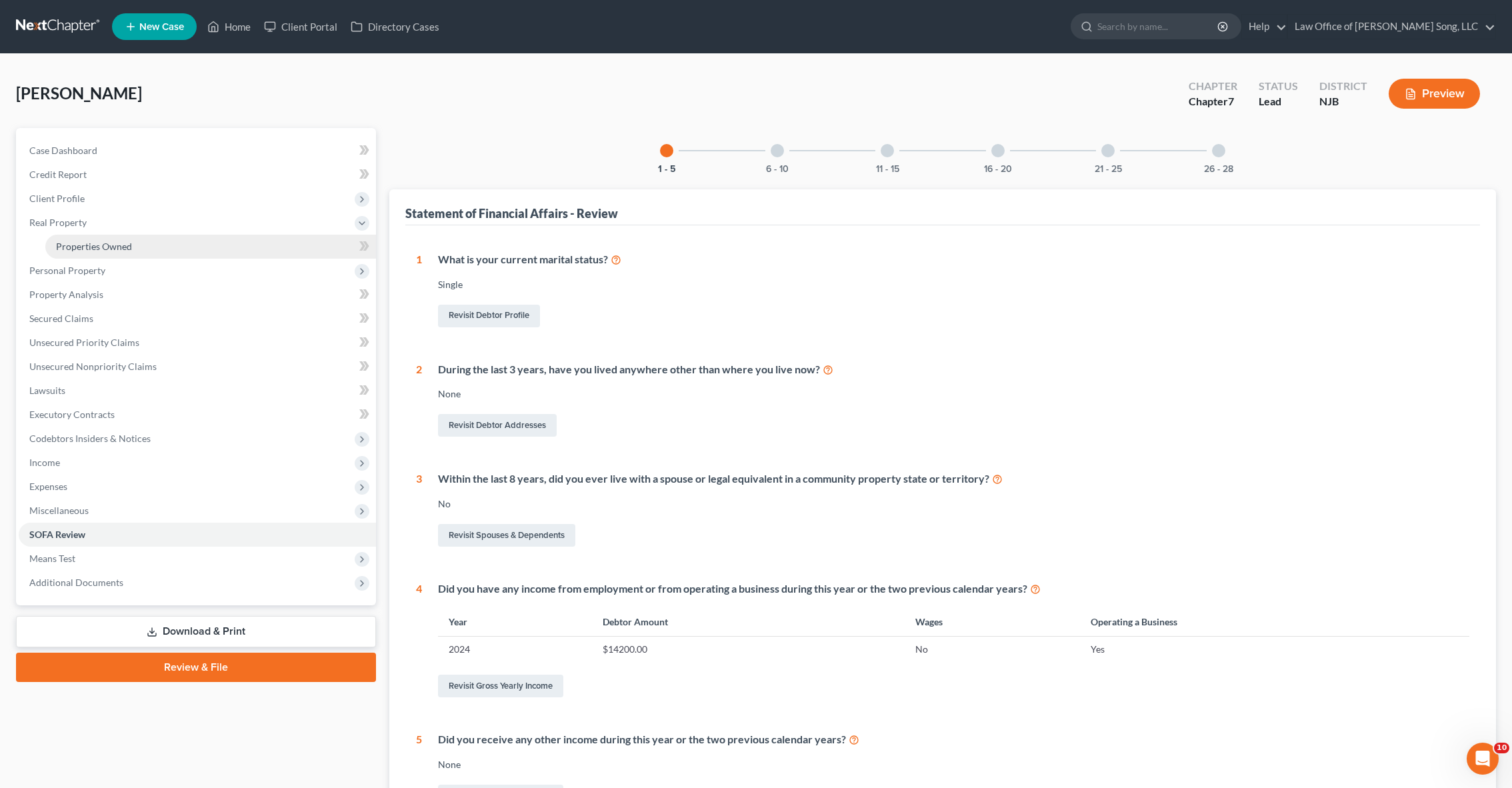
click at [100, 243] on span "Properties Owned" at bounding box center [94, 246] width 76 height 11
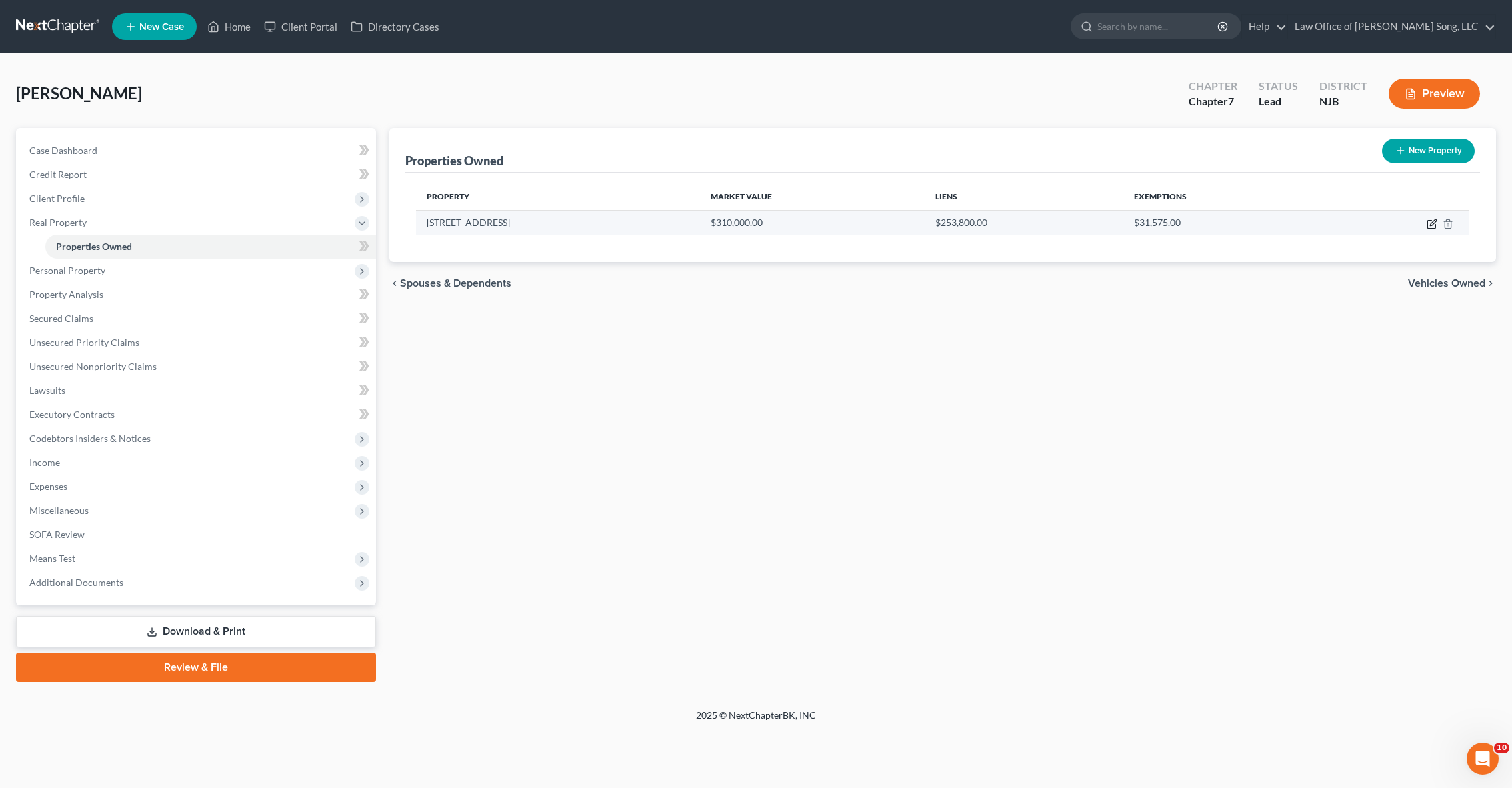
click at [1430, 229] on icon "button" at bounding box center [1431, 225] width 8 height 8
select select "33"
select select "6"
select select "3"
select select "1"
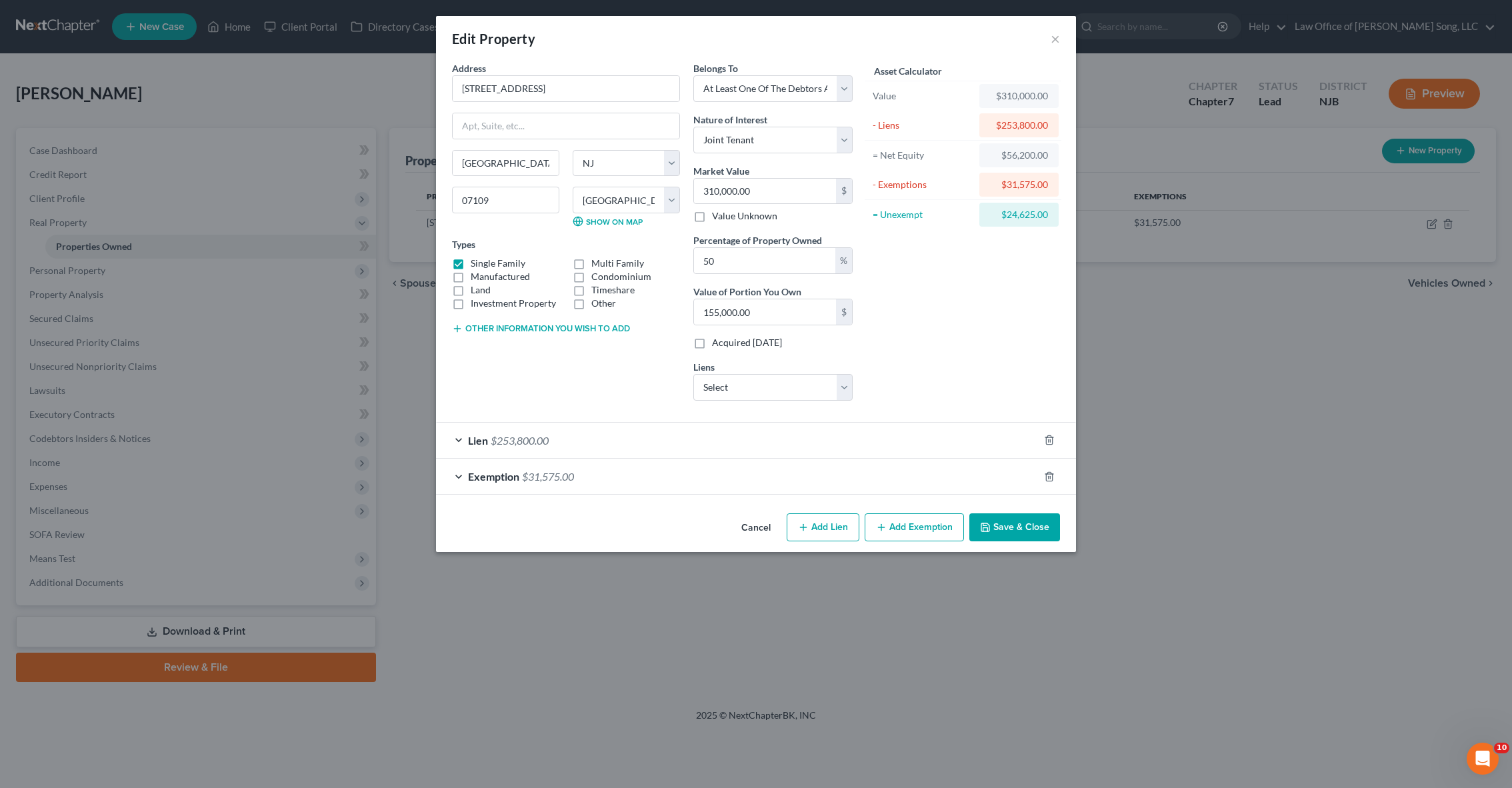
click at [583, 468] on div "Exemption $31,575.00" at bounding box center [737, 477] width 603 height 36
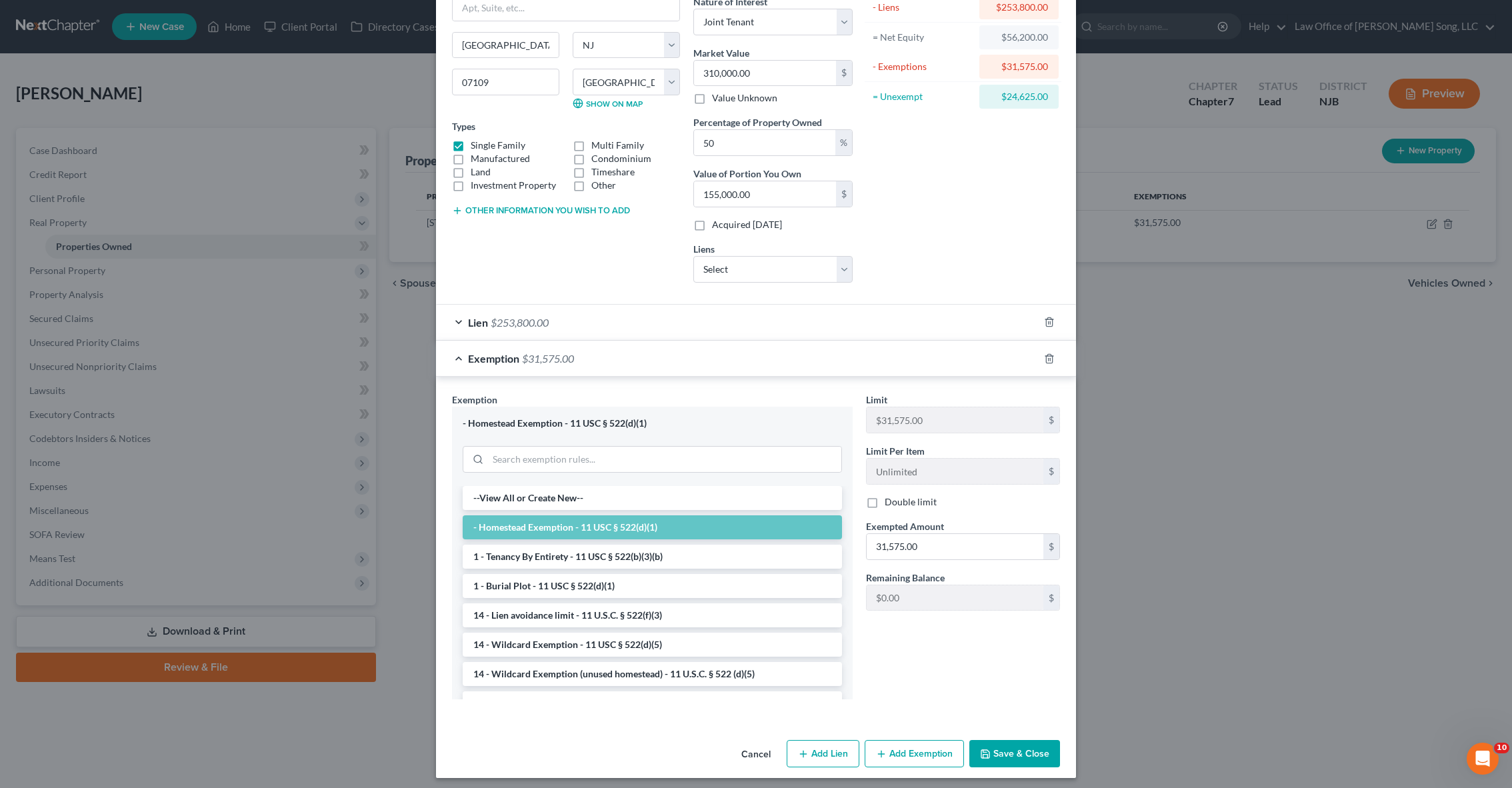
scroll to position [118, 0]
click at [540, 327] on span "$253,800.00" at bounding box center [519, 322] width 58 height 13
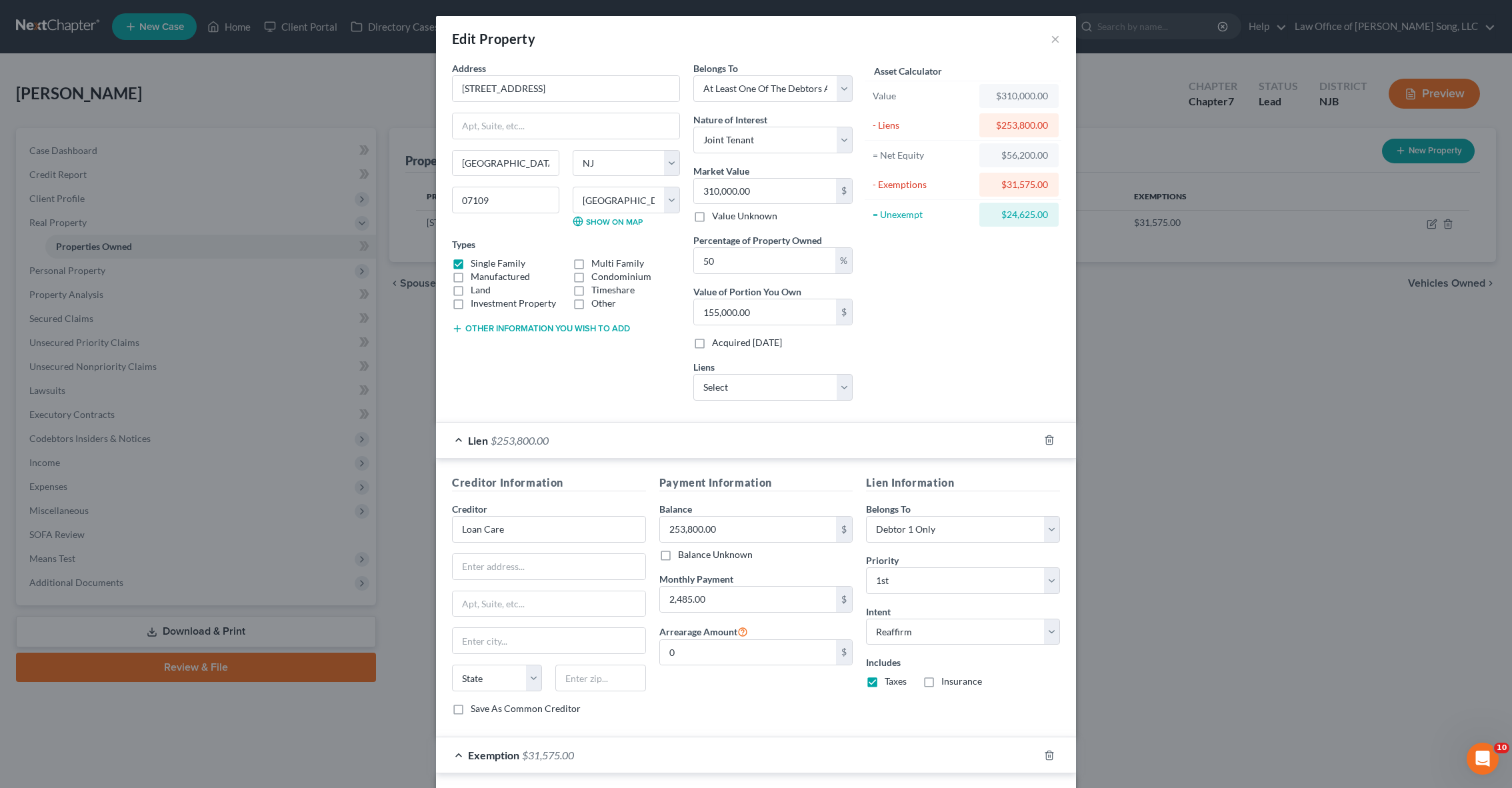
scroll to position [0, 0]
click at [1056, 39] on button "×" at bounding box center [1055, 39] width 10 height 16
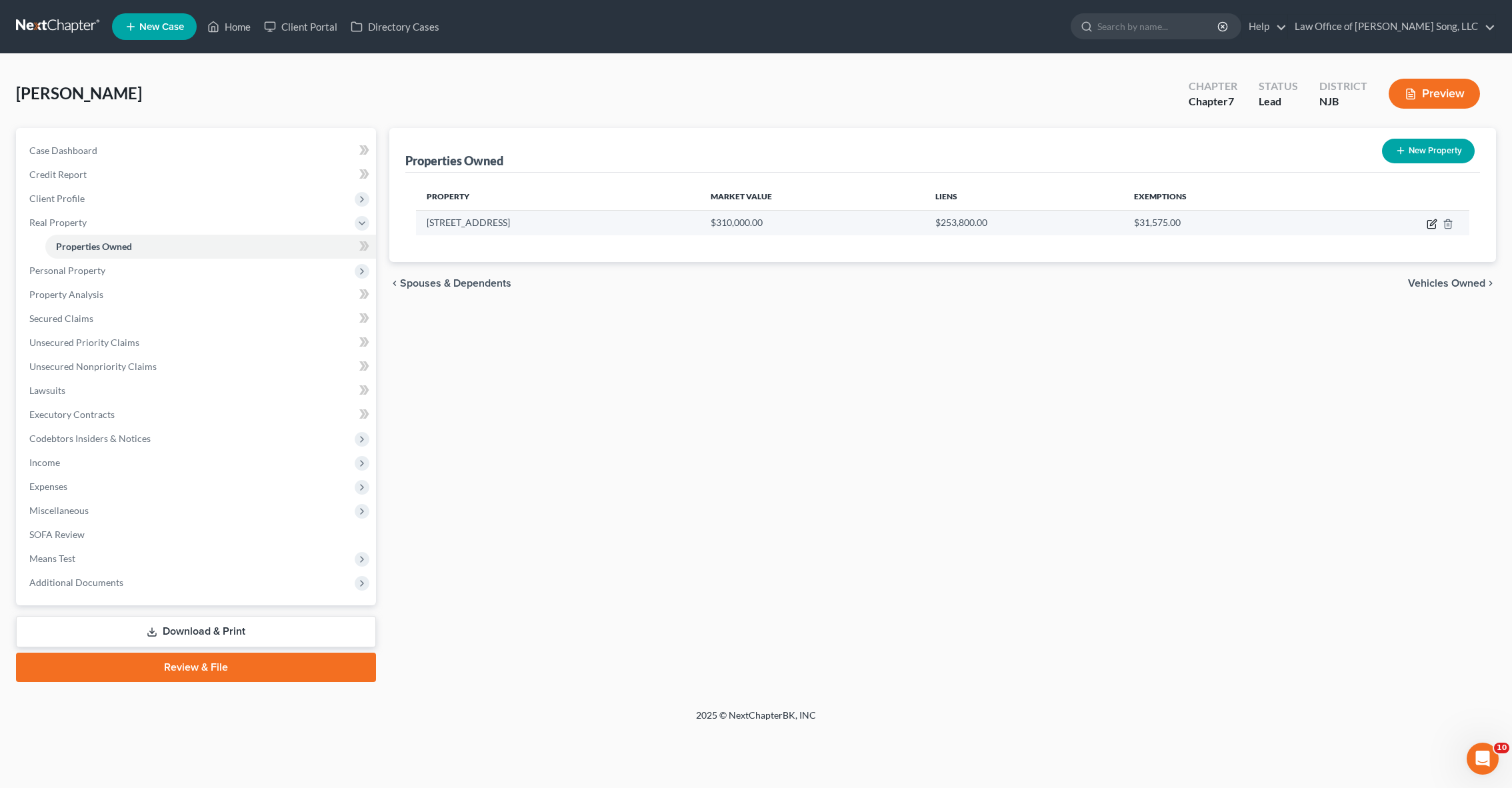
click at [1428, 228] on icon "button" at bounding box center [1431, 225] width 8 height 8
select select "33"
select select "6"
select select "3"
select select "1"
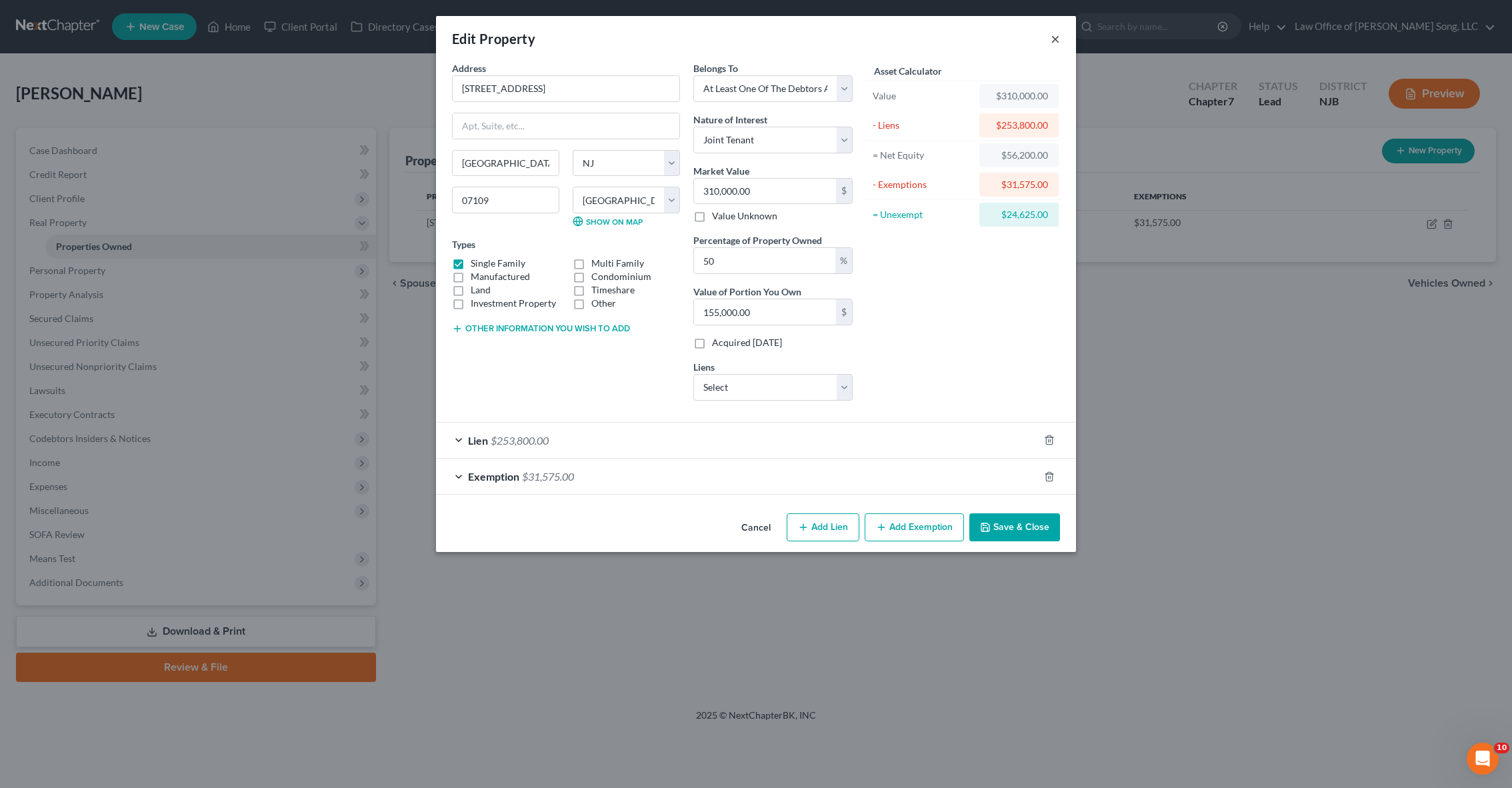
click at [1055, 36] on button "×" at bounding box center [1055, 39] width 10 height 16
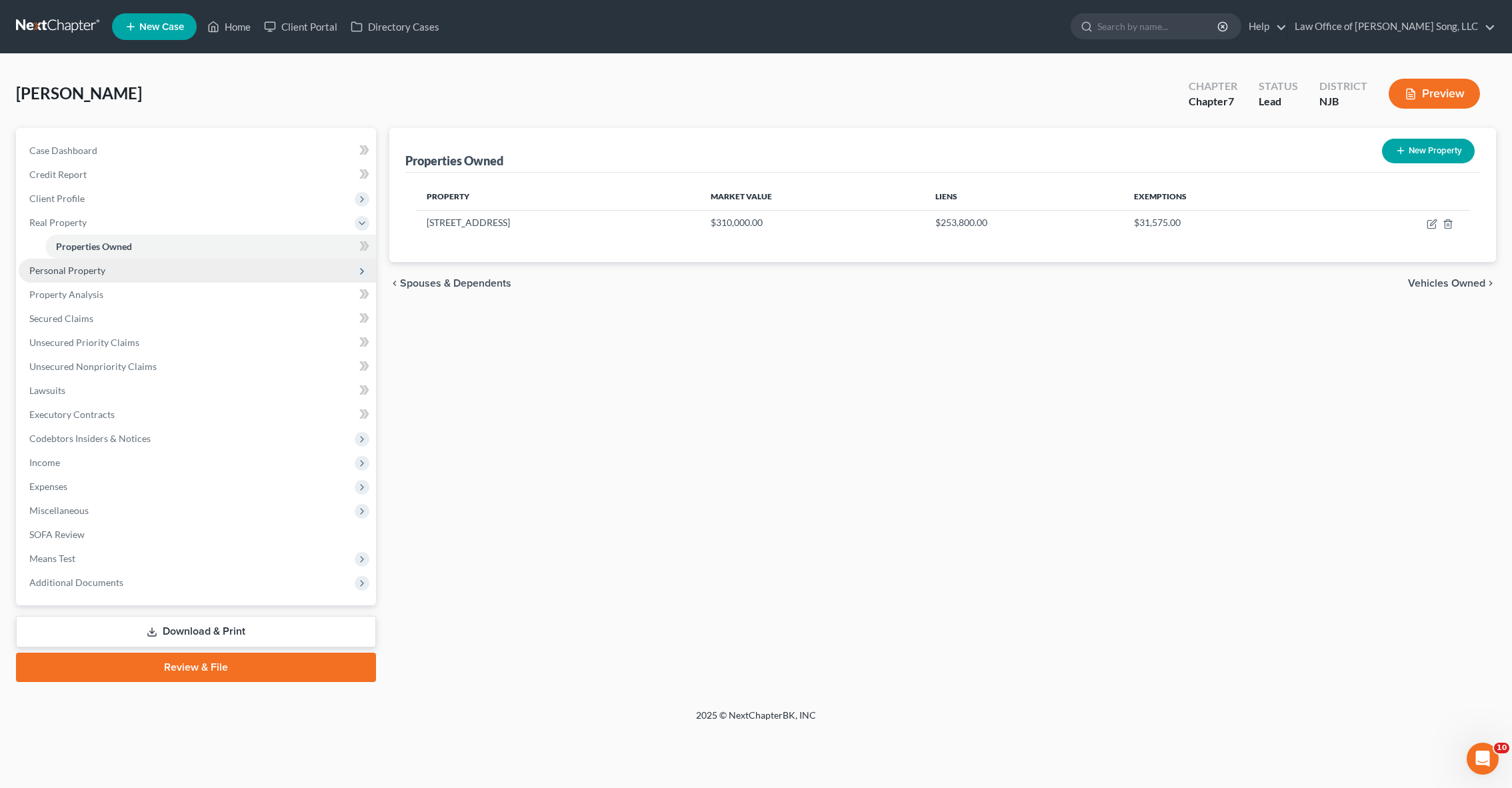
click at [171, 272] on span "Personal Property" at bounding box center [197, 271] width 357 height 24
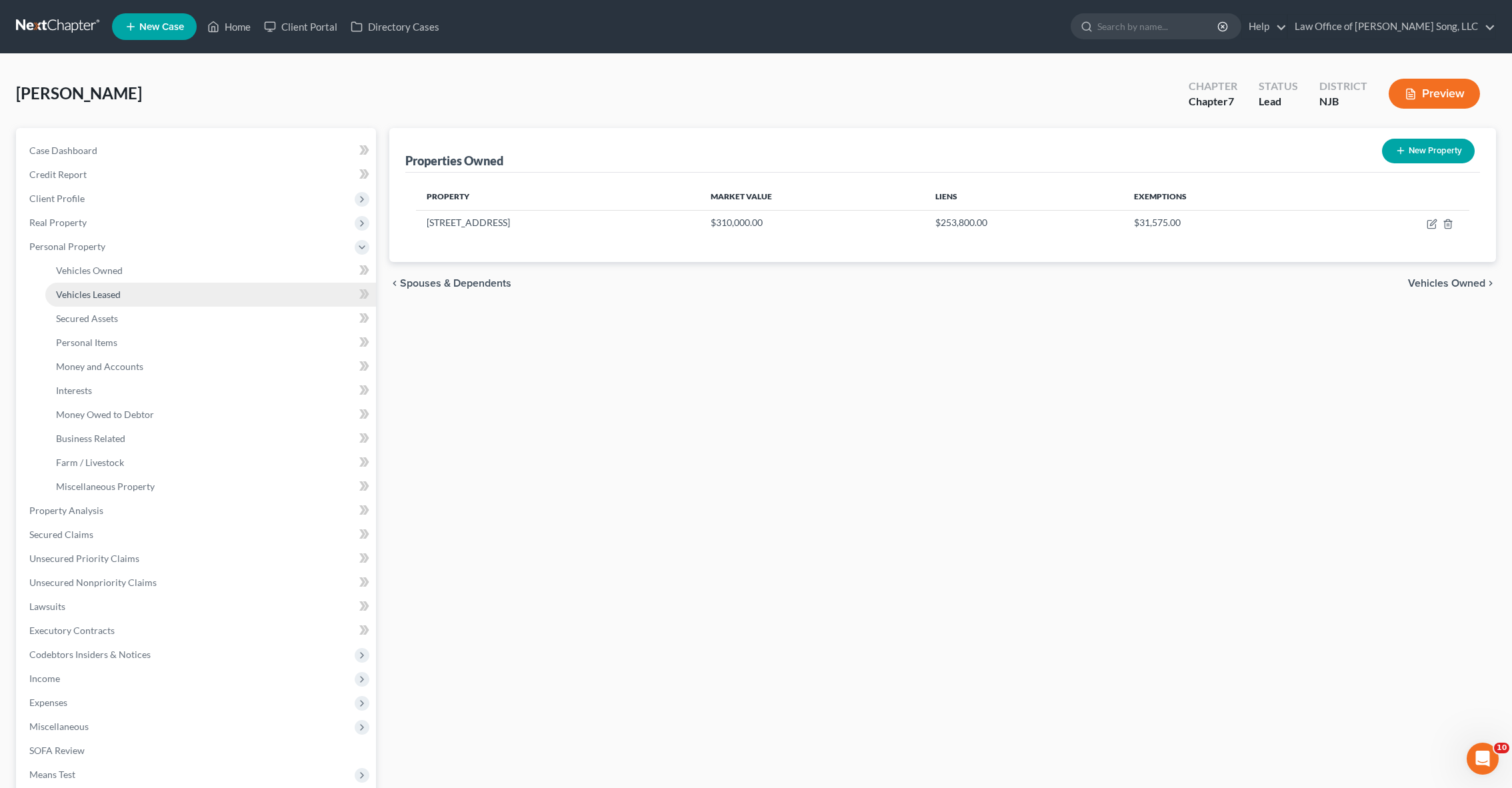
click at [153, 284] on link "Vehicles Leased" at bounding box center [211, 295] width 331 height 24
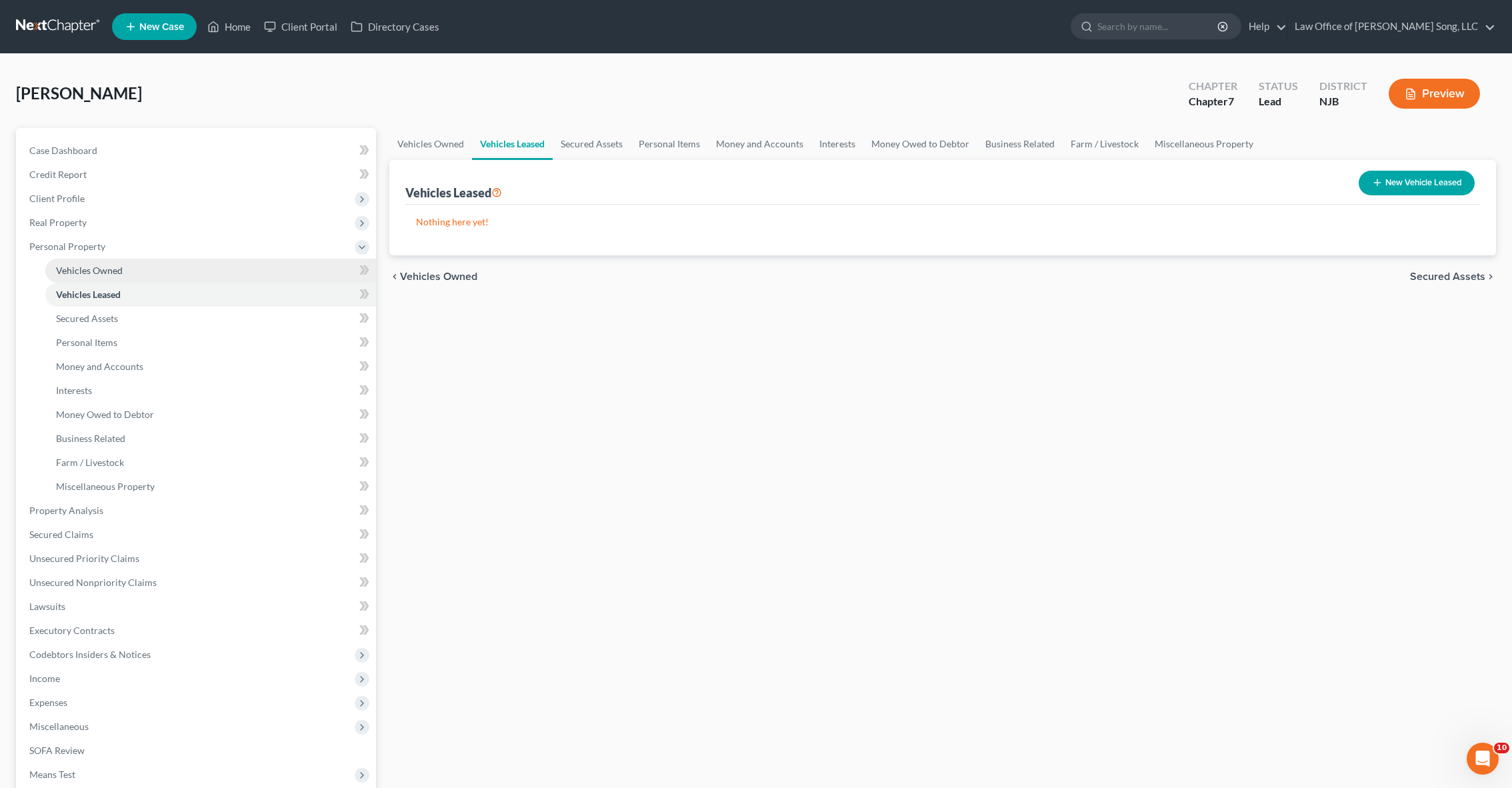
click at [130, 269] on link "Vehicles Owned" at bounding box center [211, 271] width 331 height 24
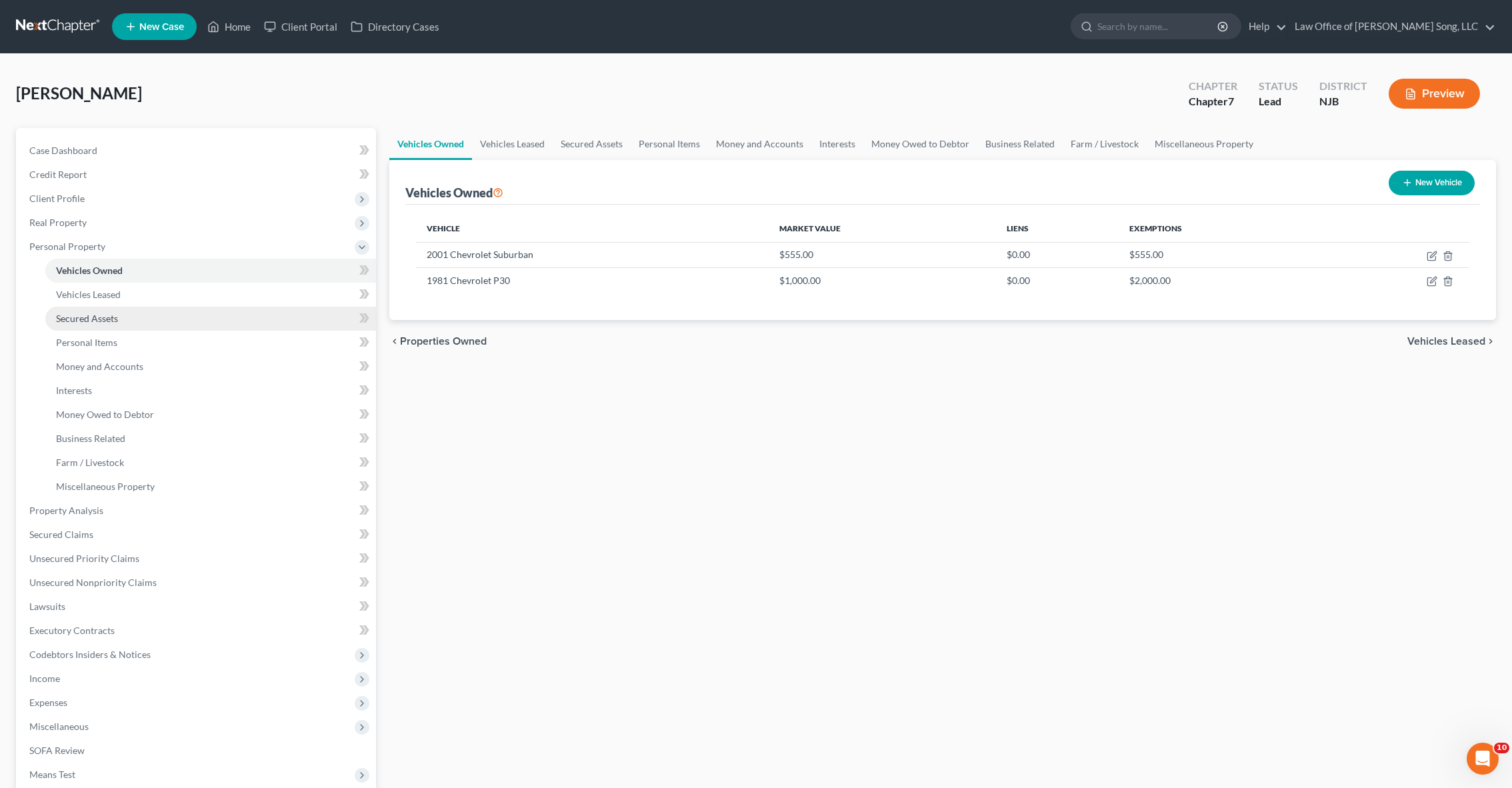
click at [164, 314] on link "Secured Assets" at bounding box center [211, 319] width 331 height 24
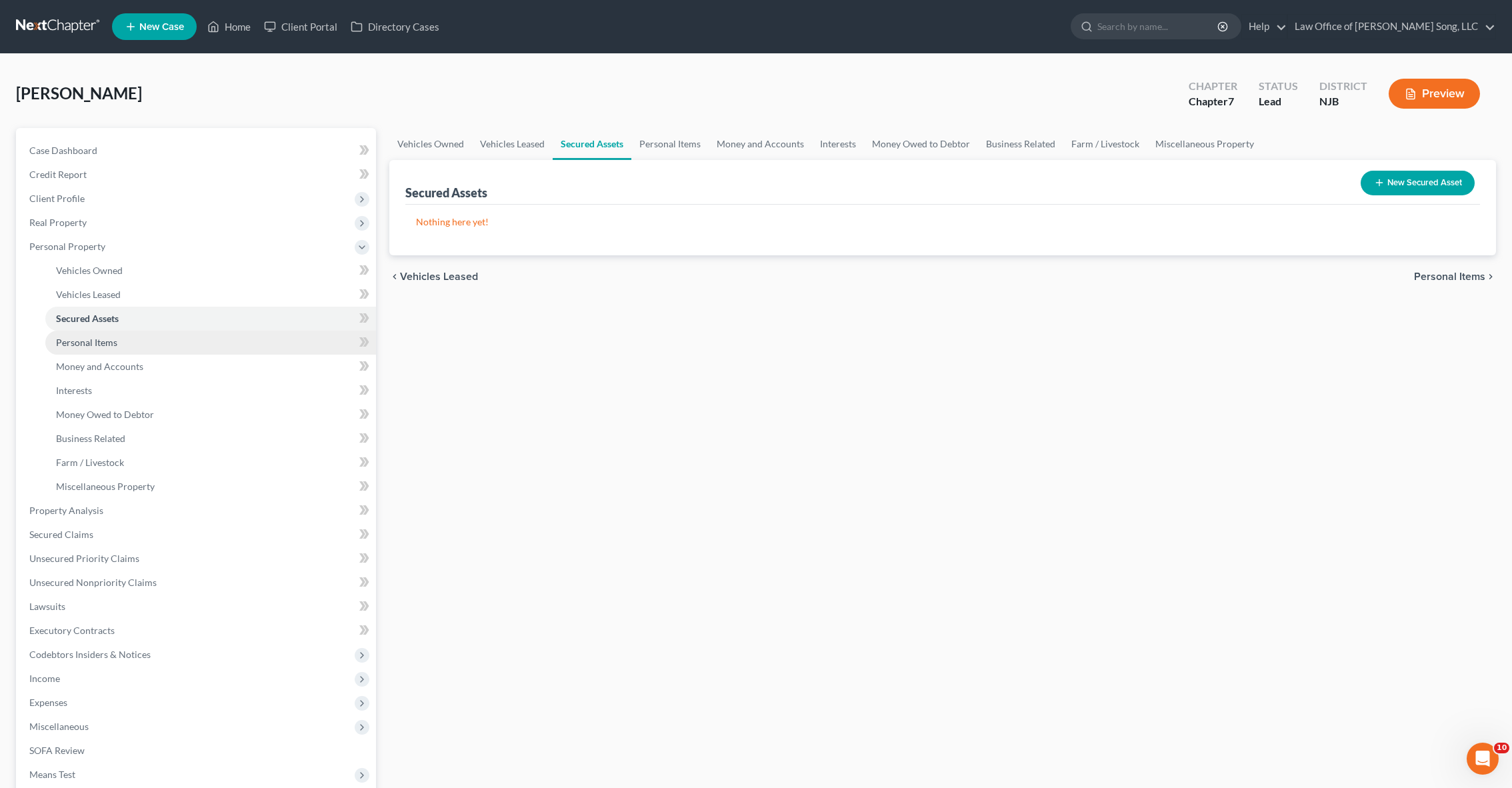
click at [160, 338] on link "Personal Items" at bounding box center [211, 343] width 331 height 24
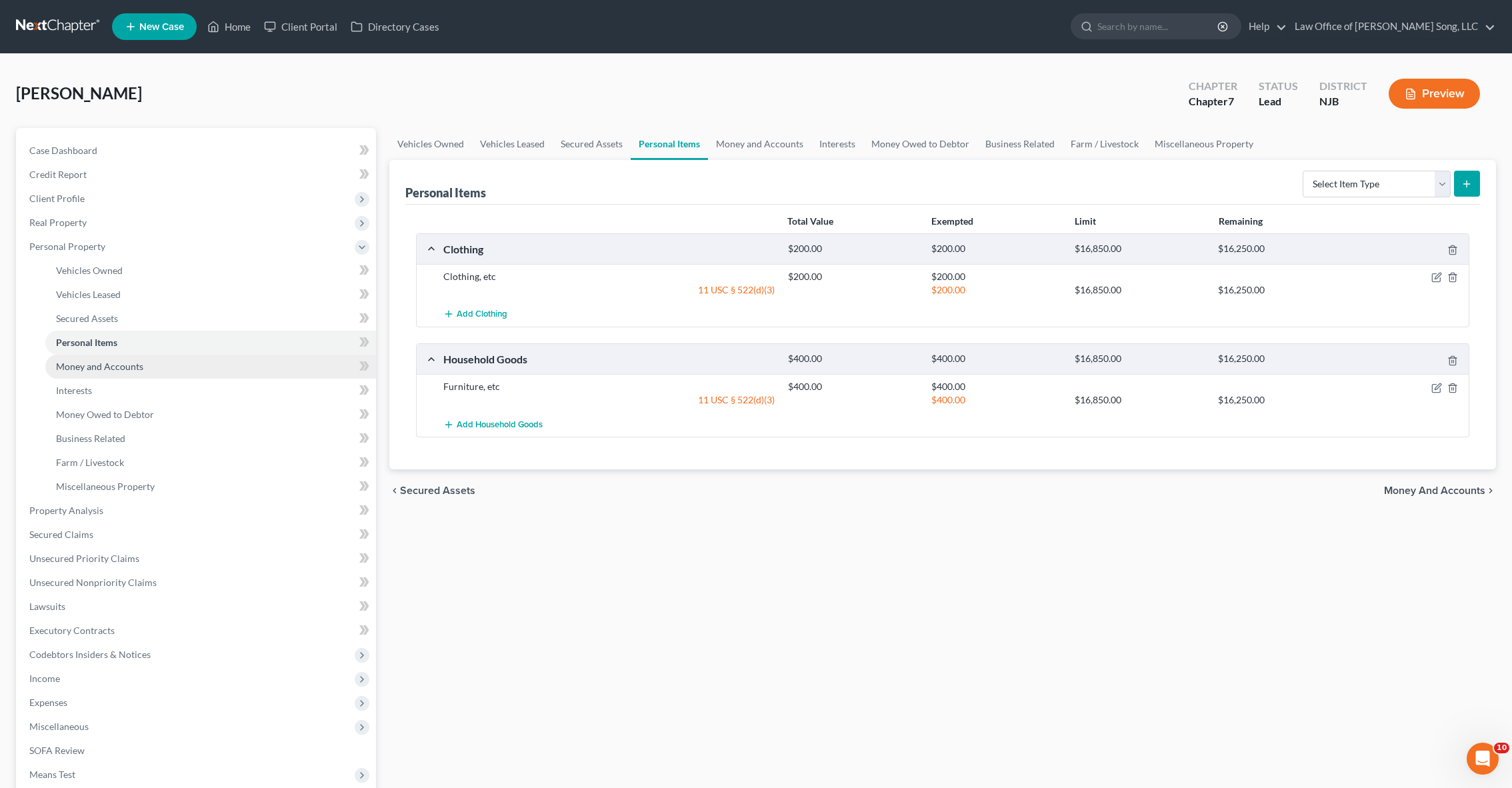
click at [168, 362] on link "Money and Accounts" at bounding box center [211, 367] width 331 height 24
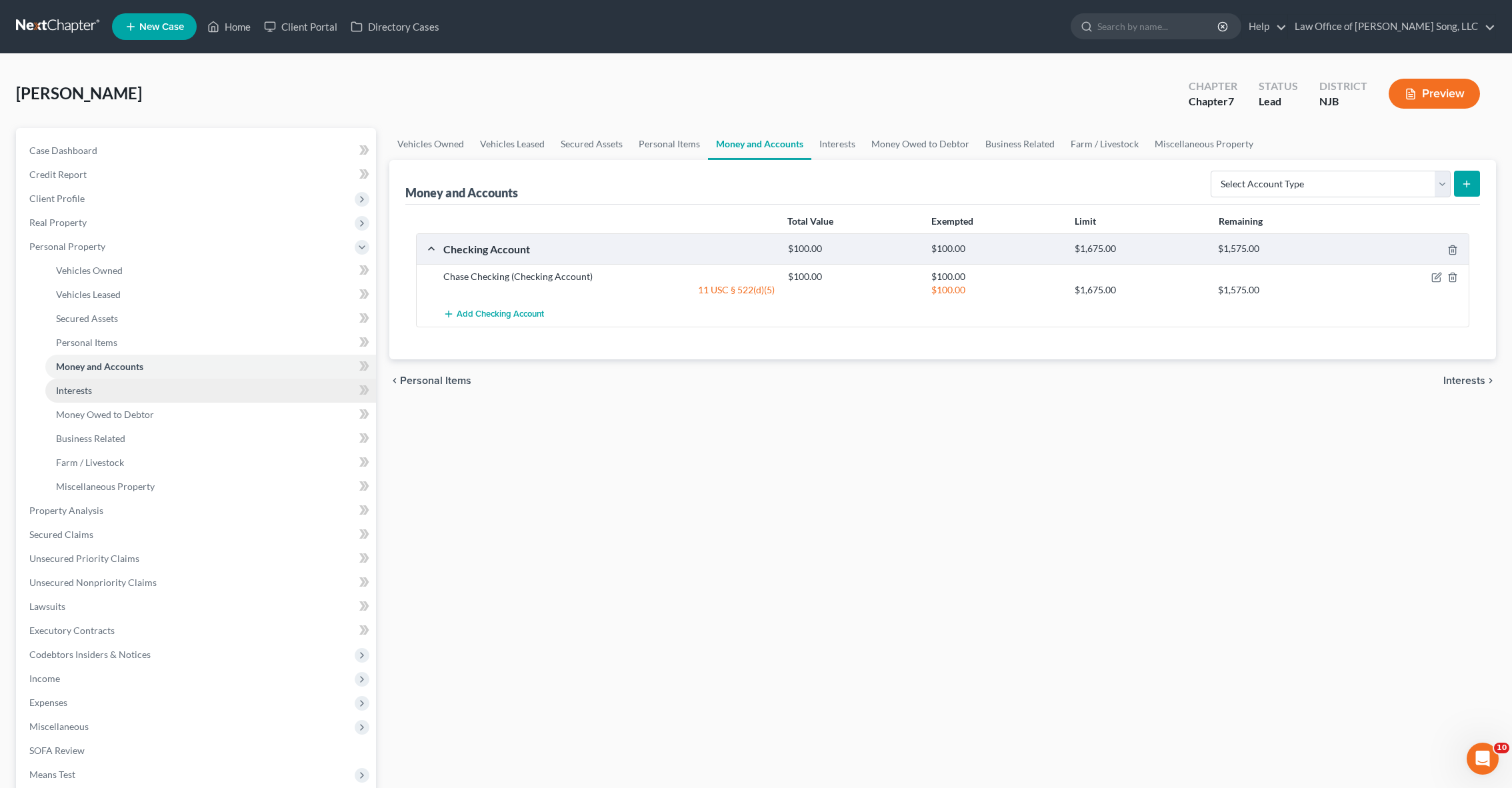
click at [169, 382] on link "Interests" at bounding box center [211, 391] width 331 height 24
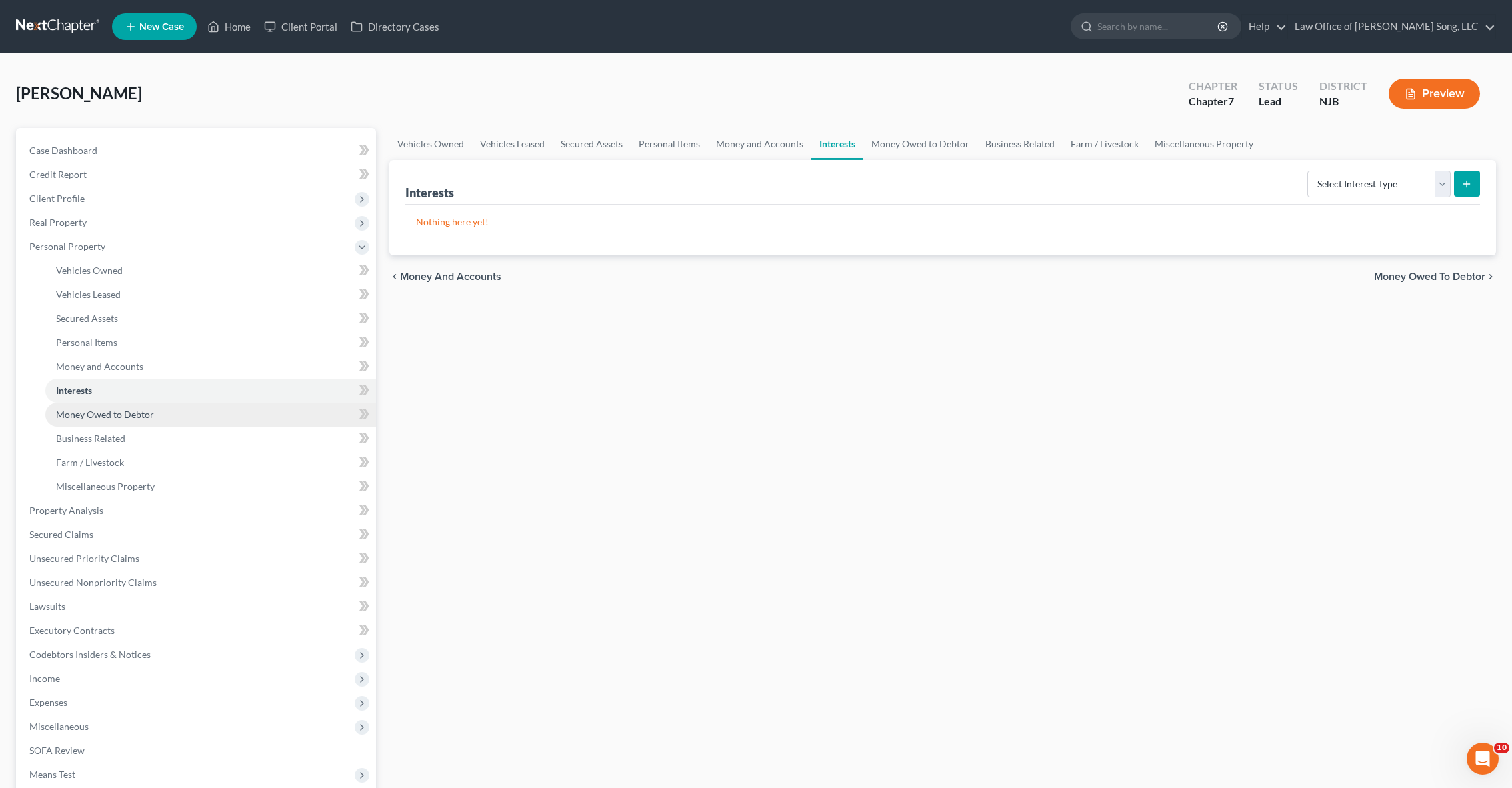
click at [181, 412] on link "Money Owed to Debtor" at bounding box center [211, 415] width 331 height 24
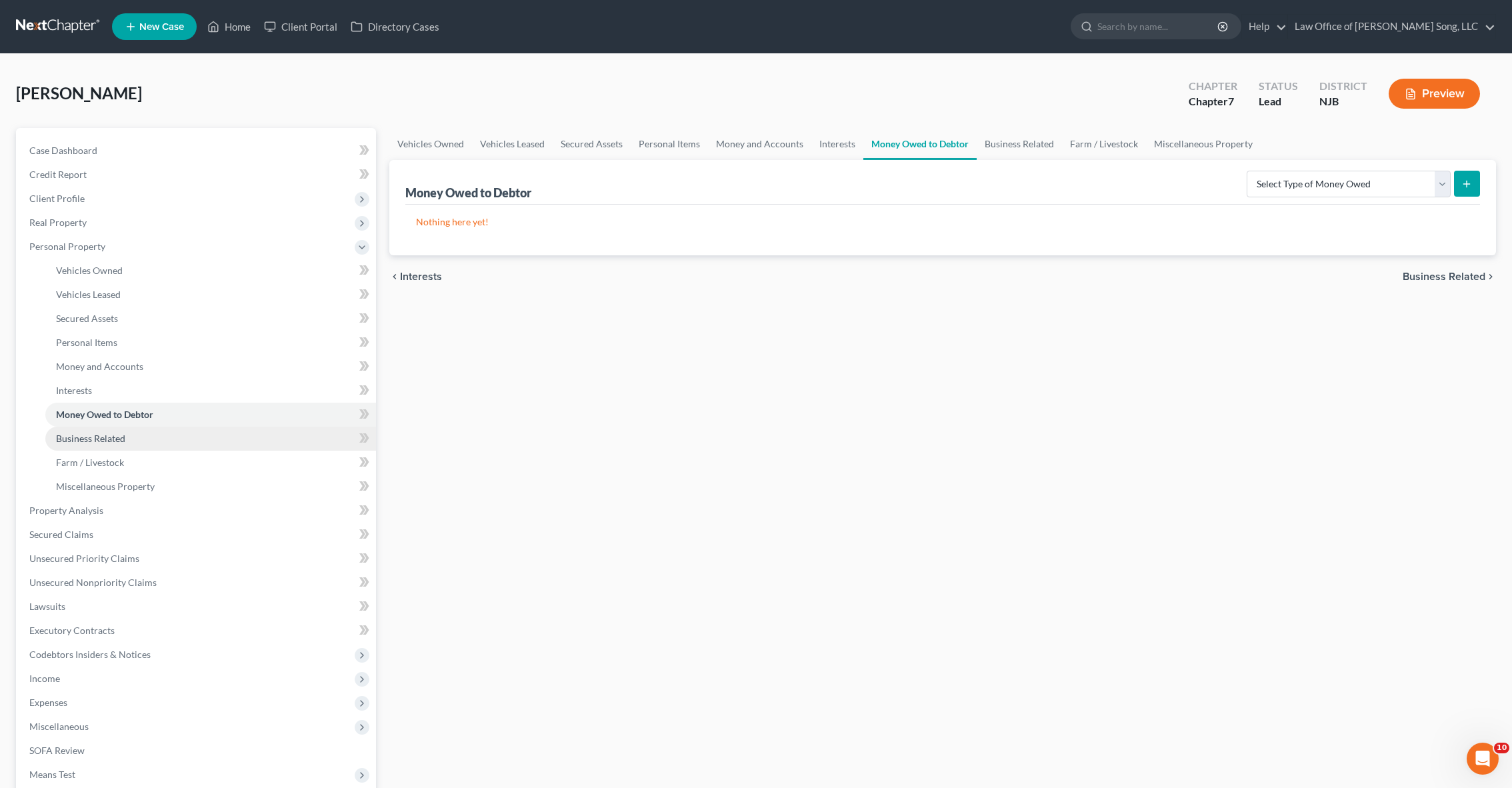
click at [184, 435] on link "Business Related" at bounding box center [211, 439] width 331 height 24
click at [1438, 182] on select "Select Type Customer Lists Franchises Inventory Licenses Machinery Office Equip…" at bounding box center [1343, 184] width 216 height 27
select select "inventory"
click at [1467, 179] on icon "submit" at bounding box center [1466, 183] width 11 height 11
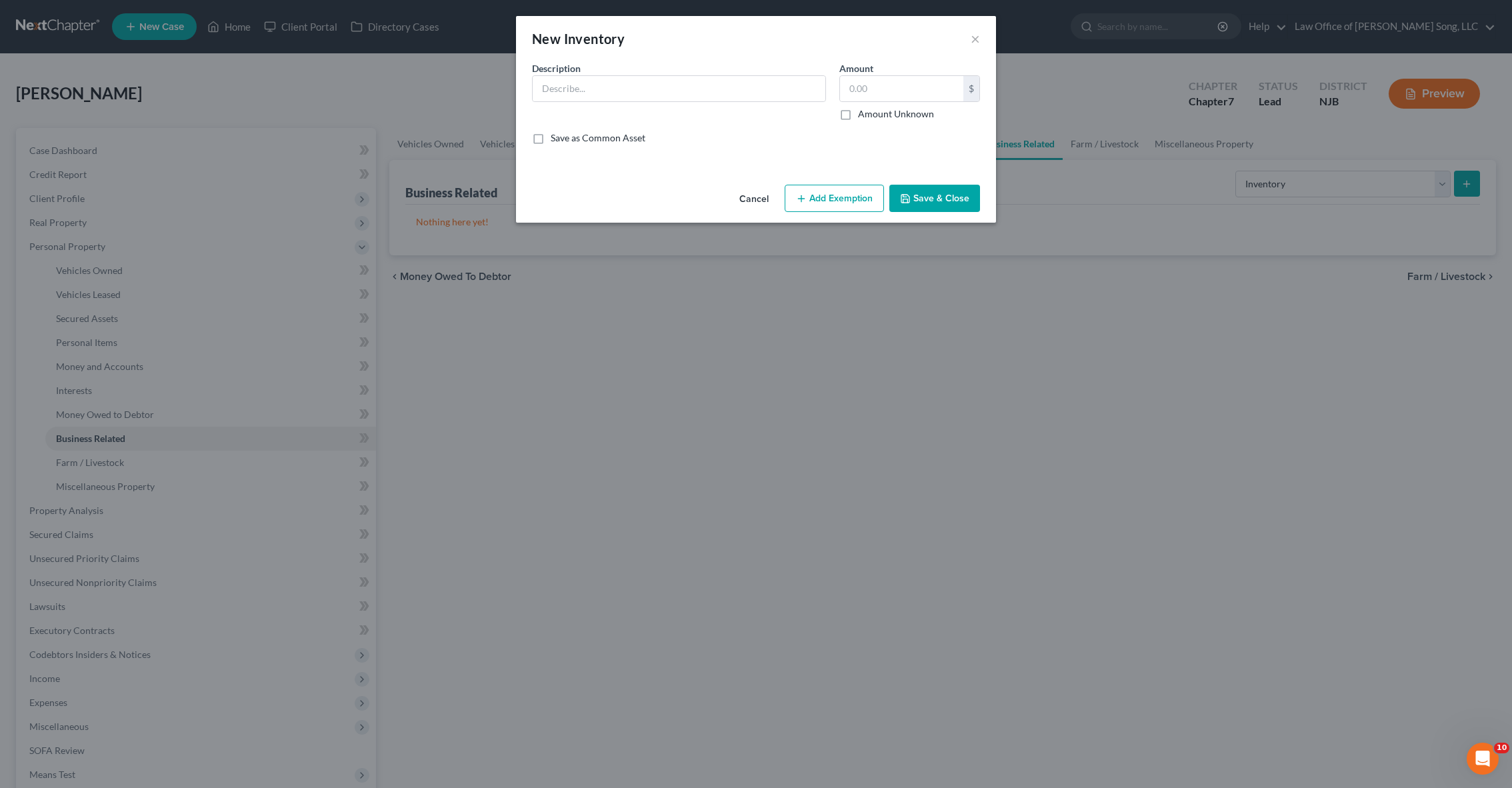
click at [815, 199] on button "Add Exemption" at bounding box center [834, 199] width 100 height 28
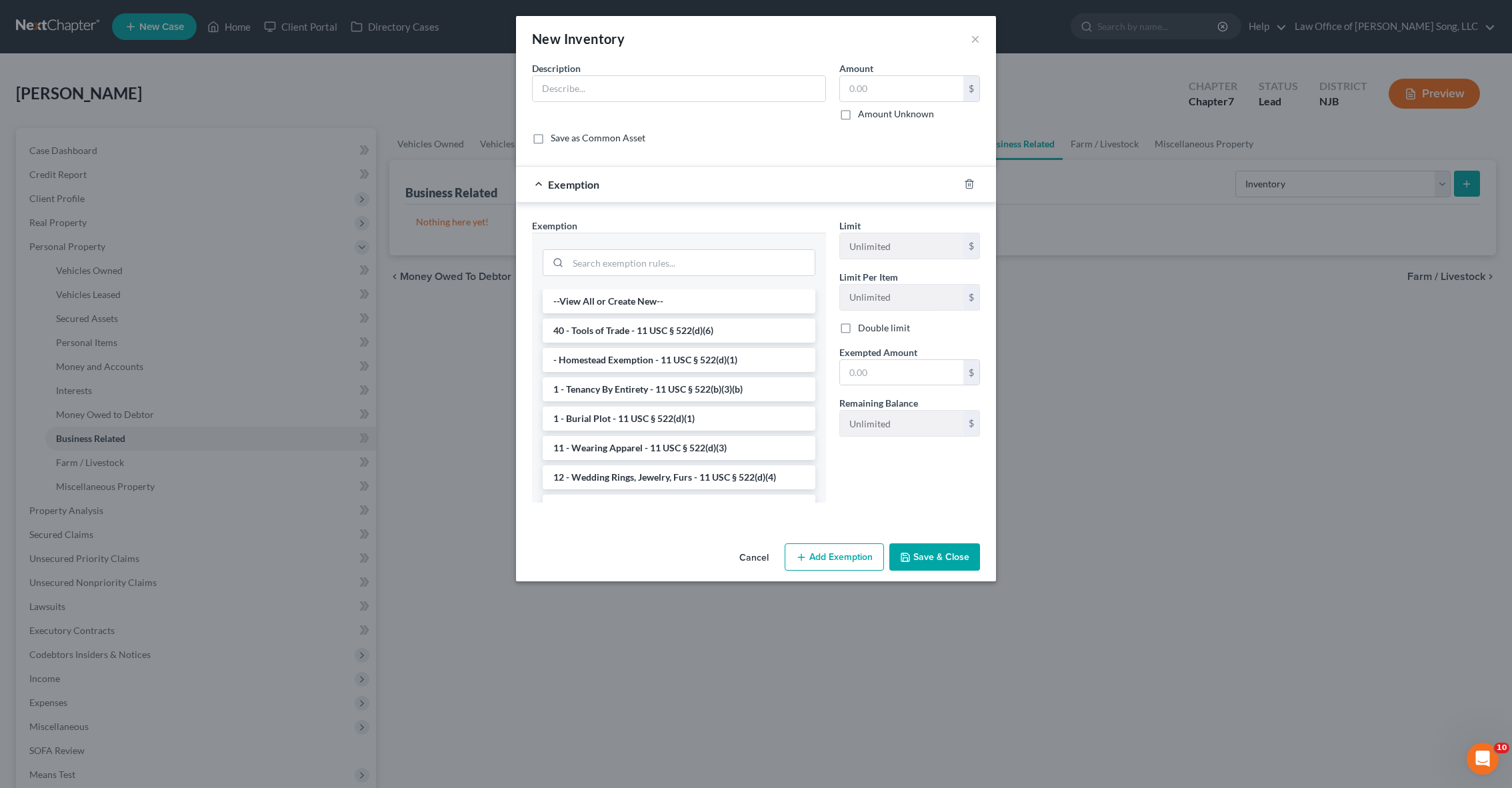
click at [969, 35] on div "New Inventory ×" at bounding box center [756, 39] width 480 height 45
click at [972, 37] on button "×" at bounding box center [976, 39] width 10 height 16
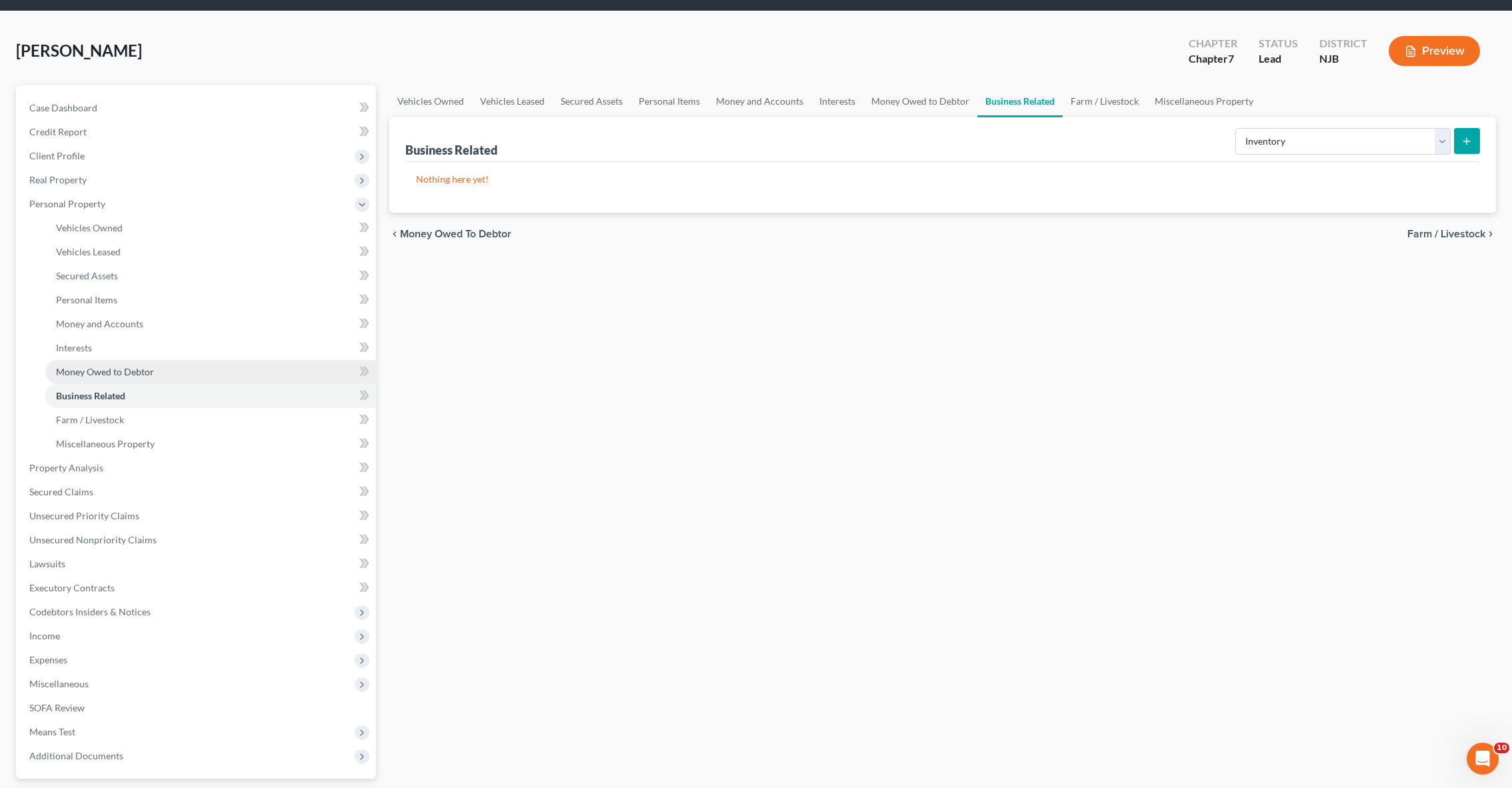
scroll to position [51, 0]
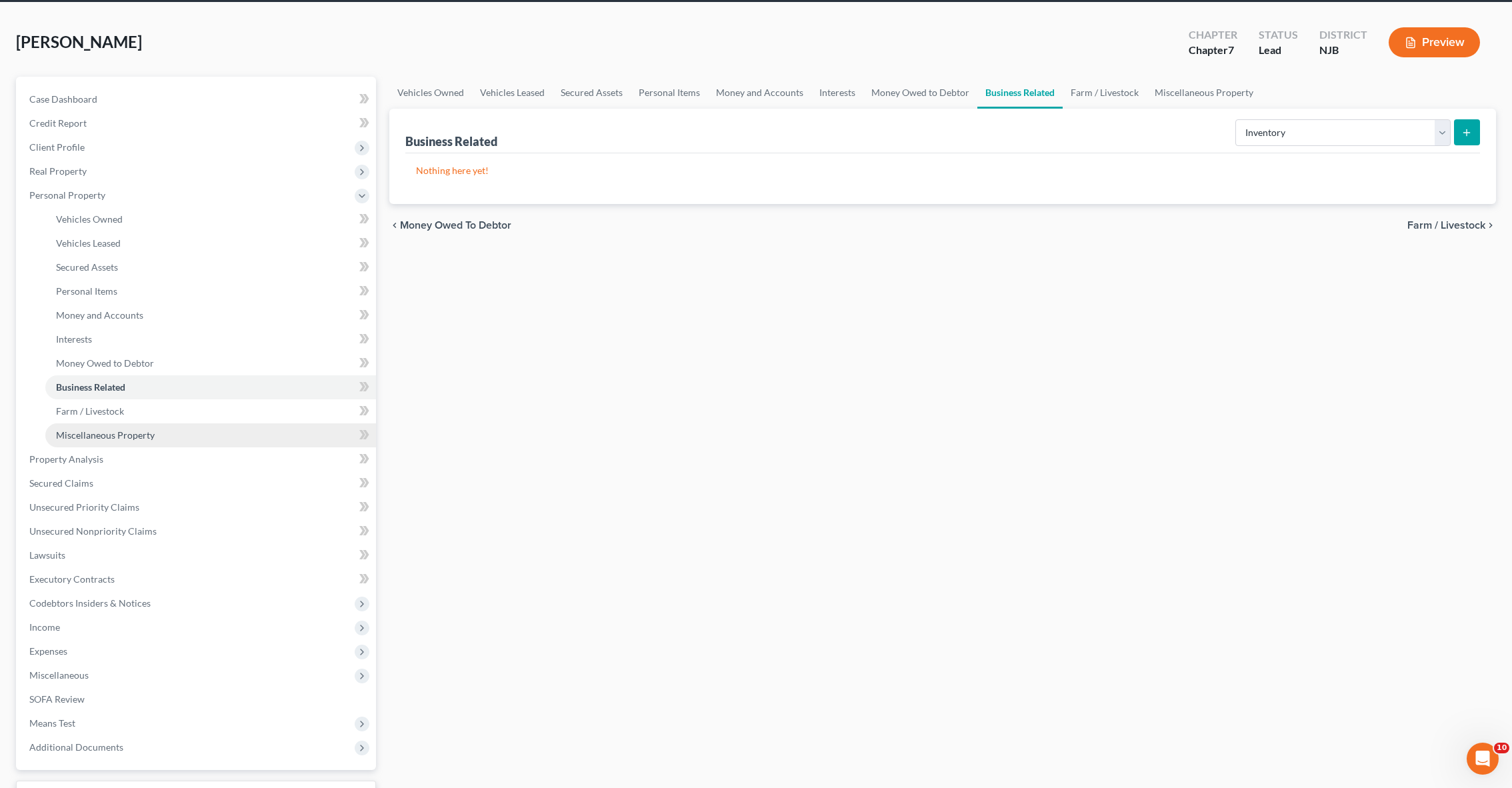
click at [156, 430] on link "Miscellaneous Property" at bounding box center [211, 435] width 331 height 24
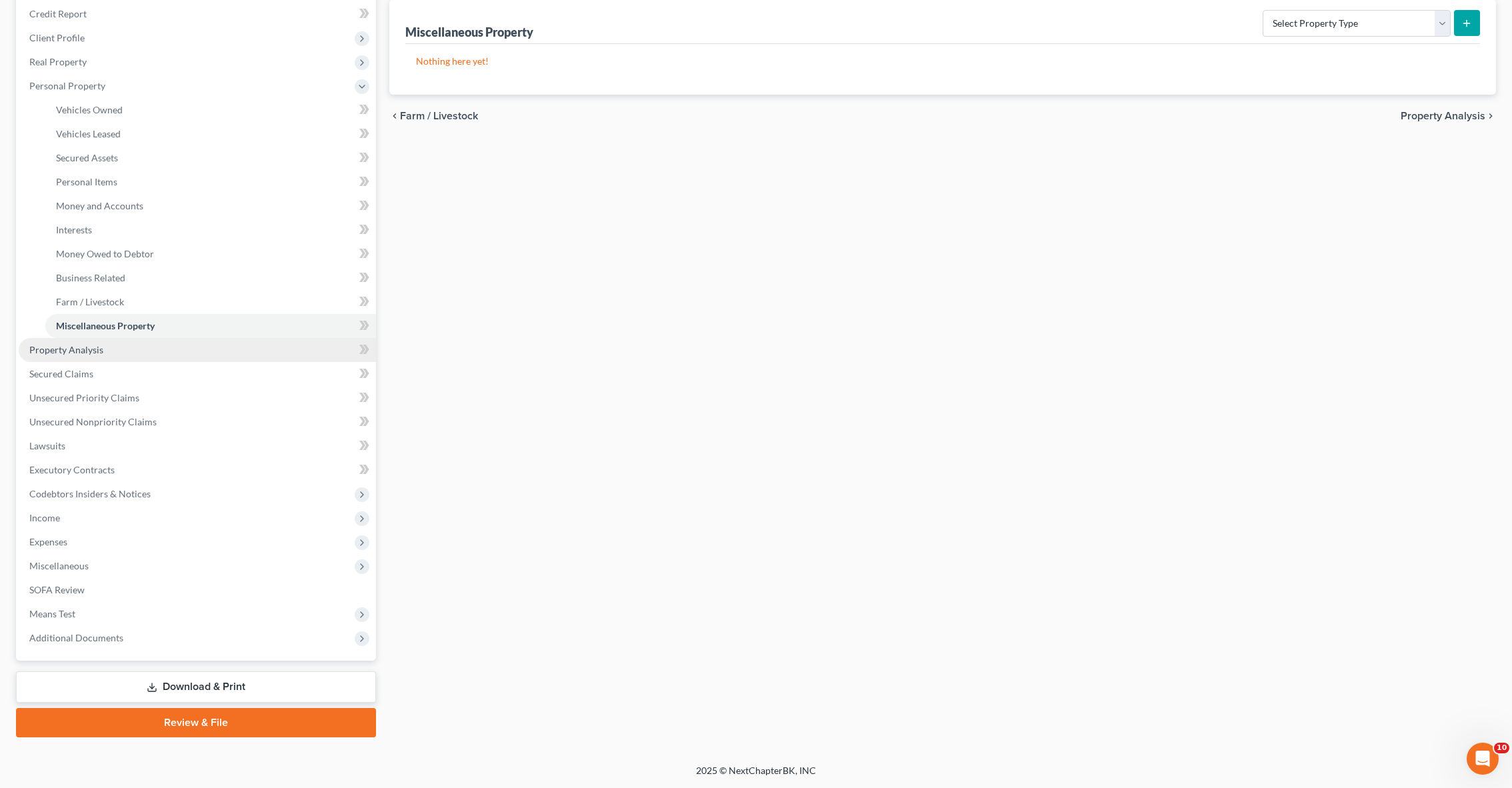
click at [104, 356] on link "Property Analysis" at bounding box center [197, 350] width 357 height 24
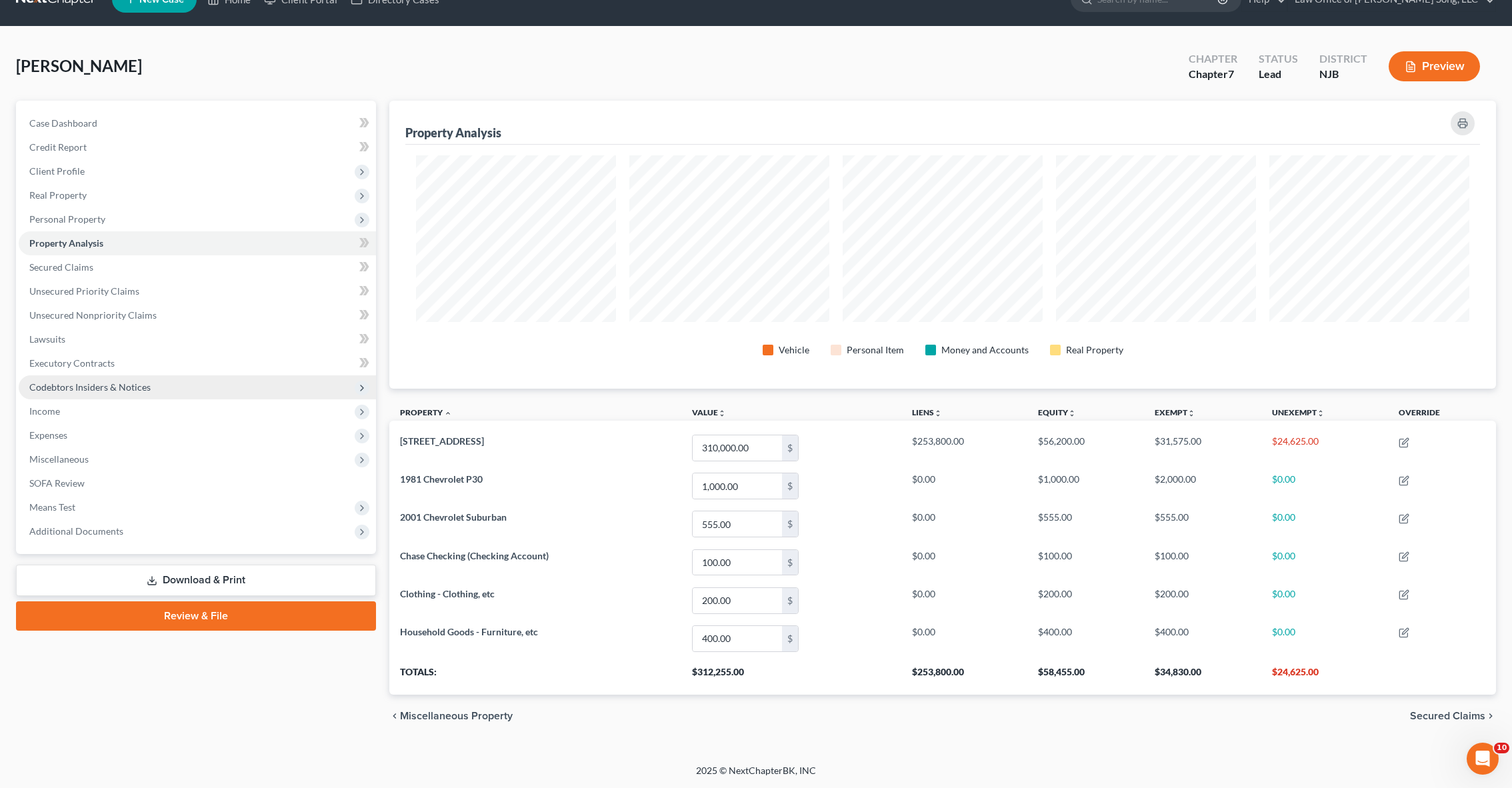
scroll to position [28, 0]
click at [122, 478] on link "SOFA Review" at bounding box center [197, 484] width 357 height 24
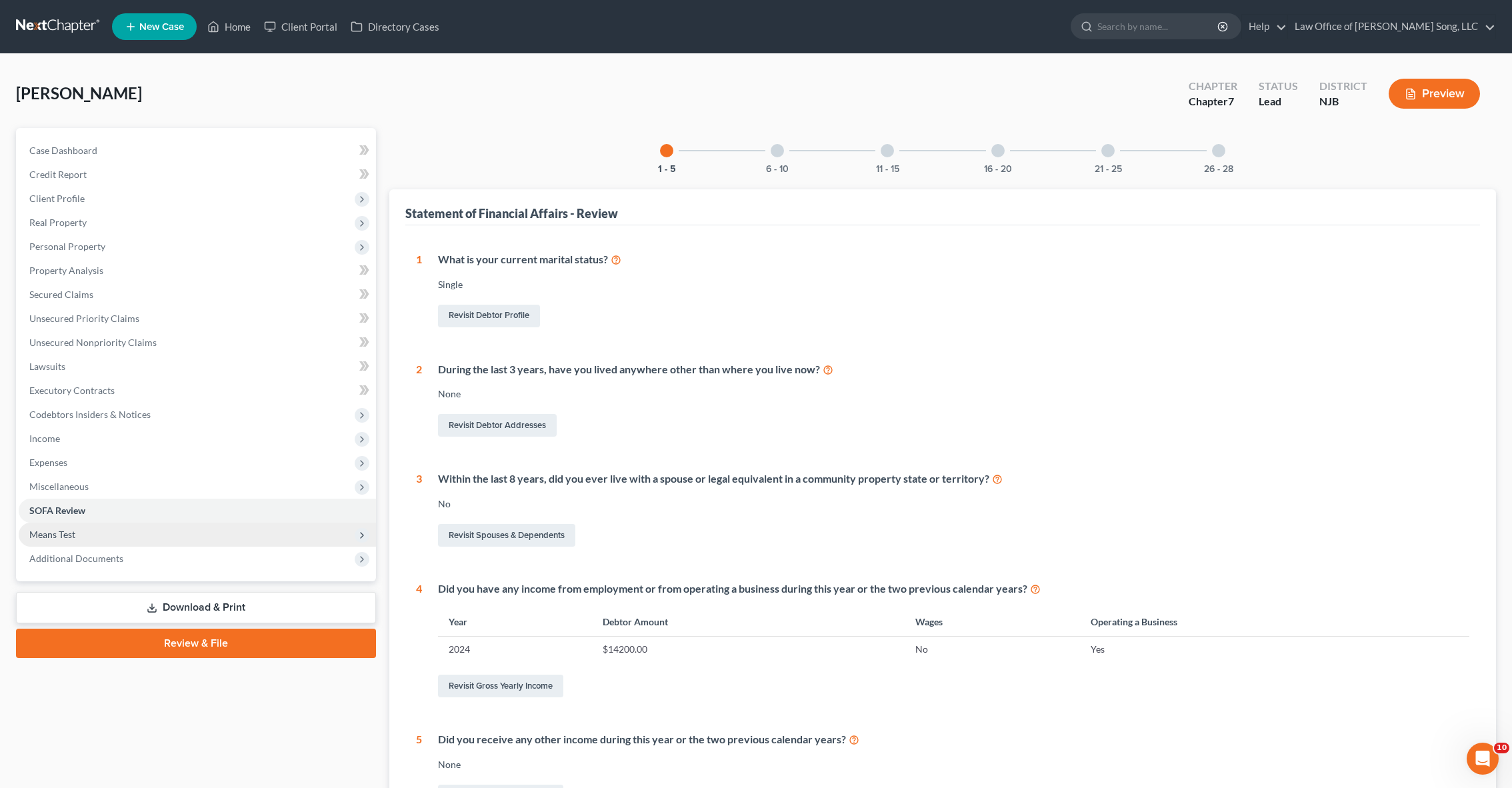
click at [106, 534] on span "Means Test" at bounding box center [197, 535] width 357 height 24
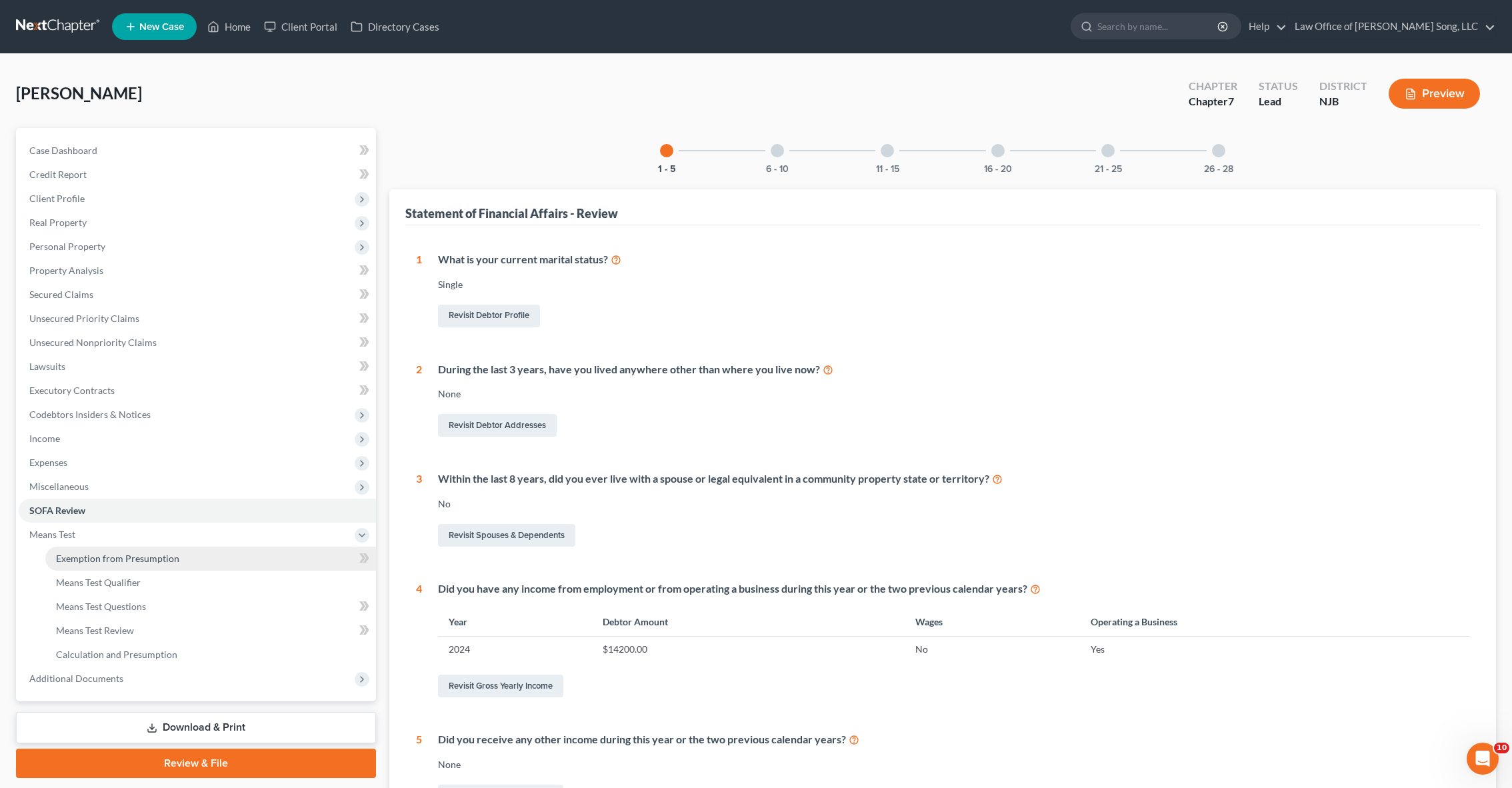
click at [207, 555] on link "Exemption from Presumption" at bounding box center [211, 559] width 331 height 24
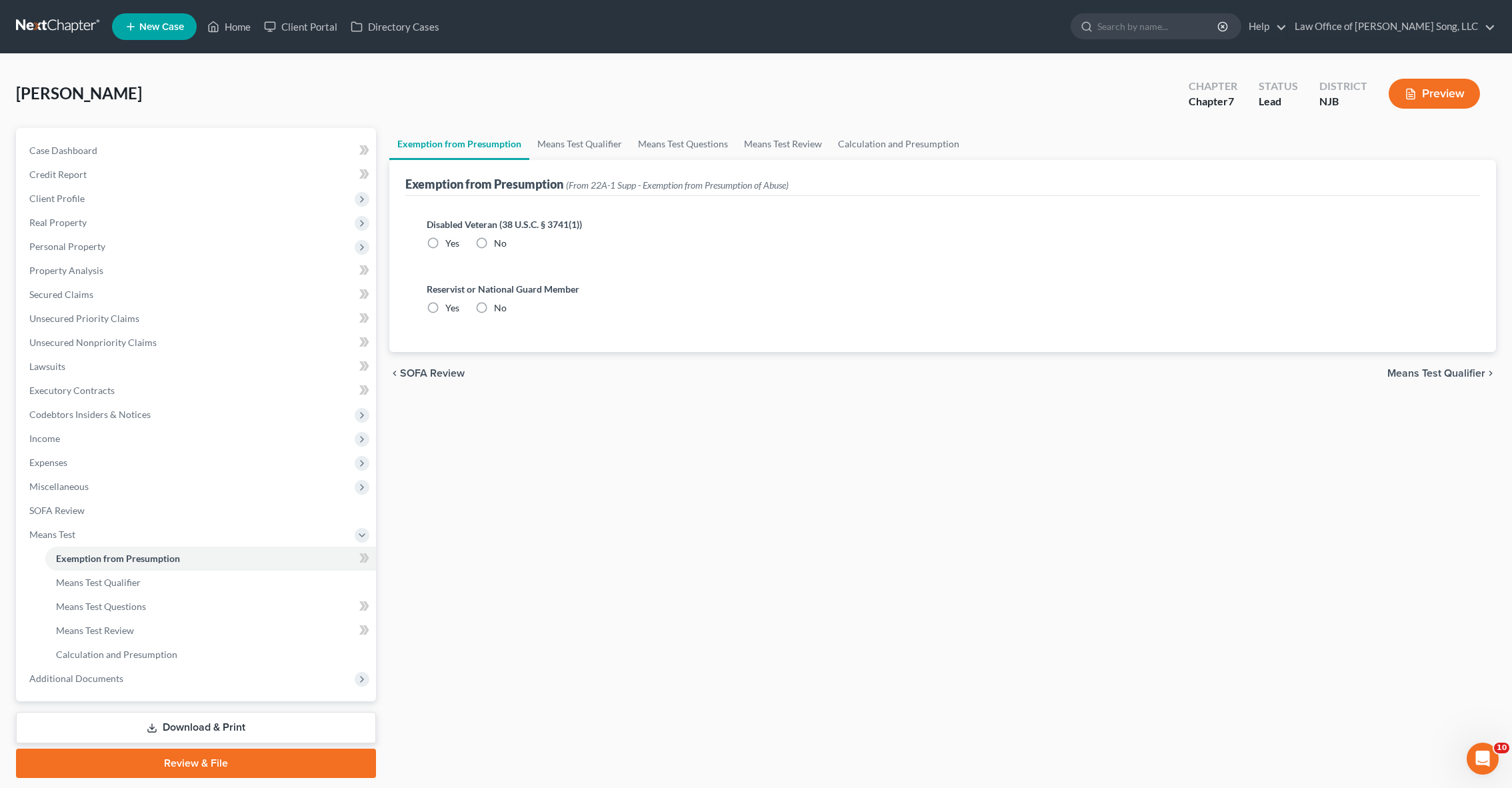
click at [494, 239] on label "No" at bounding box center [501, 243] width 13 height 13
click at [499, 239] on input "No" at bounding box center [503, 241] width 9 height 9
radio input "true"
click at [494, 311] on label "No" at bounding box center [501, 308] width 13 height 13
click at [499, 310] on input "No" at bounding box center [503, 306] width 9 height 9
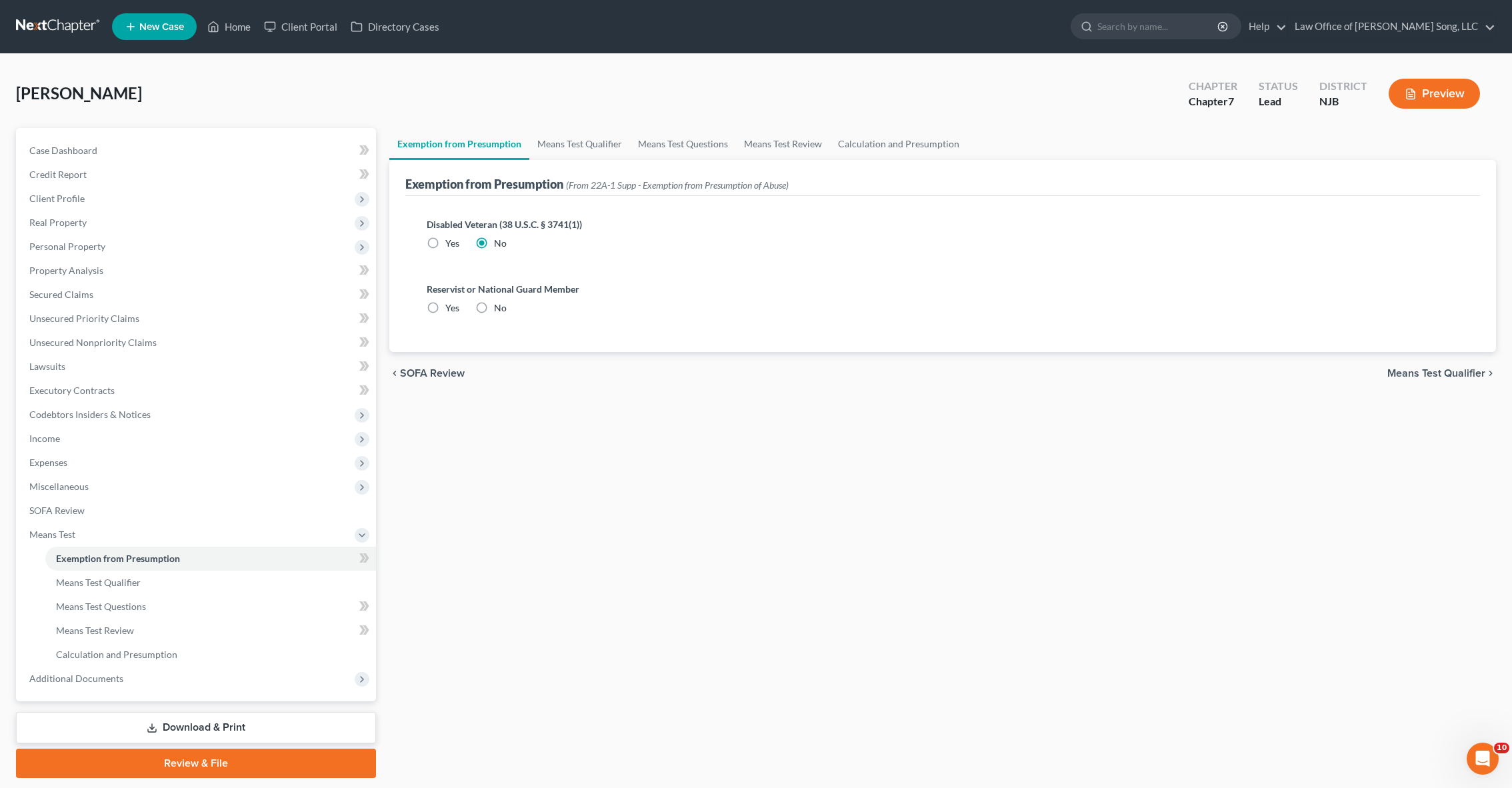
radio input "true"
click at [1431, 375] on span "Means Test Qualifier" at bounding box center [1436, 373] width 98 height 11
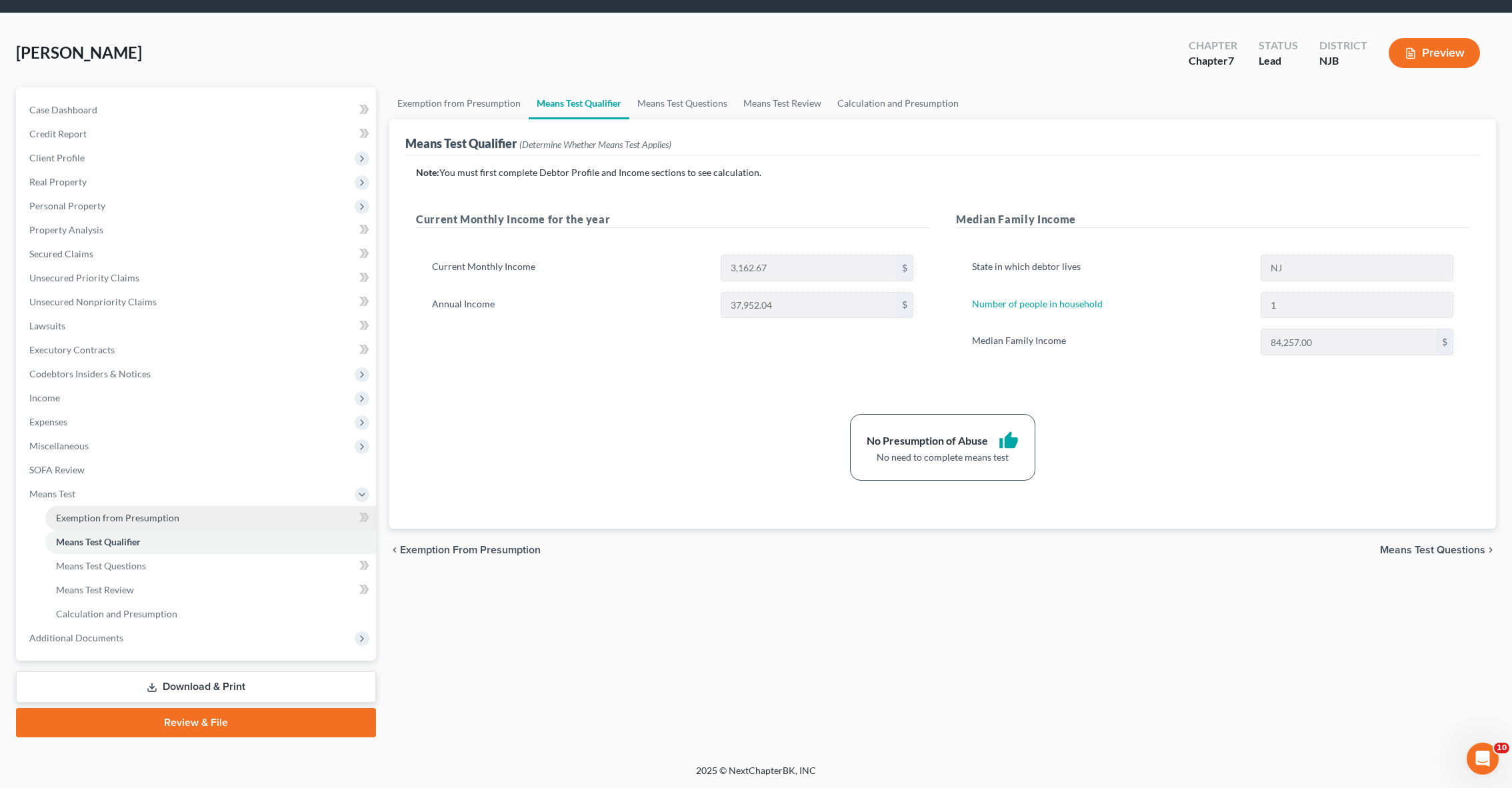
scroll to position [41, 0]
click at [131, 636] on span "Additional Documents" at bounding box center [197, 638] width 357 height 24
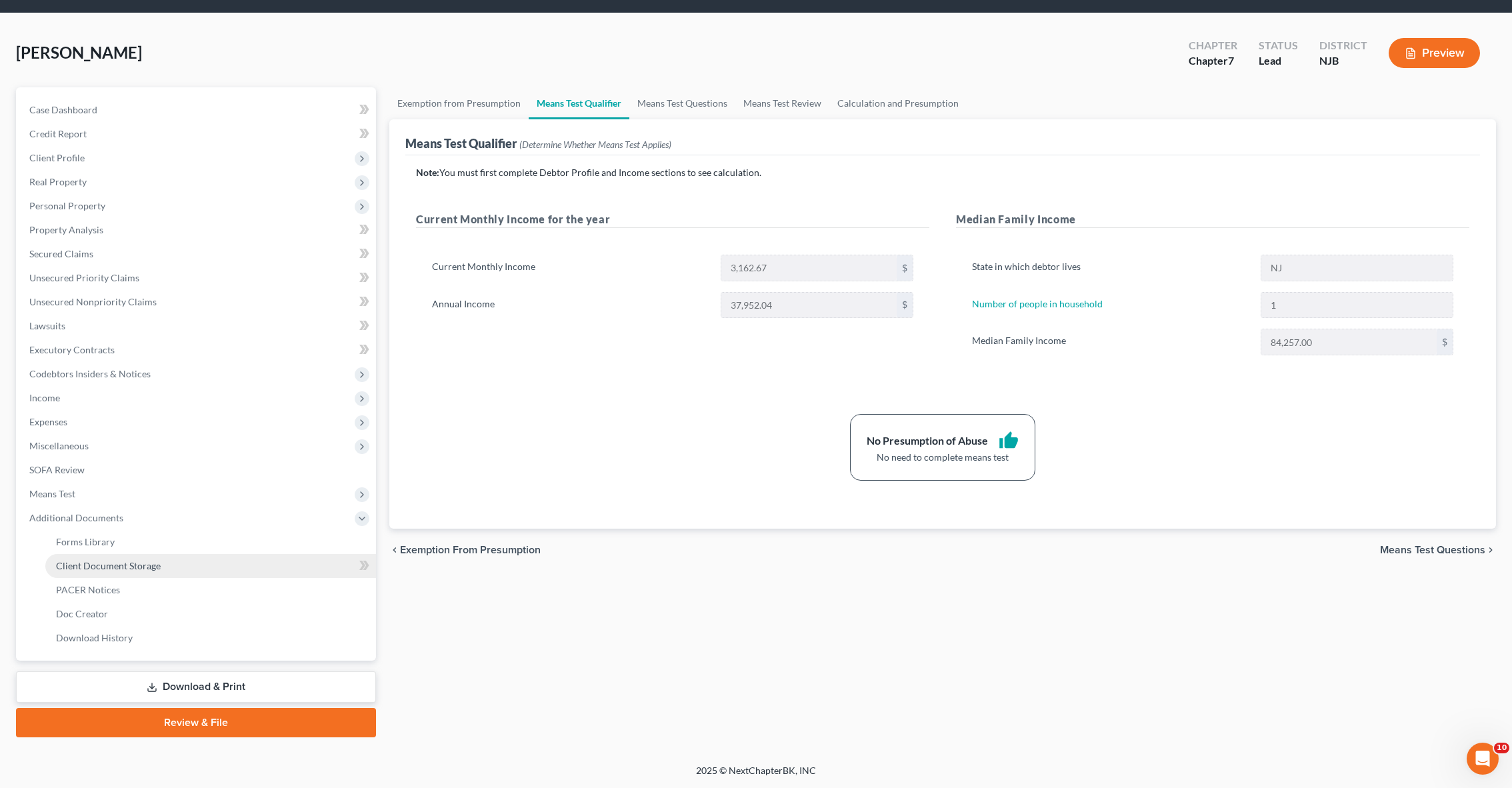
click at [117, 571] on span "Client Document Storage" at bounding box center [108, 566] width 105 height 11
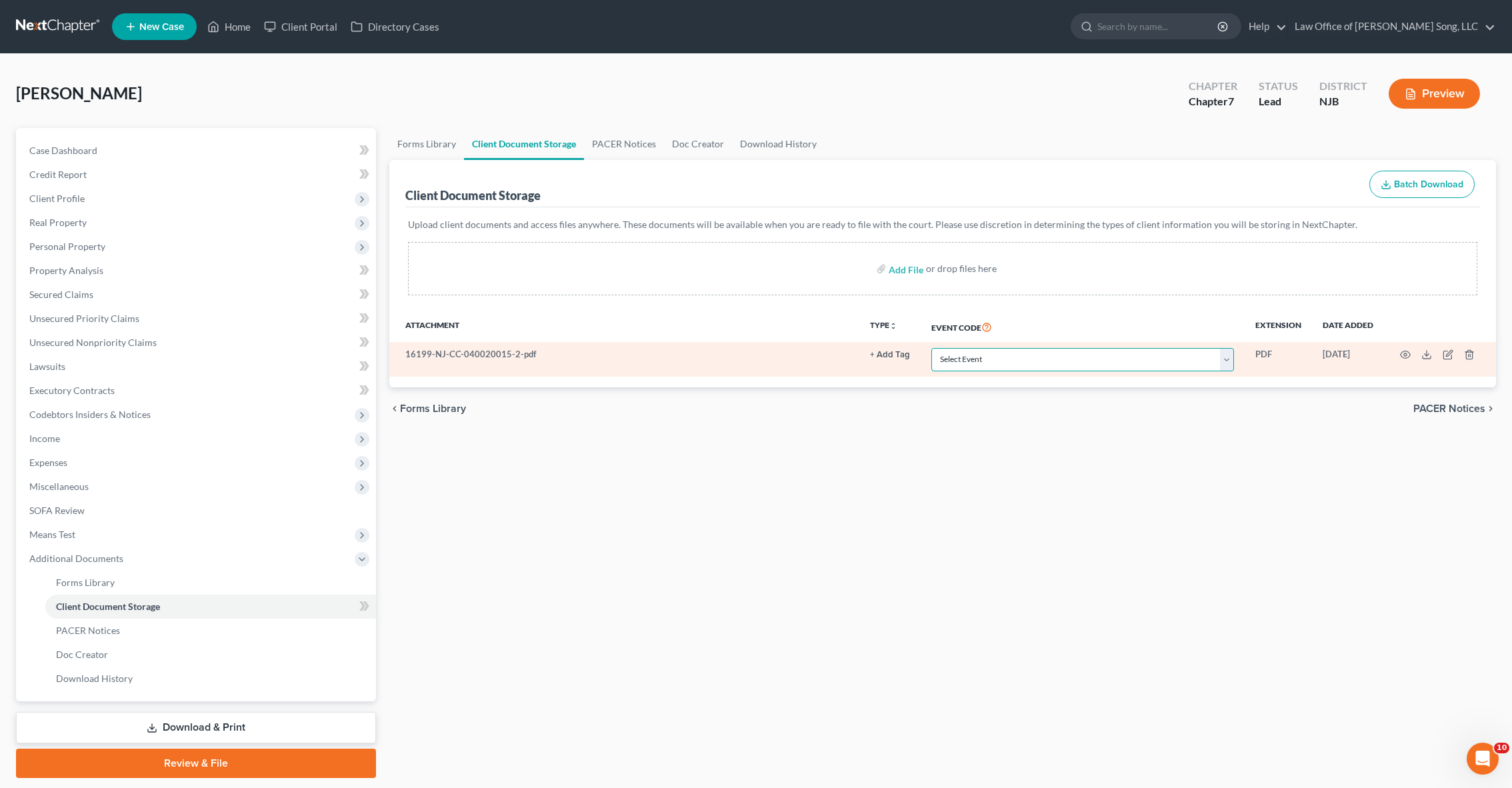
click at [1122, 368] on select "Select Event 20 Largest Unsecured Creditors Amended Attorney Compensation State…" at bounding box center [1082, 359] width 302 height 24
select select "9"
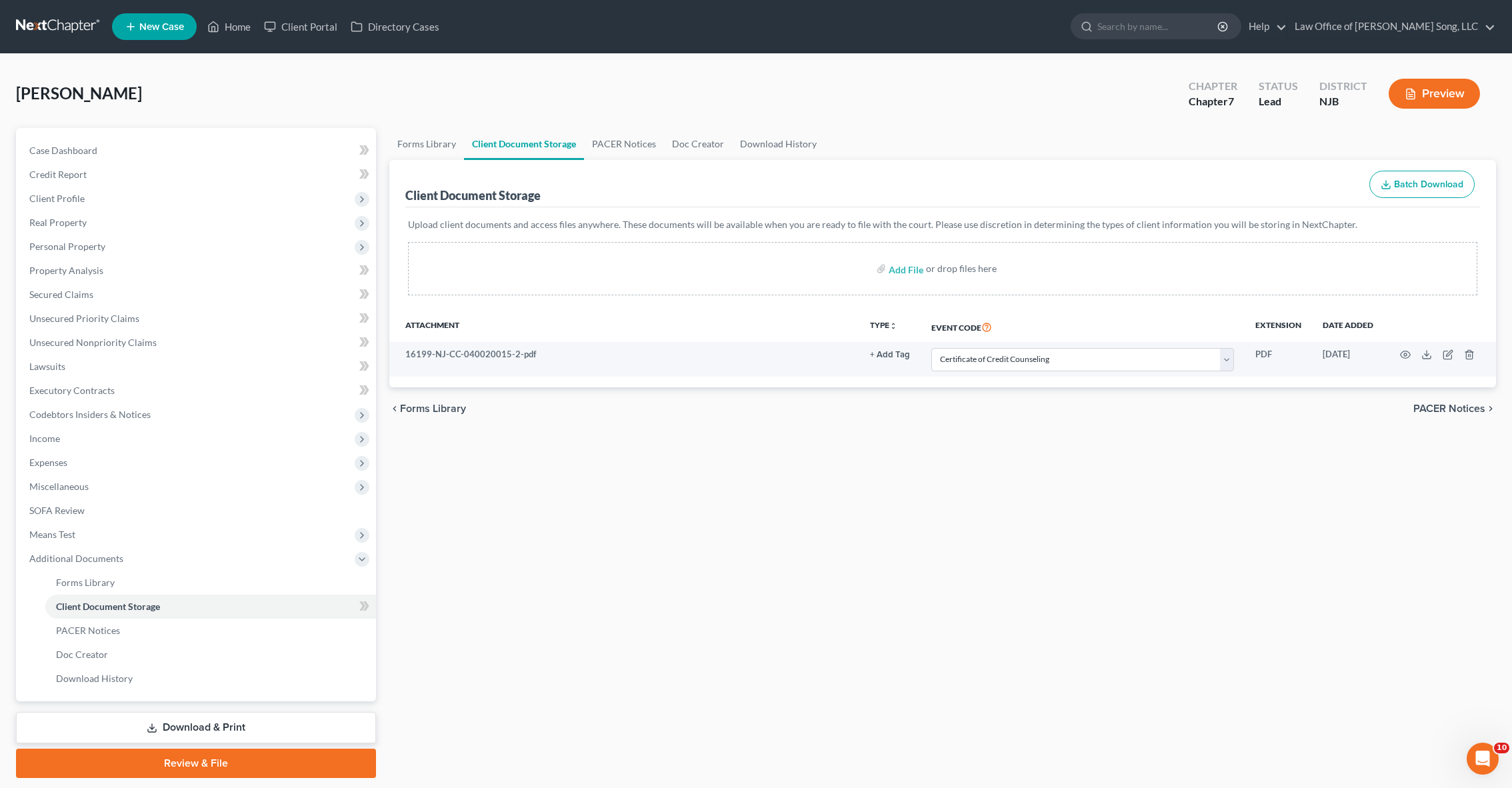
click at [1426, 408] on span "PACER Notices" at bounding box center [1449, 409] width 72 height 11
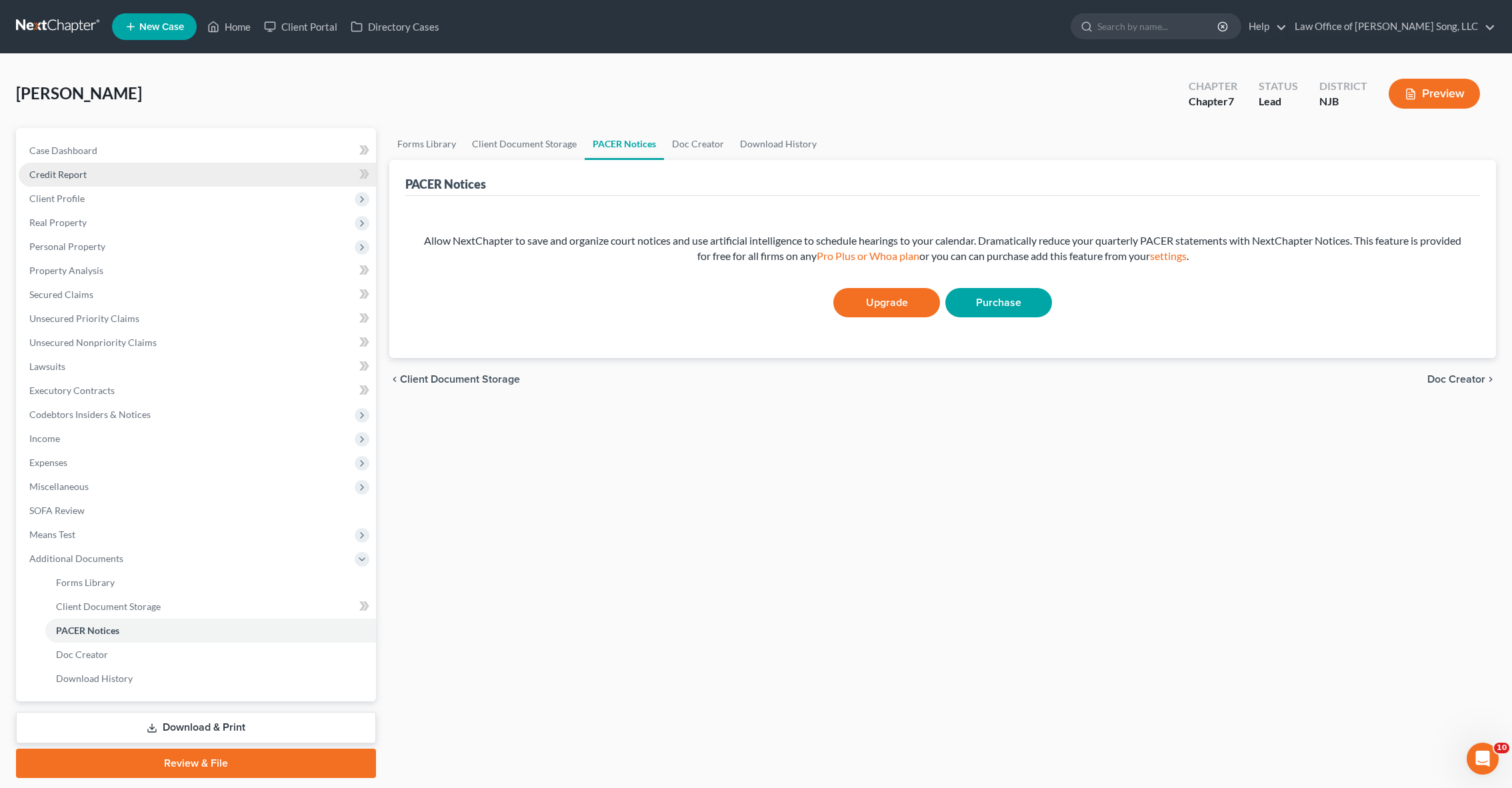
click at [107, 169] on link "Credit Report" at bounding box center [197, 175] width 357 height 24
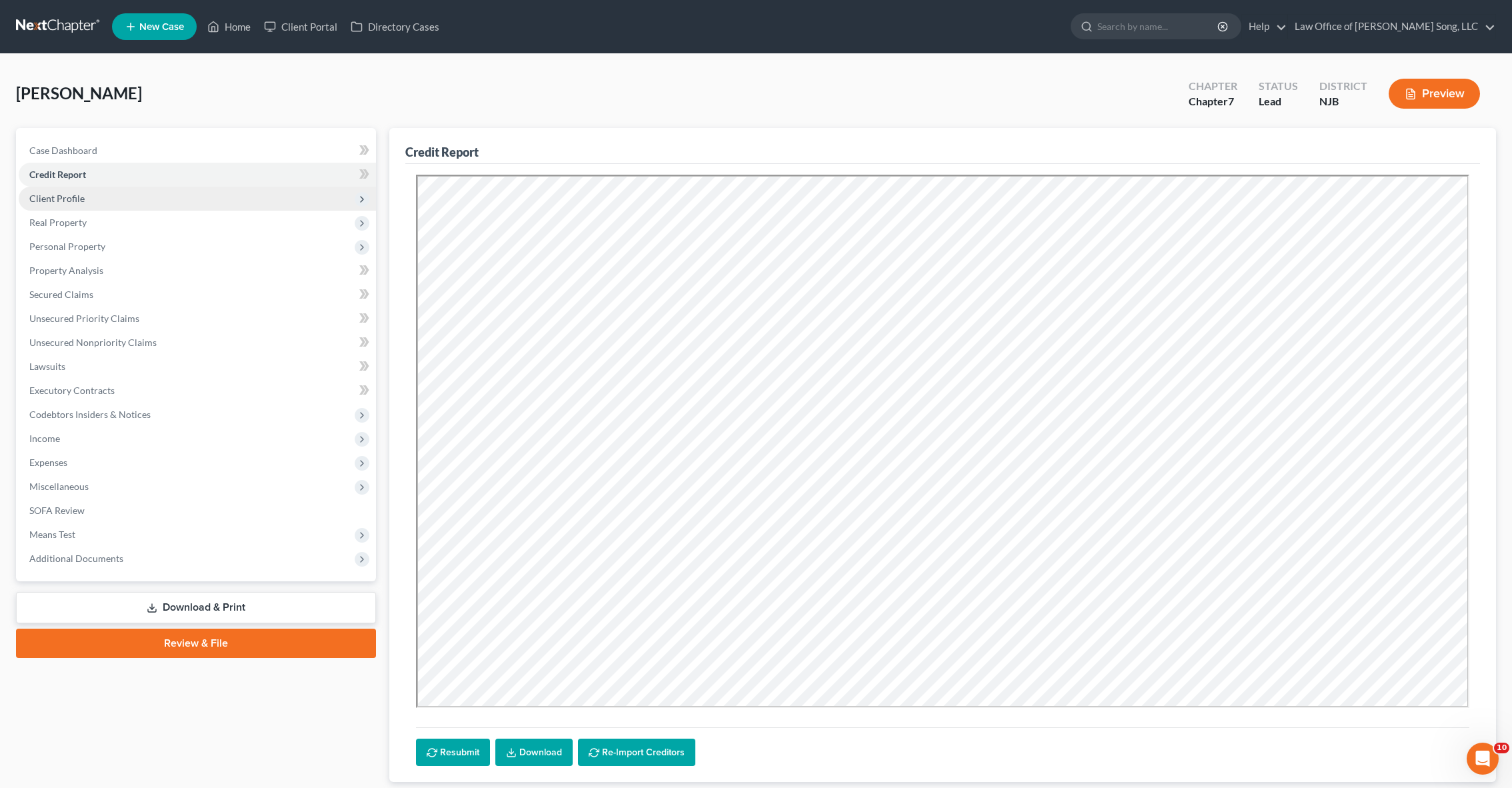
click at [138, 195] on span "Client Profile" at bounding box center [197, 199] width 357 height 24
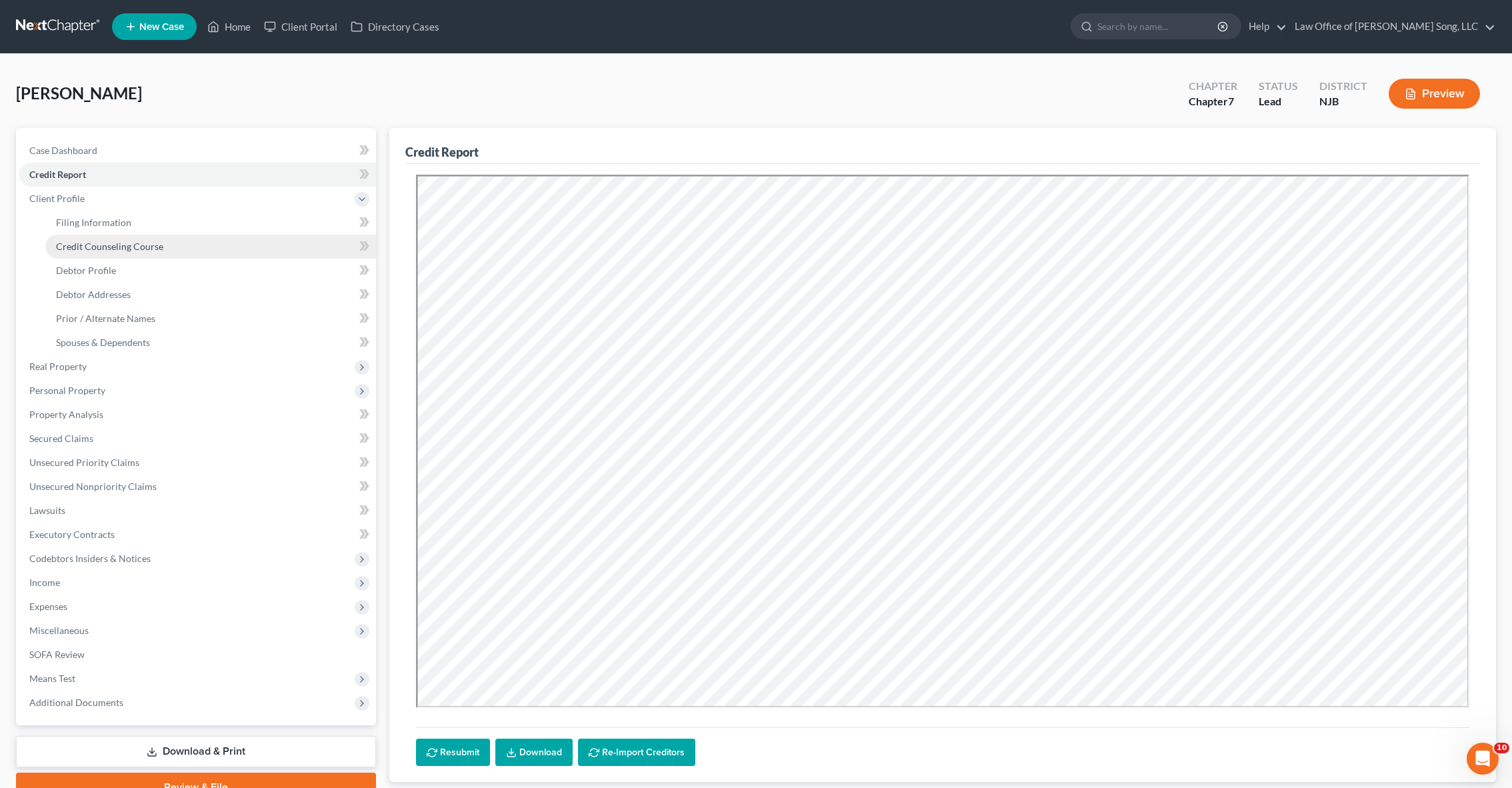
click at [155, 246] on span "Credit Counseling Course" at bounding box center [109, 246] width 107 height 11
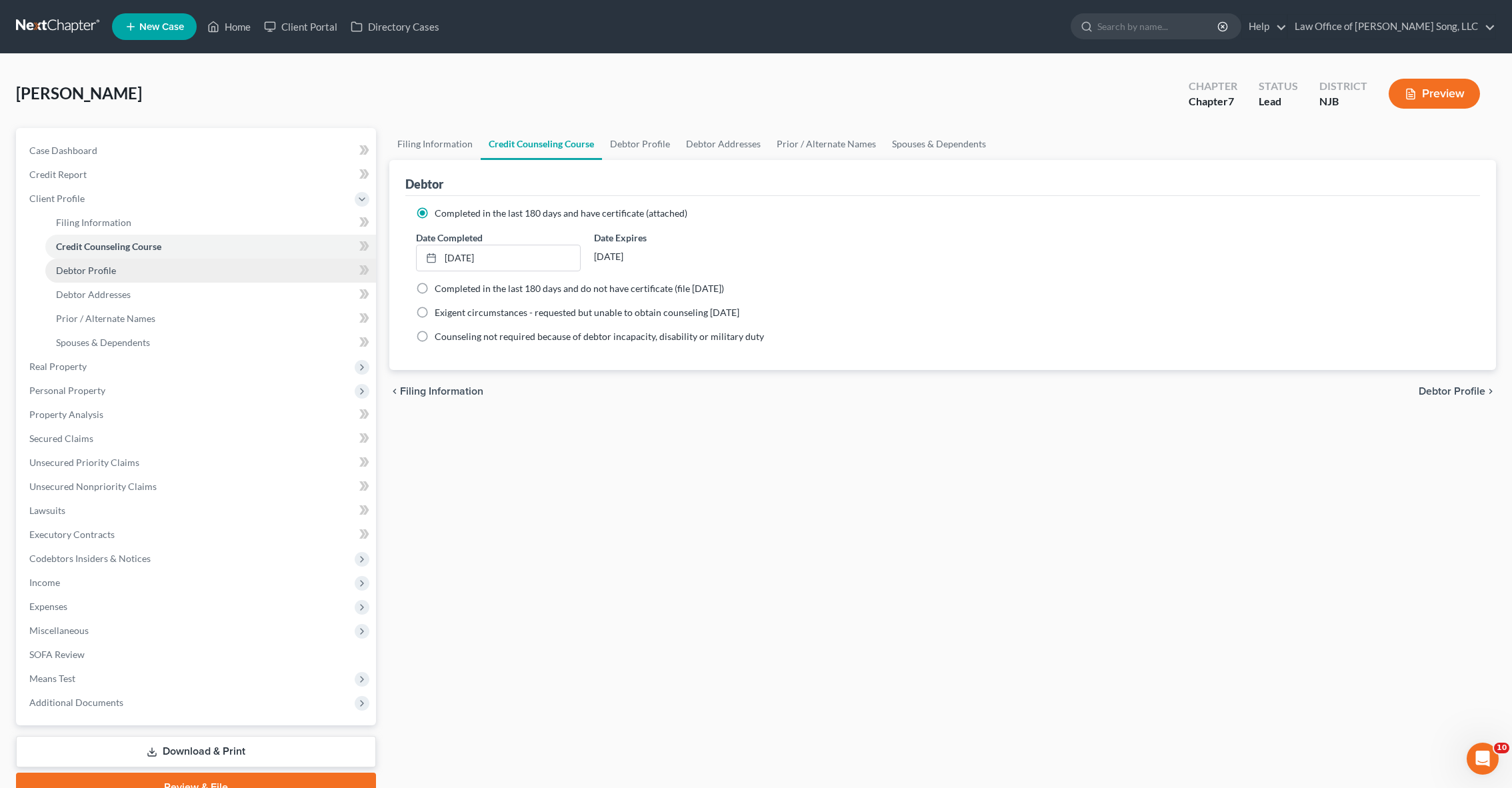
click at [147, 271] on link "Debtor Profile" at bounding box center [211, 271] width 331 height 24
select select "0"
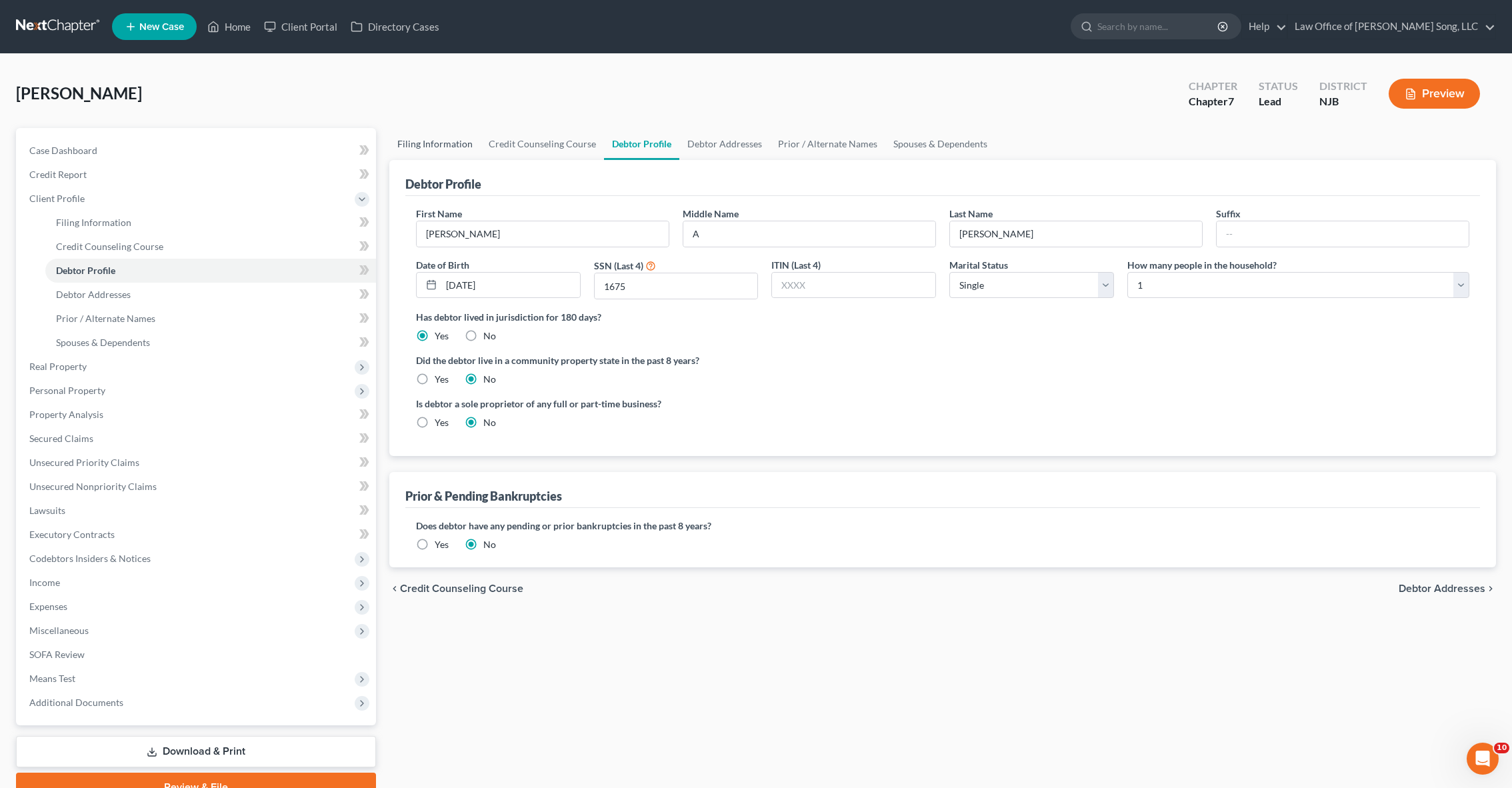
click at [446, 145] on link "Filing Information" at bounding box center [434, 143] width 92 height 32
select select "1"
select select "0"
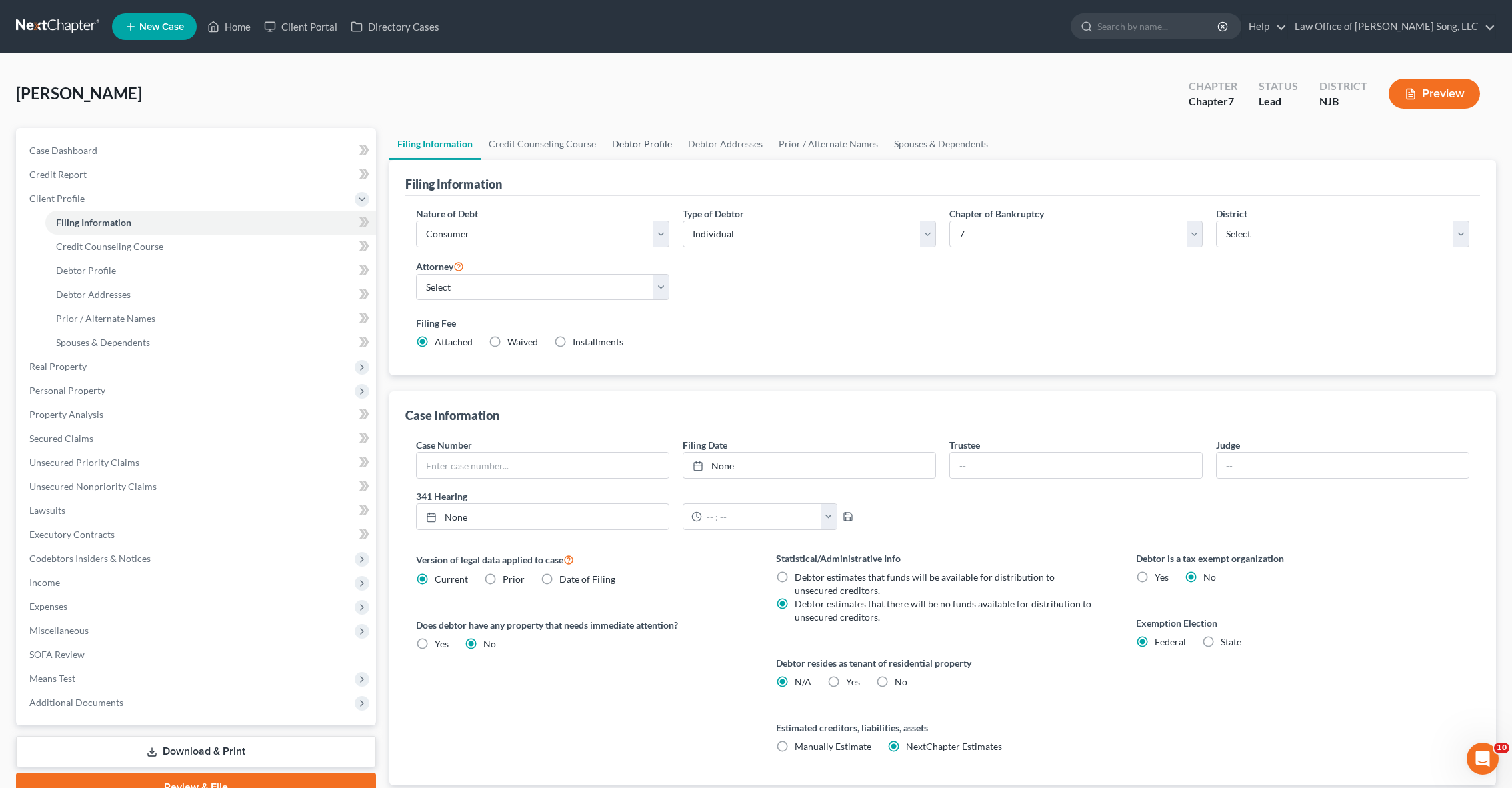
click at [639, 139] on link "Debtor Profile" at bounding box center [642, 143] width 76 height 32
select select "0"
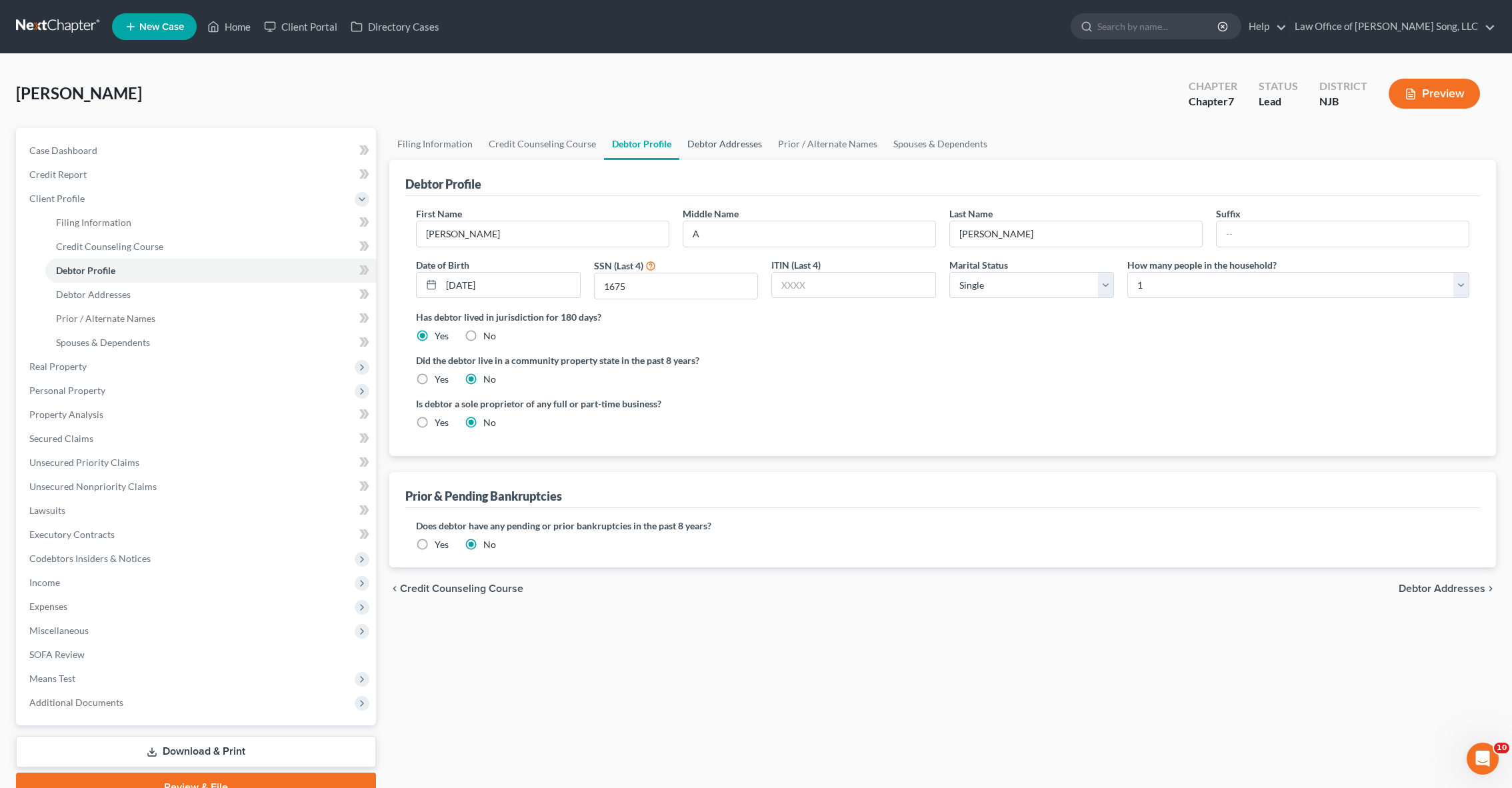
click at [703, 148] on link "Debtor Addresses" at bounding box center [724, 143] width 91 height 32
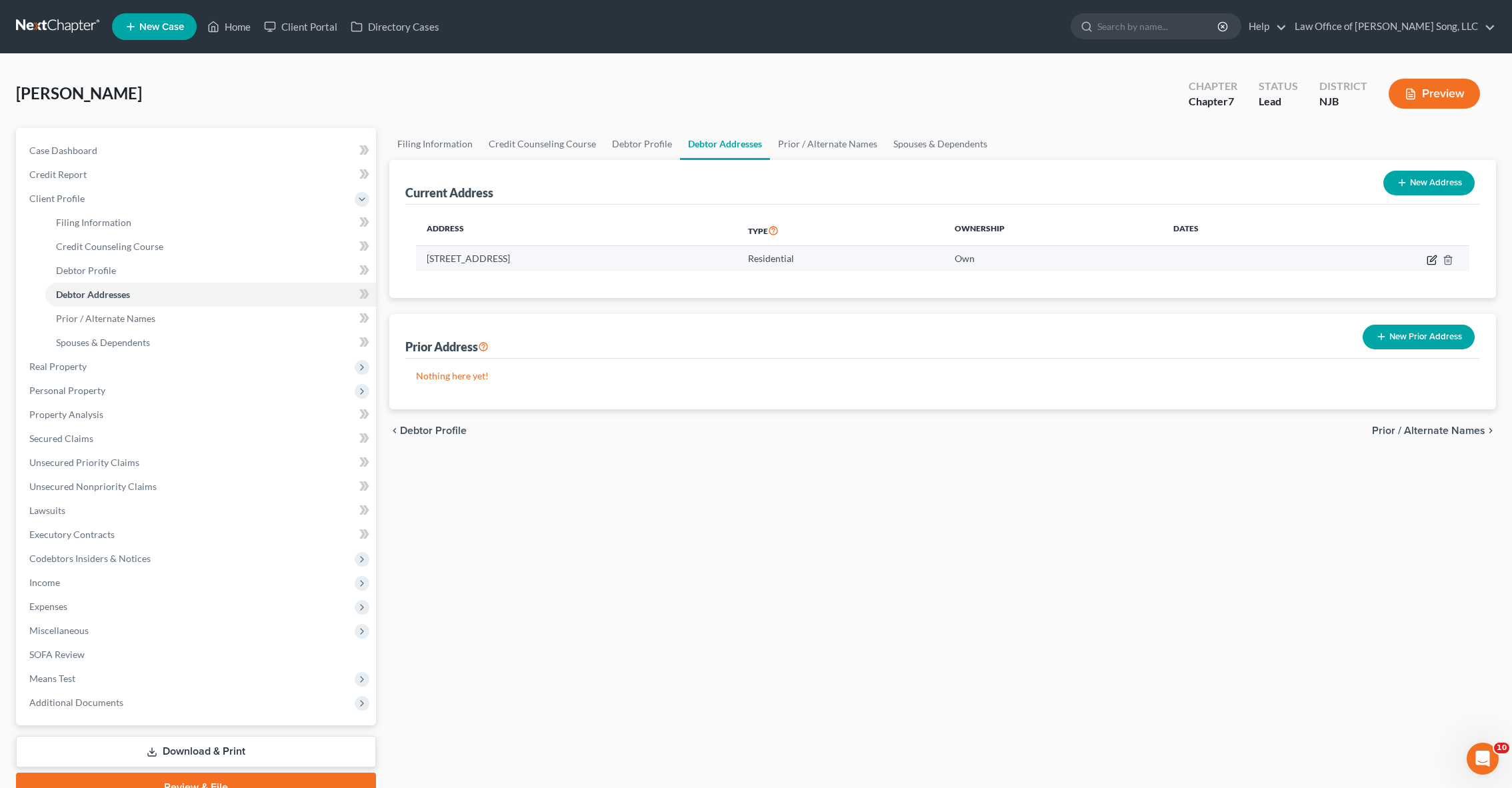
click at [1430, 263] on icon "button" at bounding box center [1431, 260] width 8 height 8
select select "33"
select select "6"
select select "0"
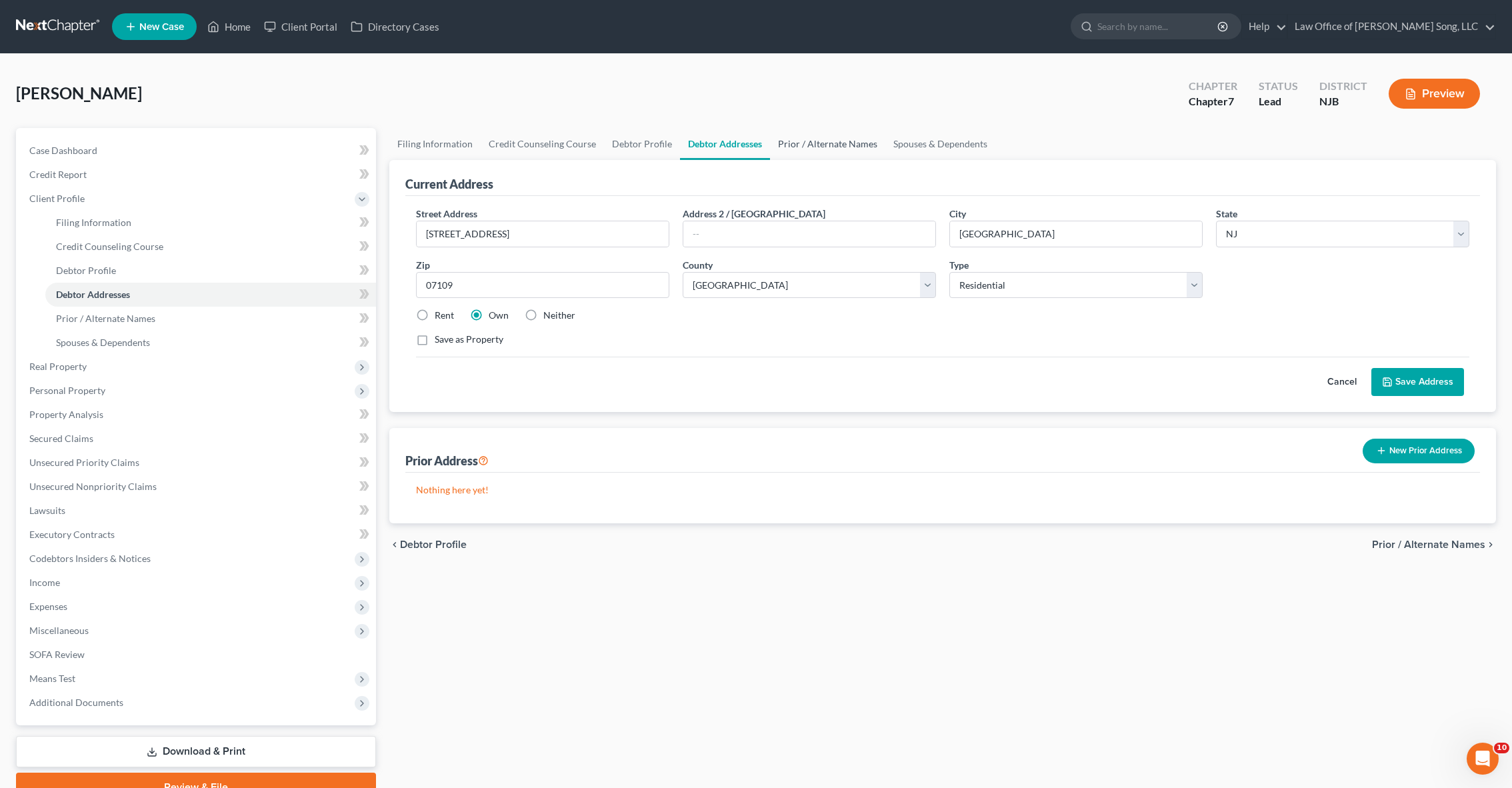
click at [813, 148] on link "Prior / Alternate Names" at bounding box center [827, 143] width 115 height 32
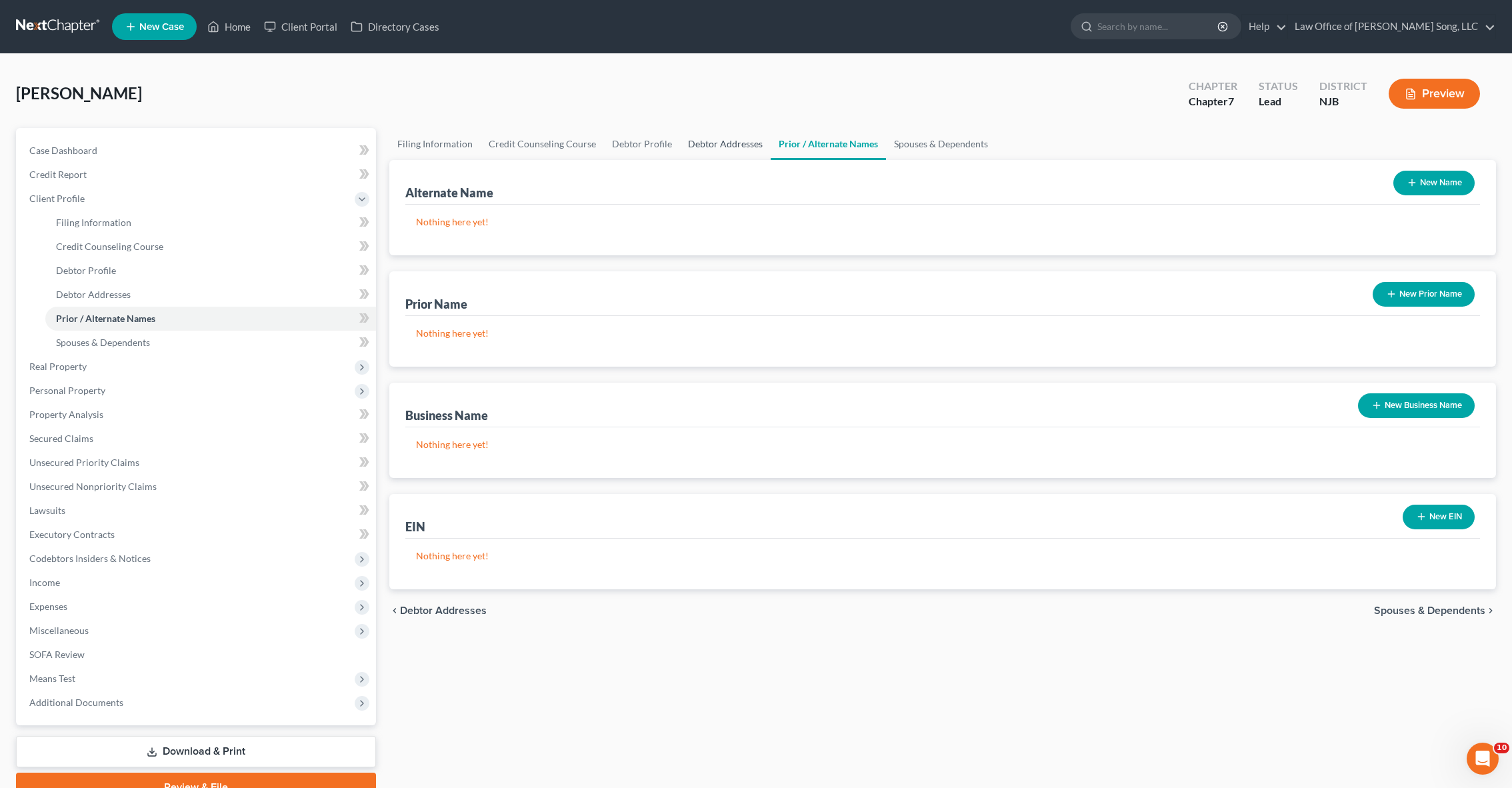
click at [727, 148] on link "Debtor Addresses" at bounding box center [725, 143] width 91 height 32
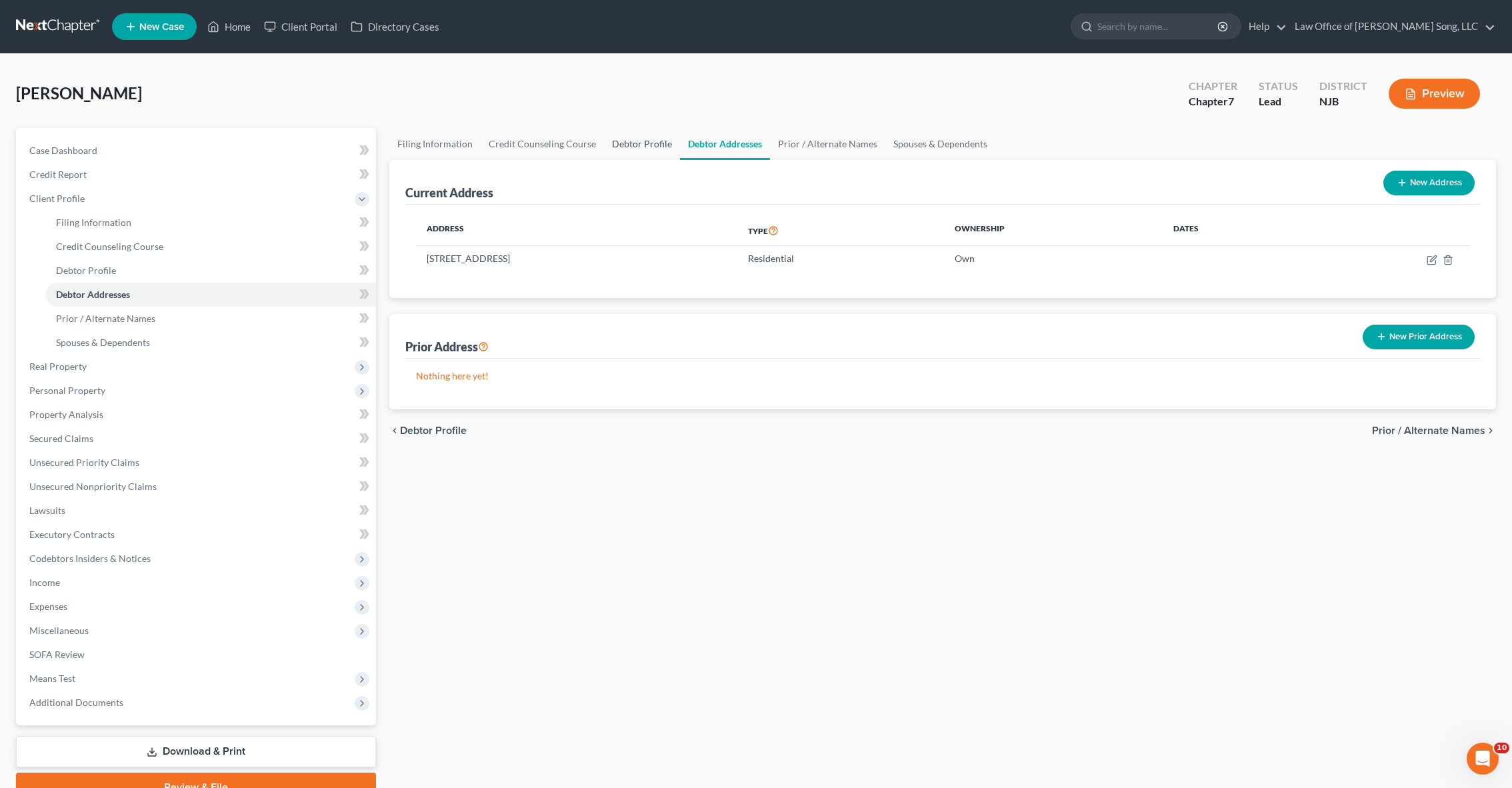
click at [630, 139] on link "Debtor Profile" at bounding box center [642, 143] width 76 height 32
select select "0"
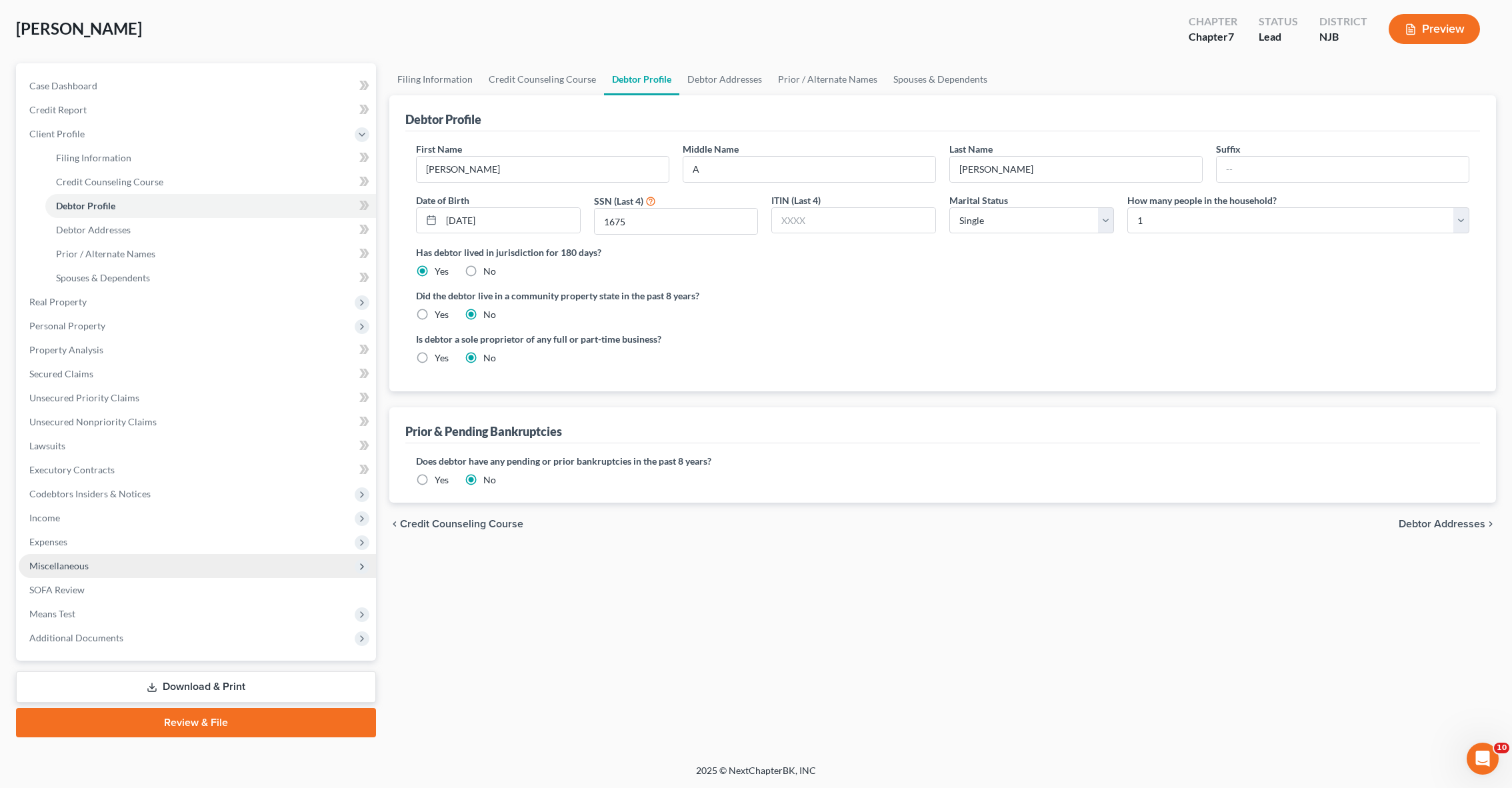
scroll to position [65, 0]
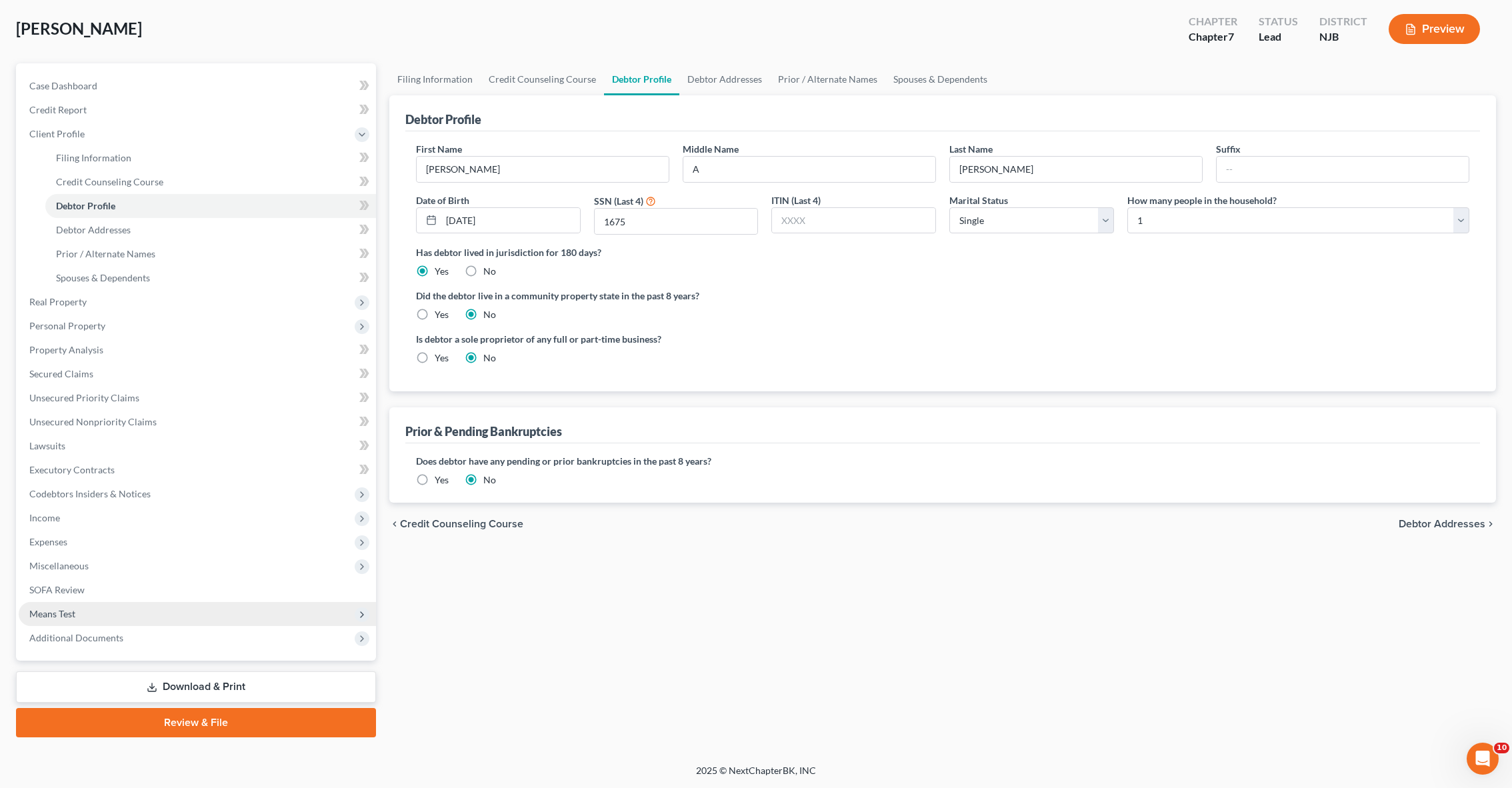
click at [167, 623] on span "Means Test" at bounding box center [197, 615] width 357 height 24
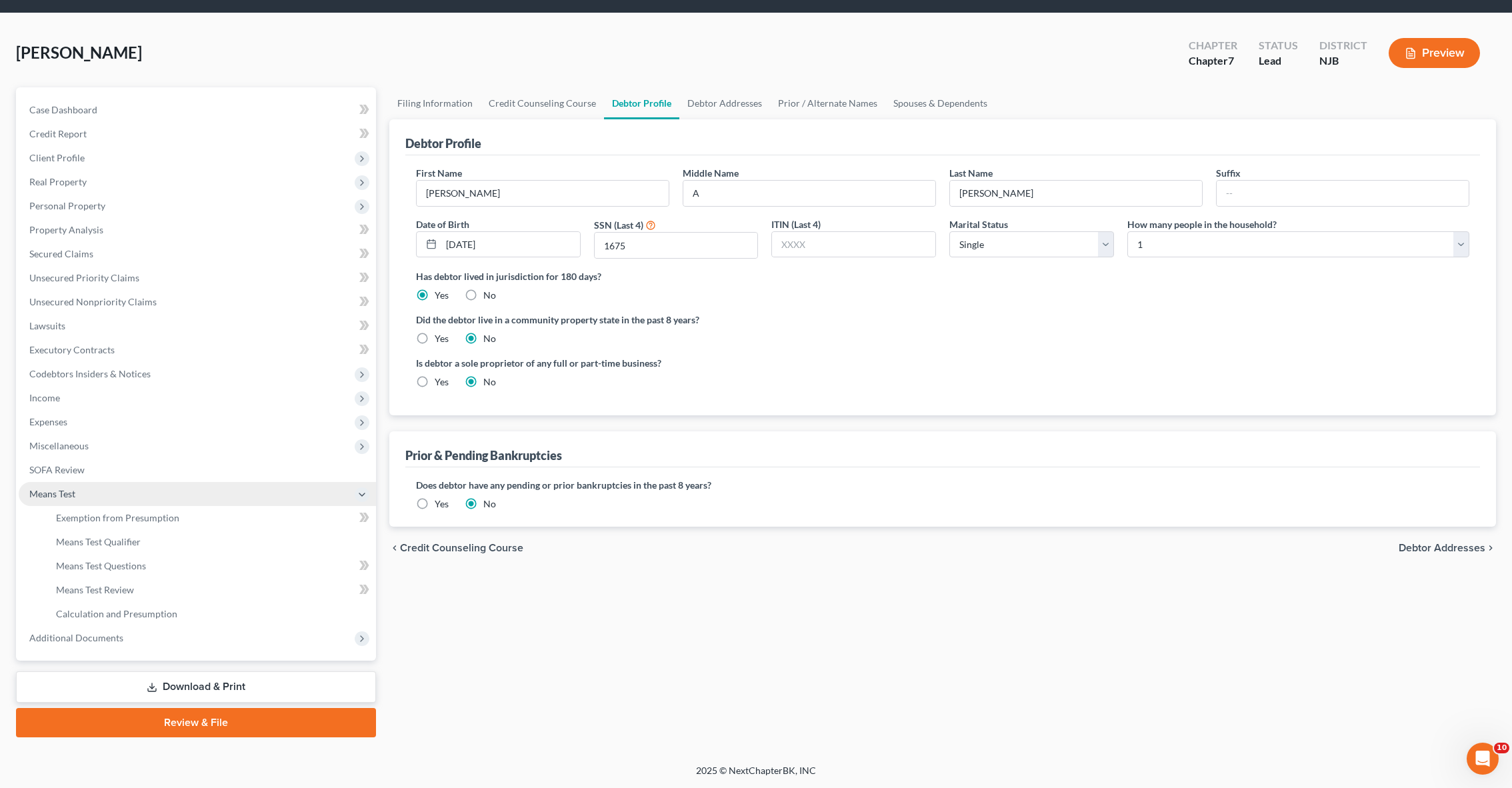
scroll to position [41, 0]
click at [72, 293] on link "Unsecured Nonpriority Claims" at bounding box center [197, 302] width 357 height 24
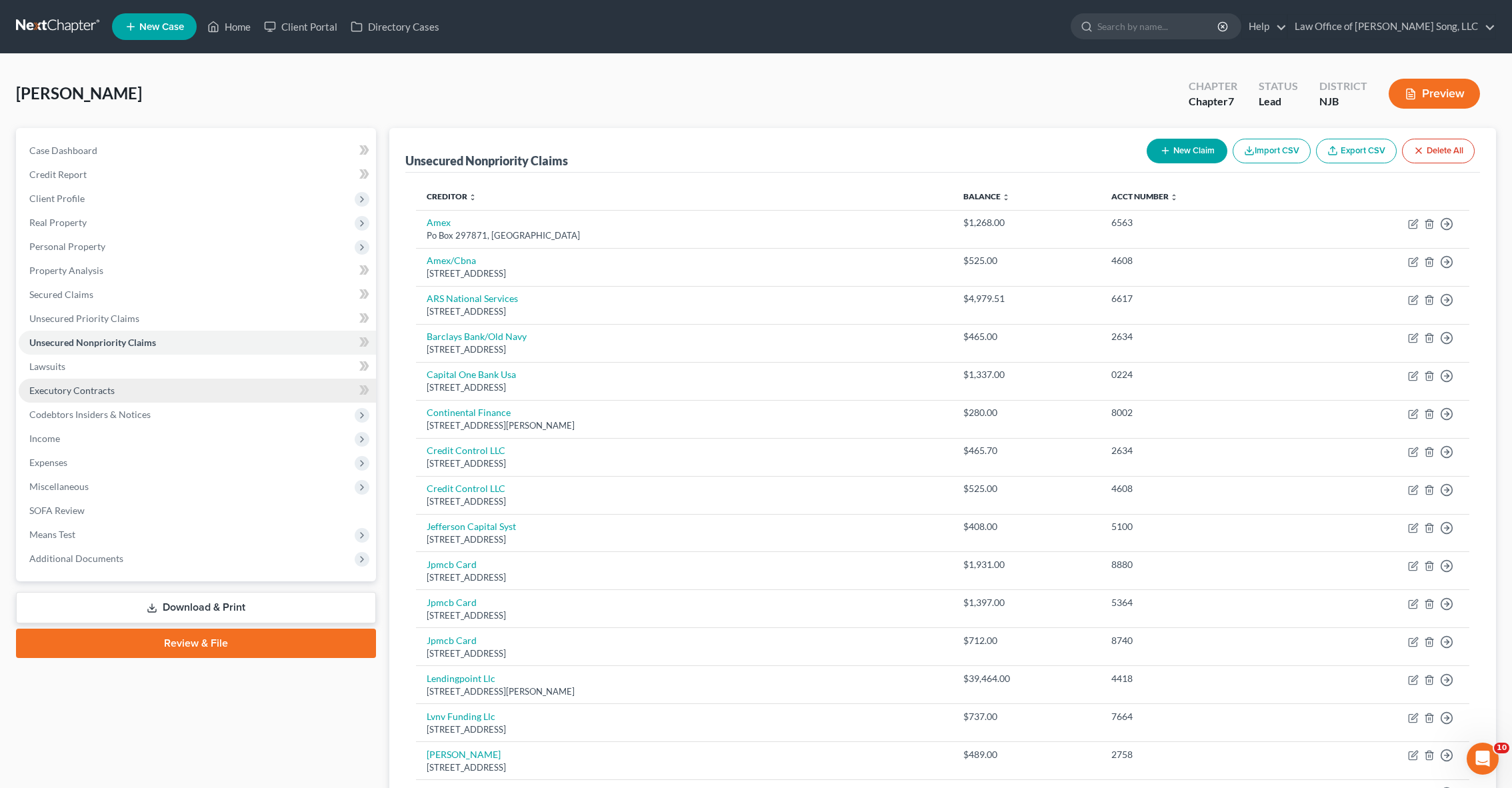
click at [95, 395] on span "Executory Contracts" at bounding box center [71, 391] width 85 height 11
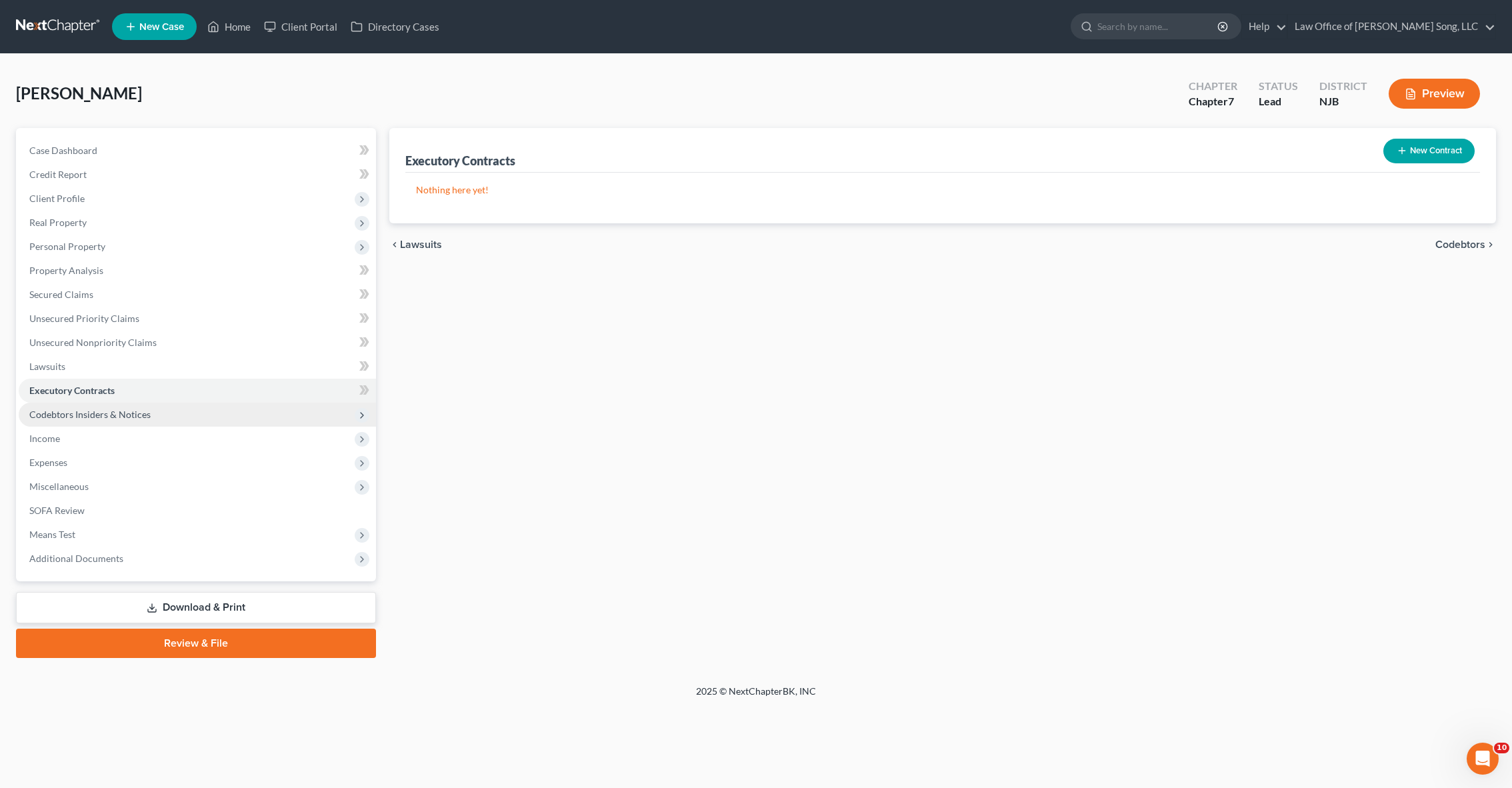
click at [119, 412] on span "Codebtors Insiders & Notices" at bounding box center [90, 414] width 122 height 11
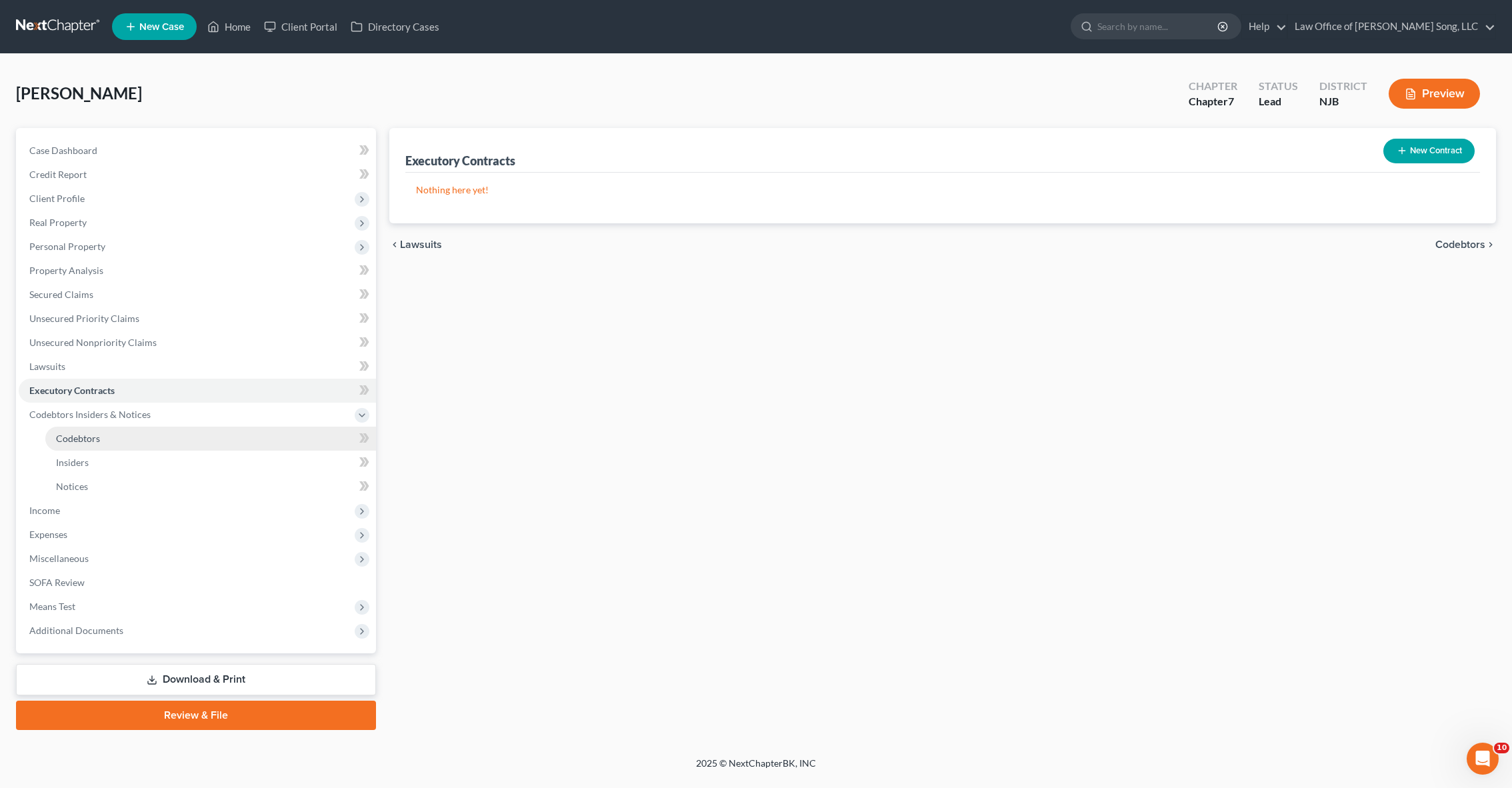
click at [128, 433] on link "Codebtors" at bounding box center [211, 439] width 331 height 24
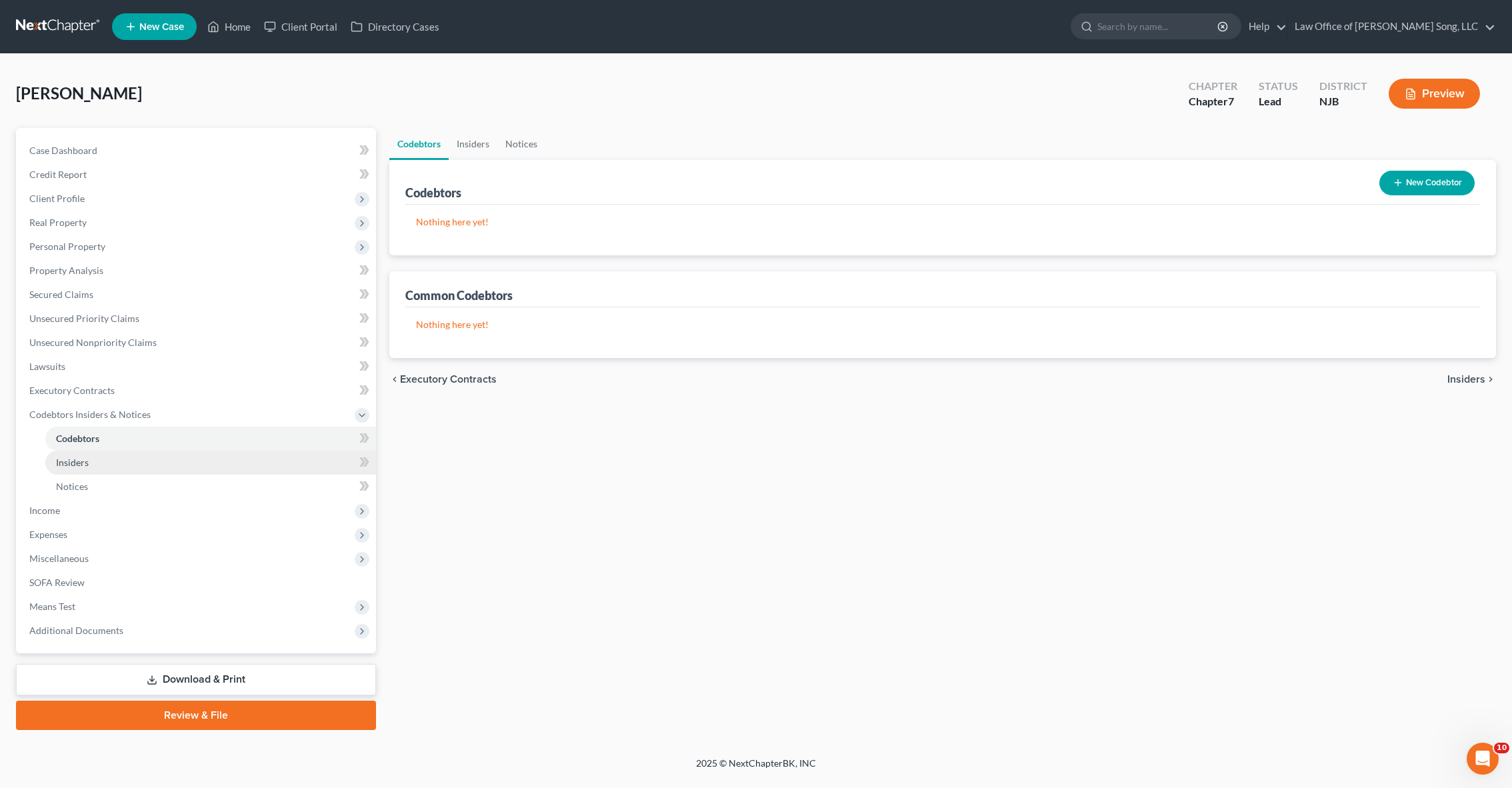
click at [130, 460] on link "Insiders" at bounding box center [211, 463] width 331 height 24
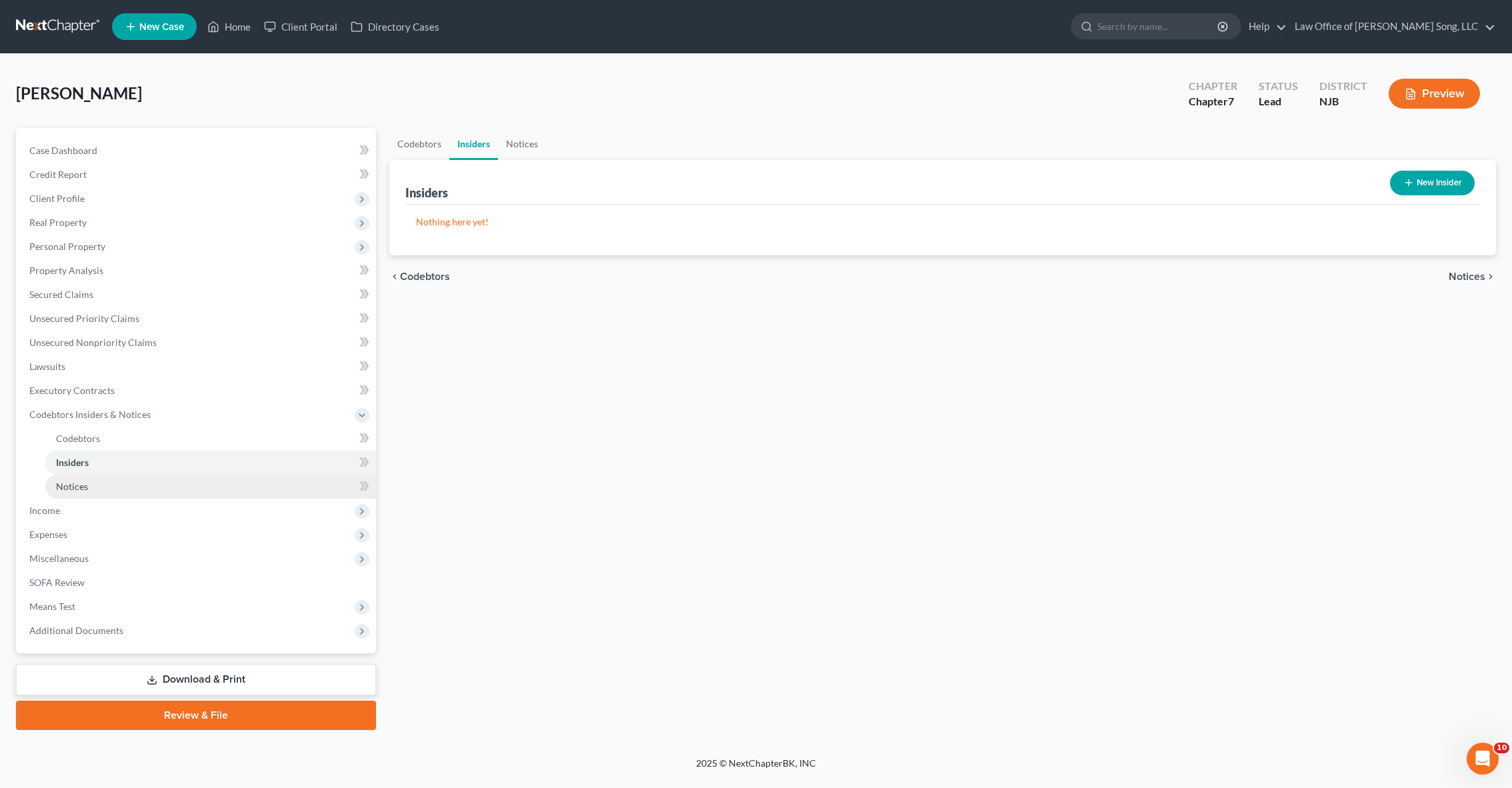
click at [140, 487] on link "Notices" at bounding box center [211, 487] width 331 height 24
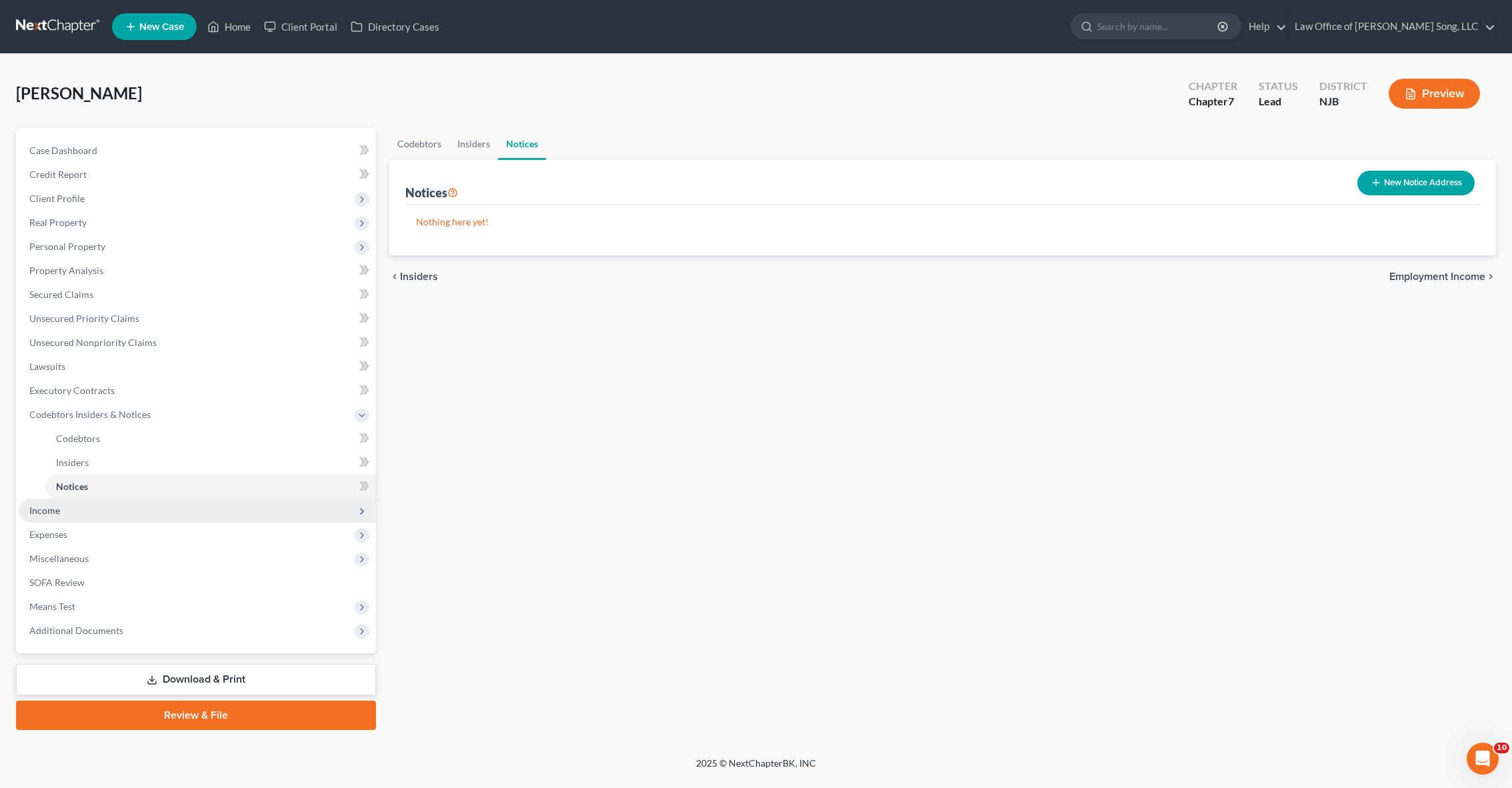
click at [129, 506] on span "Income" at bounding box center [197, 511] width 357 height 24
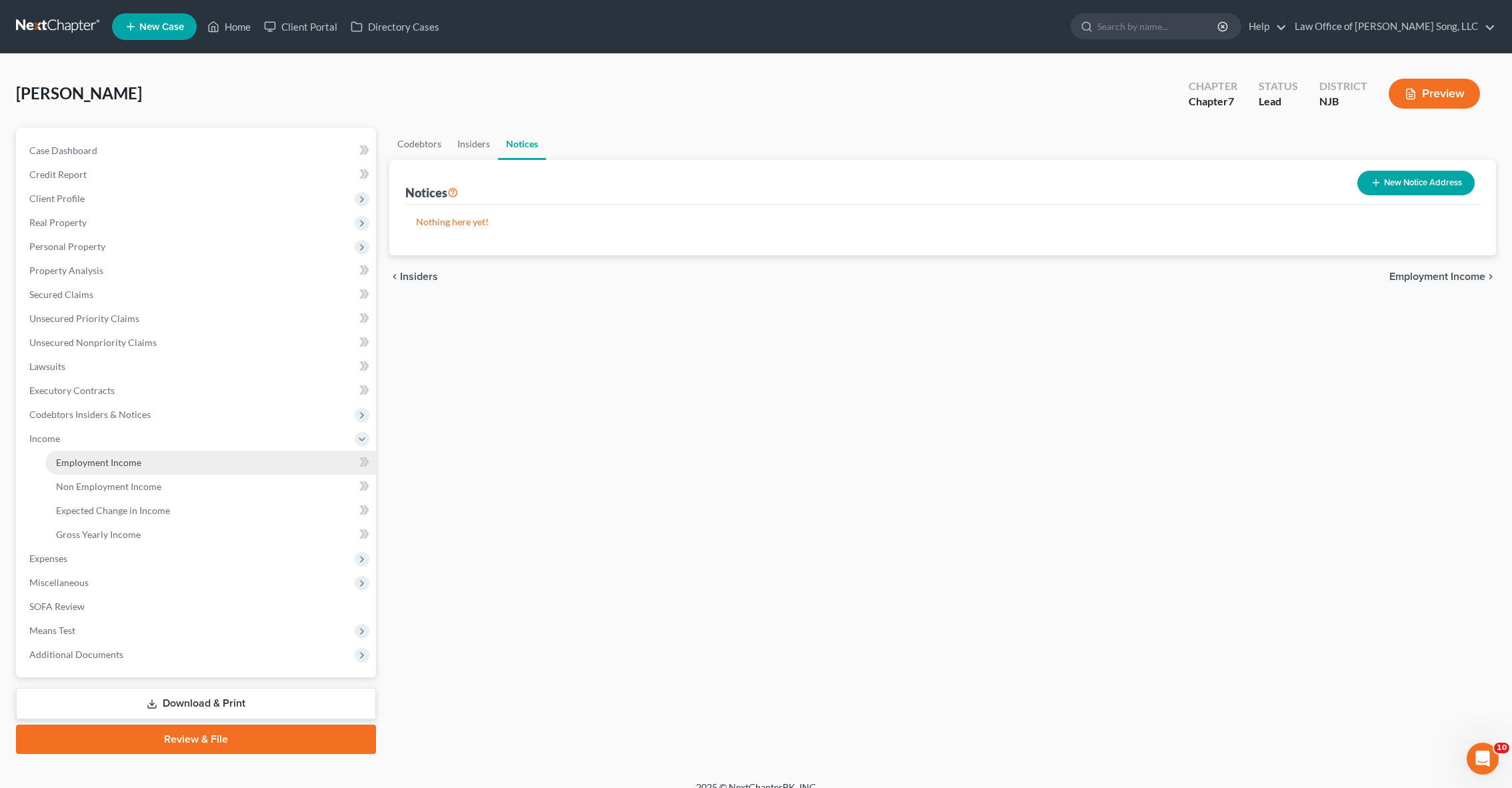
click at [101, 466] on span "Employment Income" at bounding box center [98, 463] width 85 height 11
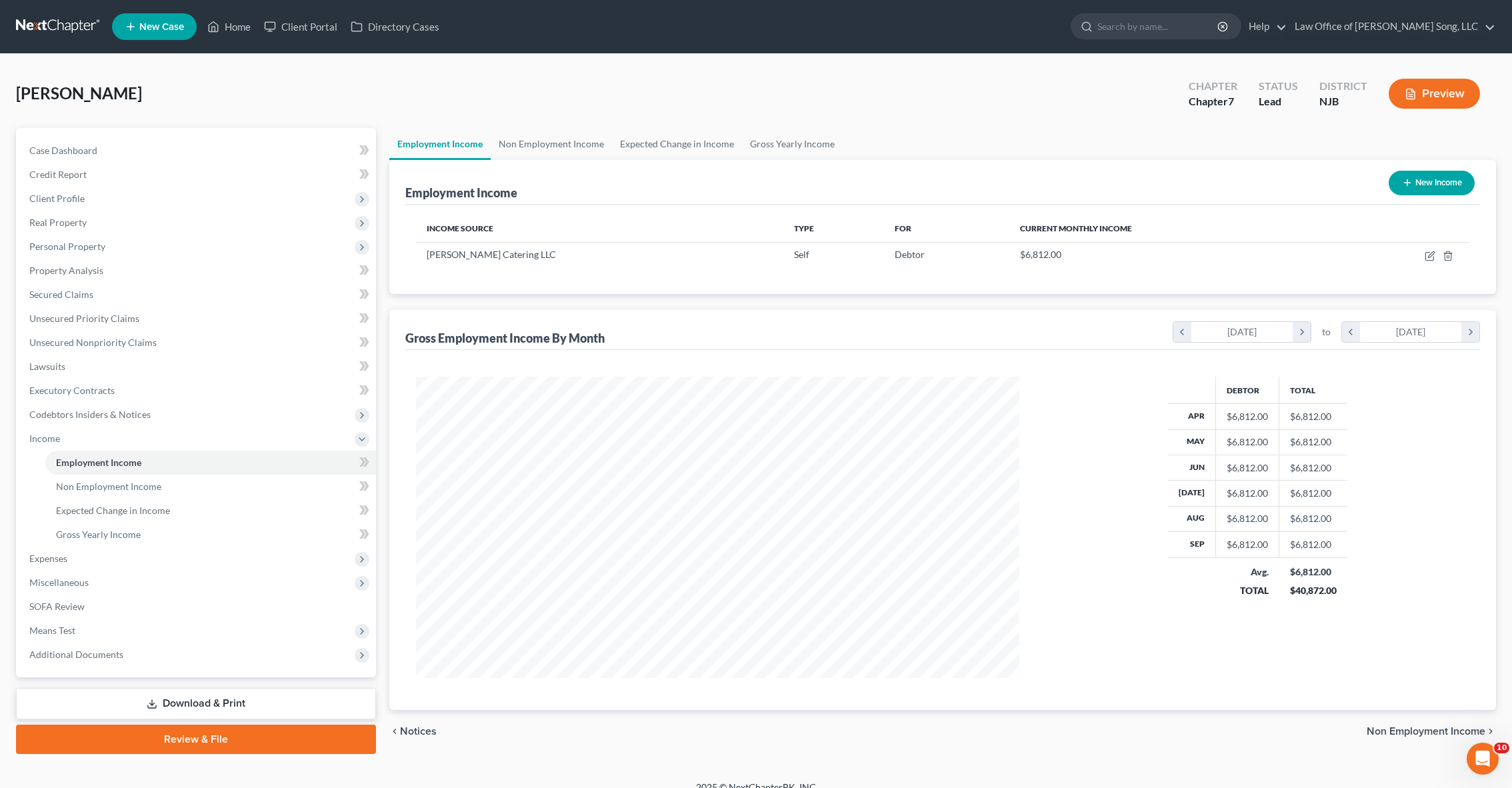
scroll to position [302, 630]
click at [233, 738] on link "Review & File" at bounding box center [196, 739] width 360 height 29
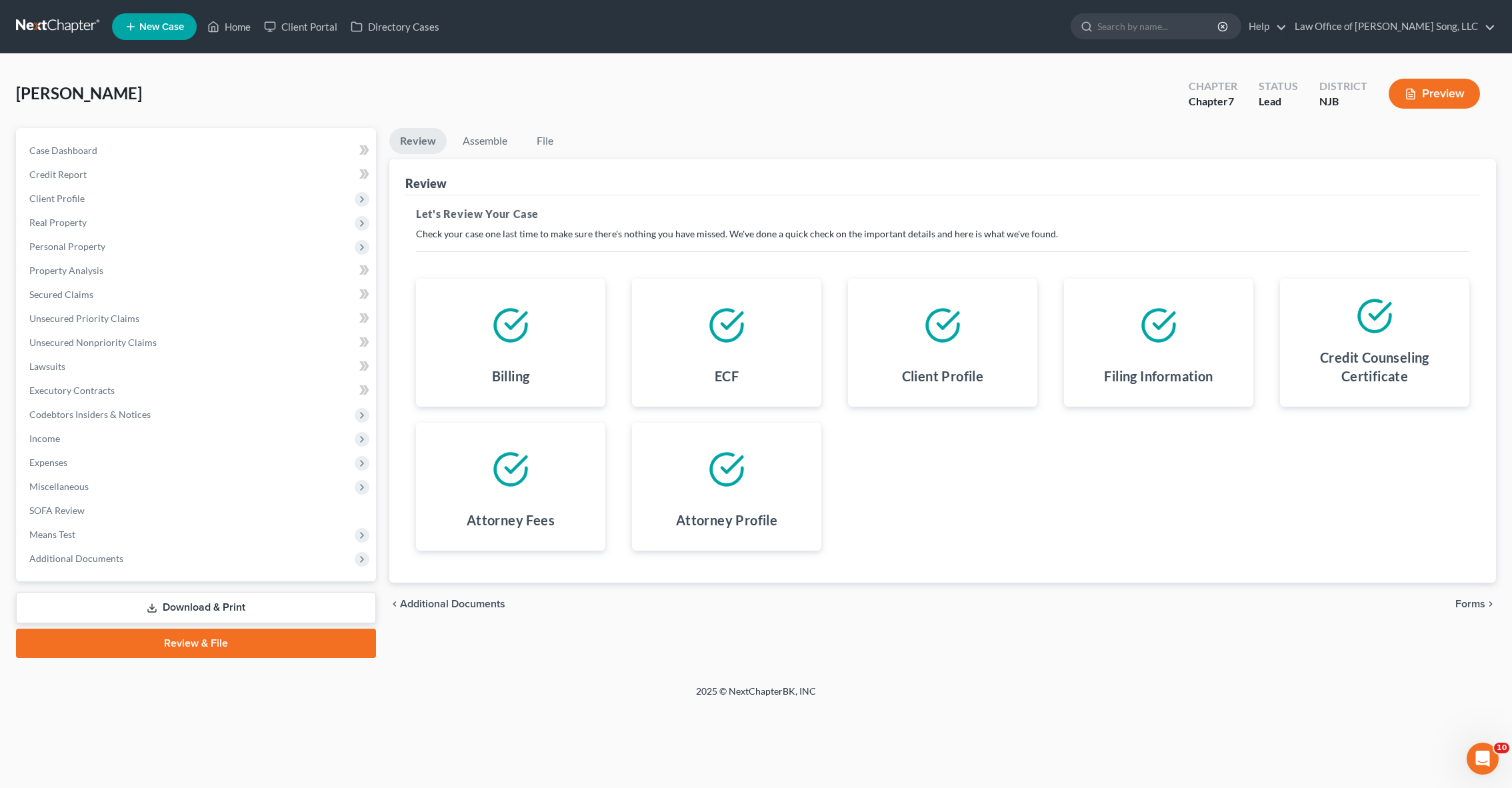
click at [291, 645] on link "Review & File" at bounding box center [196, 644] width 360 height 29
click at [70, 200] on span "Client Profile" at bounding box center [57, 199] width 55 height 11
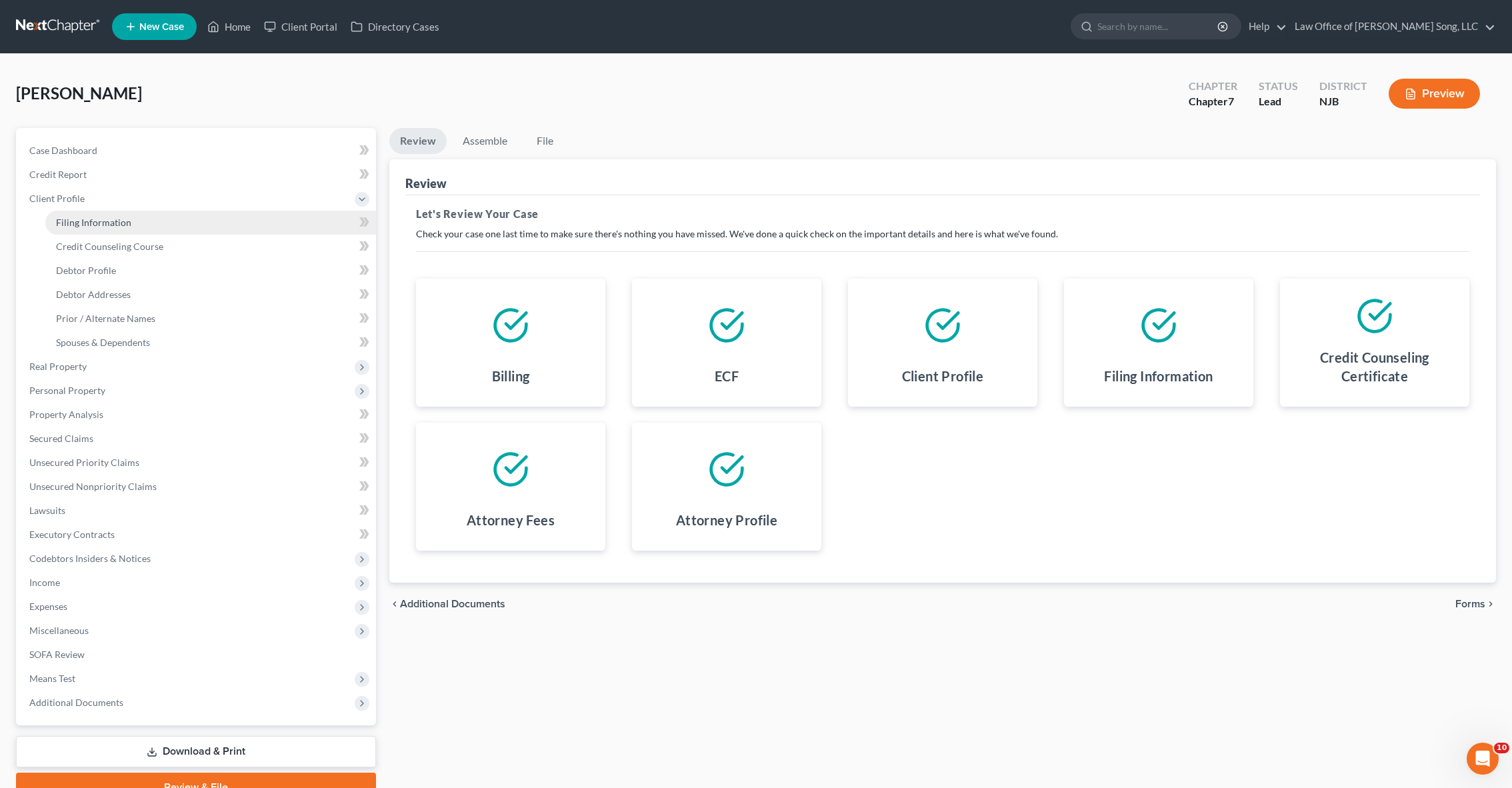
click at [82, 216] on link "Filing Information" at bounding box center [211, 223] width 331 height 24
select select "1"
select select "0"
select select "51"
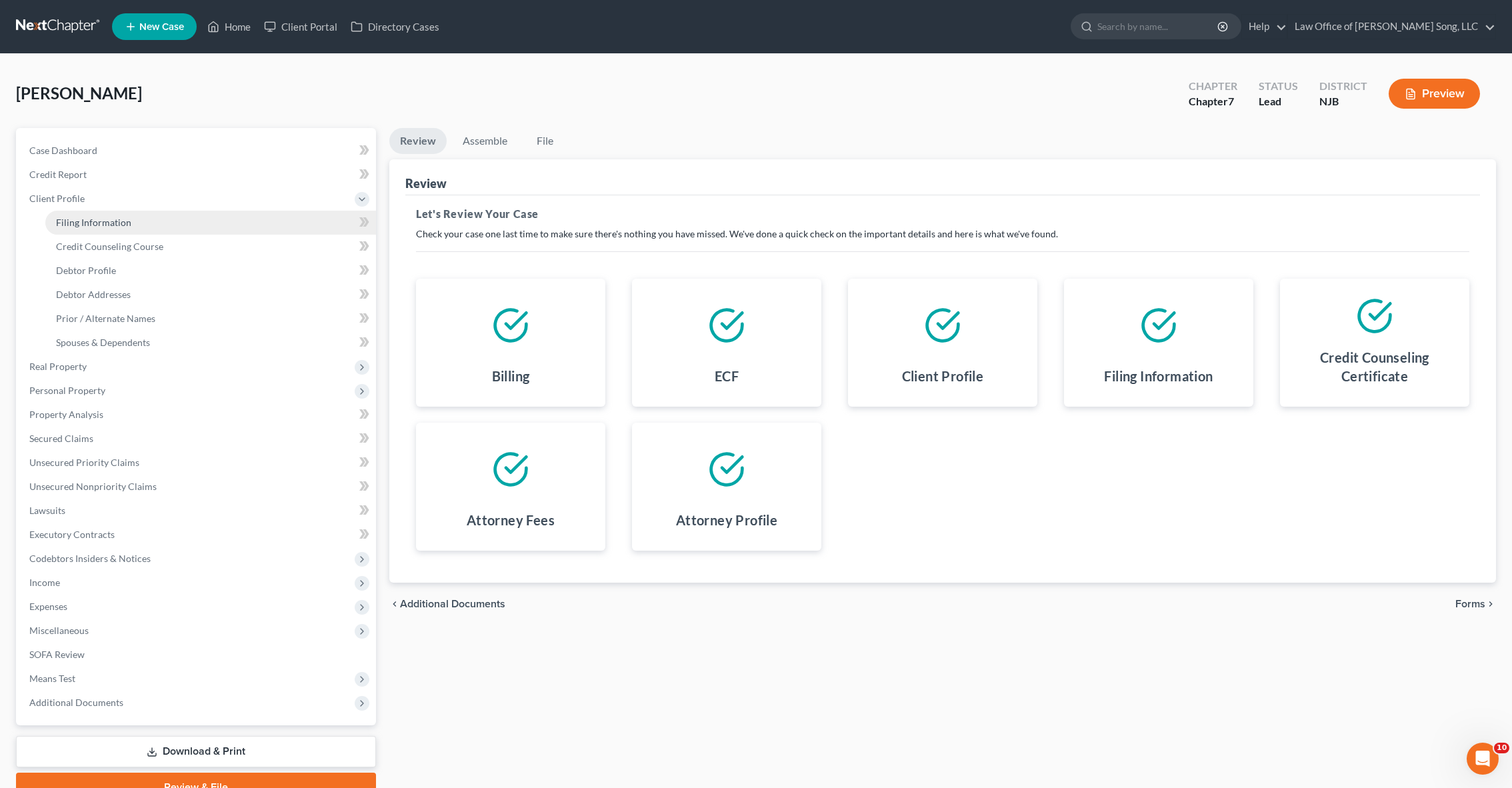
select select "0"
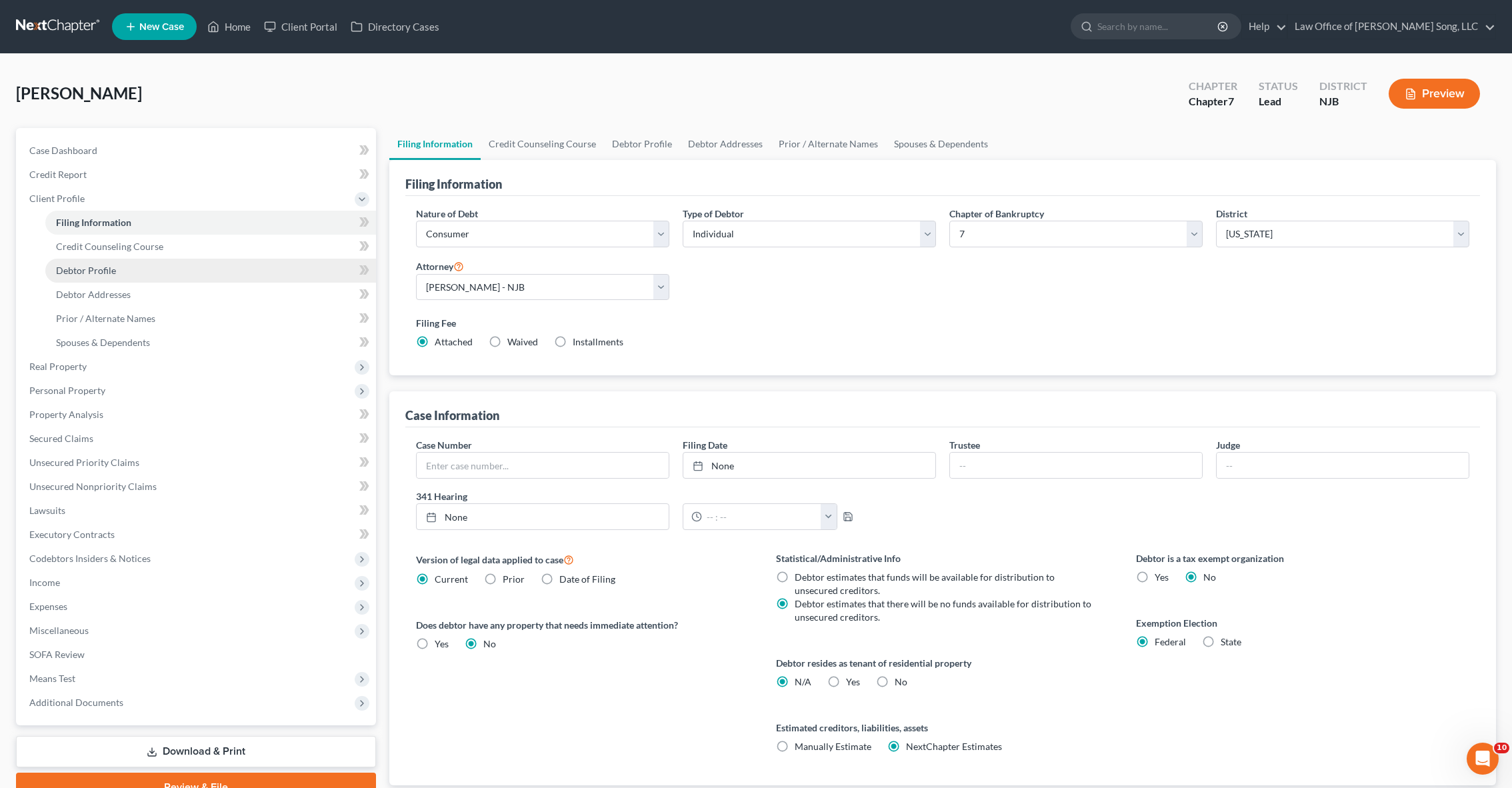
click at [126, 268] on link "Debtor Profile" at bounding box center [211, 271] width 331 height 24
select select "0"
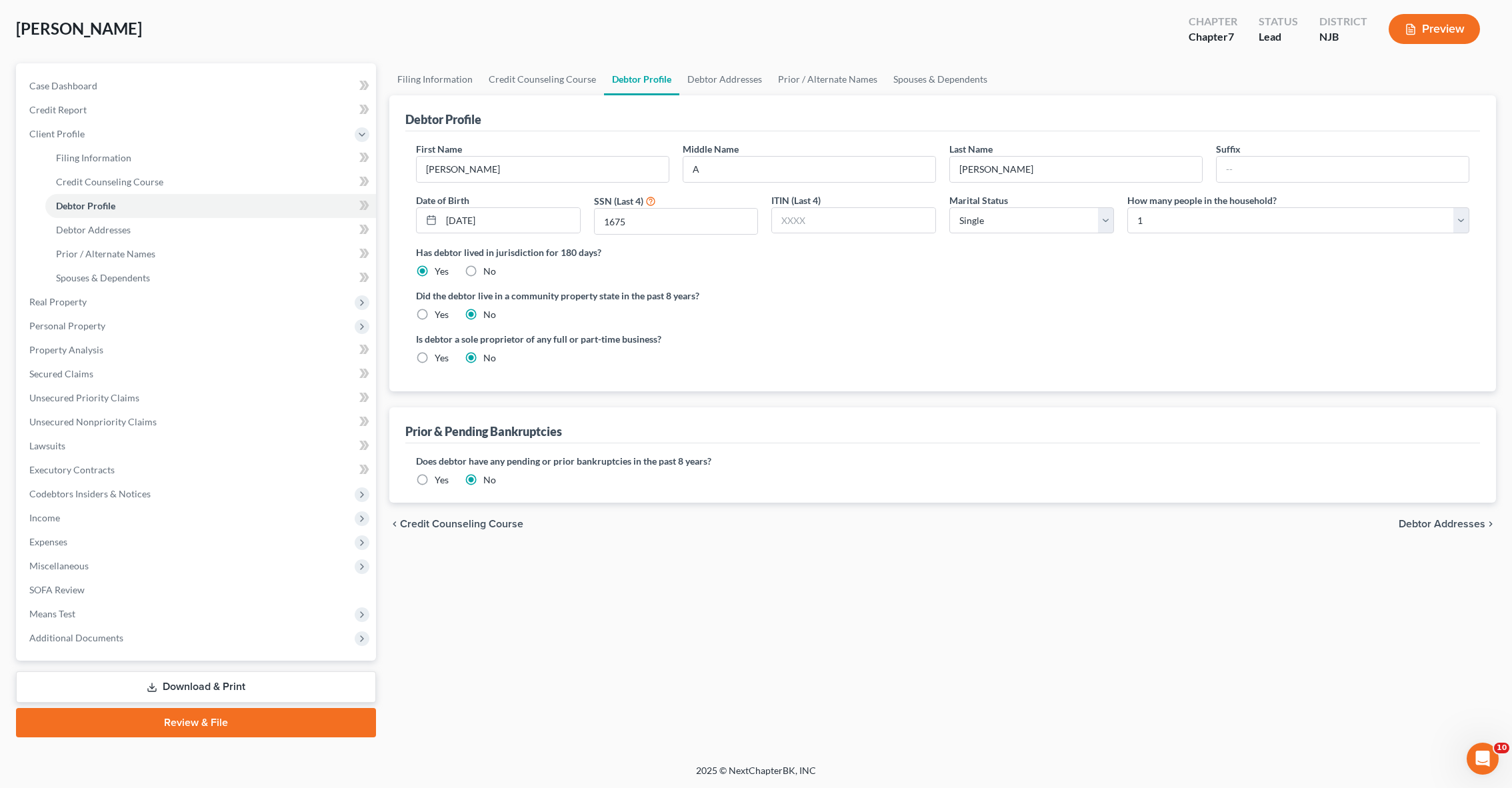
scroll to position [65, 0]
click at [216, 725] on link "Review & File" at bounding box center [196, 723] width 360 height 29
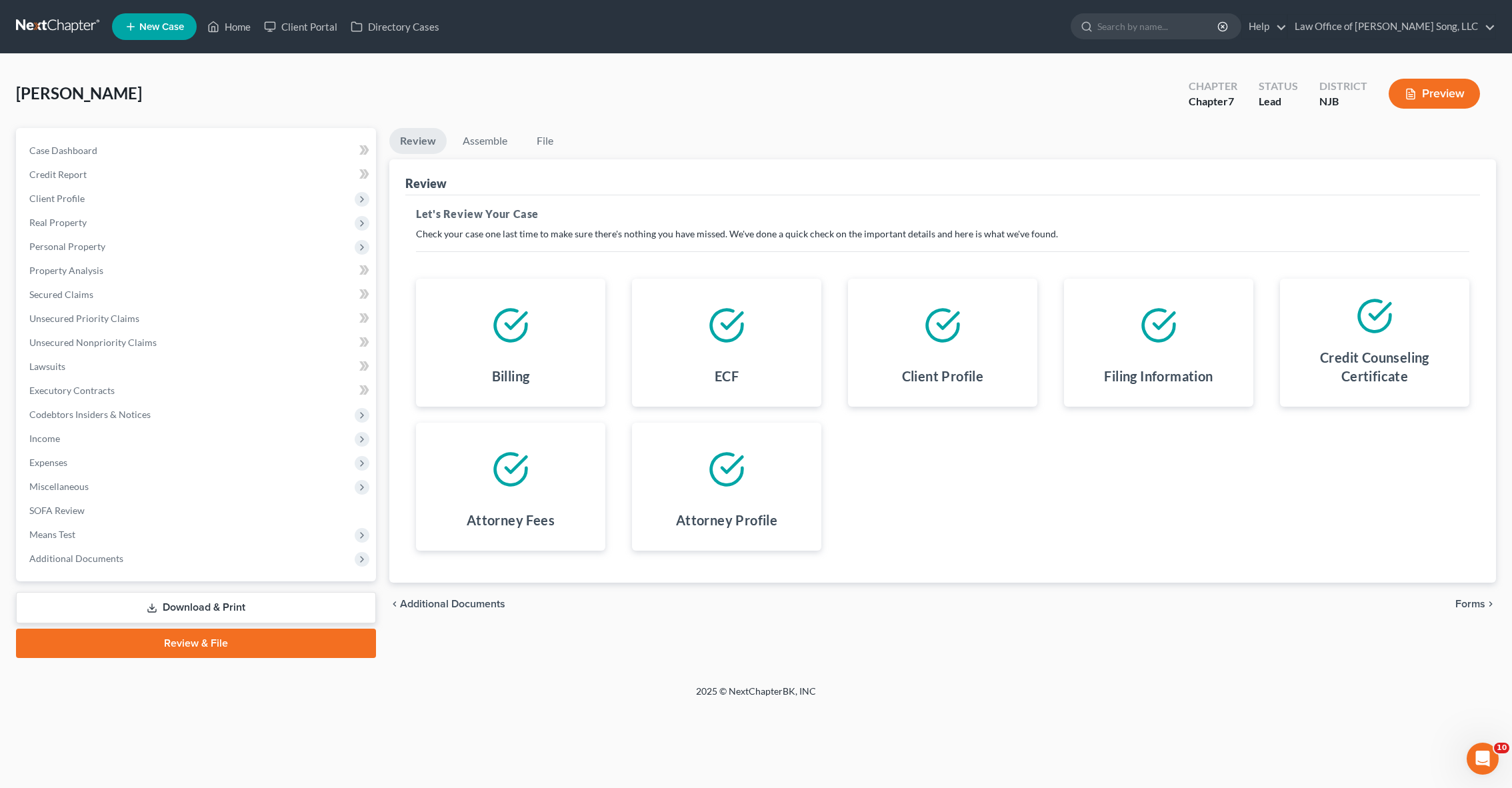
click at [1463, 603] on span "Forms" at bounding box center [1470, 604] width 30 height 11
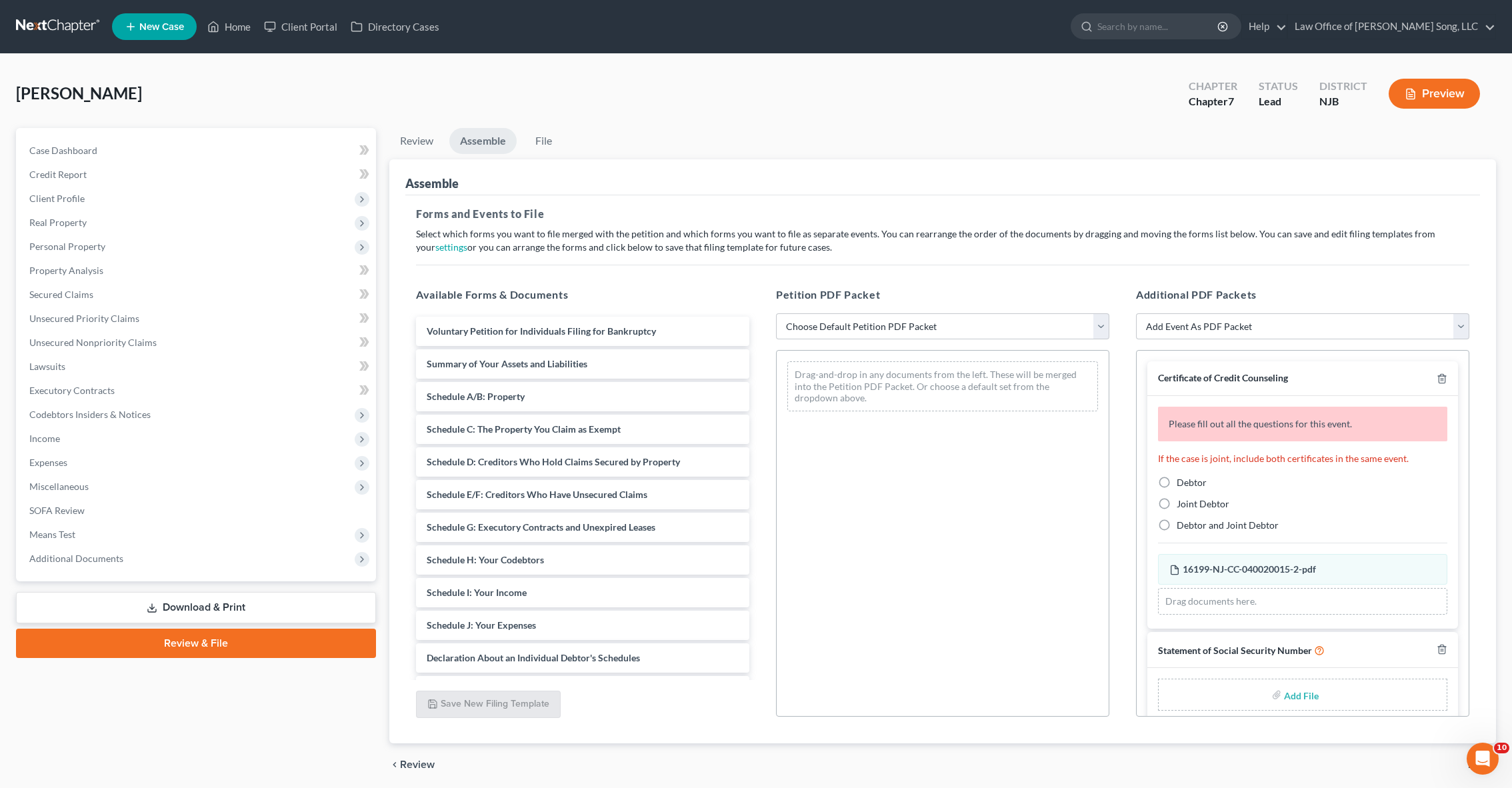
click at [935, 340] on div "Petition PDF Packet Choose Default Petition PDF Packet Complete Bankruptcy Peti…" at bounding box center [942, 503] width 360 height 452
click at [929, 337] on select "Choose Default Petition PDF Packet Complete Bankruptcy Petition (all forms and …" at bounding box center [942, 327] width 333 height 27
select select "0"
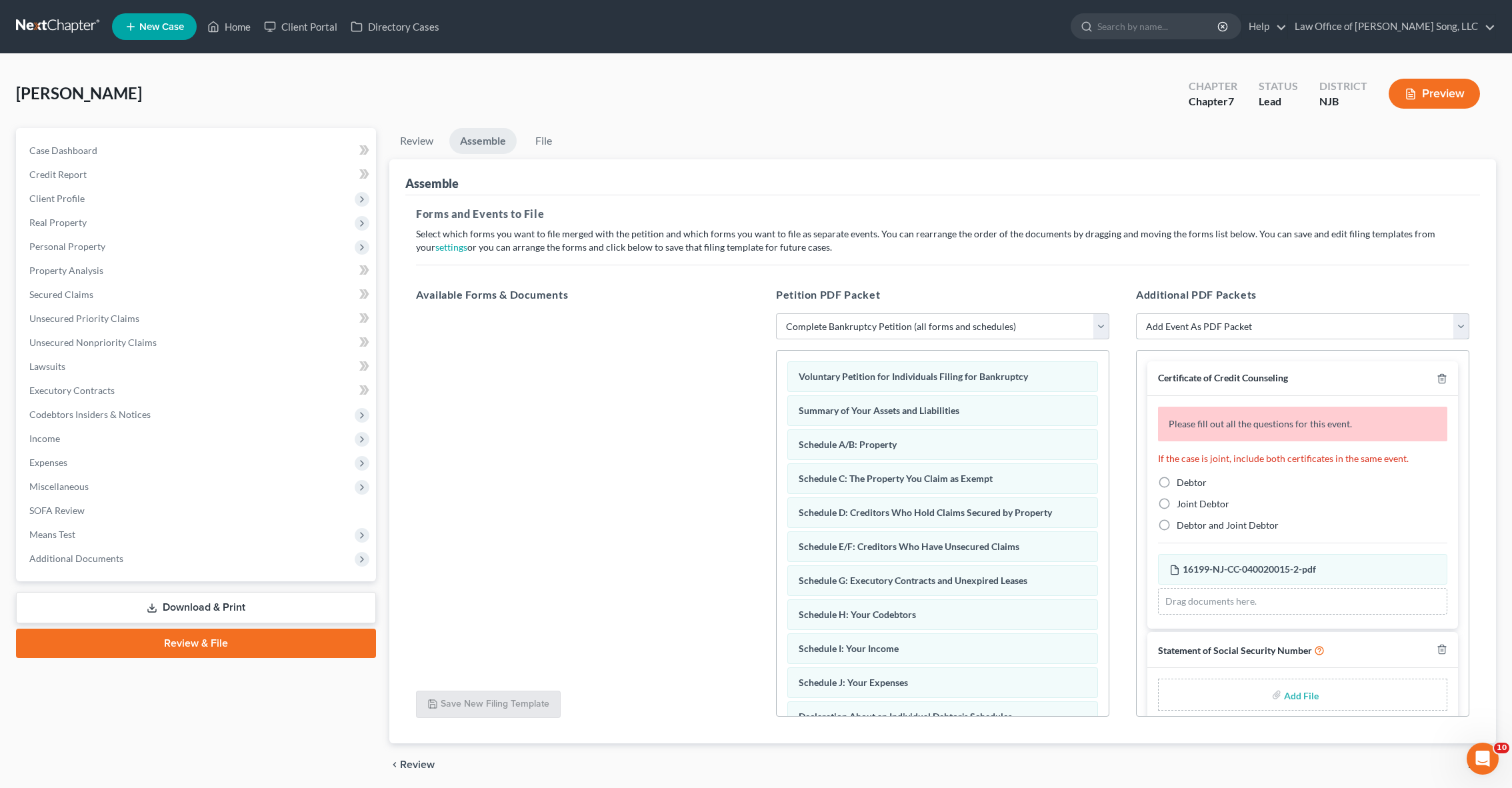
click at [1238, 325] on select "Add Event As PDF Packet Amended Attorney Compensation Statement Amended List of…" at bounding box center [1302, 327] width 333 height 27
click at [1177, 482] on label "Debtor" at bounding box center [1191, 482] width 30 height 13
click at [1182, 482] on input "Debtor" at bounding box center [1186, 480] width 9 height 9
radio input "true"
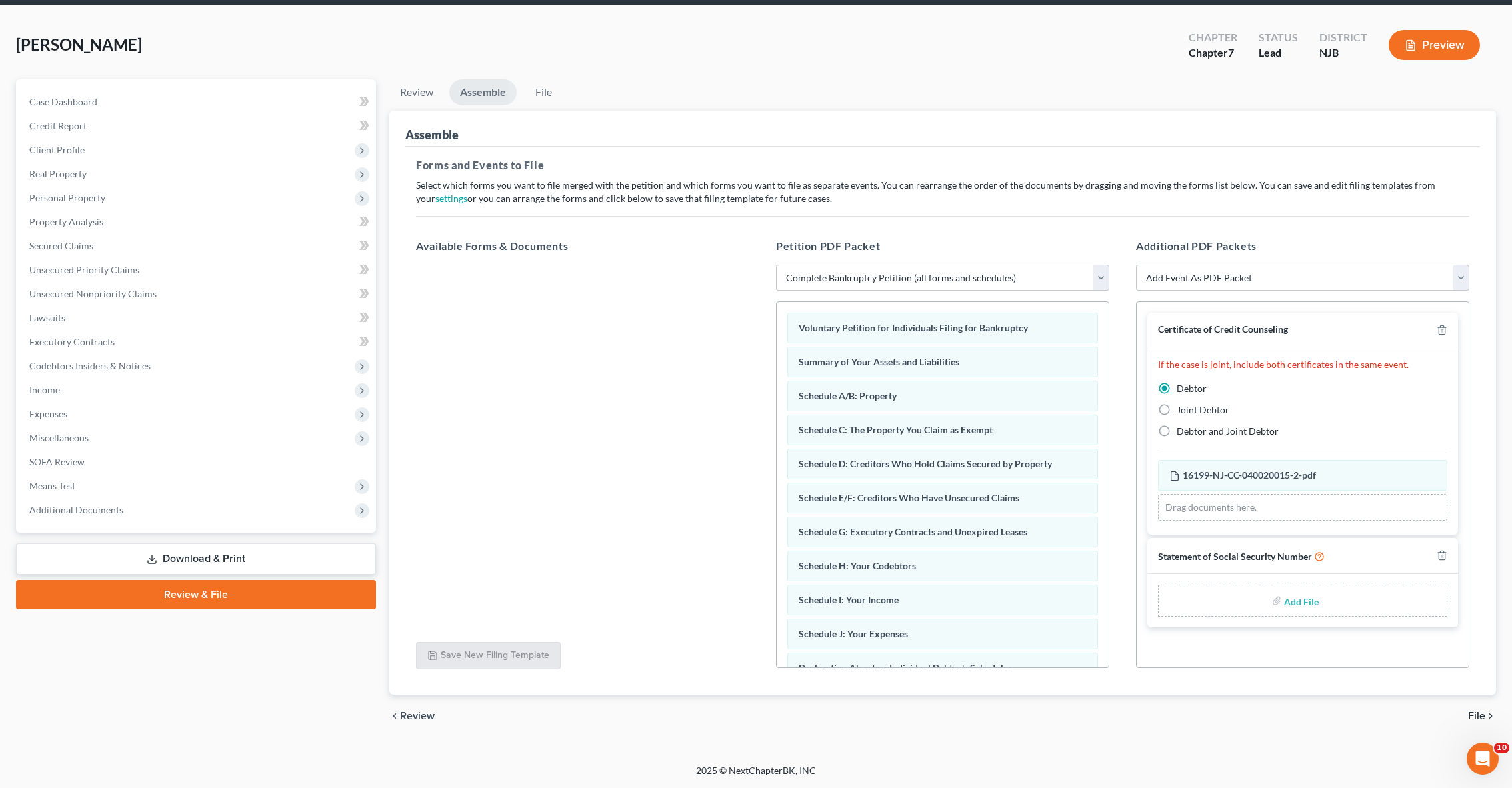
scroll to position [49, 0]
click at [1476, 716] on span "File" at bounding box center [1476, 716] width 17 height 11
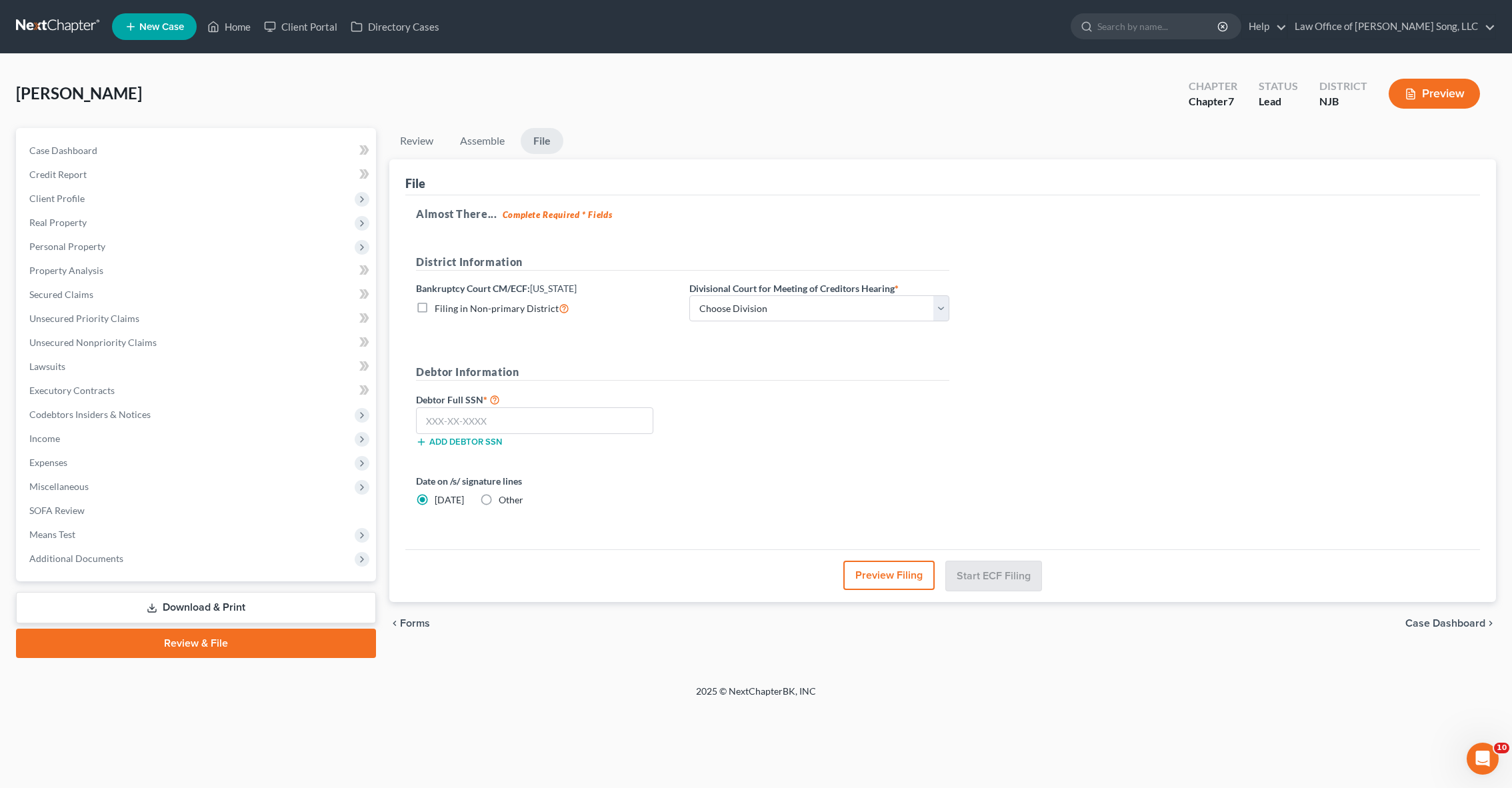
scroll to position [0, 0]
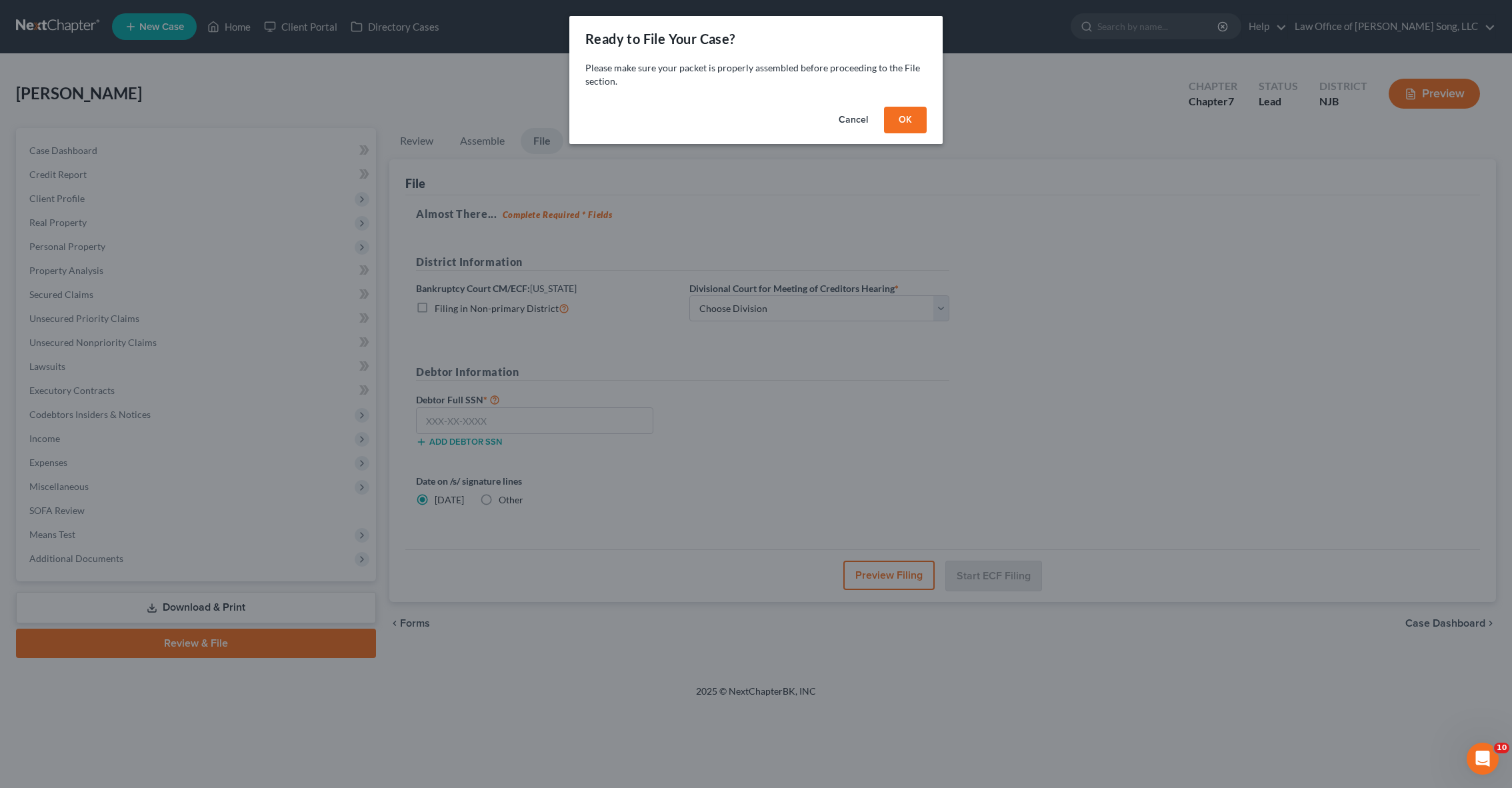
click at [906, 125] on button "OK" at bounding box center [905, 120] width 43 height 27
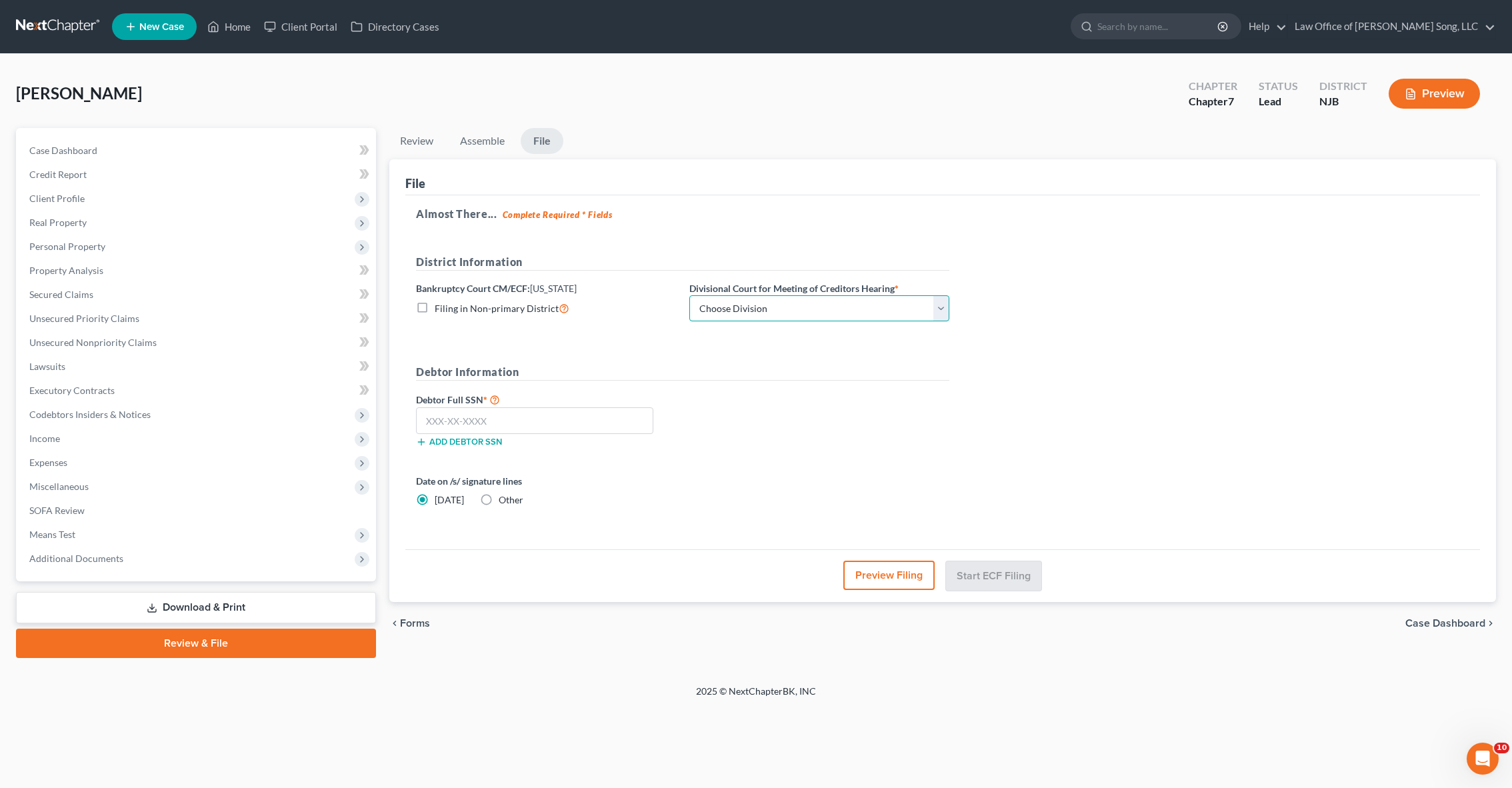
click at [905, 303] on select "Choose Division [GEOGRAPHIC_DATA] [GEOGRAPHIC_DATA]/[GEOGRAPHIC_DATA] [GEOGRAPH…" at bounding box center [819, 308] width 260 height 27
select select "2"
click at [560, 415] on input "text" at bounding box center [534, 421] width 237 height 27
type input "139-06-1675"
click at [990, 574] on button "Start ECF Filing" at bounding box center [993, 576] width 96 height 29
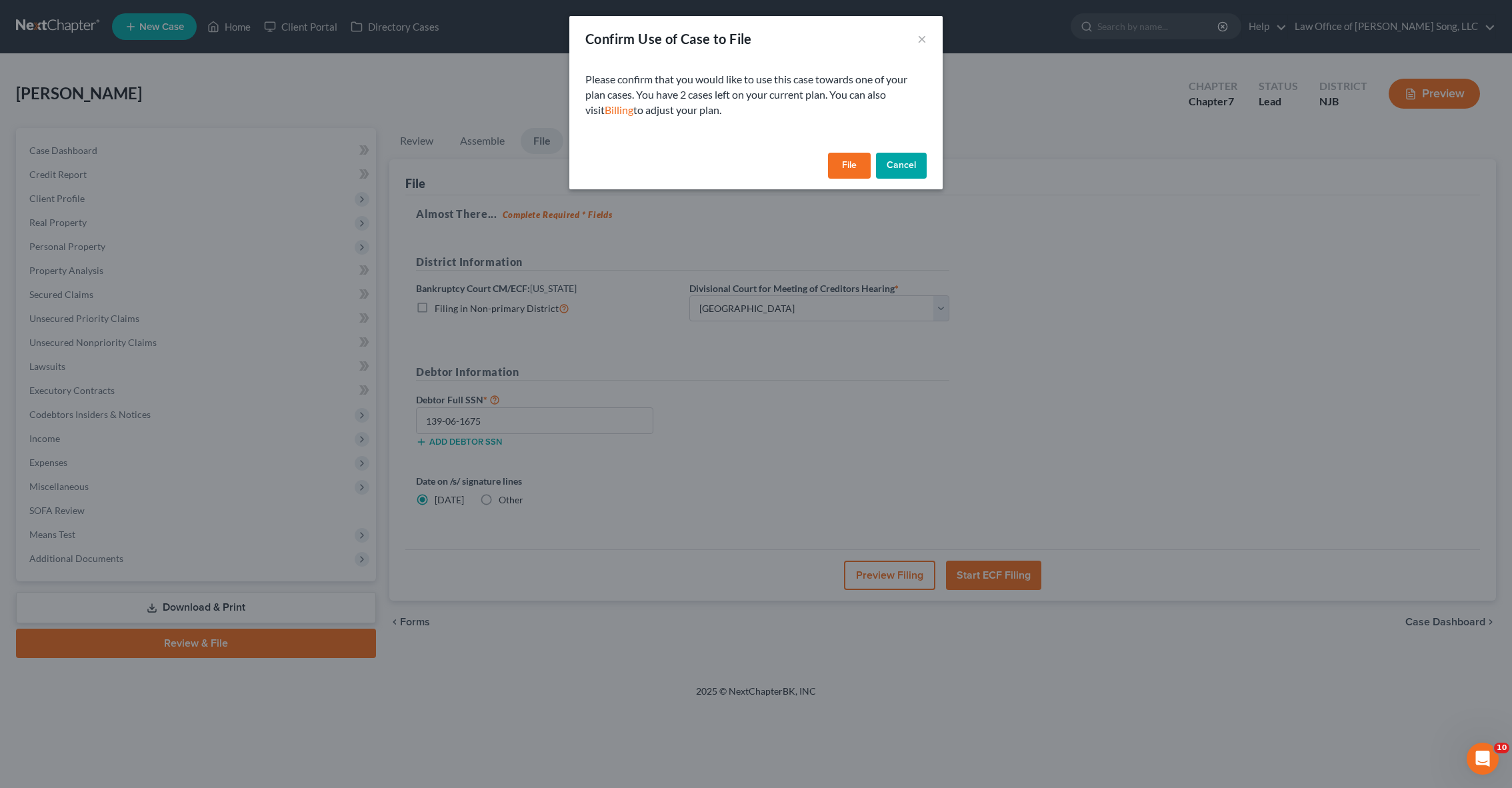
click at [856, 156] on button "File" at bounding box center [849, 165] width 43 height 27
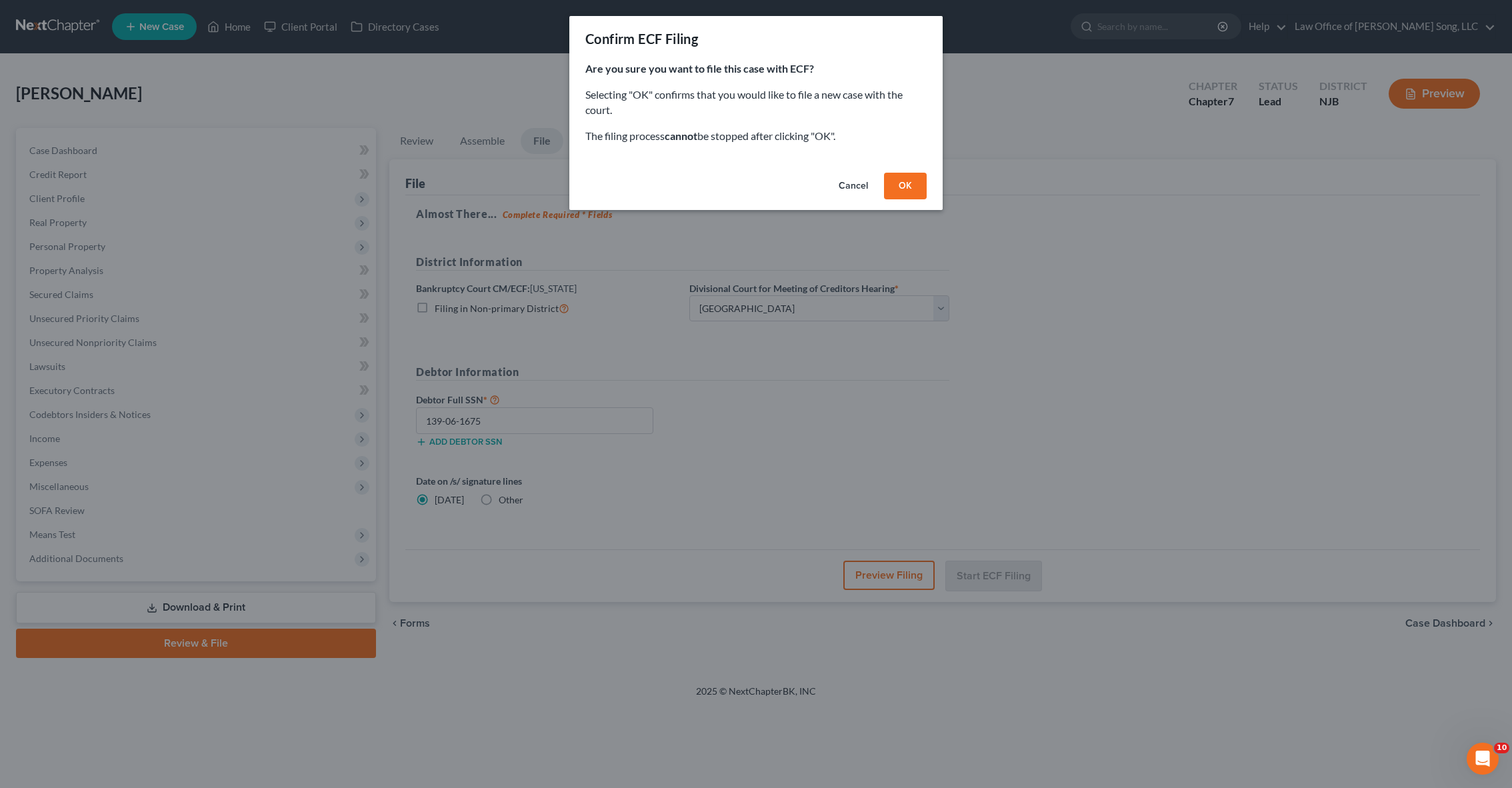
click at [914, 179] on button "OK" at bounding box center [905, 186] width 43 height 27
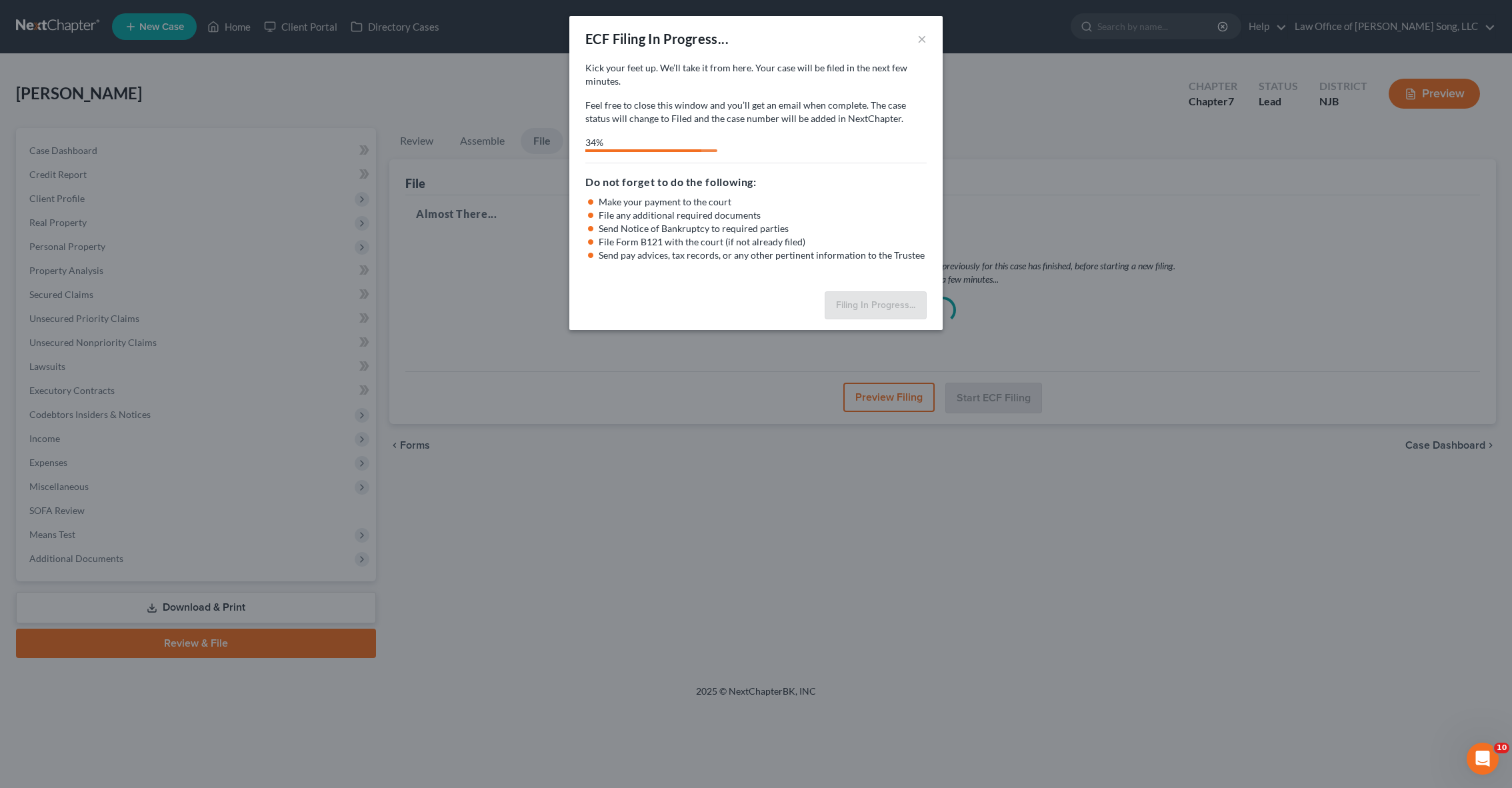
select select "2"
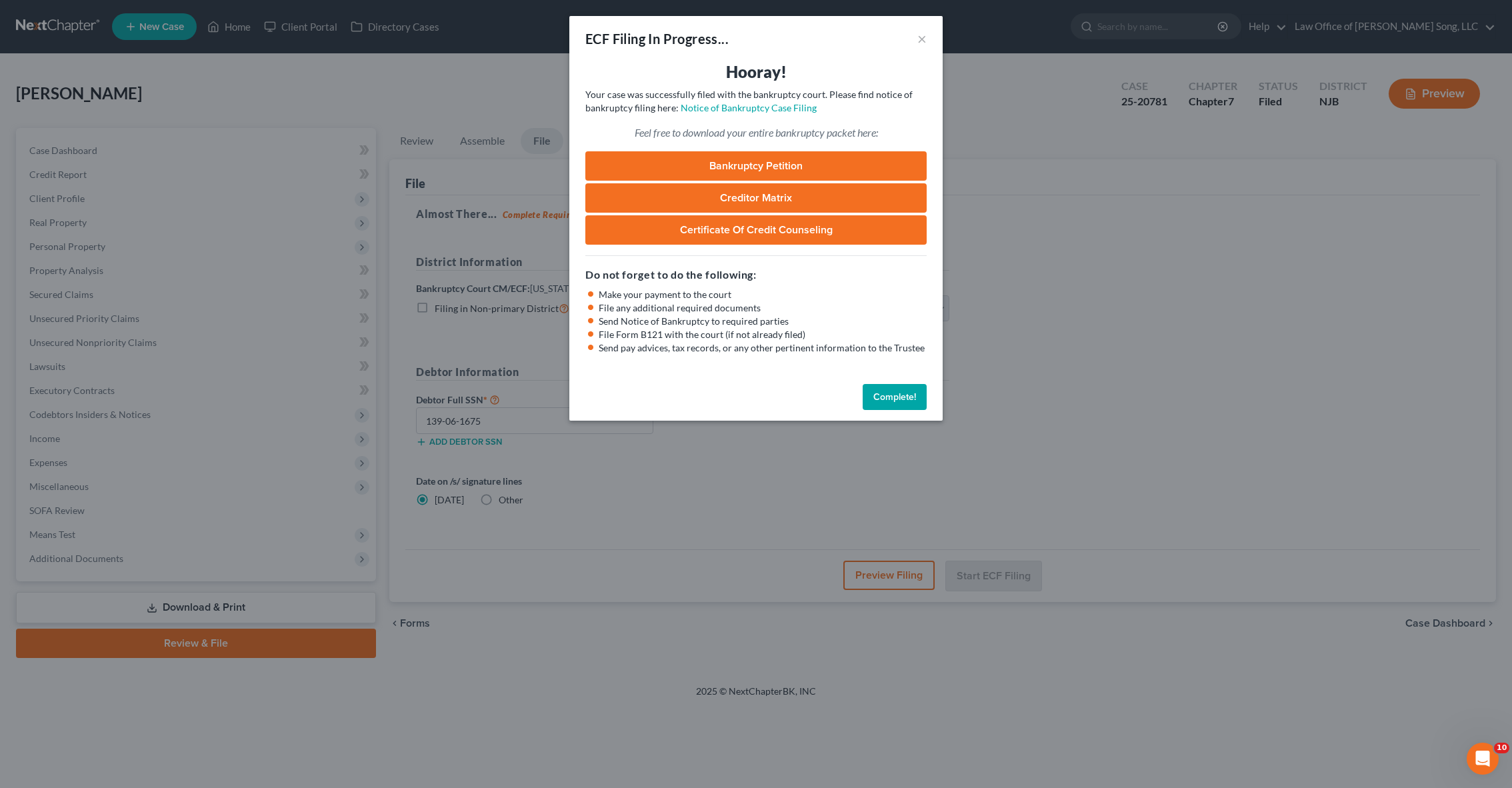
click at [902, 391] on button "Complete!" at bounding box center [895, 397] width 64 height 27
